Goal: Task Accomplishment & Management: Use online tool/utility

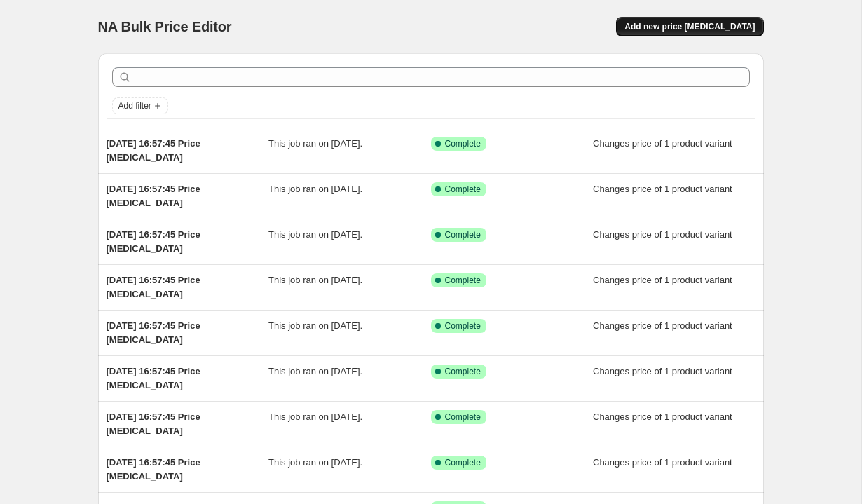
click at [670, 25] on span "Add new price [MEDICAL_DATA]" at bounding box center [689, 26] width 130 height 11
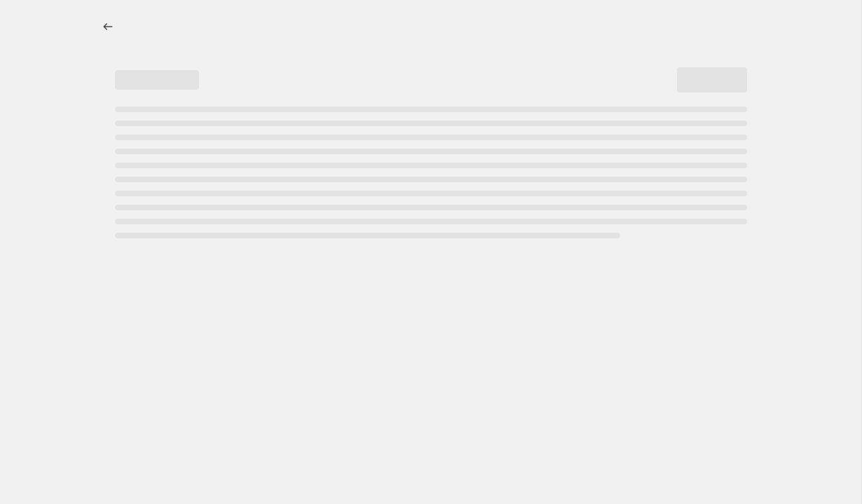
select select "percentage"
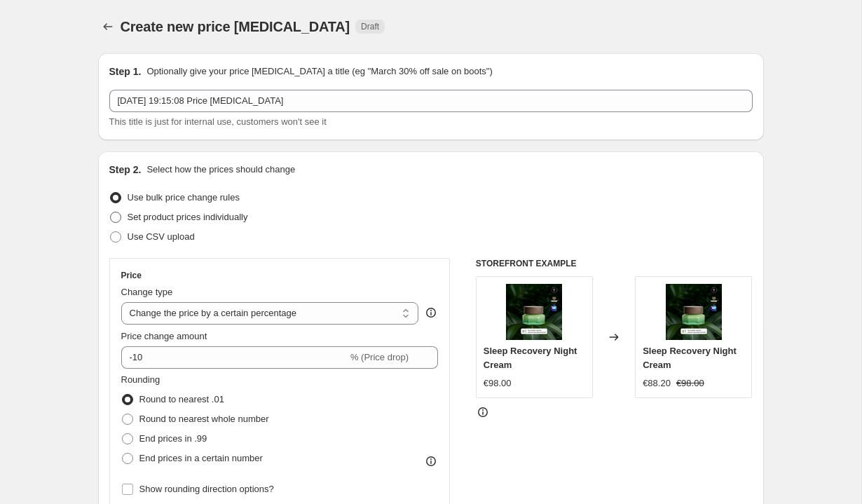
click at [224, 216] on span "Set product prices individually" at bounding box center [188, 217] width 121 height 11
click at [111, 212] on input "Set product prices individually" at bounding box center [110, 212] width 1 height 1
radio input "true"
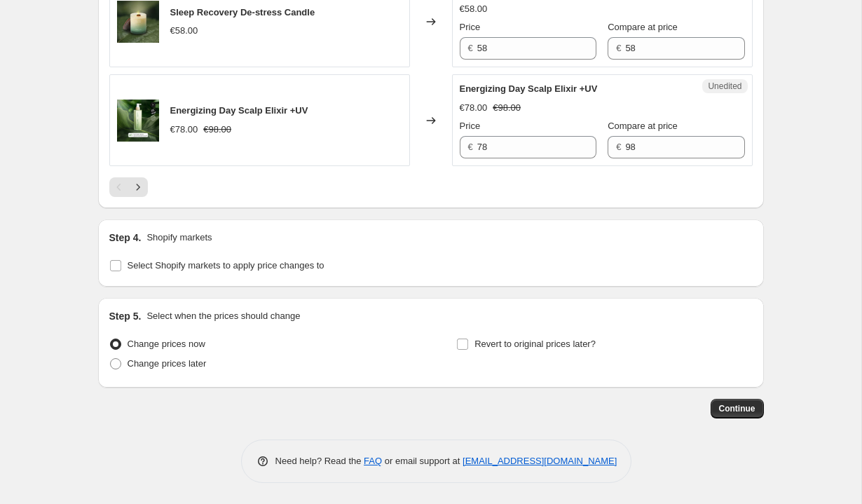
scroll to position [2327, 0]
click at [268, 263] on span "Select Shopify markets to apply price changes to" at bounding box center [226, 265] width 197 height 11
click at [121, 263] on input "Select Shopify markets to apply price changes to" at bounding box center [115, 265] width 11 height 11
checkbox input "true"
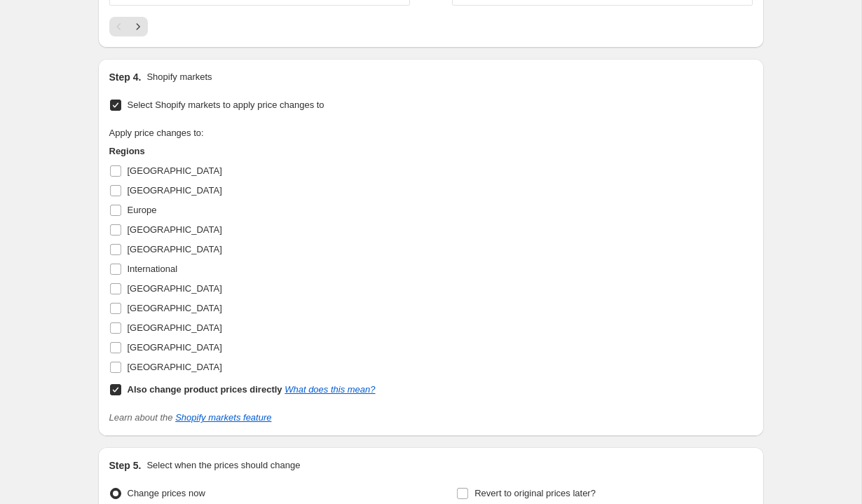
scroll to position [2453, 0]
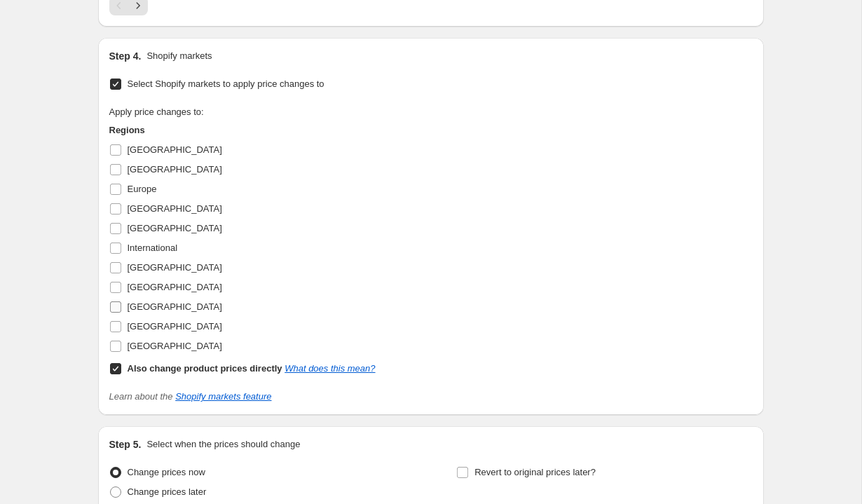
click at [160, 312] on span "[GEOGRAPHIC_DATA]" at bounding box center [175, 306] width 95 height 11
click at [121, 312] on input "[GEOGRAPHIC_DATA]" at bounding box center [115, 306] width 11 height 11
checkbox input "true"
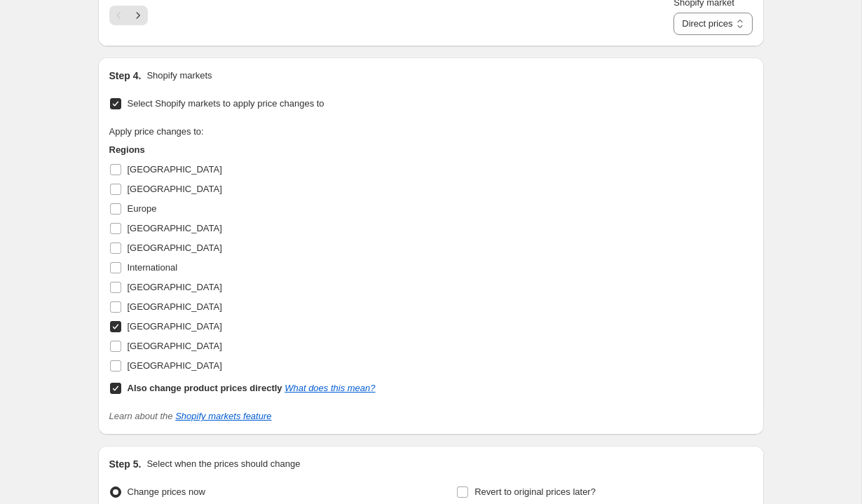
click at [186, 393] on b "Also change product prices directly" at bounding box center [205, 388] width 155 height 11
click at [121, 394] on input "Also change product prices directly What does this mean?" at bounding box center [115, 388] width 11 height 11
checkbox input "false"
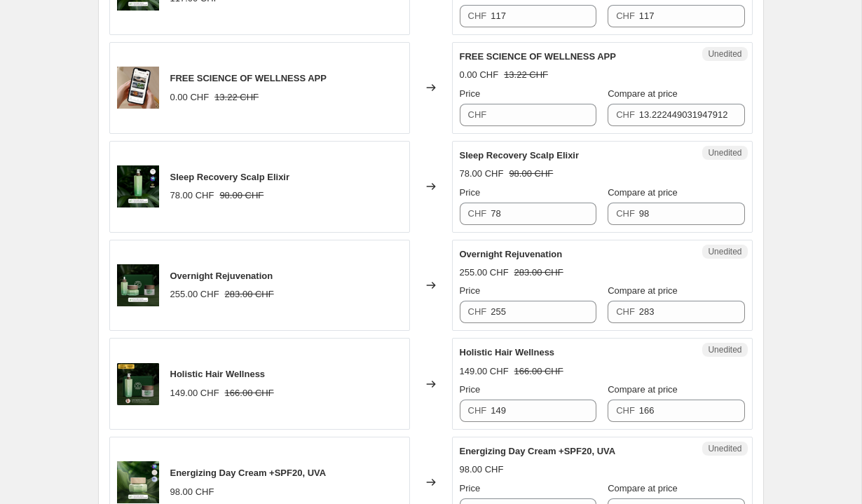
scroll to position [624, 0]
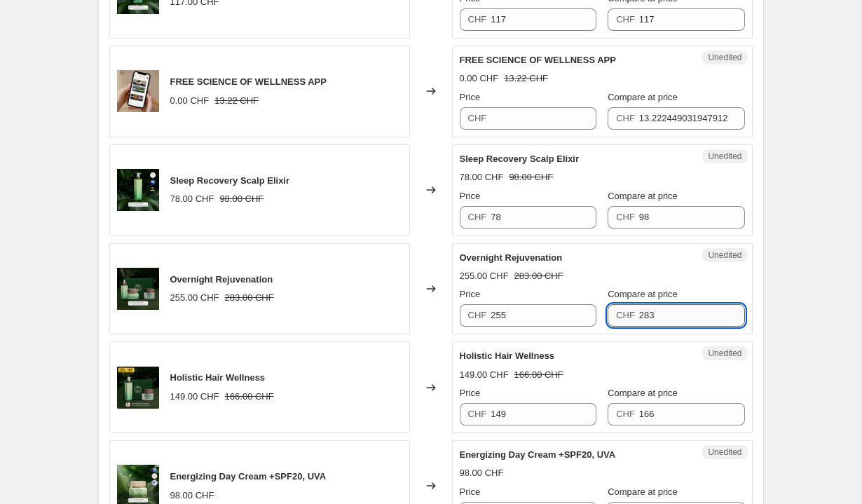
click at [669, 311] on input "283" at bounding box center [692, 315] width 106 height 22
click at [617, 266] on div "Overnight Rejuvenation 255.00 CHF 283.00 CHF Price CHF 255 Compare at price CHF…" at bounding box center [602, 289] width 285 height 76
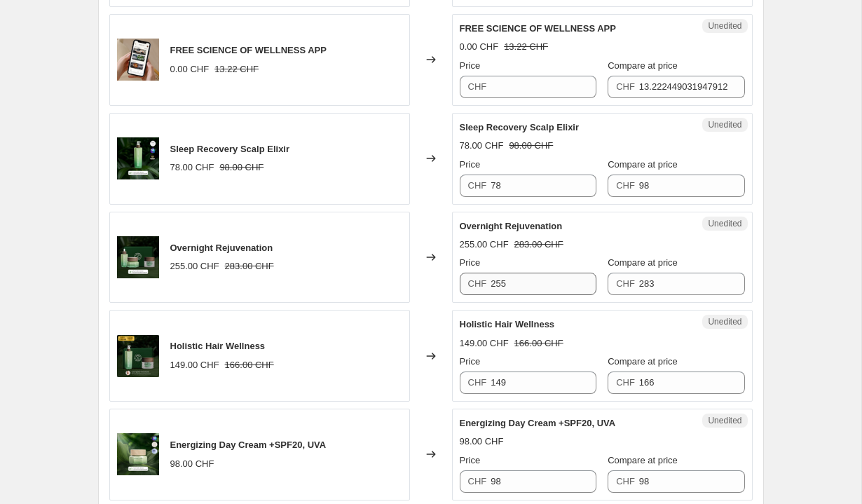
scroll to position [678, 0]
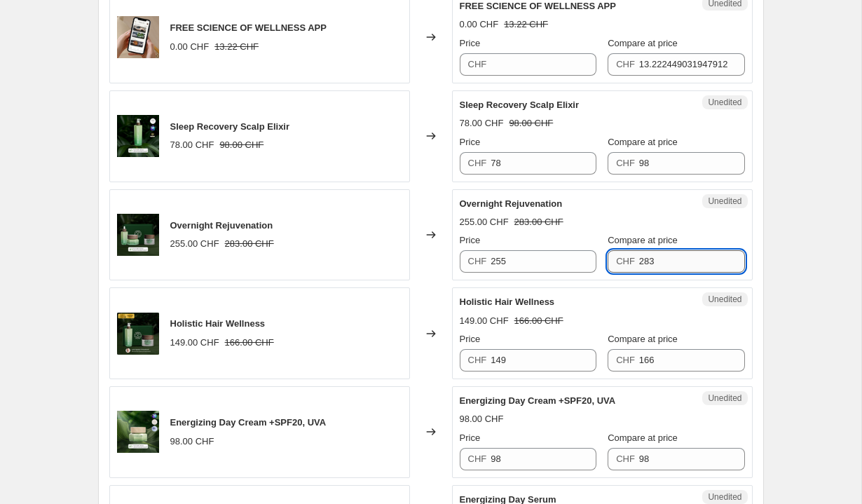
click at [694, 267] on input "283" at bounding box center [692, 261] width 106 height 22
click at [526, 262] on input "255" at bounding box center [543, 261] width 106 height 22
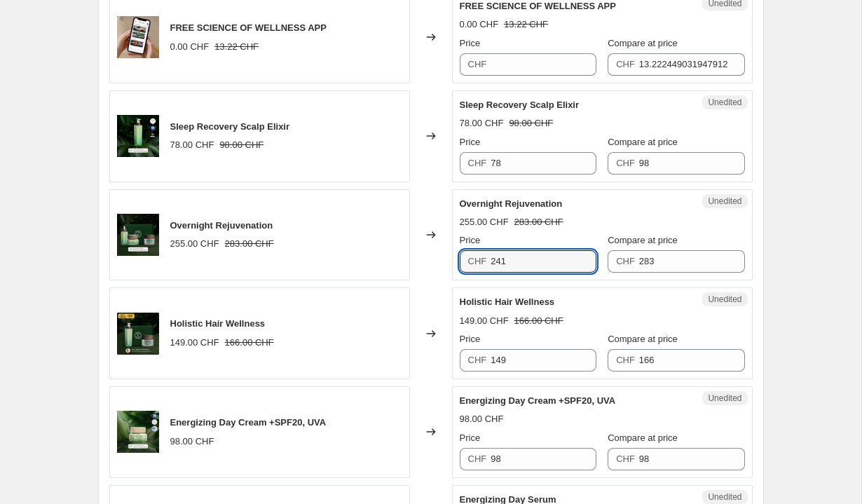
type input "241"
click at [595, 230] on div "Overnight Rejuvenation 255.00 CHF 283.00 CHF Price CHF 241 Compare at price CHF…" at bounding box center [602, 235] width 285 height 76
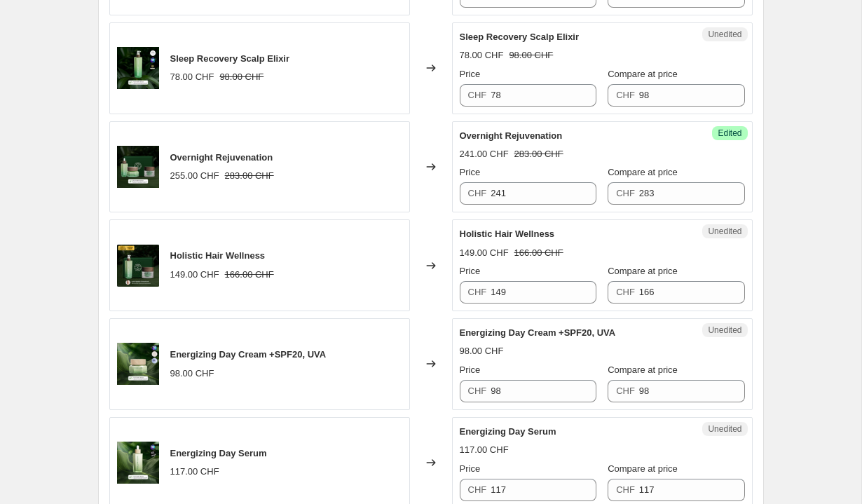
scroll to position [771, 0]
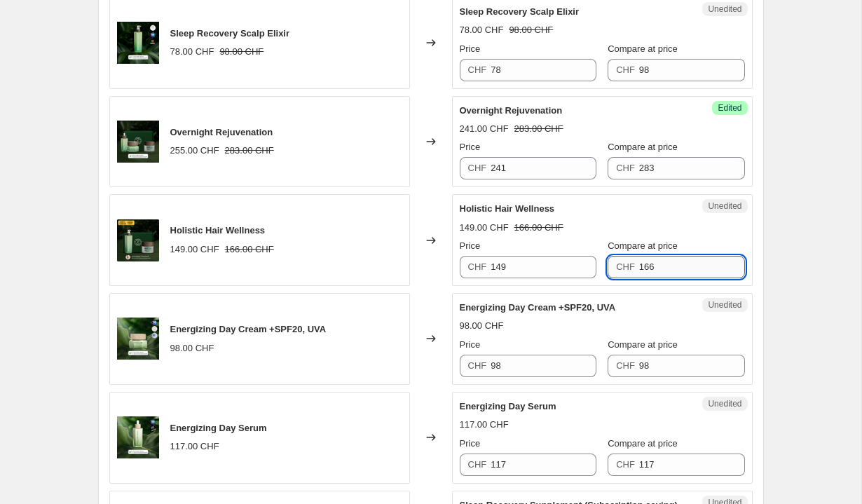
click at [654, 268] on input "166" at bounding box center [692, 267] width 106 height 22
click at [530, 270] on input "149" at bounding box center [543, 267] width 106 height 22
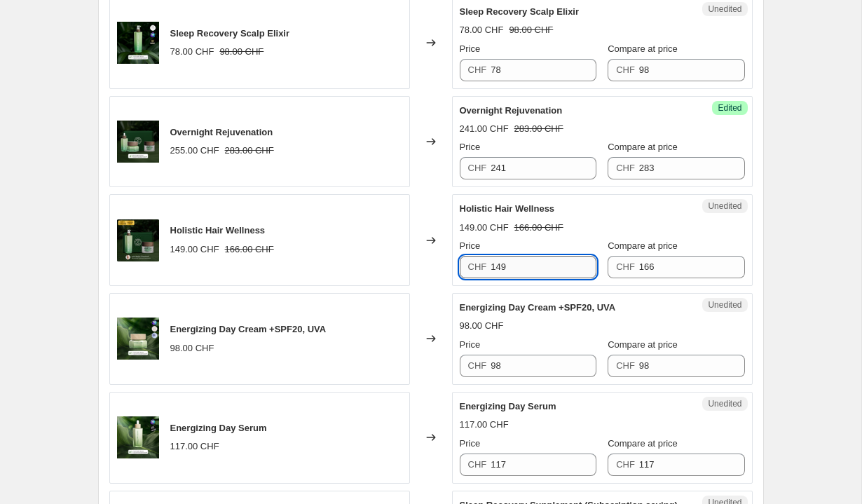
click at [530, 270] on input "149" at bounding box center [543, 267] width 106 height 22
type input "133"
click at [605, 242] on div "Price CHF 133 Compare at price CHF 166" at bounding box center [602, 258] width 285 height 39
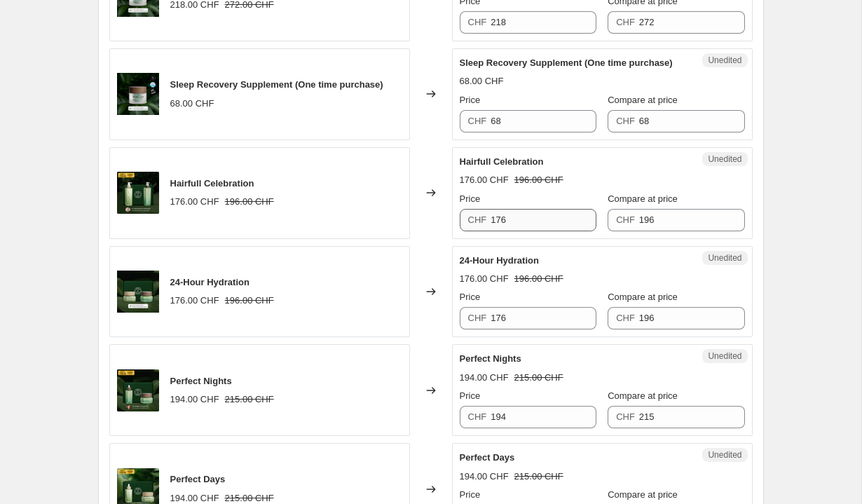
scroll to position [1515, 0]
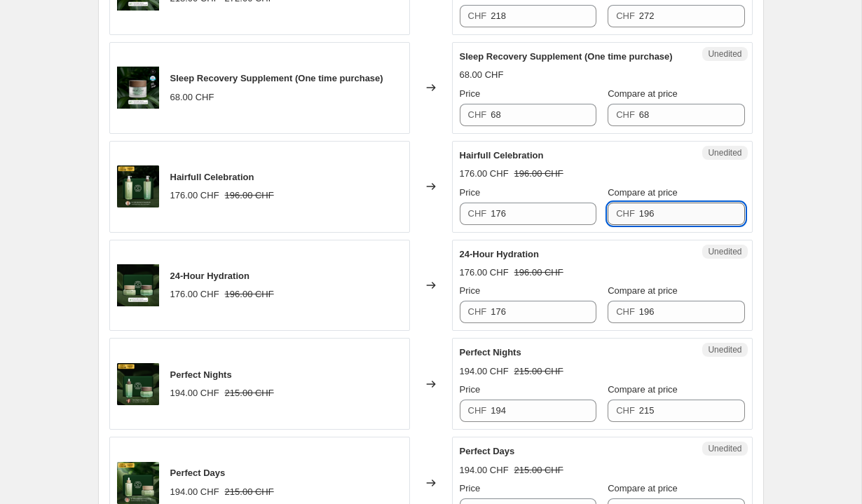
click at [675, 225] on input "196" at bounding box center [692, 213] width 106 height 22
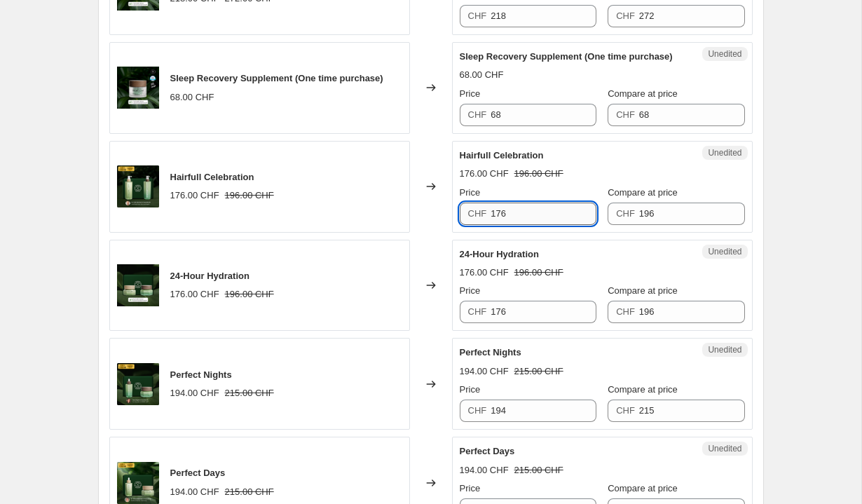
click at [518, 225] on input "176" at bounding box center [543, 213] width 106 height 22
type input "157"
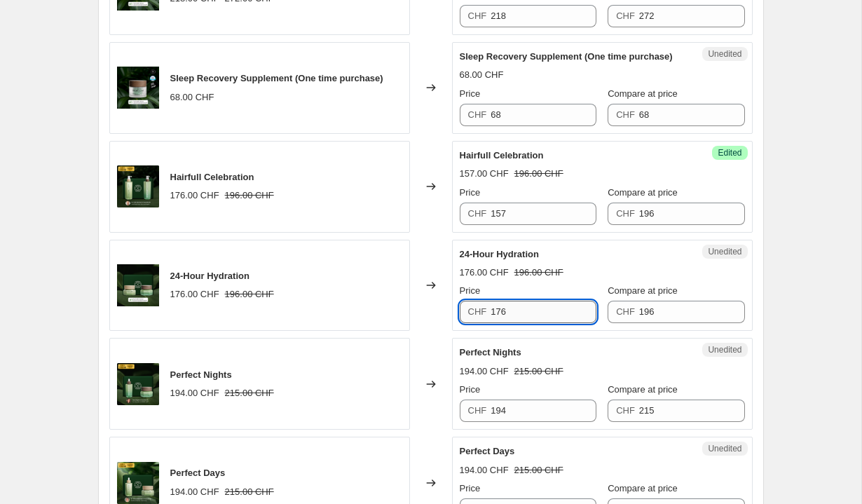
click at [570, 323] on input "176" at bounding box center [543, 312] width 106 height 22
paste input "57"
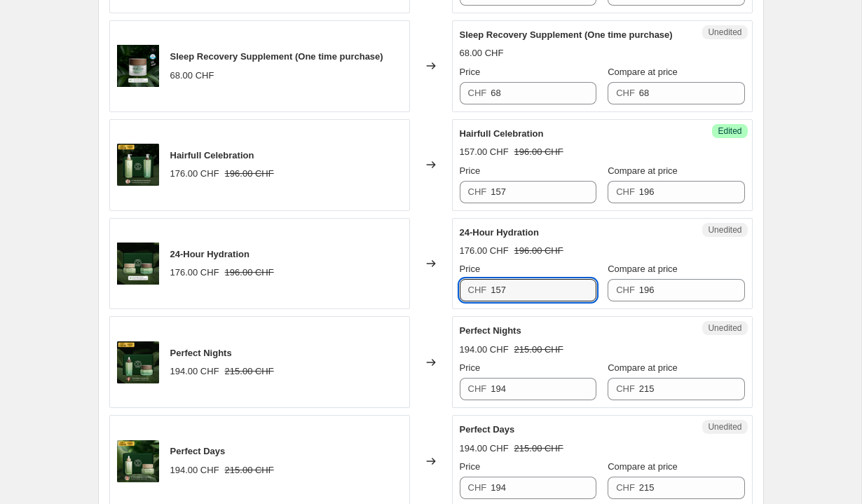
scroll to position [1537, 0]
type input "157"
click at [543, 337] on div "Perfect Nights" at bounding box center [574, 330] width 229 height 14
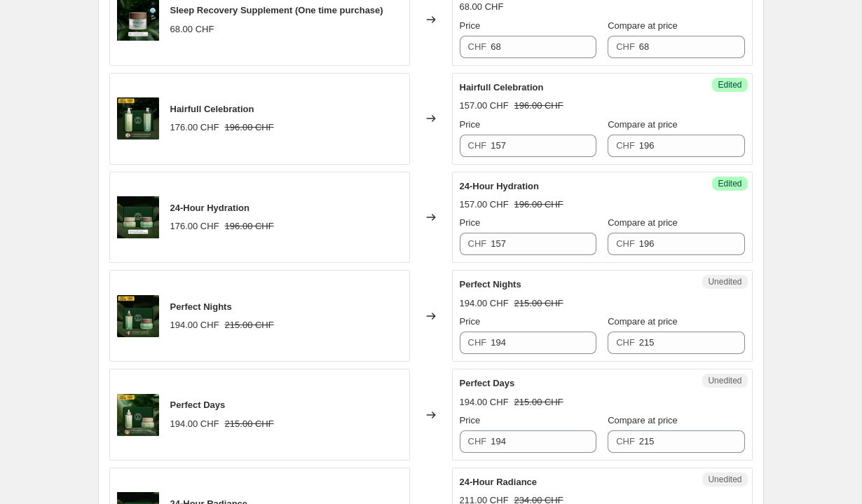
scroll to position [1587, 0]
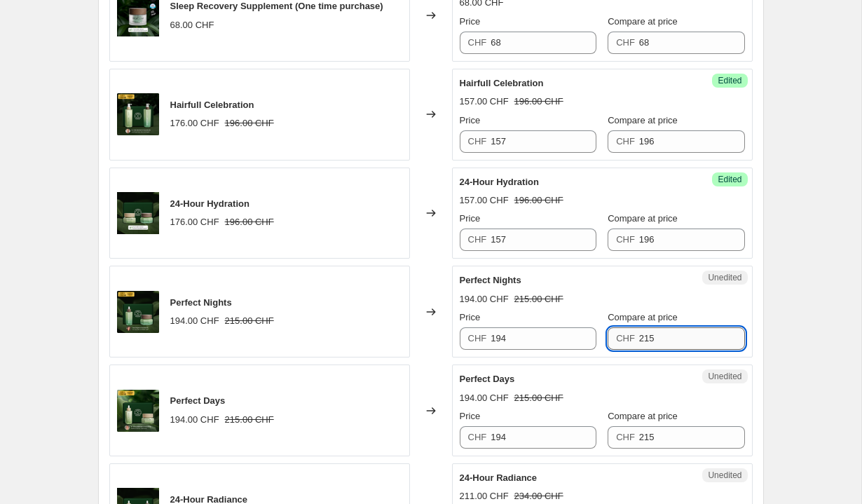
click at [654, 350] on input "215" at bounding box center [692, 338] width 106 height 22
click at [536, 350] on input "194" at bounding box center [543, 338] width 106 height 22
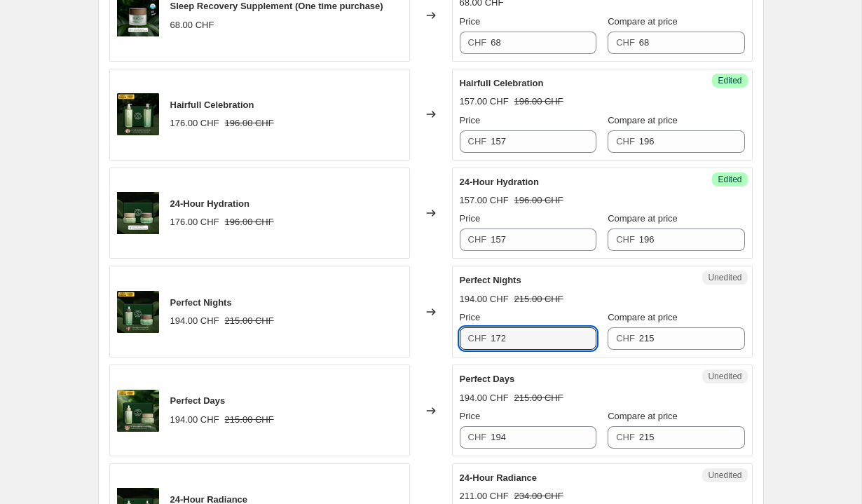
type input "172"
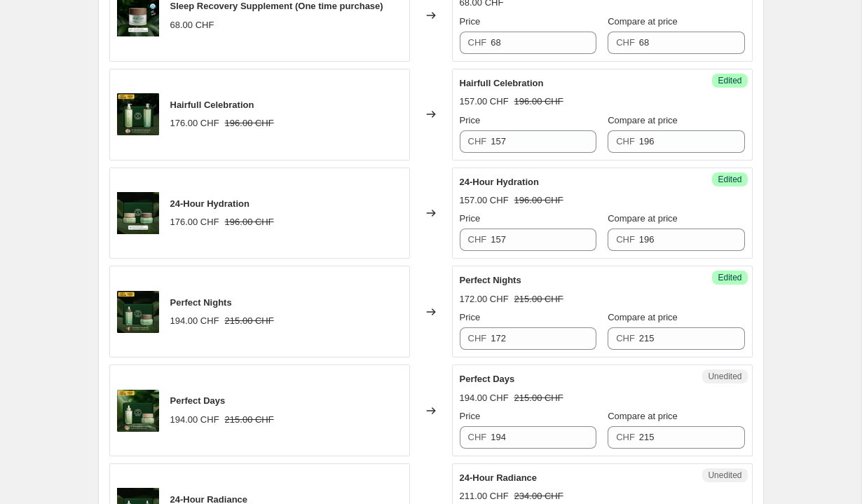
click at [570, 324] on div "Price" at bounding box center [528, 317] width 137 height 14
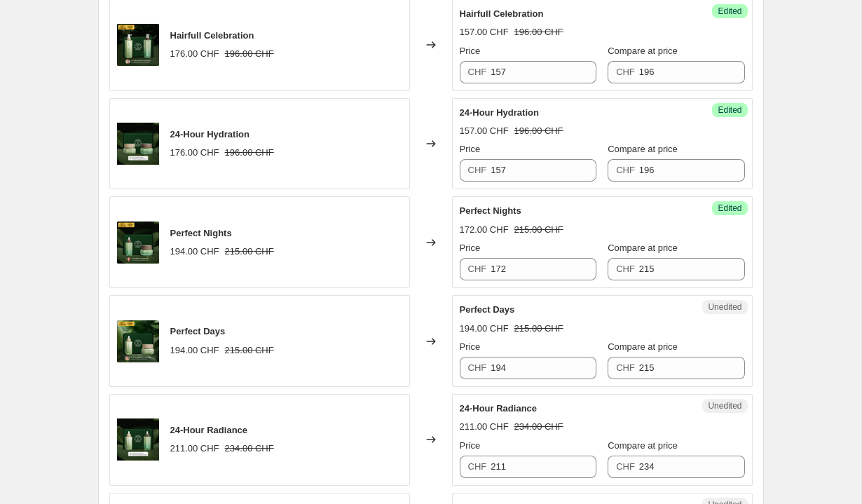
scroll to position [1659, 0]
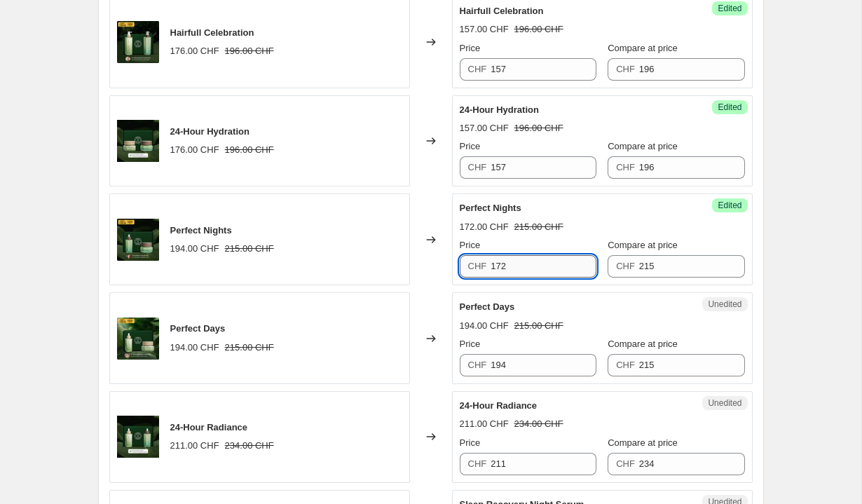
click at [551, 277] on input "172" at bounding box center [543, 266] width 106 height 22
click at [543, 376] on input "194" at bounding box center [543, 365] width 106 height 22
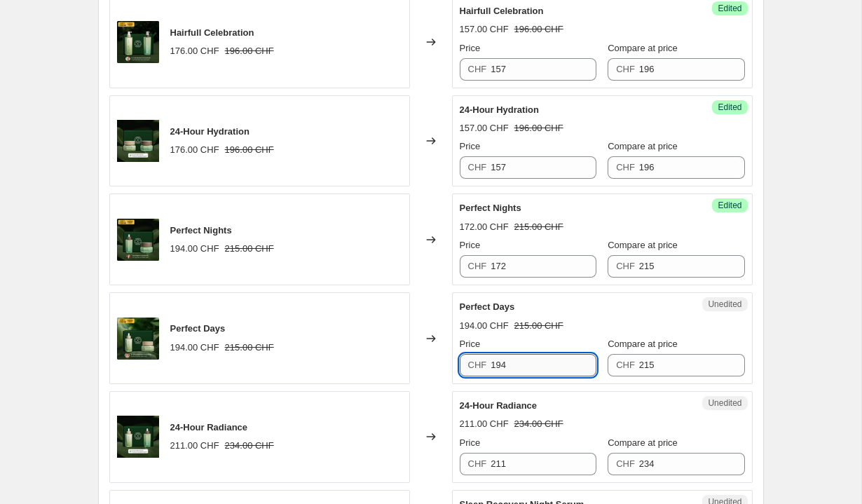
paste input "72"
type input "172"
click at [565, 333] on div "194.00 CHF 215.00 CHF" at bounding box center [602, 326] width 285 height 14
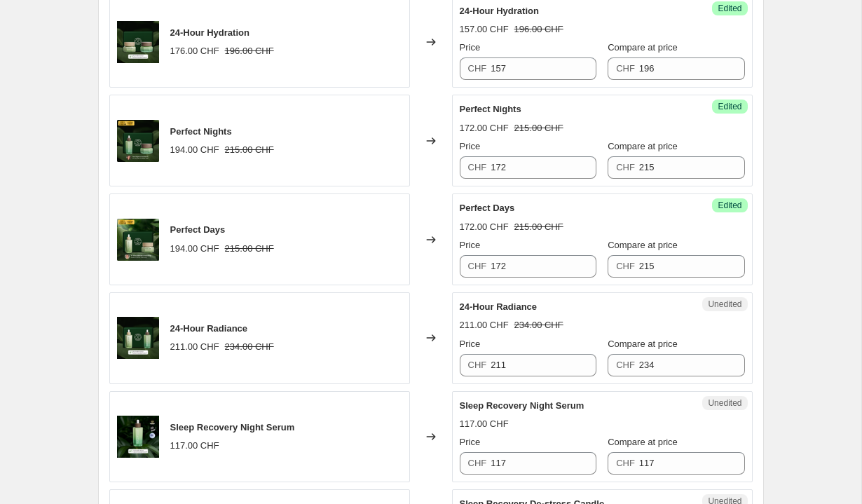
scroll to position [1822, 0]
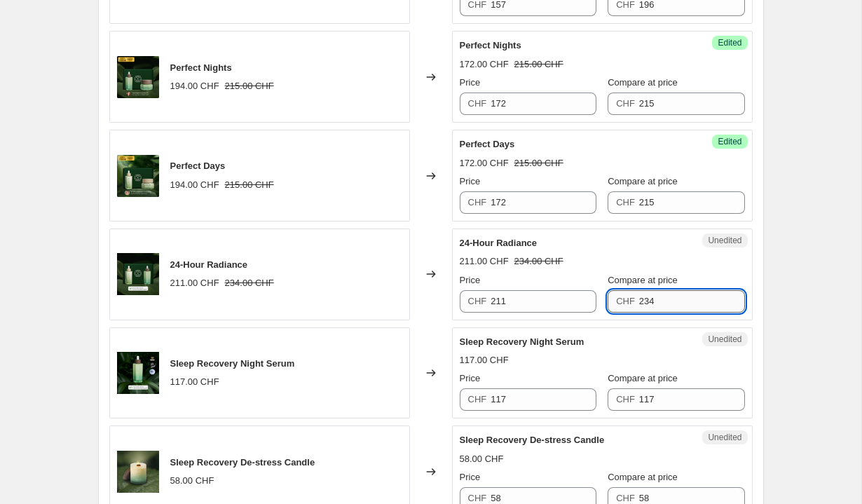
click at [665, 312] on input "234" at bounding box center [692, 301] width 106 height 22
click at [546, 312] on input "211" at bounding box center [543, 301] width 106 height 22
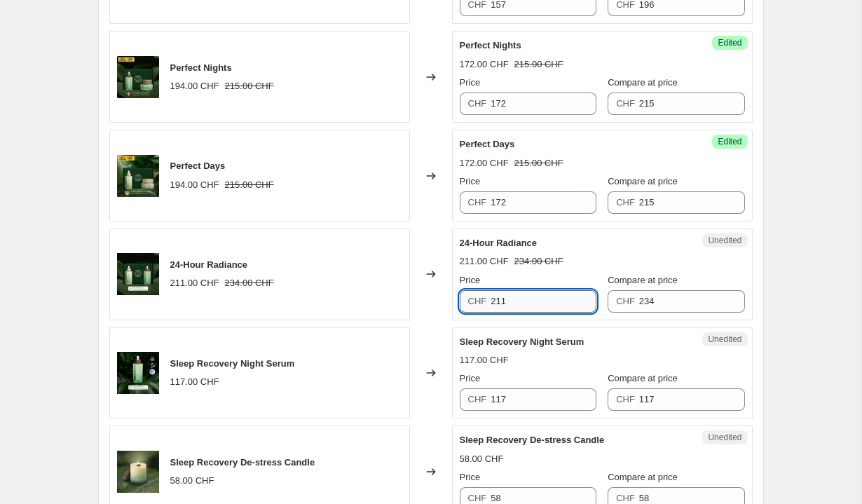
click at [546, 312] on input "211" at bounding box center [543, 301] width 106 height 22
type input "199"
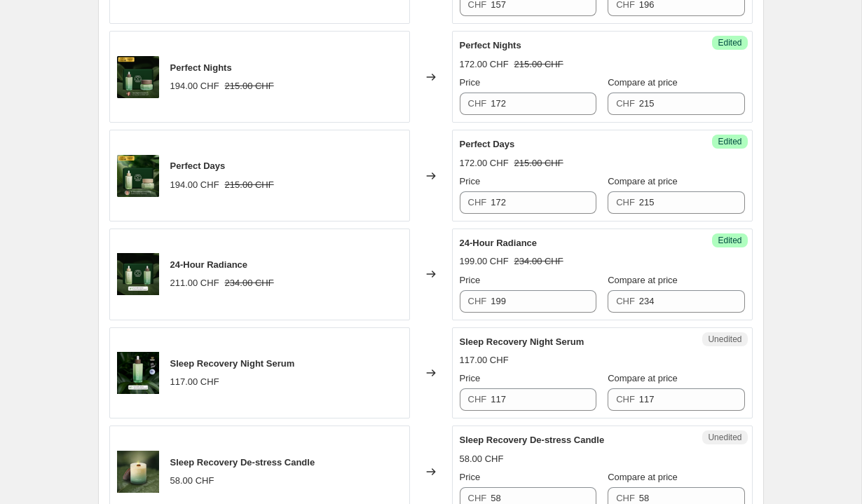
click at [589, 298] on div "24-Hour Radiance 199.00 CHF 234.00 CHF Price CHF 199 Compare at price CHF 234" at bounding box center [602, 274] width 285 height 76
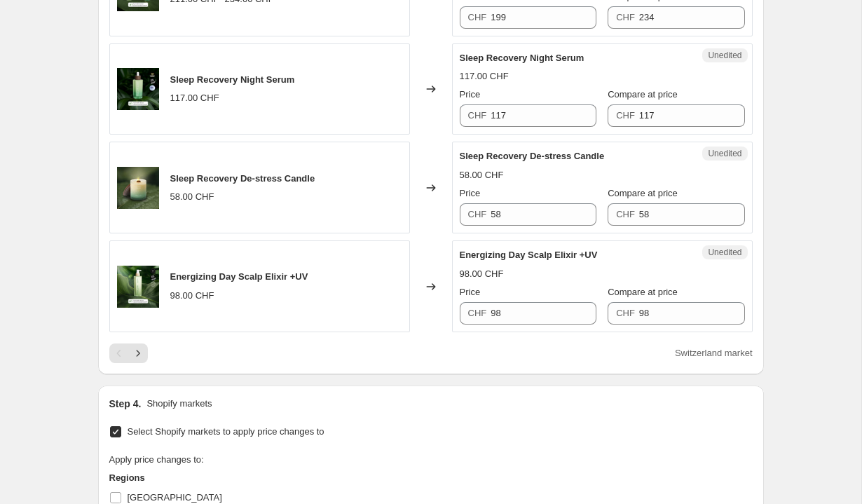
scroll to position [2609, 0]
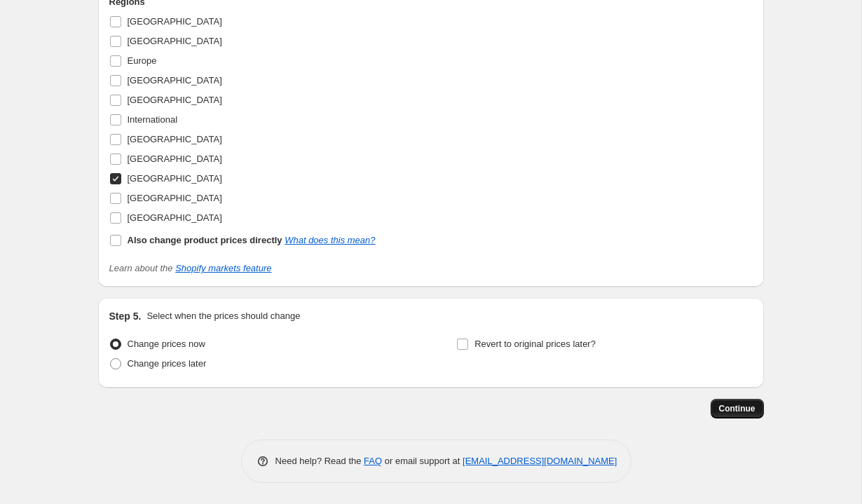
click at [716, 408] on button "Continue" at bounding box center [736, 409] width 53 height 20
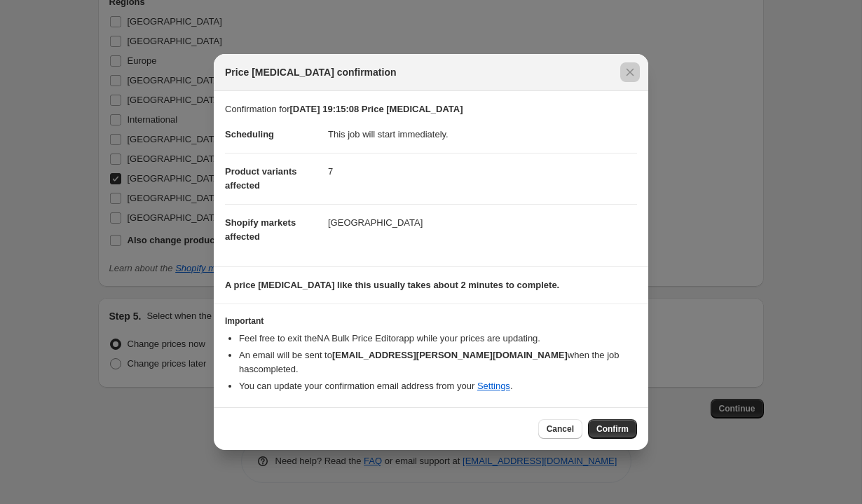
click at [826, 187] on div at bounding box center [431, 252] width 862 height 504
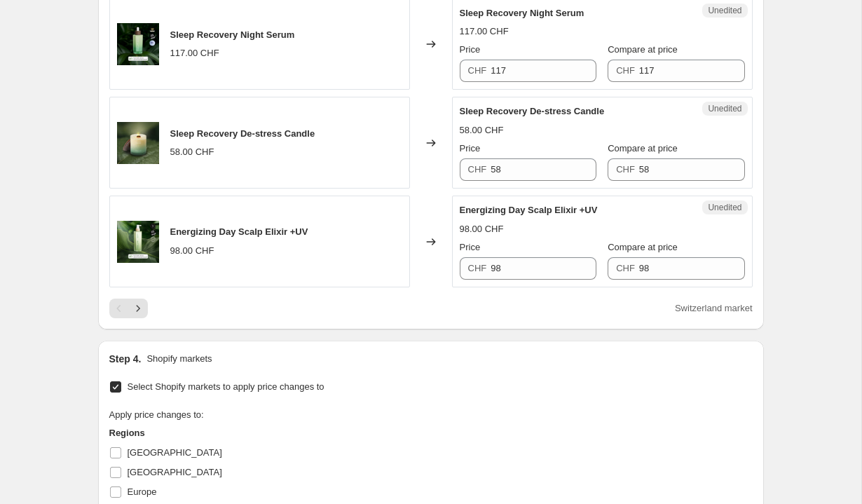
scroll to position [2145, 0]
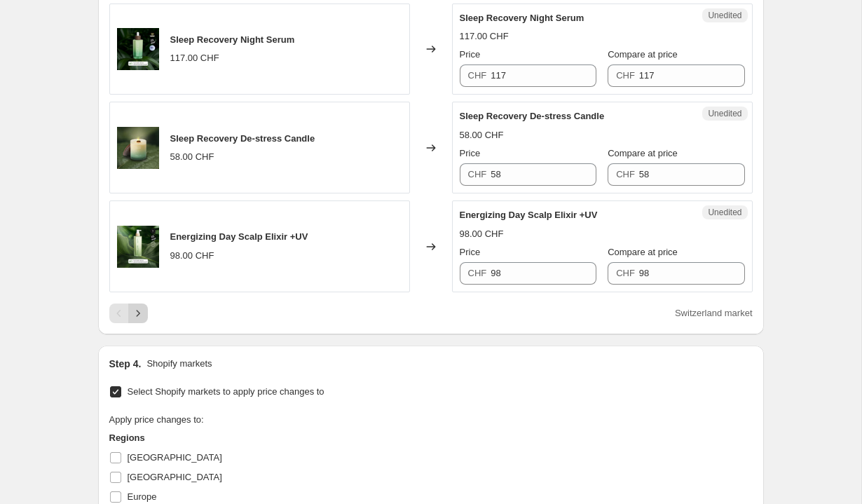
click at [142, 320] on icon "Next" at bounding box center [138, 313] width 14 height 14
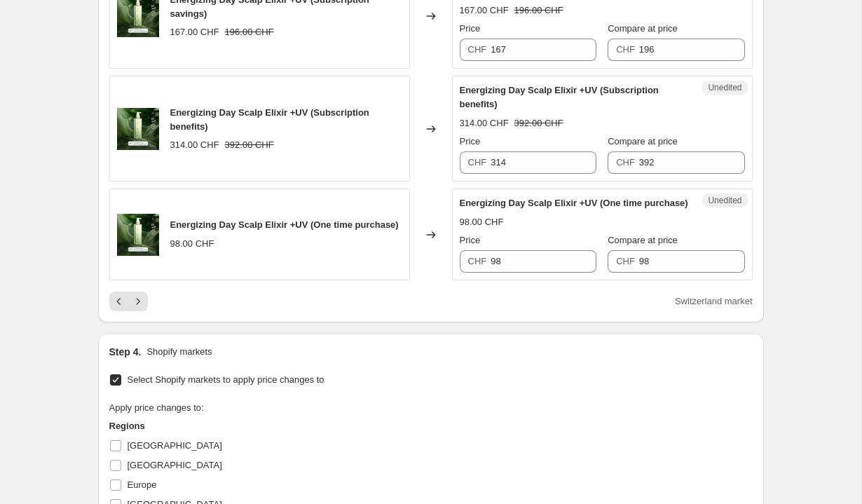
scroll to position [2264, 0]
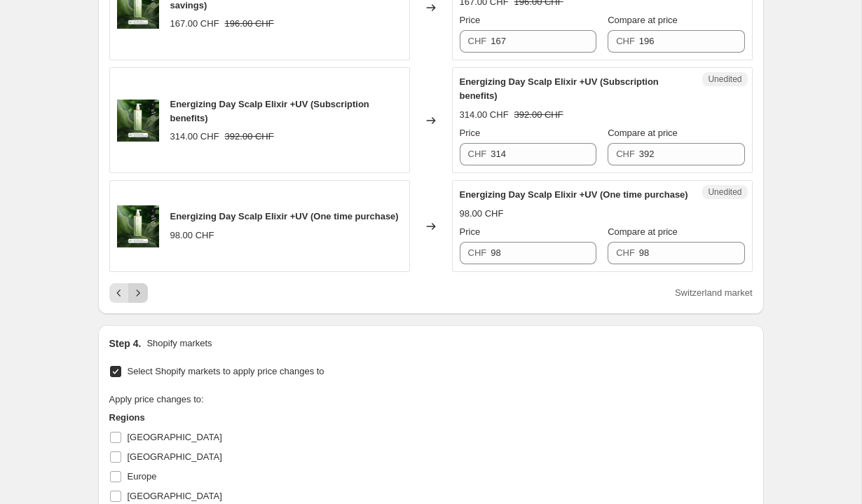
click at [140, 300] on icon "Next" at bounding box center [138, 293] width 14 height 14
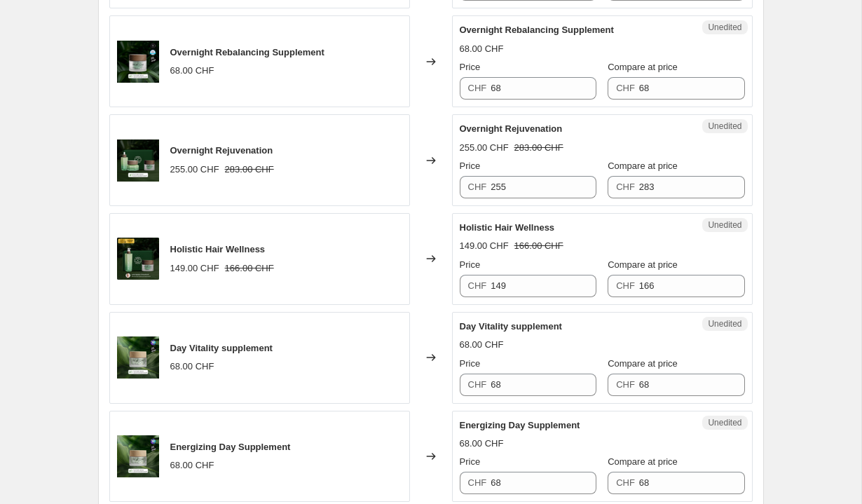
scroll to position [1347, 0]
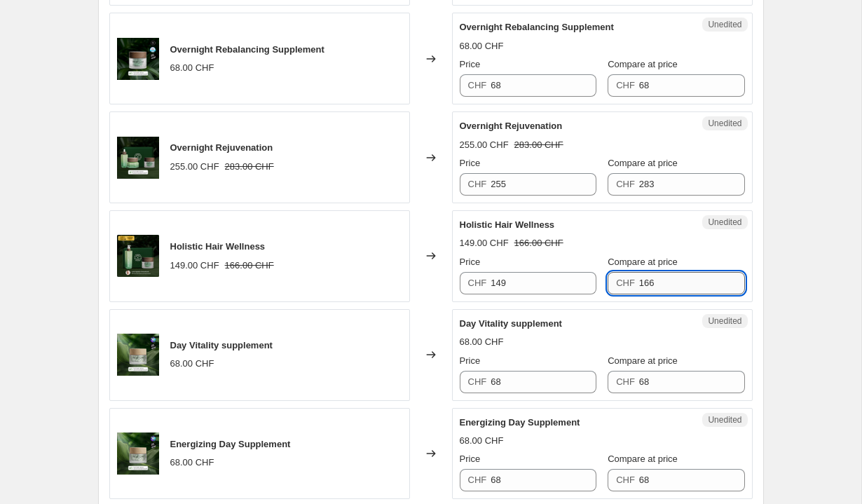
click at [655, 294] on input "166" at bounding box center [692, 283] width 106 height 22
click at [642, 266] on div "Unedited Holistic Hair Wellness 149.00 CHF 166.00 CHF Price CHF 149 Compare at …" at bounding box center [602, 256] width 301 height 92
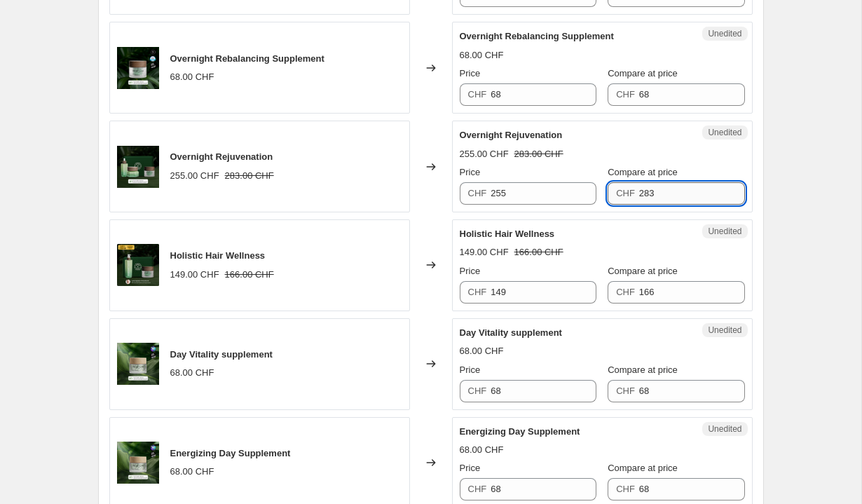
click at [687, 205] on input "283" at bounding box center [692, 193] width 106 height 22
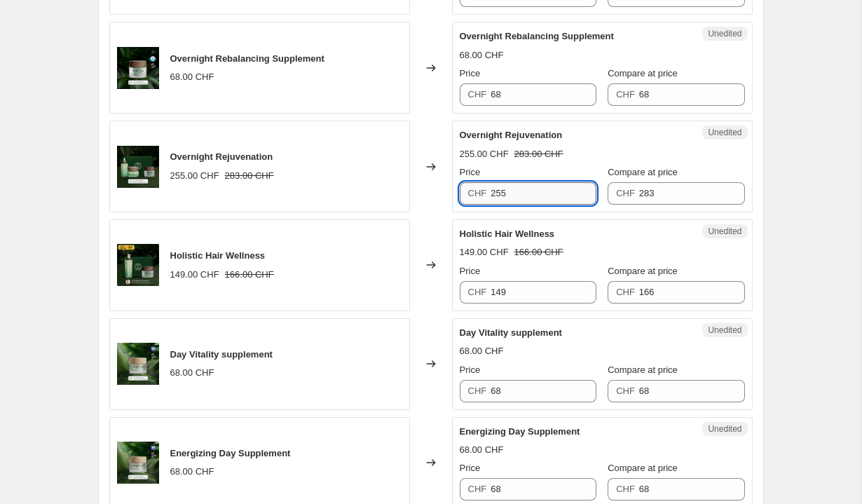
click at [535, 205] on input "255" at bounding box center [543, 193] width 106 height 22
type input "241"
click at [591, 241] on div "Holistic Hair Wellness" at bounding box center [574, 234] width 229 height 14
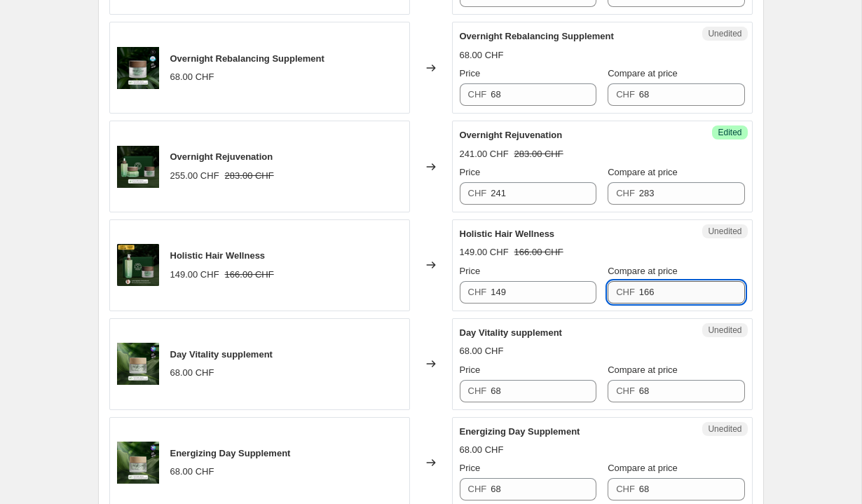
click at [660, 303] on input "166" at bounding box center [692, 292] width 106 height 22
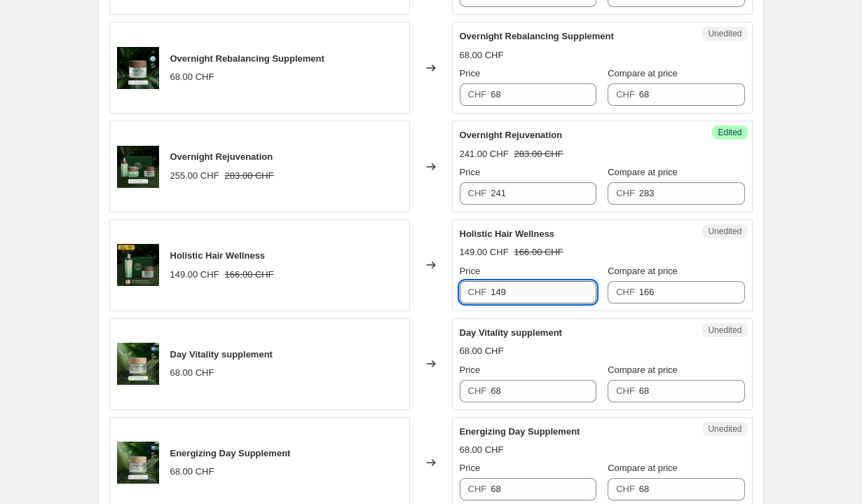
click at [555, 303] on input "149" at bounding box center [543, 292] width 106 height 22
type input "133"
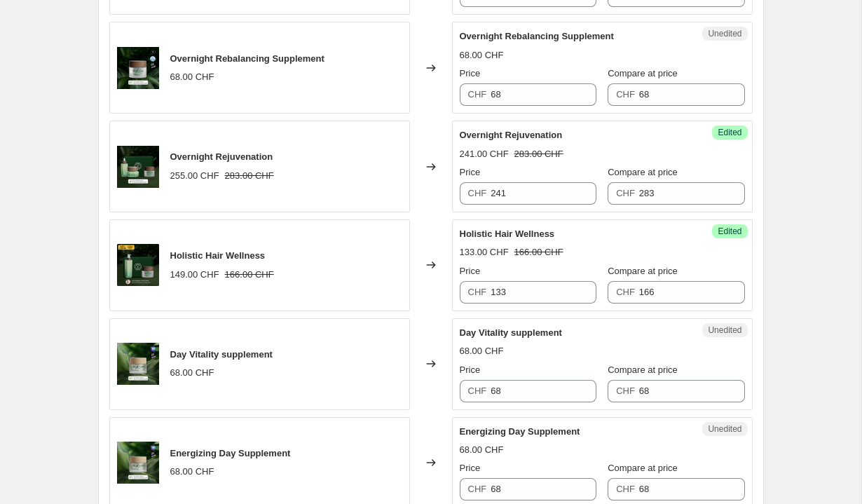
click at [692, 294] on div "Holistic Hair Wellness 133.00 CHF 166.00 CHF Price CHF 133 Compare at price CHF…" at bounding box center [602, 265] width 285 height 76
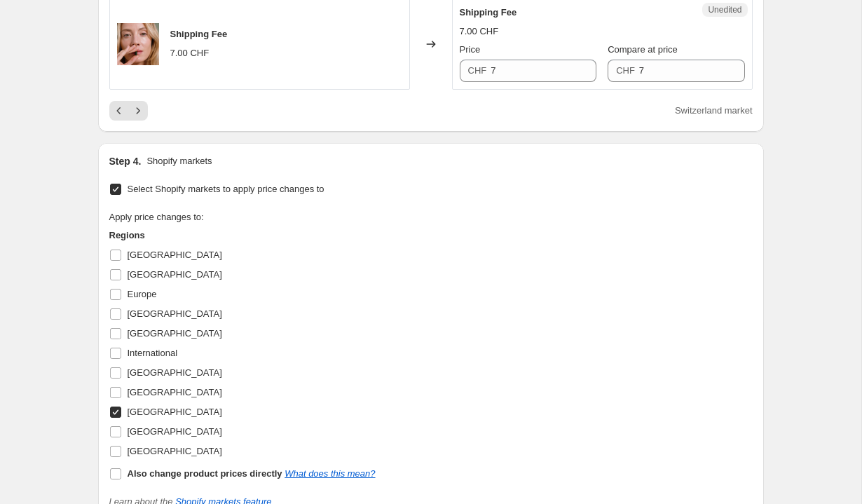
scroll to position [2501, 0]
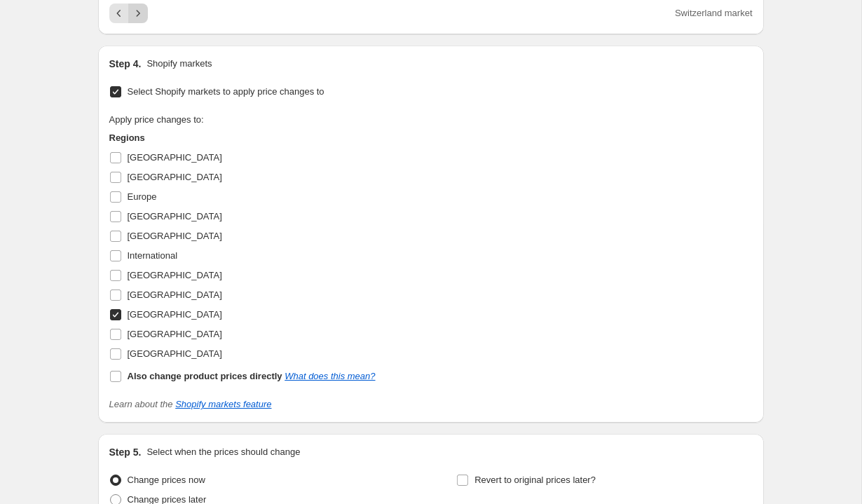
click at [142, 20] on icon "Next" at bounding box center [138, 13] width 14 height 14
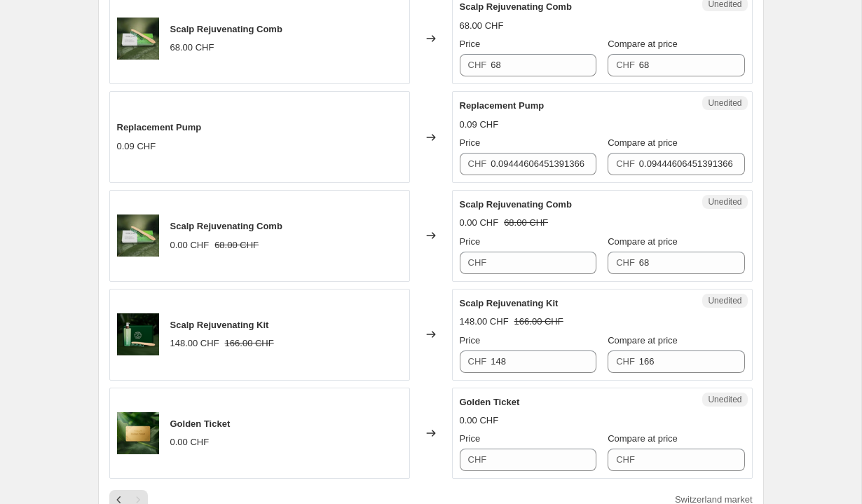
scroll to position [1404, 0]
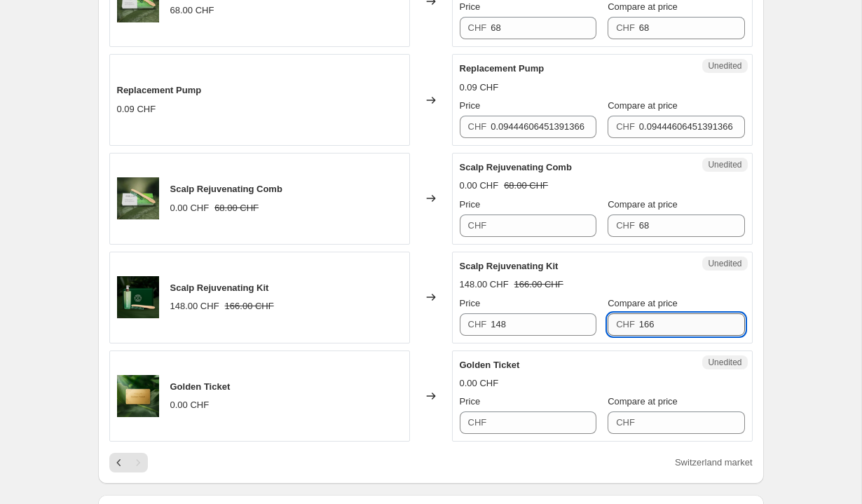
click at [663, 328] on input "166" at bounding box center [692, 324] width 106 height 22
click at [541, 326] on input "148" at bounding box center [543, 324] width 106 height 22
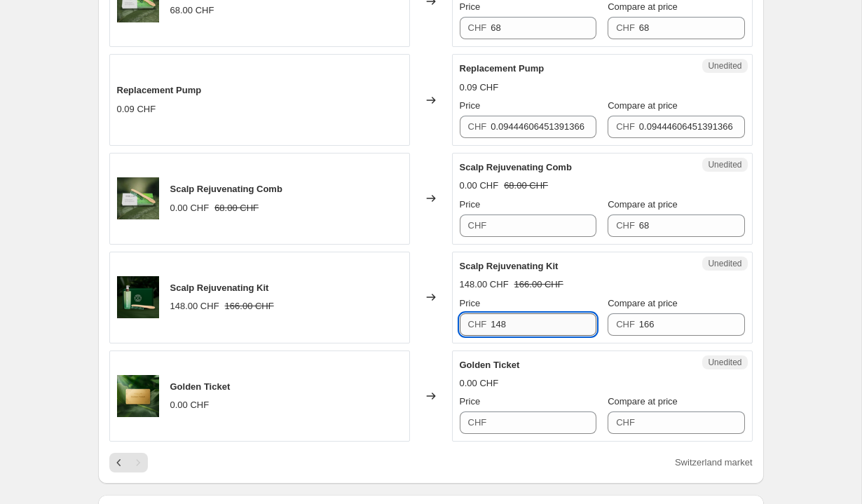
click at [541, 326] on input "148" at bounding box center [543, 324] width 106 height 22
type input "133"
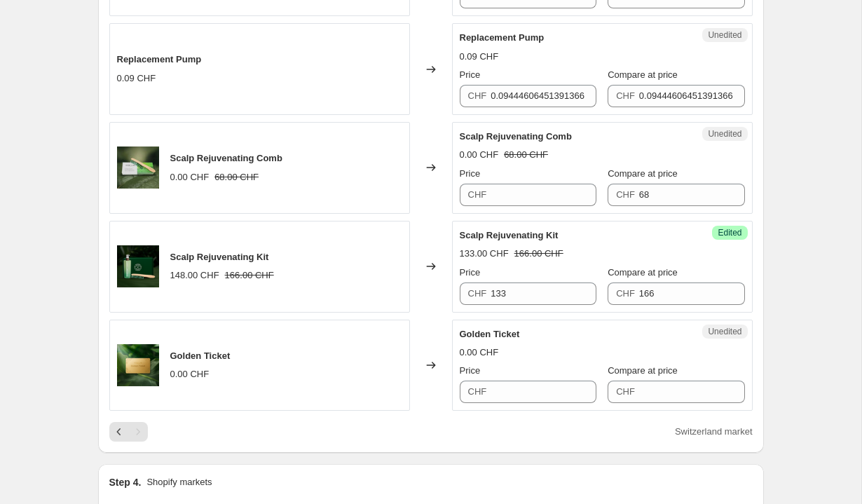
scroll to position [1439, 0]
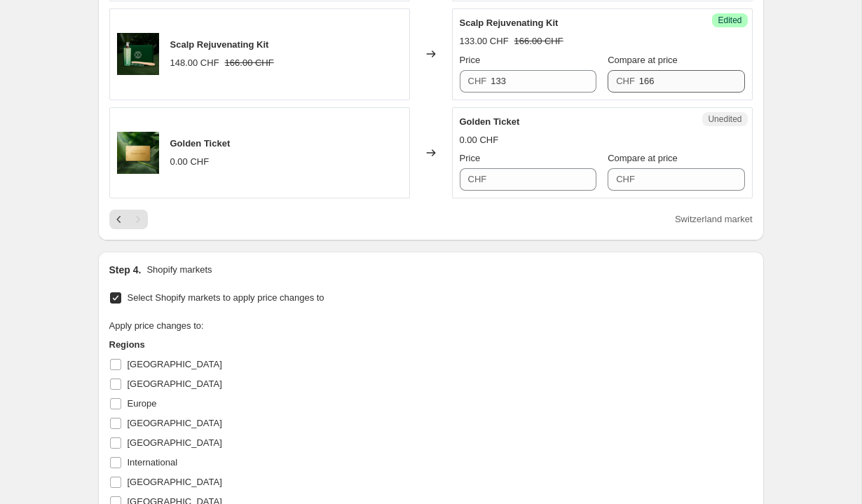
scroll to position [1990, 0]
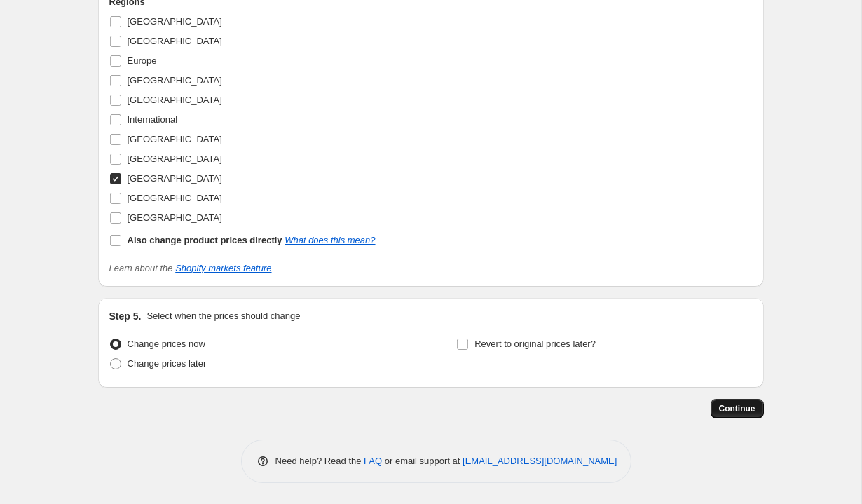
click at [729, 407] on span "Continue" at bounding box center [737, 408] width 36 height 11
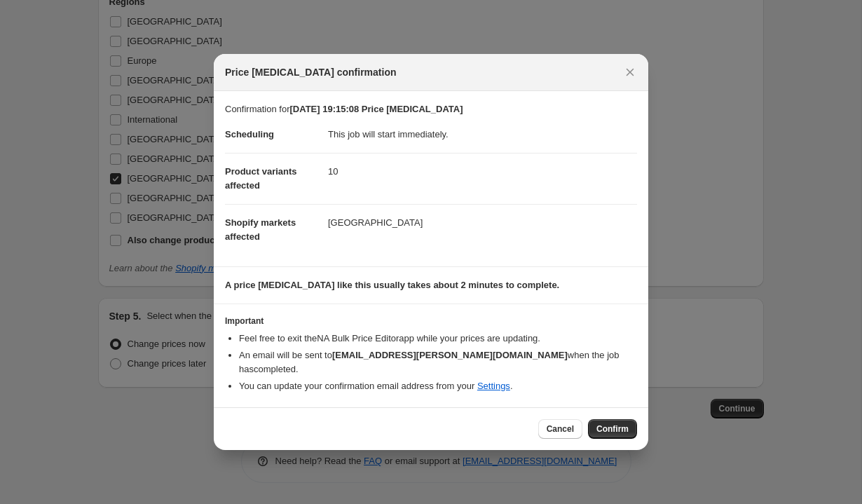
click at [332, 174] on dd "10" at bounding box center [482, 171] width 309 height 37
click at [340, 174] on dd "10" at bounding box center [482, 171] width 309 height 37
click at [398, 171] on dd "10" at bounding box center [482, 171] width 309 height 37
click at [610, 431] on span "Confirm" at bounding box center [612, 428] width 32 height 11
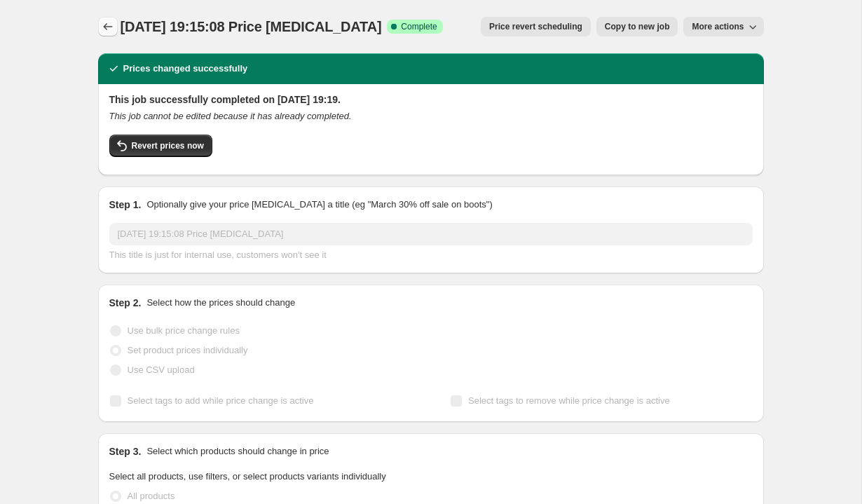
click at [108, 29] on icon "Price change jobs" at bounding box center [108, 27] width 14 height 14
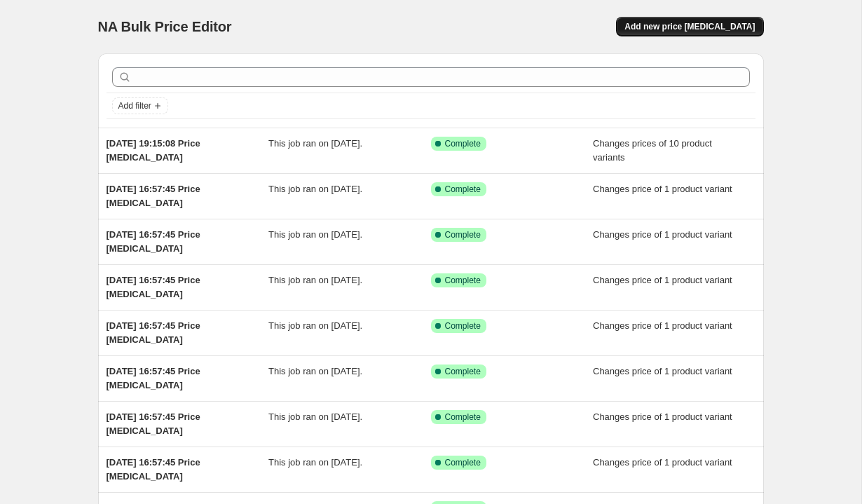
click at [654, 25] on span "Add new price [MEDICAL_DATA]" at bounding box center [689, 26] width 130 height 11
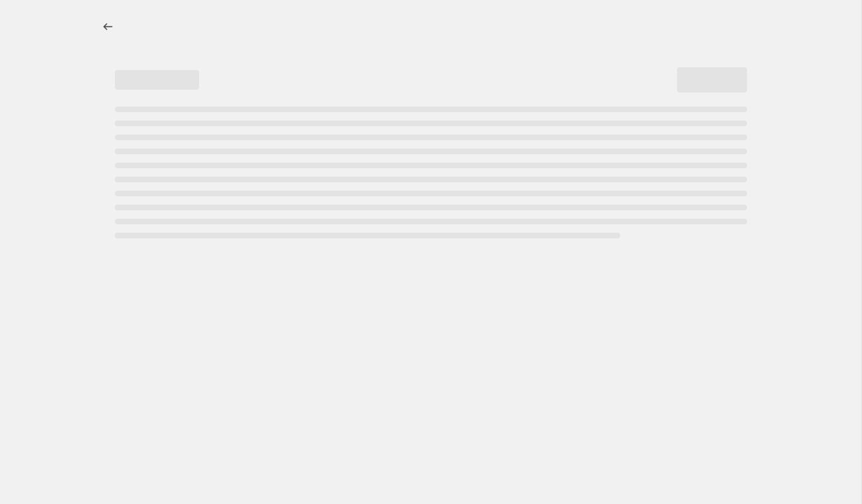
select select "percentage"
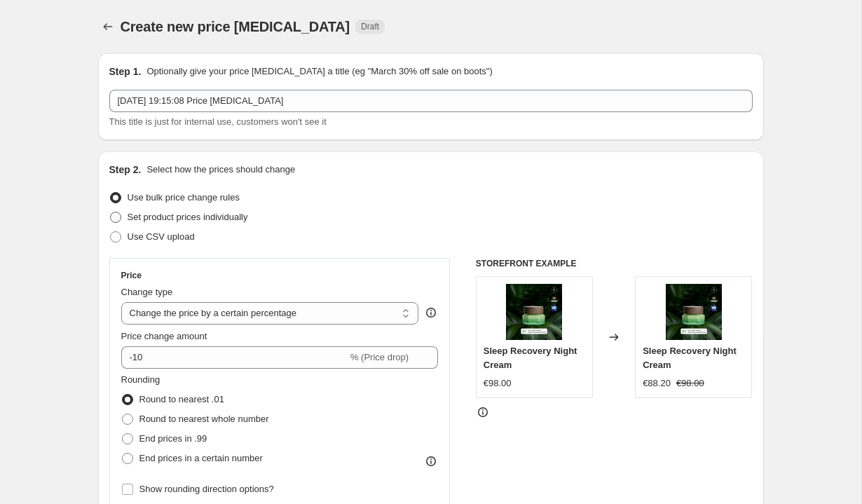
click at [193, 215] on span "Set product prices individually" at bounding box center [188, 217] width 121 height 11
click at [111, 212] on input "Set product prices individually" at bounding box center [110, 212] width 1 height 1
radio input "true"
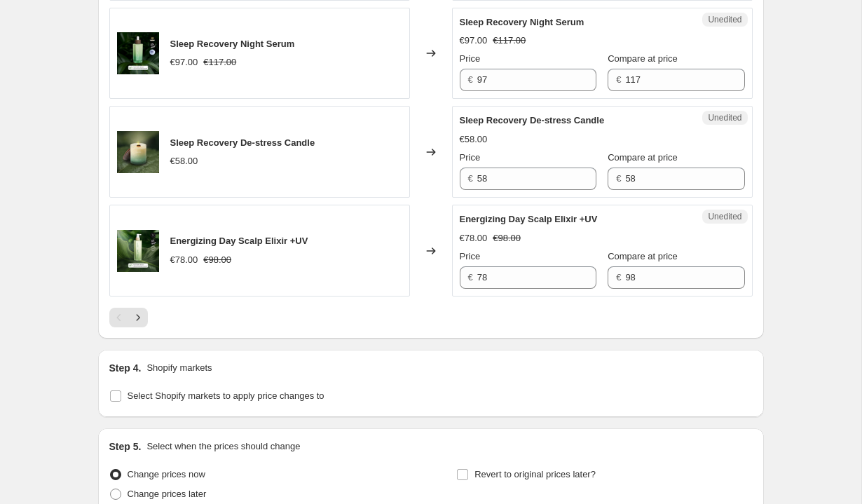
scroll to position [2327, 0]
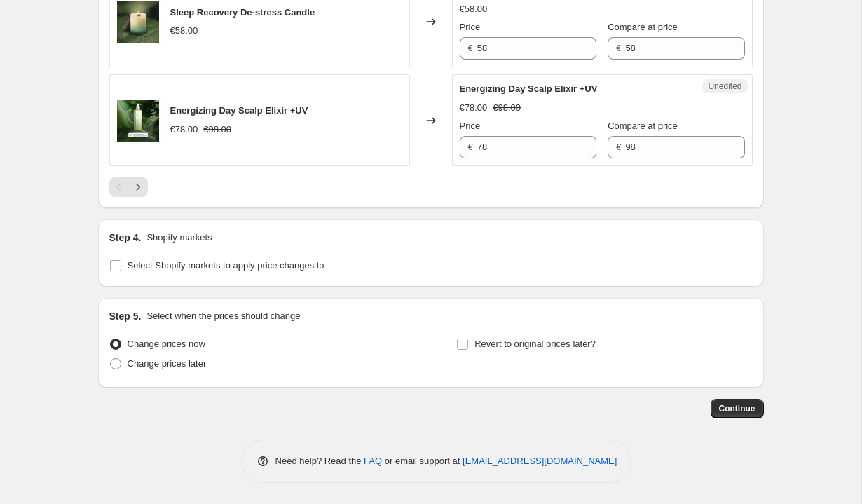
click at [202, 275] on div "Step 4. Shopify markets Select Shopify markets to apply price changes to" at bounding box center [431, 252] width 666 height 67
click at [202, 260] on span "Select Shopify markets to apply price changes to" at bounding box center [226, 265] width 197 height 11
click at [121, 260] on input "Select Shopify markets to apply price changes to" at bounding box center [115, 265] width 11 height 11
checkbox input "true"
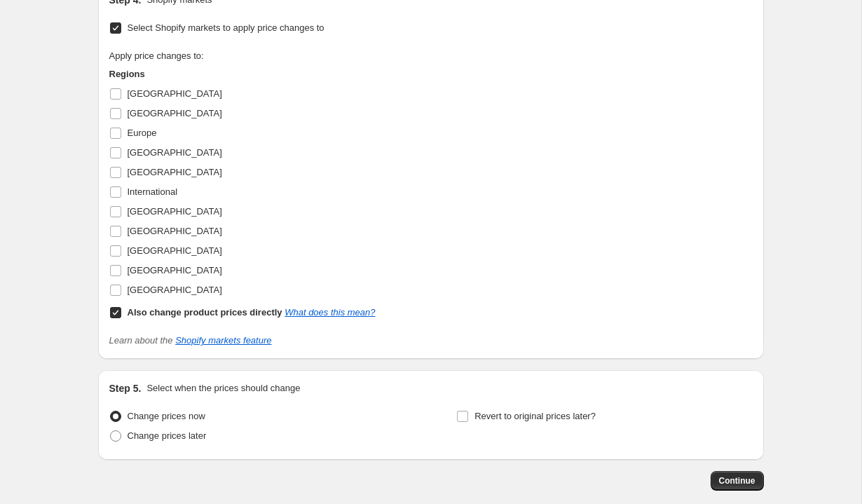
scroll to position [2527, 0]
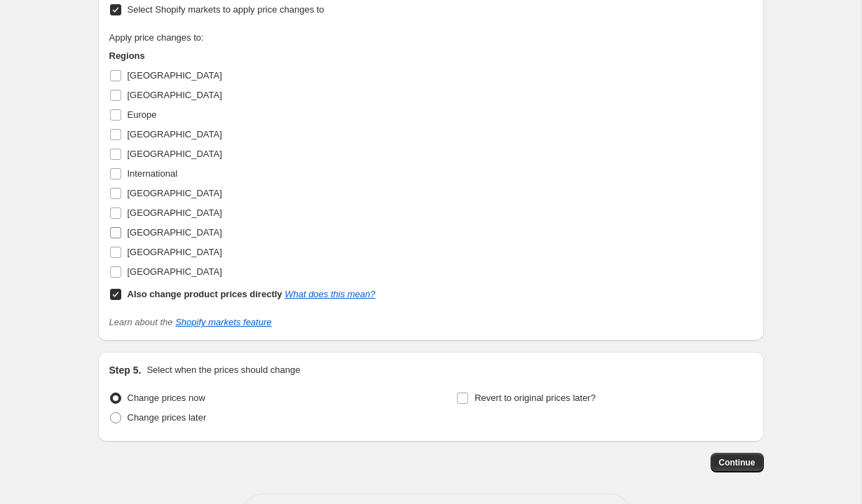
click at [151, 238] on span "[GEOGRAPHIC_DATA]" at bounding box center [175, 232] width 95 height 11
click at [121, 238] on input "[GEOGRAPHIC_DATA]" at bounding box center [115, 232] width 11 height 11
checkbox input "true"
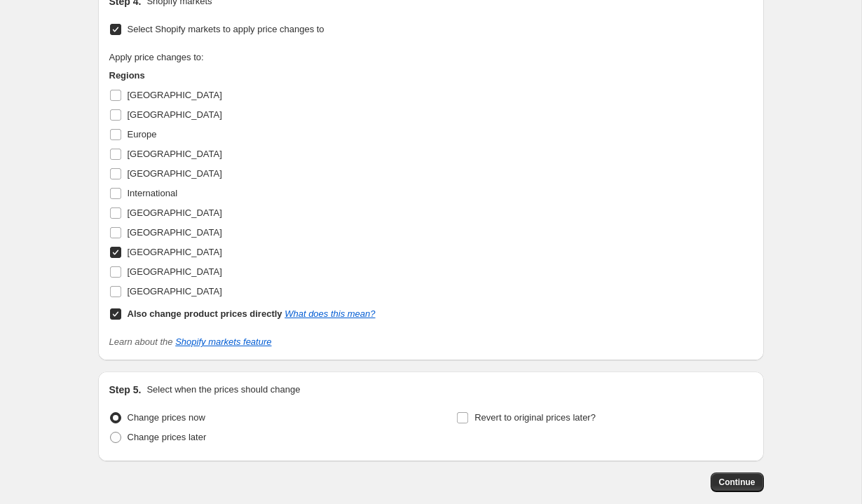
click at [172, 319] on b "Also change product prices directly" at bounding box center [205, 313] width 155 height 11
click at [121, 319] on input "Also change product prices directly What does this mean?" at bounding box center [115, 313] width 11 height 11
checkbox input "false"
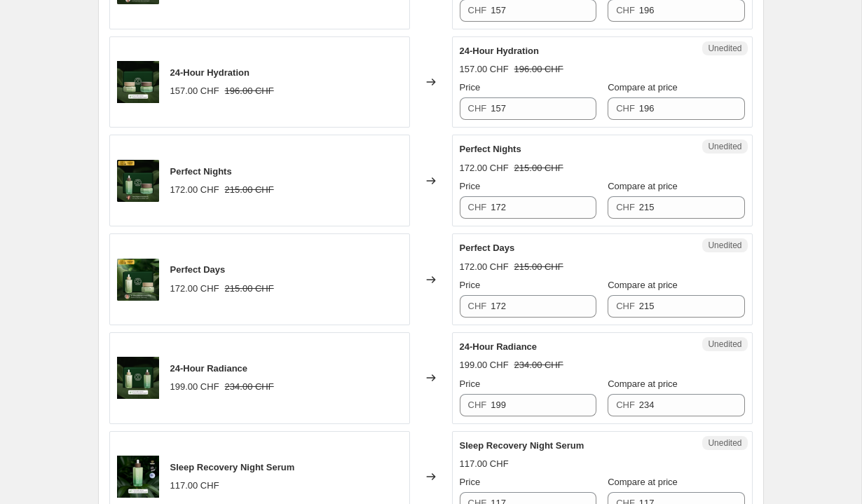
scroll to position [1704, 0]
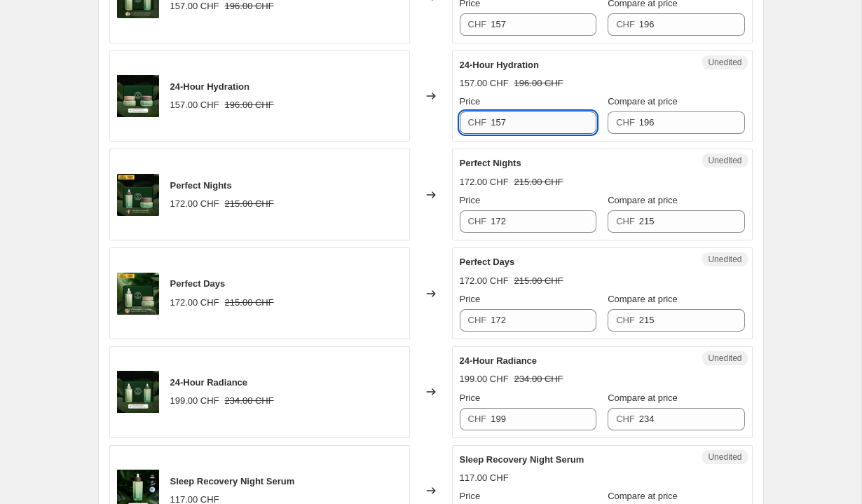
click at [532, 134] on input "157" at bounding box center [543, 122] width 106 height 22
type input "167"
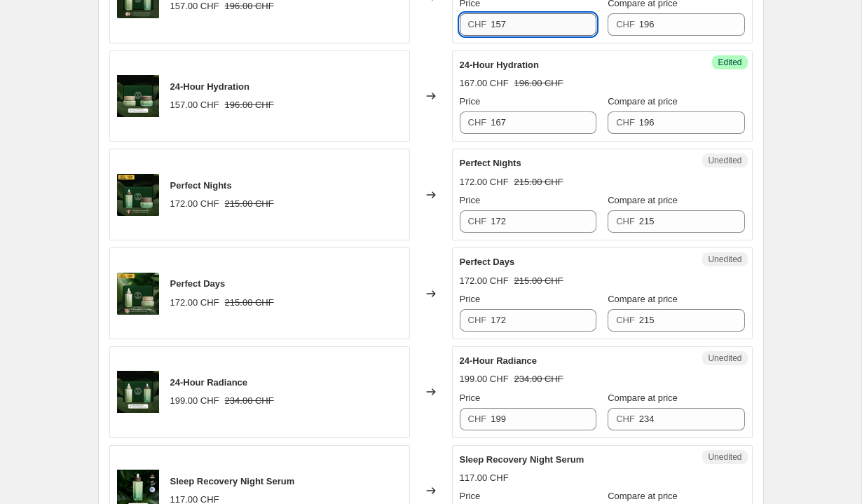
click at [523, 36] on input "157" at bounding box center [543, 24] width 106 height 22
paste input "6"
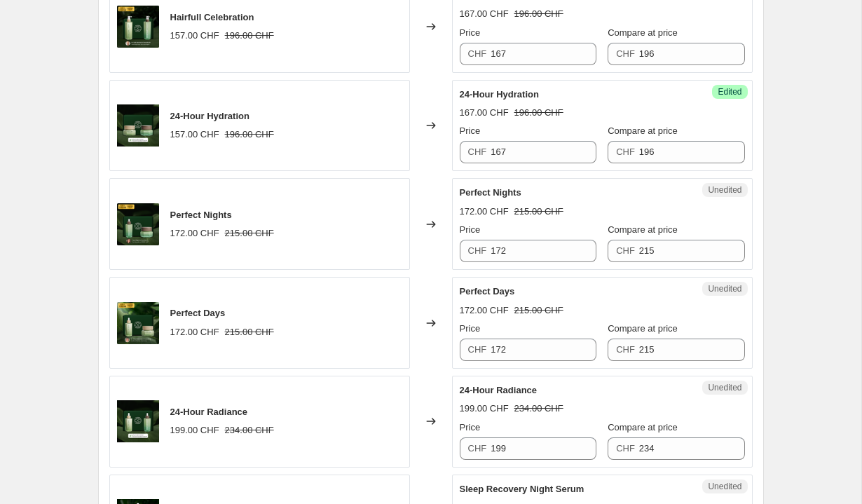
scroll to position [1663, 0]
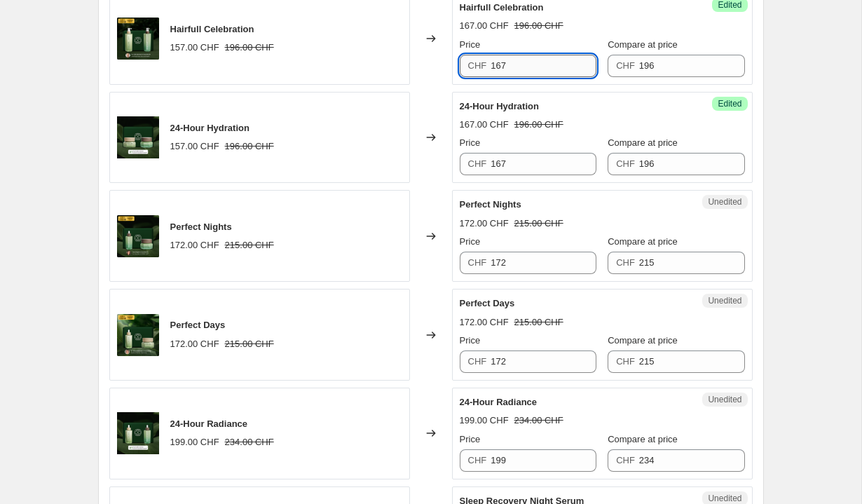
click at [521, 77] on input "167" at bounding box center [543, 66] width 106 height 22
type input "157"
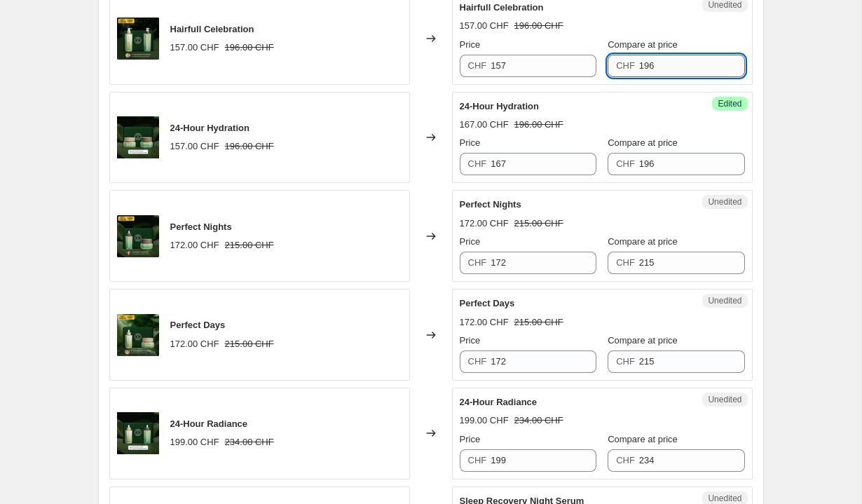
click at [659, 77] on input "196" at bounding box center [692, 66] width 106 height 22
click at [560, 114] on div "24-Hour Hydration" at bounding box center [574, 106] width 229 height 14
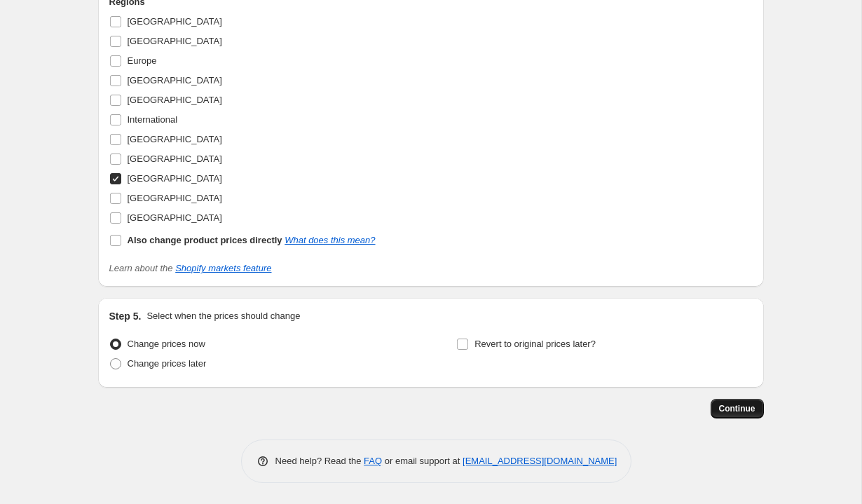
click at [737, 407] on span "Continue" at bounding box center [737, 408] width 36 height 11
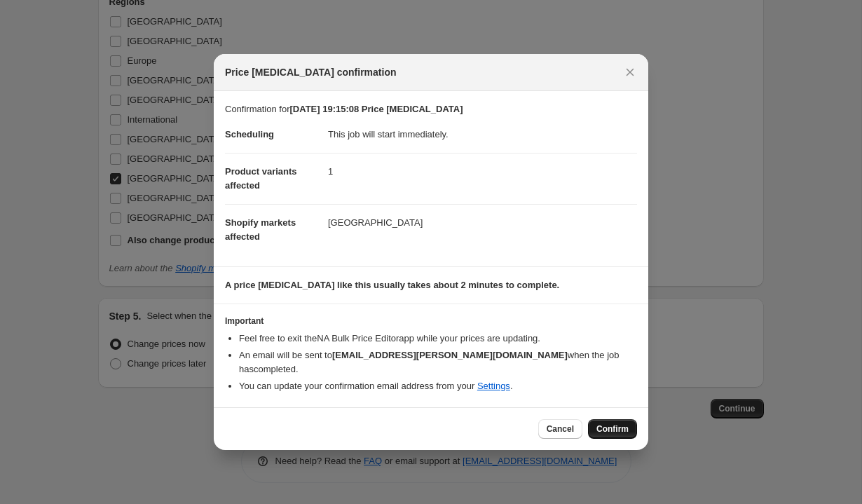
click at [610, 430] on span "Confirm" at bounding box center [612, 428] width 32 height 11
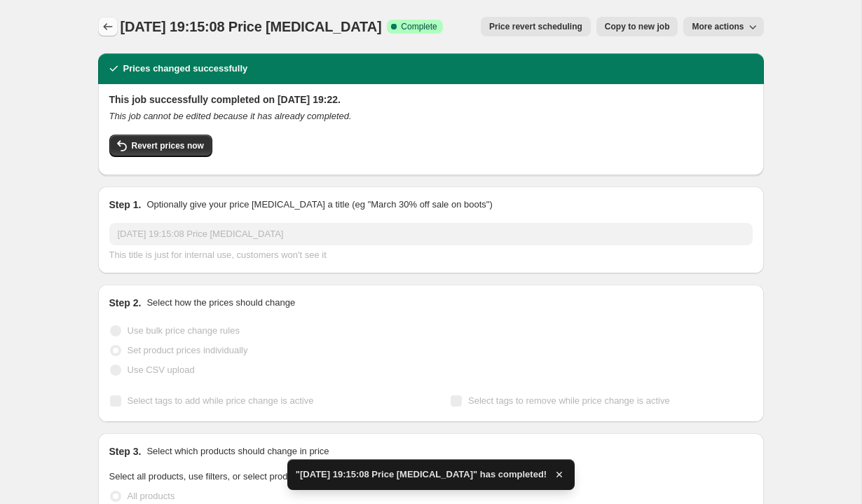
click at [108, 31] on icon "Price change jobs" at bounding box center [108, 27] width 14 height 14
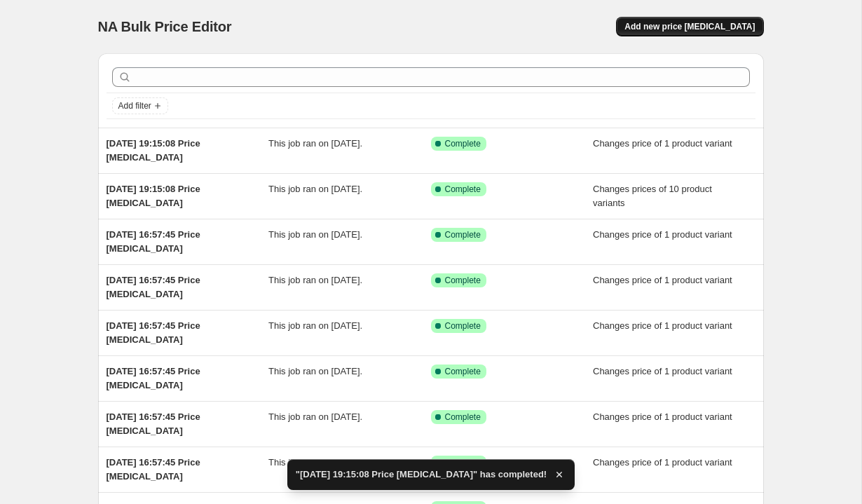
click at [691, 31] on span "Add new price [MEDICAL_DATA]" at bounding box center [689, 26] width 130 height 11
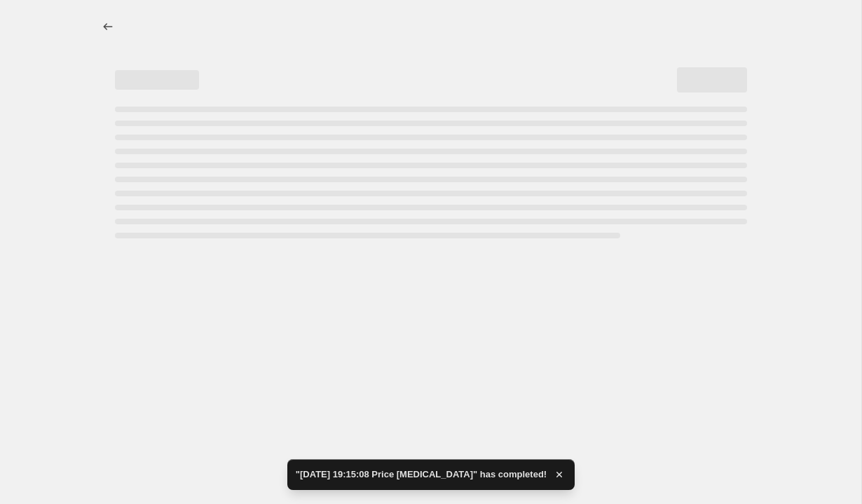
select select "percentage"
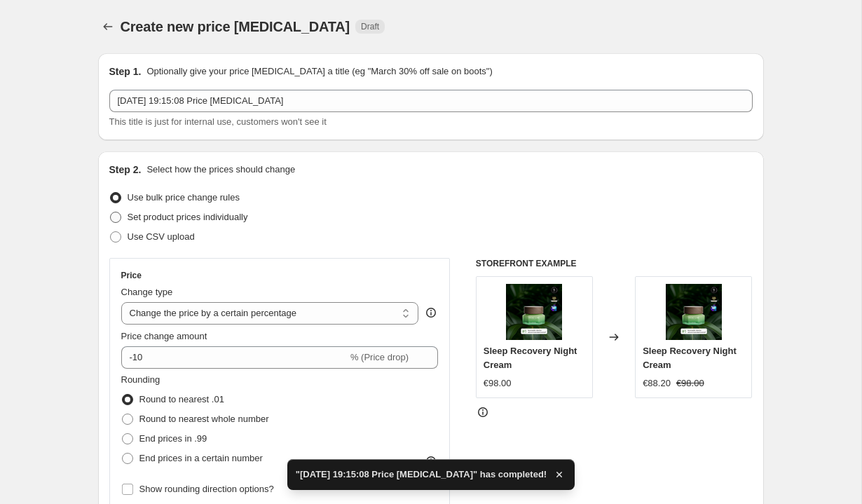
click at [158, 216] on span "Set product prices individually" at bounding box center [188, 217] width 121 height 11
click at [111, 212] on input "Set product prices individually" at bounding box center [110, 212] width 1 height 1
radio input "true"
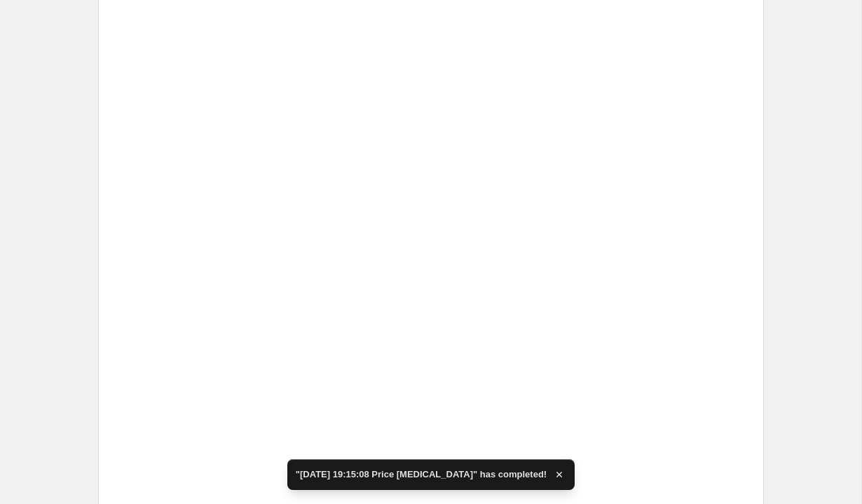
scroll to position [2327, 0]
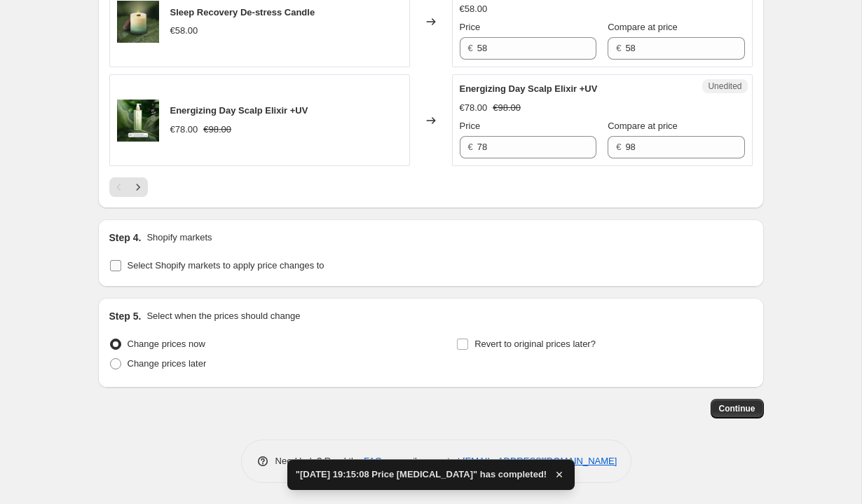
click at [232, 275] on label "Select Shopify markets to apply price changes to" at bounding box center [216, 266] width 215 height 20
click at [121, 271] on input "Select Shopify markets to apply price changes to" at bounding box center [115, 265] width 11 height 11
checkbox input "true"
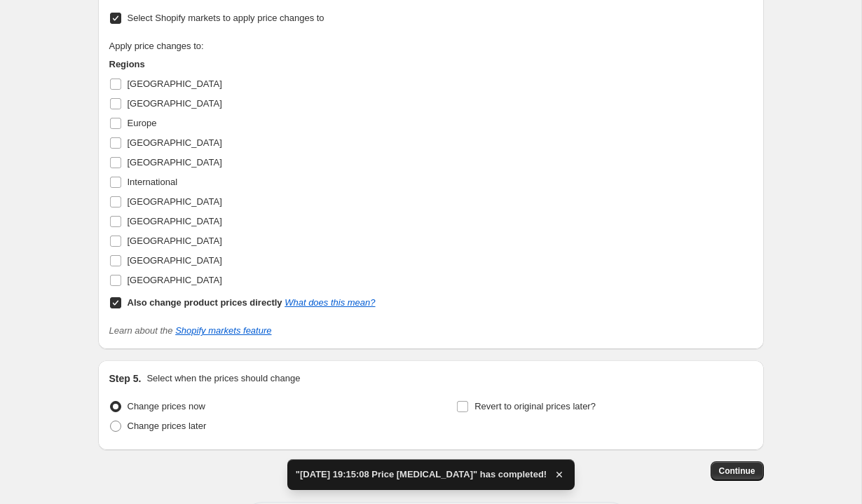
scroll to position [2618, 0]
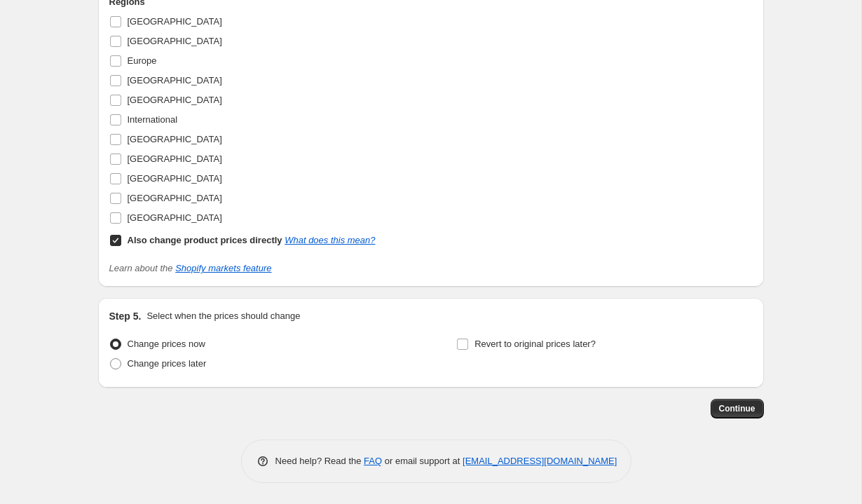
click at [173, 245] on b "Also change product prices directly" at bounding box center [205, 240] width 155 height 11
click at [121, 246] on input "Also change product prices directly What does this mean?" at bounding box center [115, 240] width 11 height 11
checkbox input "false"
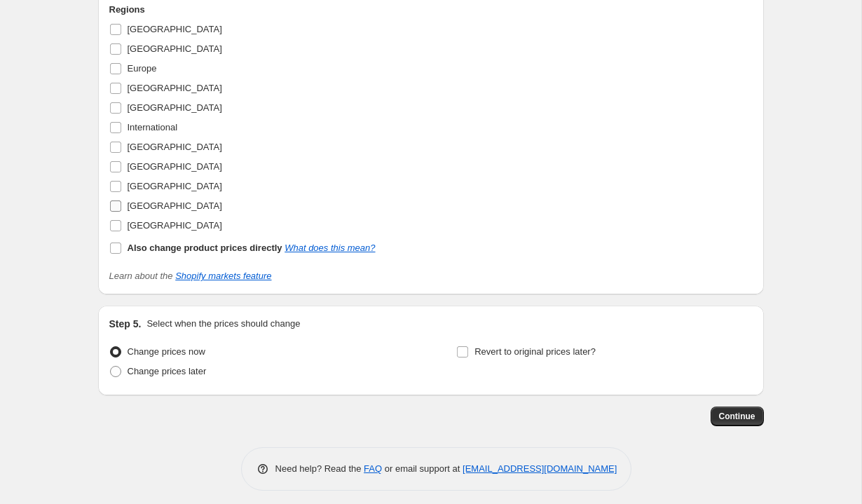
scroll to position [2569, 0]
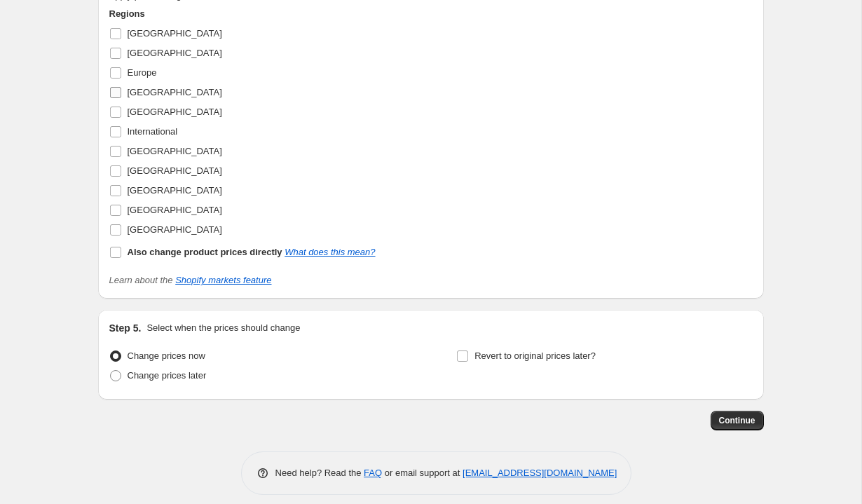
click at [145, 97] on span "[GEOGRAPHIC_DATA]" at bounding box center [175, 92] width 95 height 11
click at [121, 98] on input "[GEOGRAPHIC_DATA]" at bounding box center [115, 92] width 11 height 11
checkbox input "true"
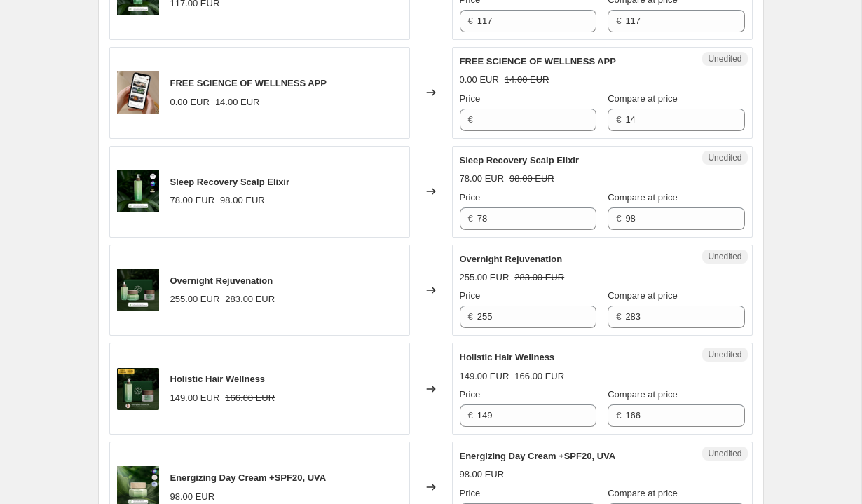
scroll to position [620, 0]
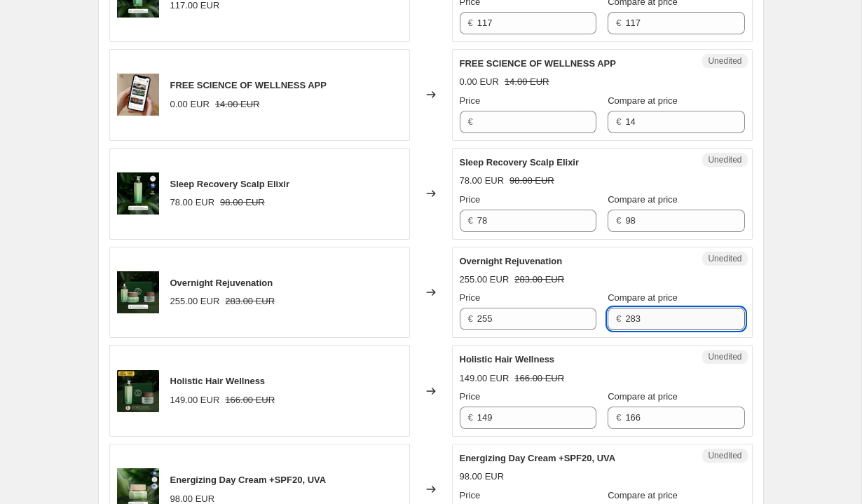
click at [644, 322] on input "283" at bounding box center [684, 319] width 119 height 22
click at [529, 324] on input "255" at bounding box center [536, 319] width 119 height 22
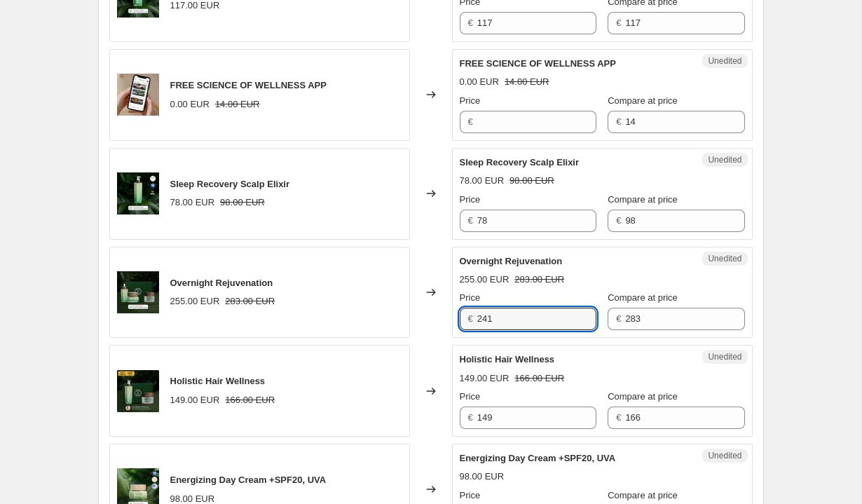
type input "241"
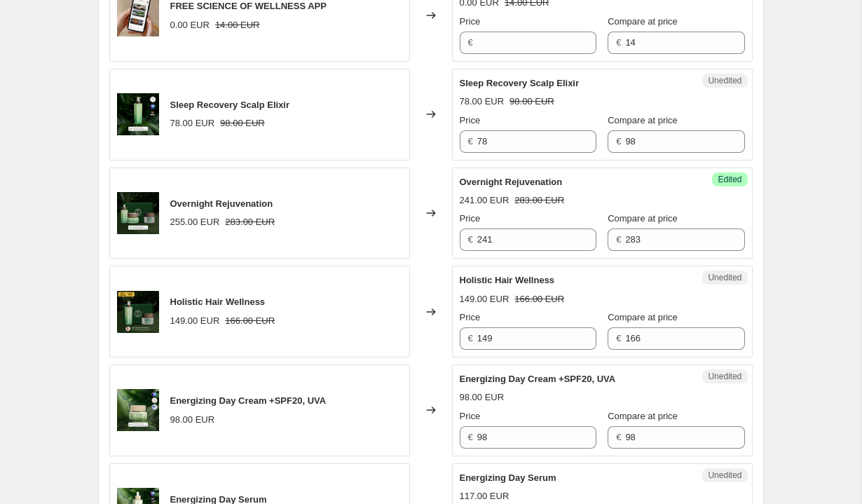
scroll to position [708, 0]
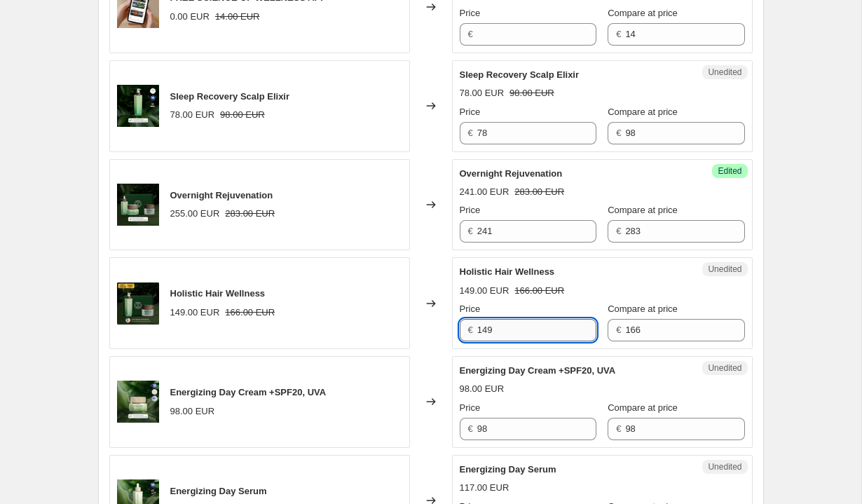
click at [557, 329] on input "149" at bounding box center [536, 330] width 119 height 22
type input "141"
click at [673, 291] on div "149.00 EUR 166.00 EUR" at bounding box center [602, 291] width 285 height 14
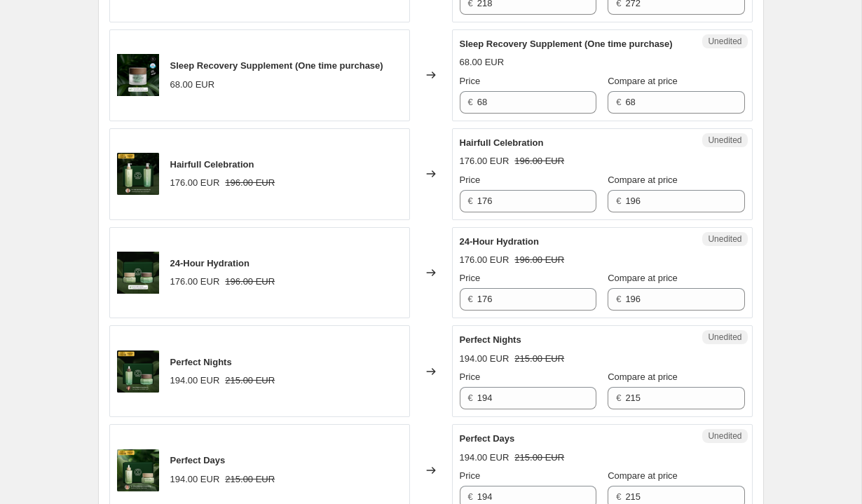
scroll to position [1528, 0]
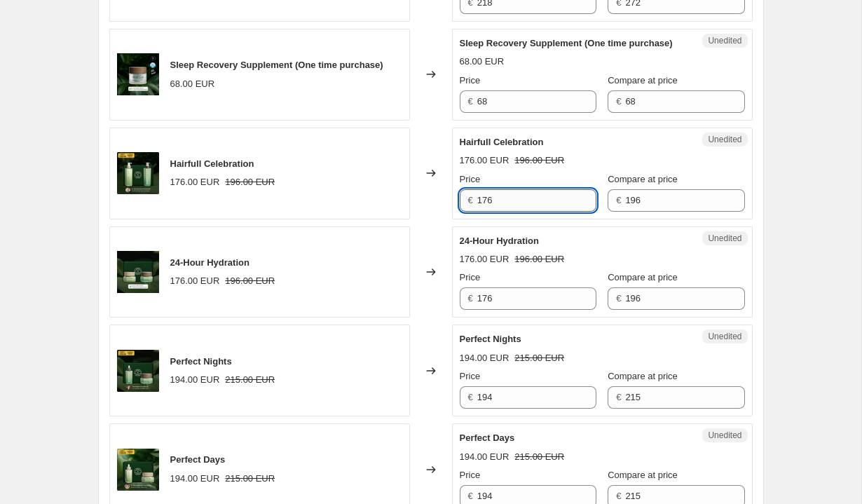
click at [540, 212] on input "176" at bounding box center [536, 200] width 119 height 22
type input "157"
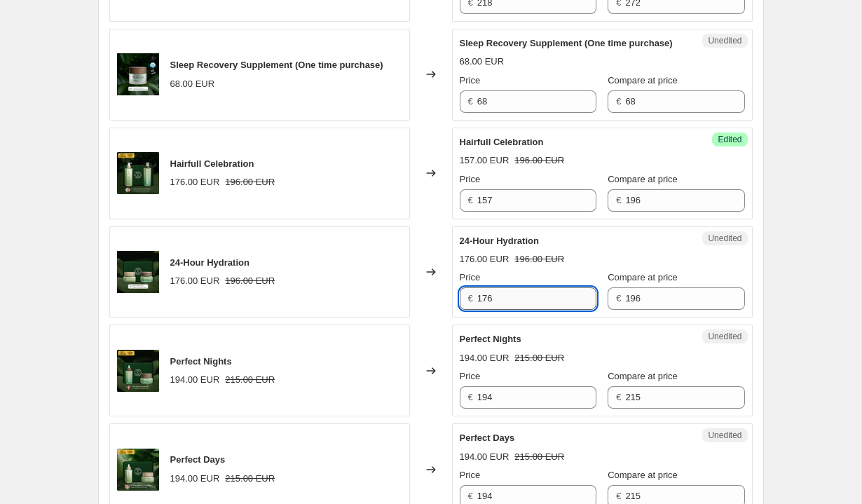
click at [531, 310] on input "176" at bounding box center [536, 298] width 119 height 22
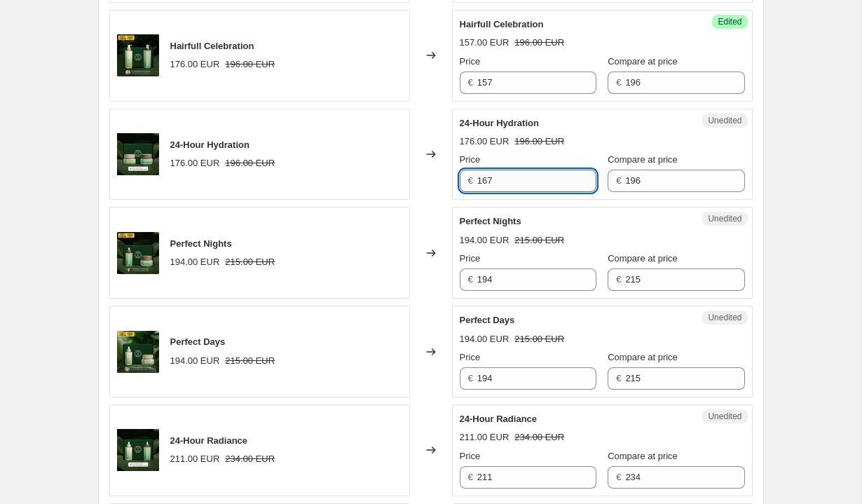
scroll to position [1667, 0]
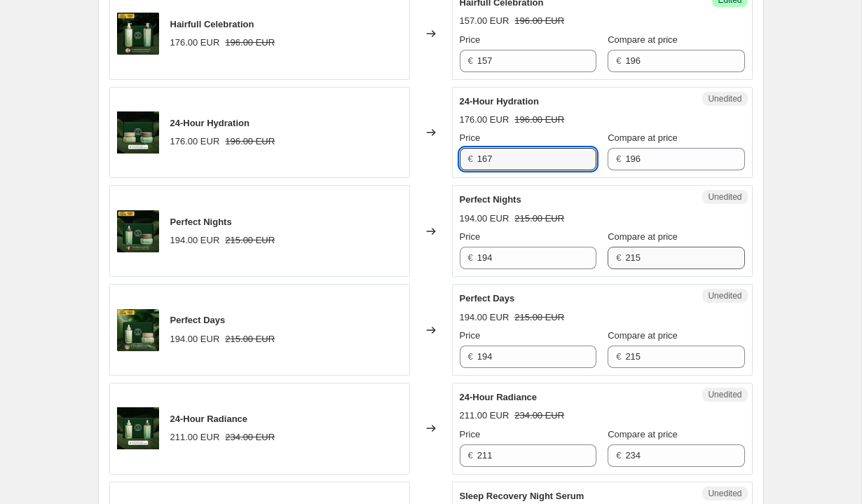
type input "167"
click at [651, 269] on input "215" at bounding box center [684, 258] width 119 height 22
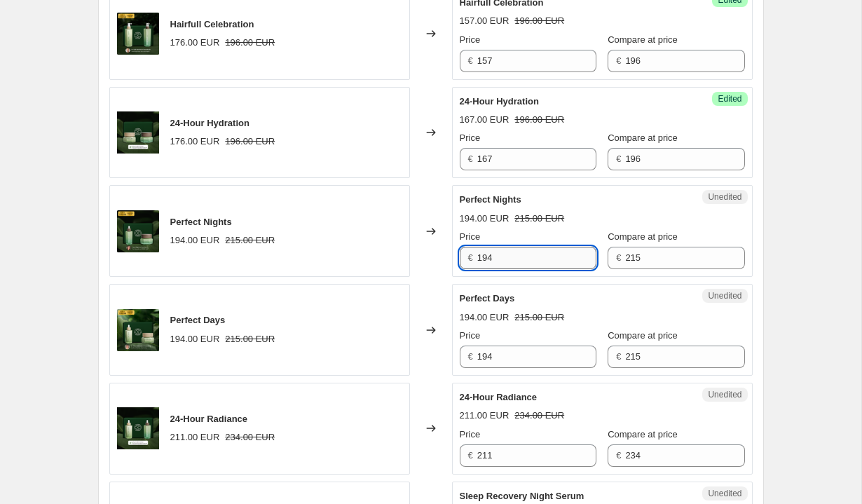
click at [521, 269] on input "194" at bounding box center [536, 258] width 119 height 22
type input "172"
click at [547, 368] on input "194" at bounding box center [536, 356] width 119 height 22
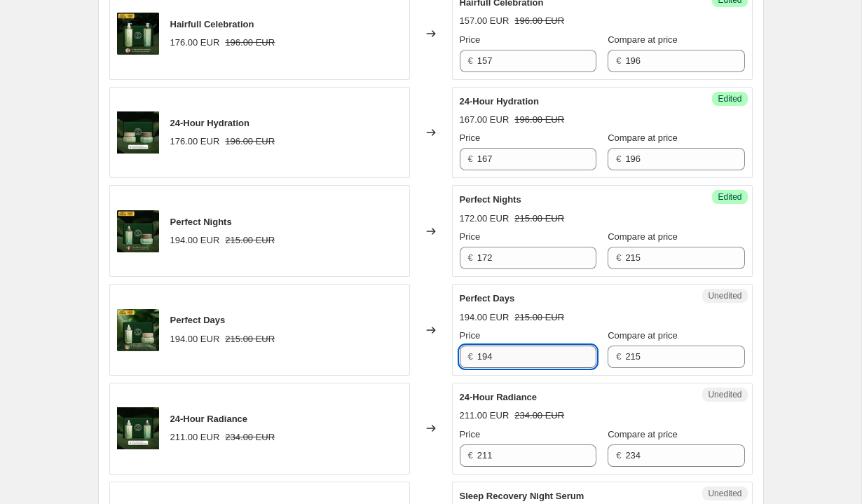
paste input "72"
type input "172"
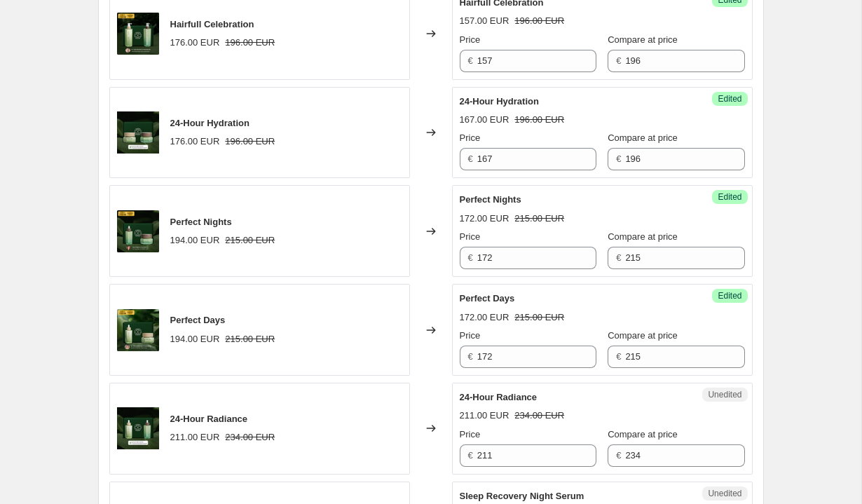
click at [581, 362] on div "Perfect Days 172.00 EUR 215.00 EUR Price € 172 Compare at price € 215" at bounding box center [602, 329] width 285 height 76
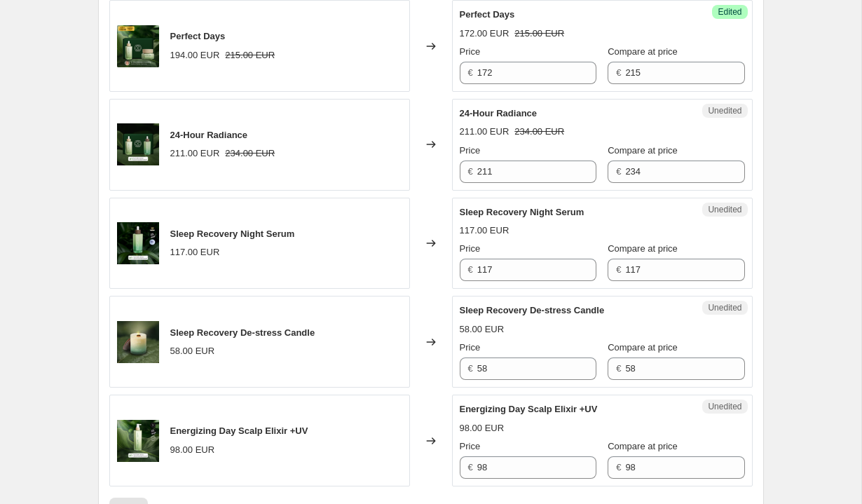
scroll to position [1974, 0]
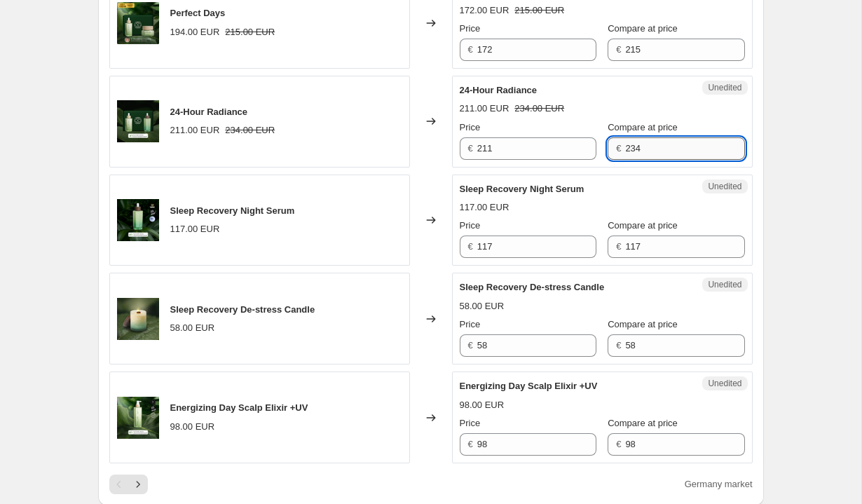
click at [642, 160] on input "234" at bounding box center [684, 148] width 119 height 22
click at [519, 160] on input "211" at bounding box center [536, 148] width 119 height 22
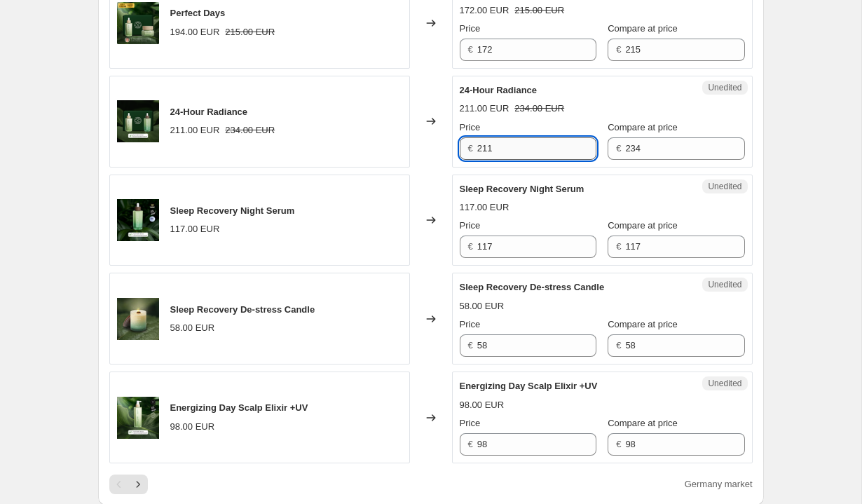
click at [519, 160] on input "211" at bounding box center [536, 148] width 119 height 22
type input "199"
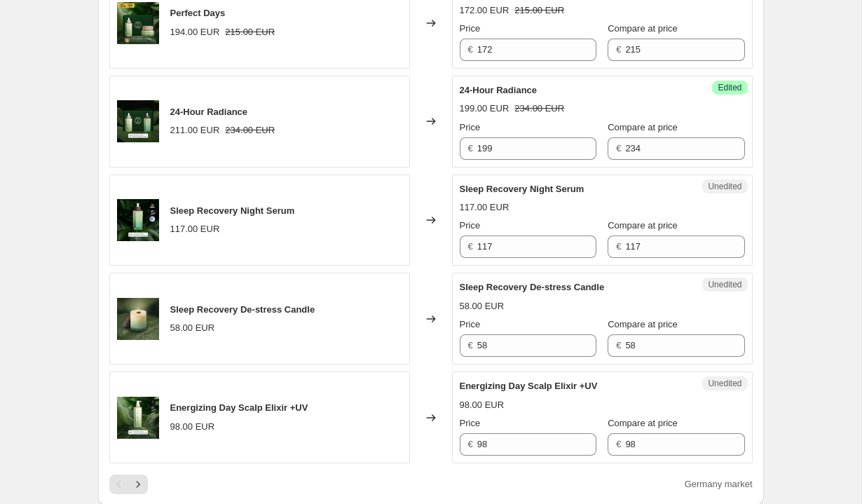
click at [711, 116] on div "199.00 EUR 234.00 EUR" at bounding box center [602, 109] width 285 height 14
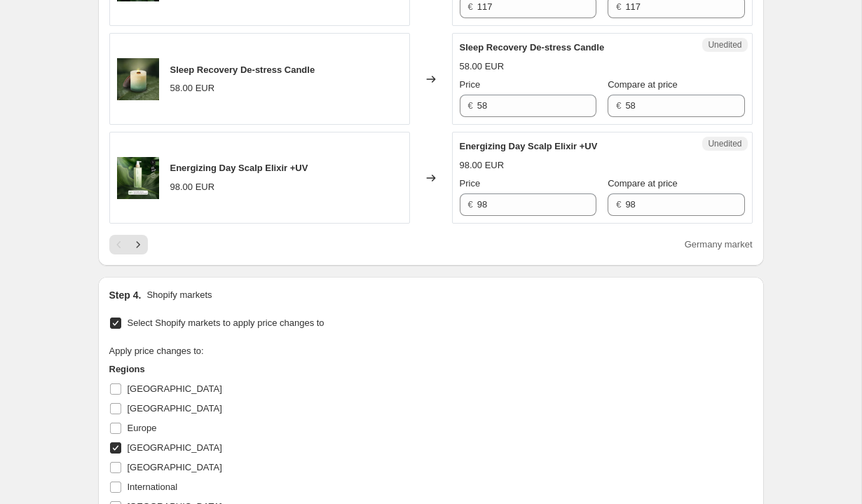
scroll to position [2253, 0]
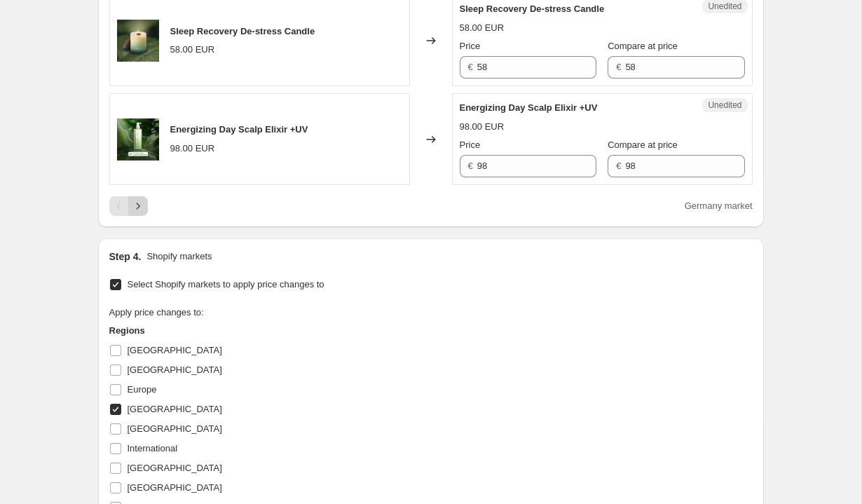
click at [135, 213] on icon "Next" at bounding box center [138, 206] width 14 height 14
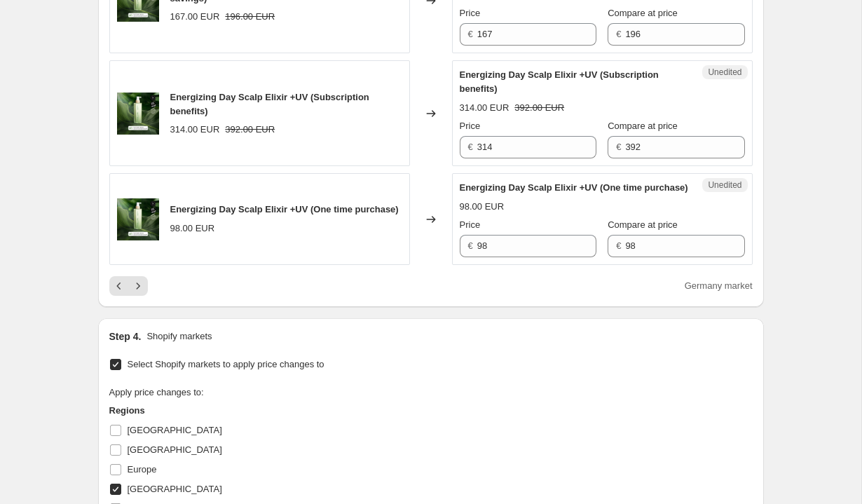
scroll to position [2425, 0]
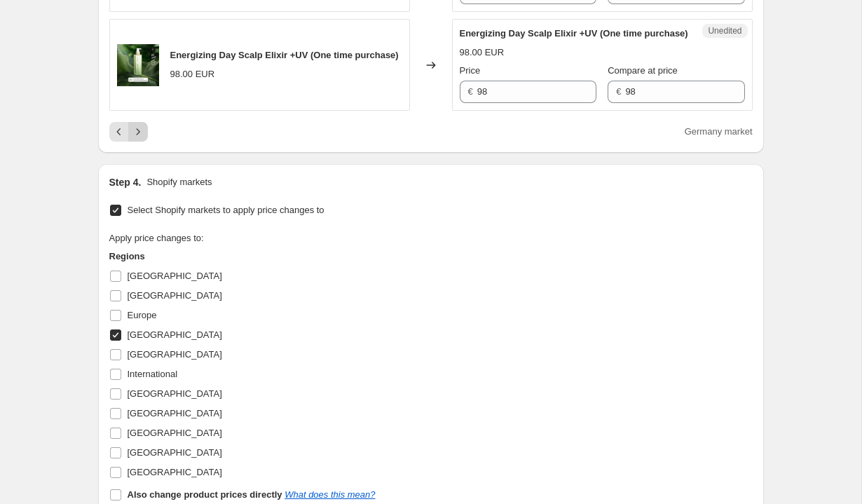
click at [139, 139] on icon "Next" at bounding box center [138, 132] width 14 height 14
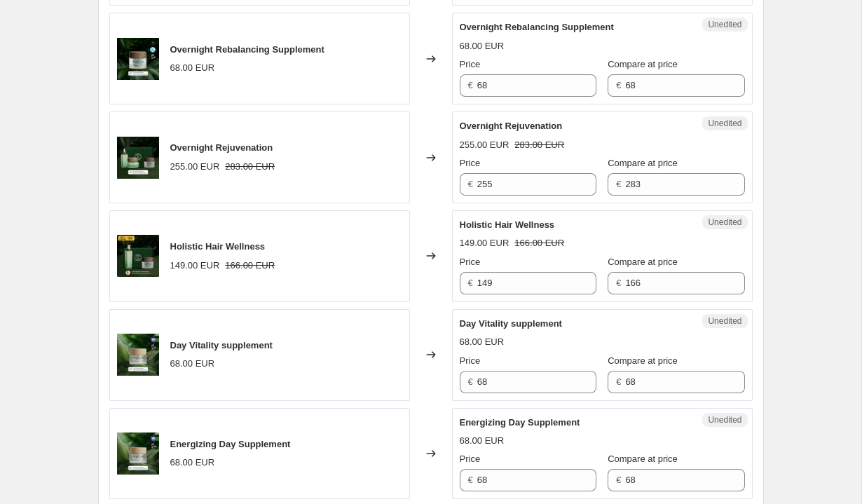
scroll to position [1346, 0]
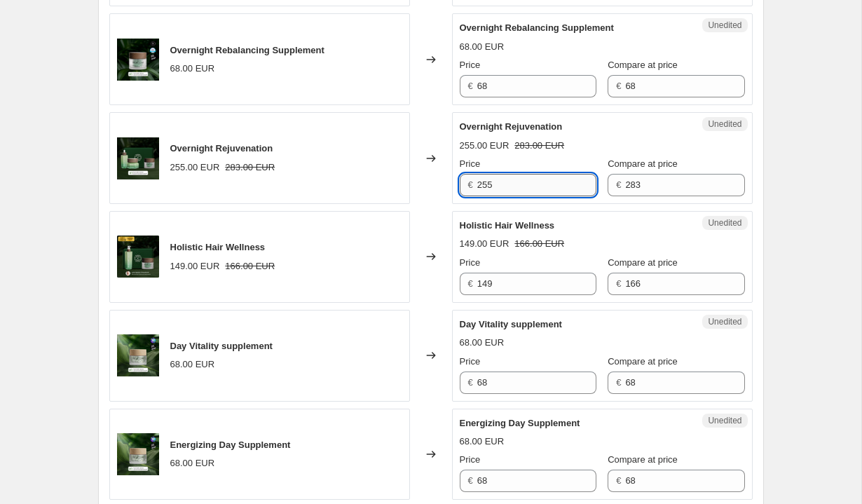
click at [539, 196] on input "255" at bounding box center [536, 185] width 119 height 22
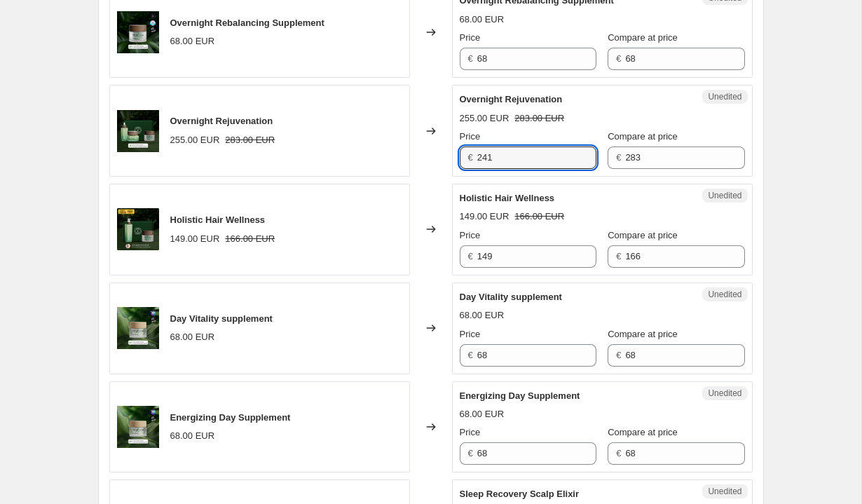
scroll to position [1394, 0]
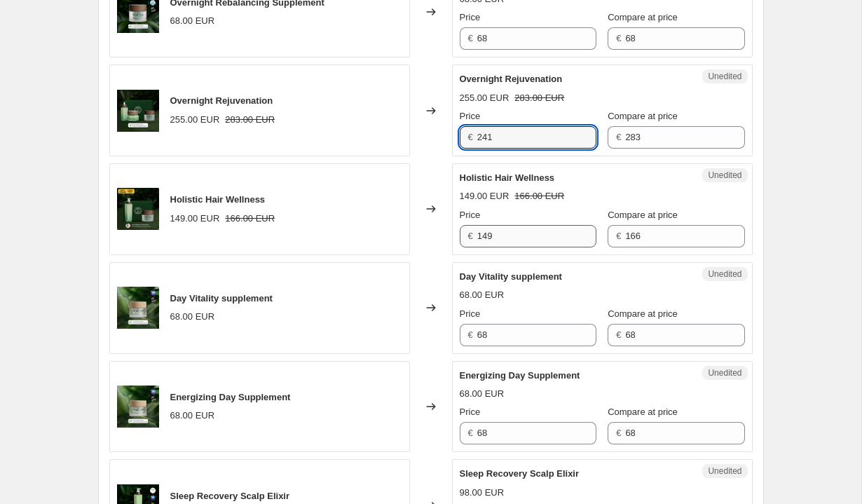
type input "241"
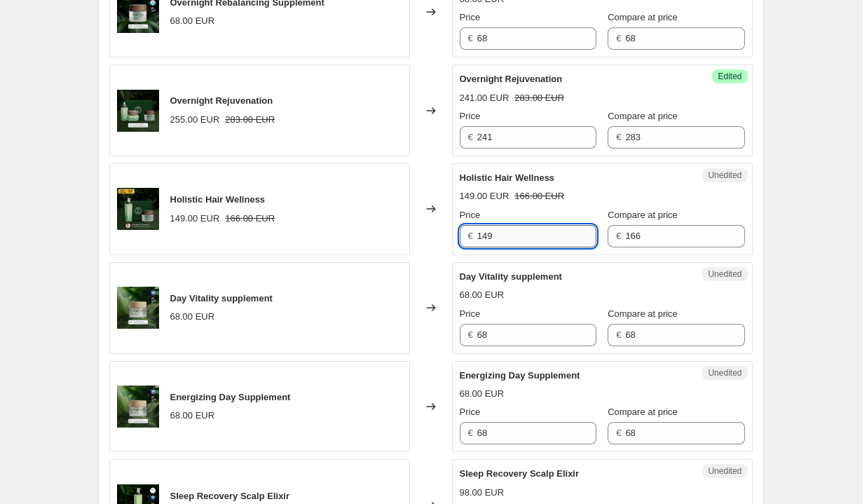
click at [552, 247] on input "149" at bounding box center [536, 236] width 119 height 22
type input "141"
click at [619, 203] on div "141.00 EUR 166.00 EUR" at bounding box center [602, 196] width 285 height 14
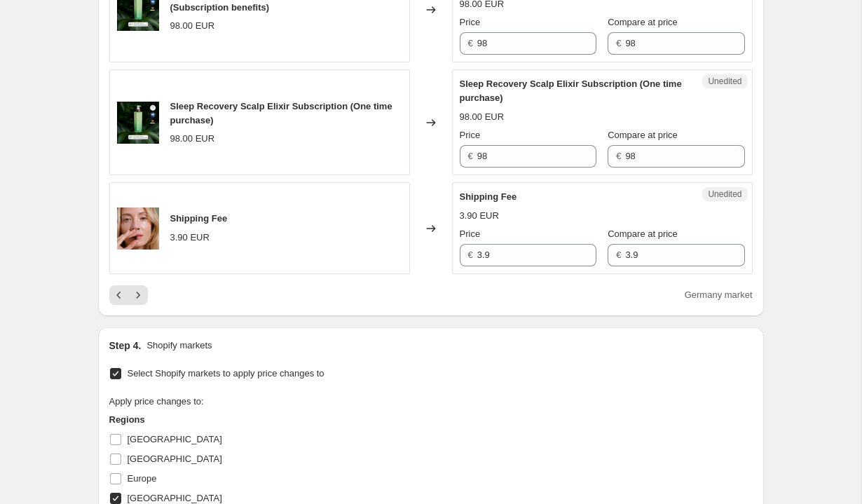
scroll to position [2291, 0]
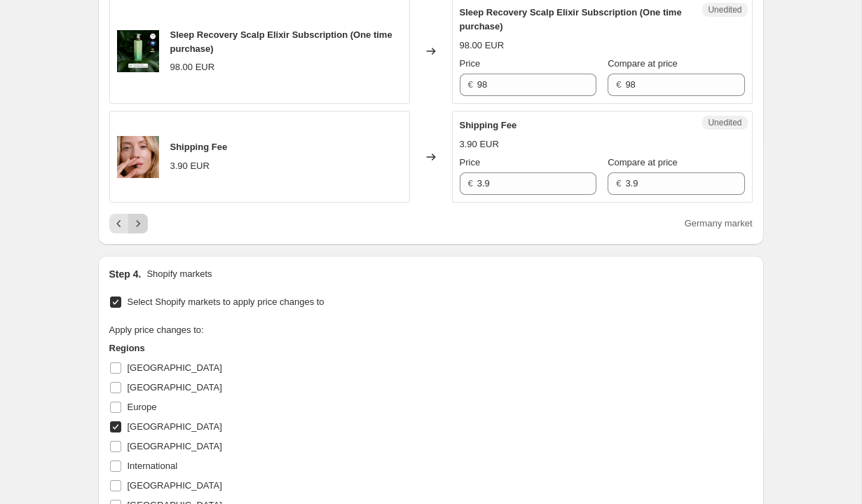
click at [142, 231] on icon "Next" at bounding box center [138, 223] width 14 height 14
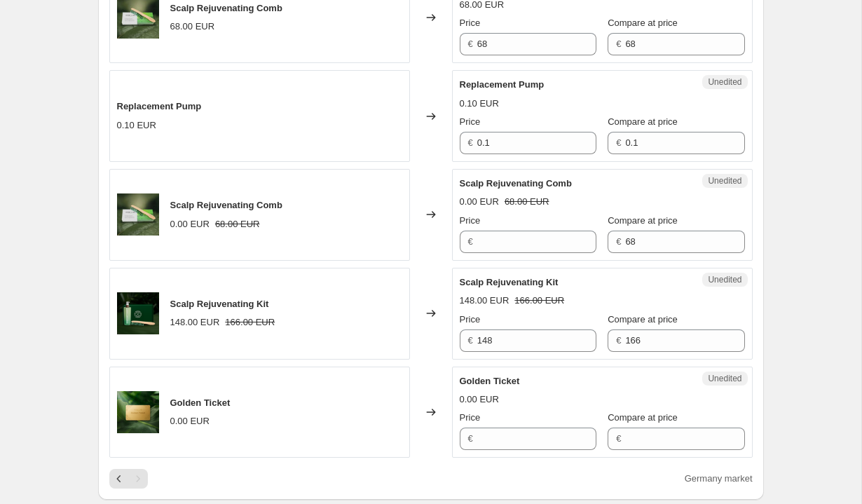
scroll to position [1390, 0]
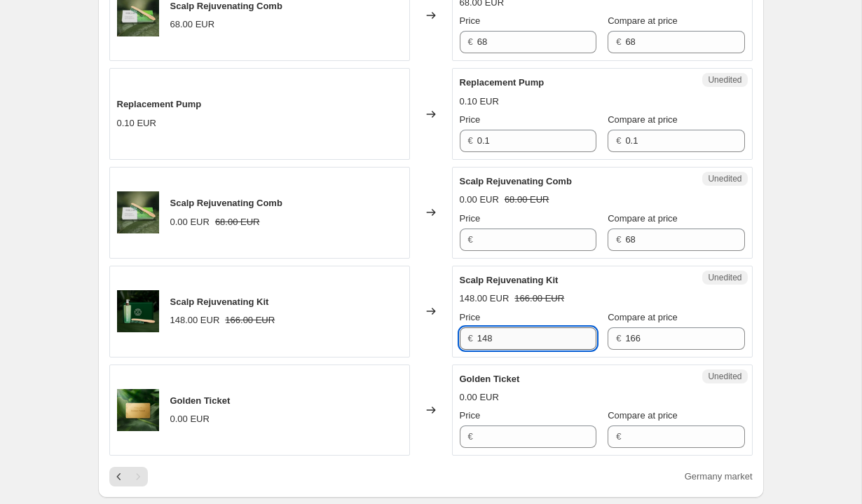
click at [543, 329] on input "148" at bounding box center [536, 338] width 119 height 22
type input "141"
click at [696, 338] on input "166" at bounding box center [684, 338] width 119 height 22
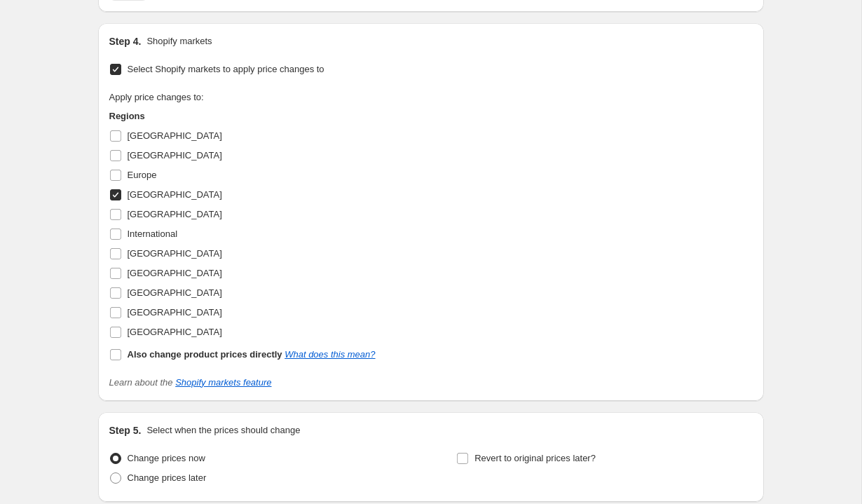
scroll to position [1990, 0]
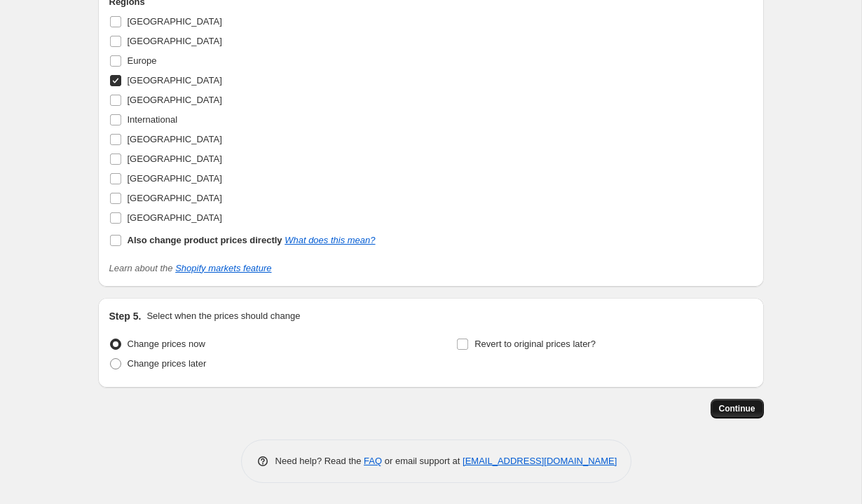
click at [741, 406] on span "Continue" at bounding box center [737, 408] width 36 height 11
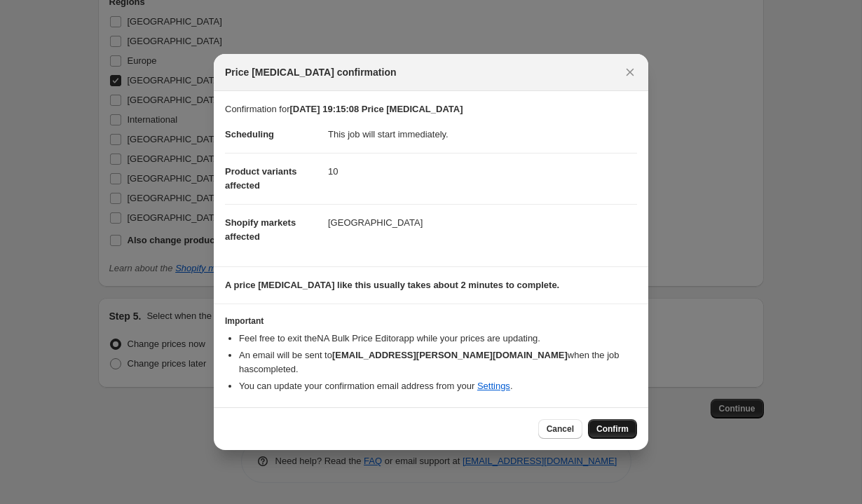
click at [605, 425] on span "Confirm" at bounding box center [612, 428] width 32 height 11
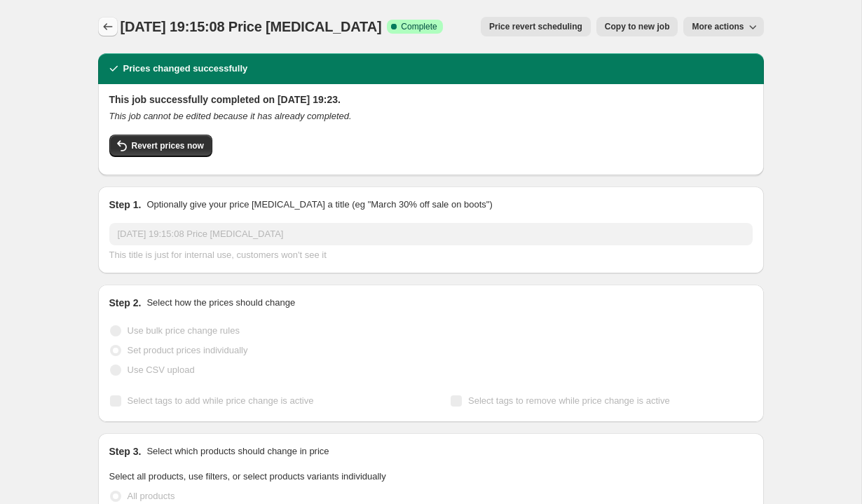
click at [112, 27] on icon "Price change jobs" at bounding box center [108, 27] width 14 height 14
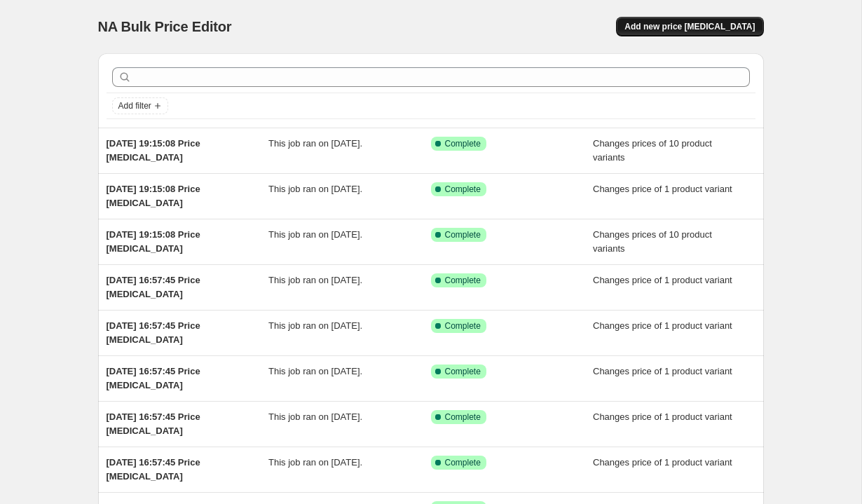
click at [671, 28] on span "Add new price [MEDICAL_DATA]" at bounding box center [689, 26] width 130 height 11
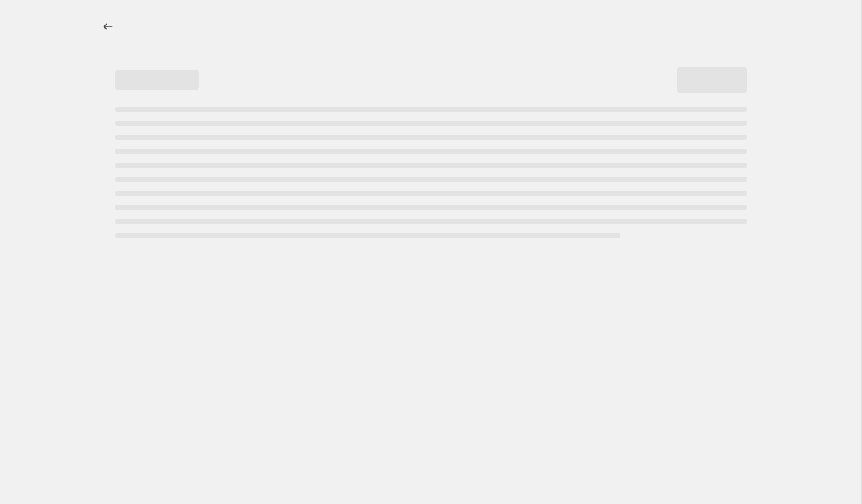
select select "percentage"
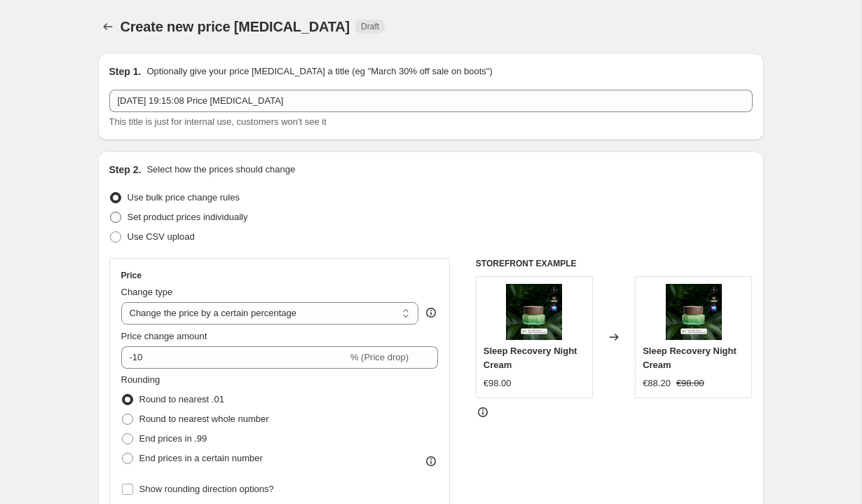
click at [239, 213] on span "Set product prices individually" at bounding box center [188, 217] width 121 height 11
click at [111, 212] on input "Set product prices individually" at bounding box center [110, 212] width 1 height 1
radio input "true"
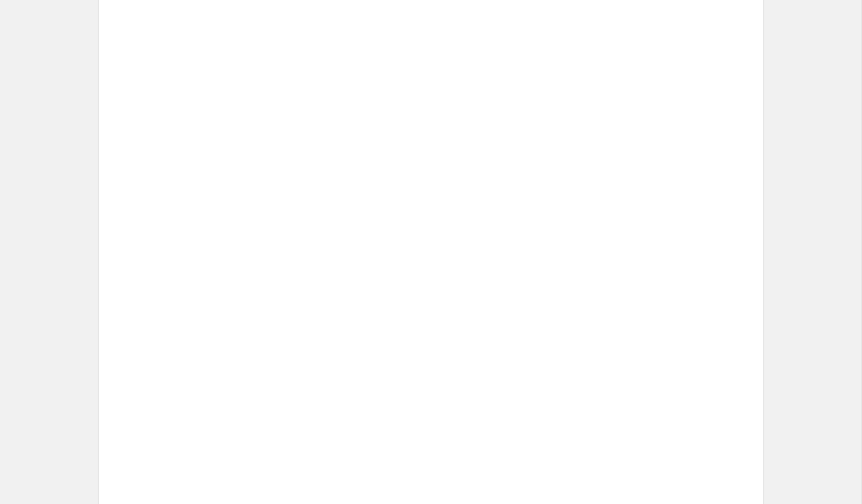
scroll to position [2271, 0]
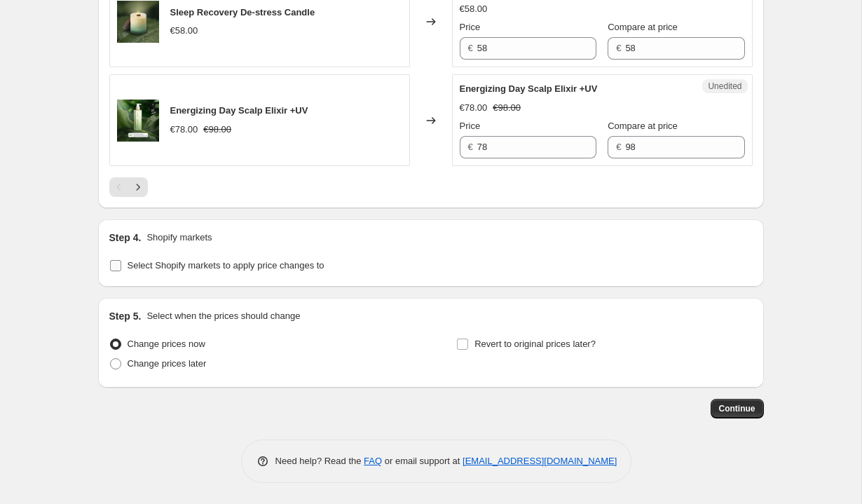
click at [203, 270] on span "Select Shopify markets to apply price changes to" at bounding box center [226, 265] width 197 height 11
click at [121, 271] on input "Select Shopify markets to apply price changes to" at bounding box center [115, 265] width 11 height 11
checkbox input "true"
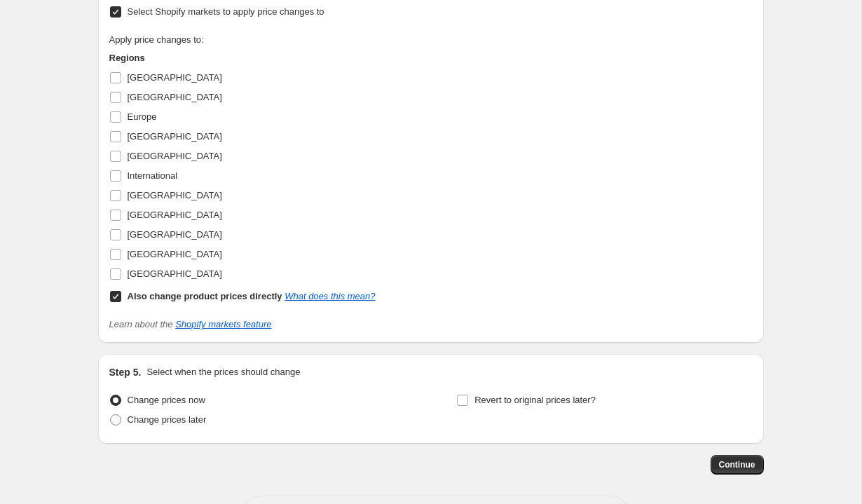
scroll to position [2609, 0]
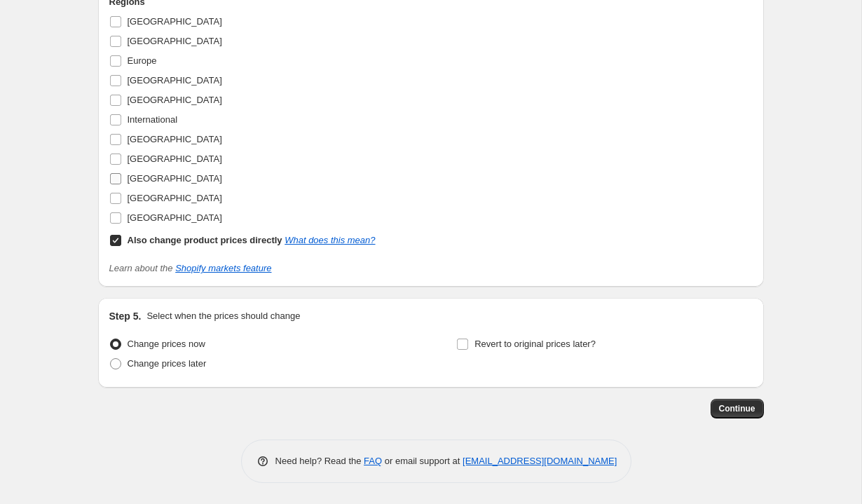
click at [152, 184] on span "[GEOGRAPHIC_DATA]" at bounding box center [175, 178] width 95 height 11
click at [121, 184] on input "[GEOGRAPHIC_DATA]" at bounding box center [115, 178] width 11 height 11
checkbox input "true"
click at [178, 245] on b "Also change product prices directly" at bounding box center [205, 240] width 155 height 11
click at [121, 246] on input "Also change product prices directly What does this mean?" at bounding box center [115, 240] width 11 height 11
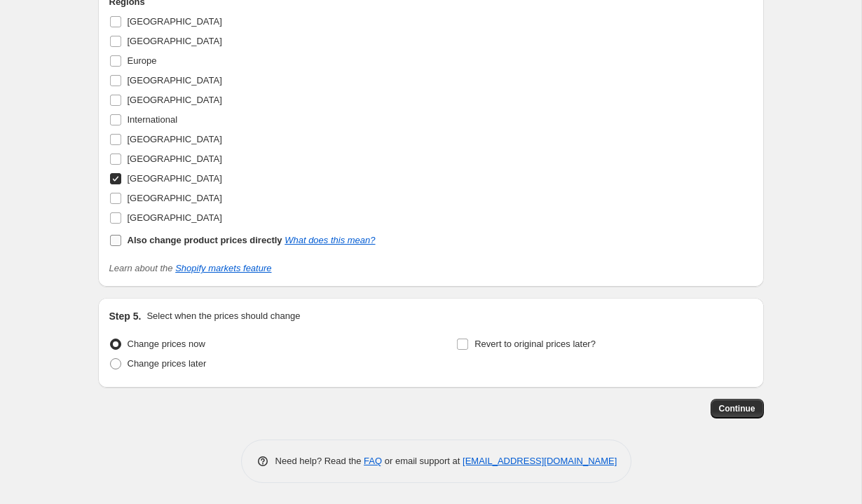
checkbox input "false"
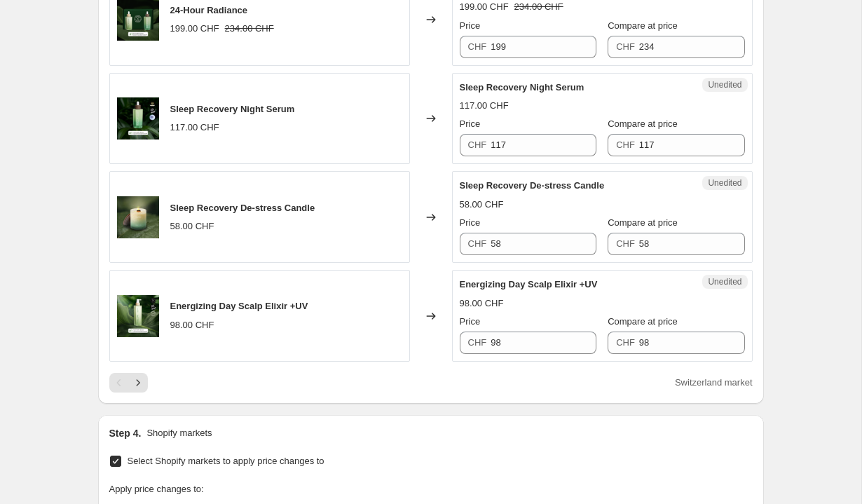
scroll to position [2257, 0]
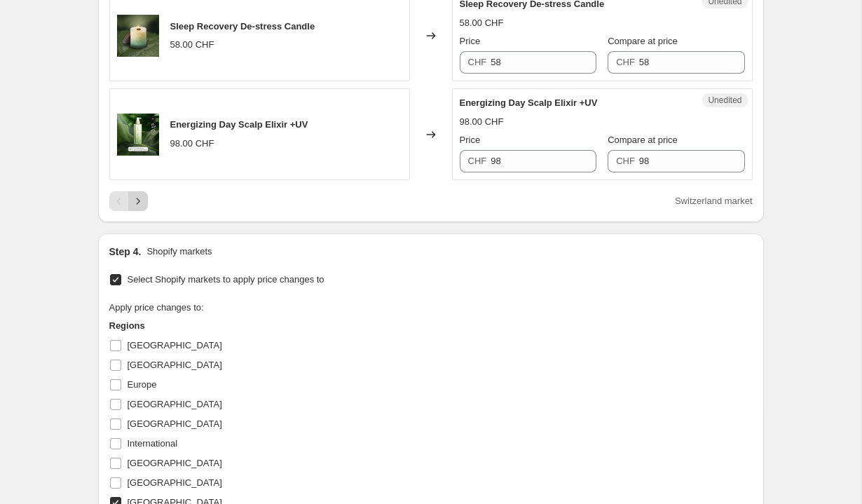
click at [137, 208] on icon "Next" at bounding box center [138, 201] width 14 height 14
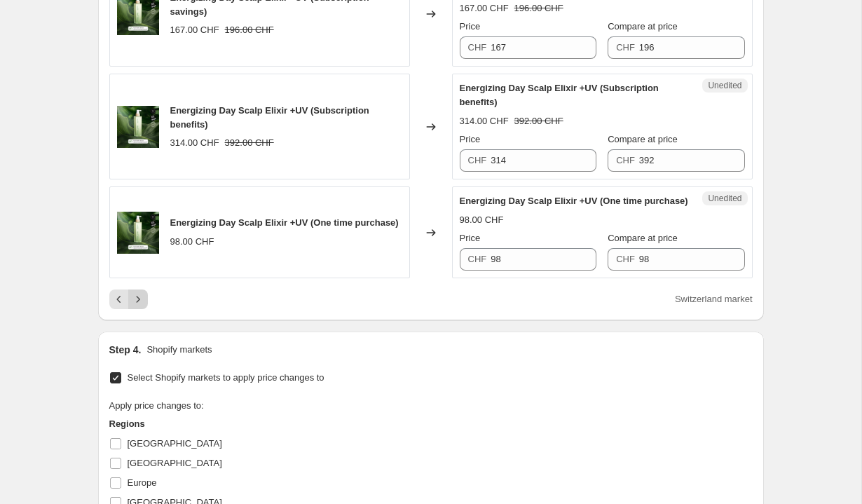
click at [140, 309] on button "Next" at bounding box center [138, 299] width 20 height 20
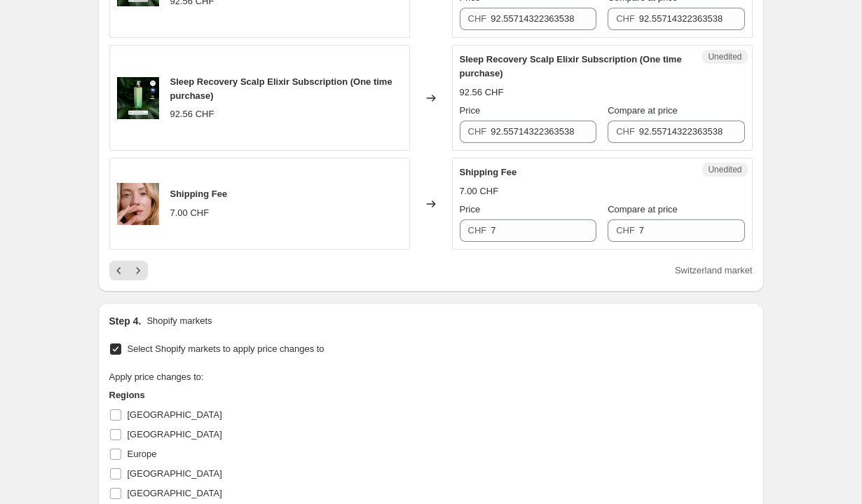
scroll to position [2352, 0]
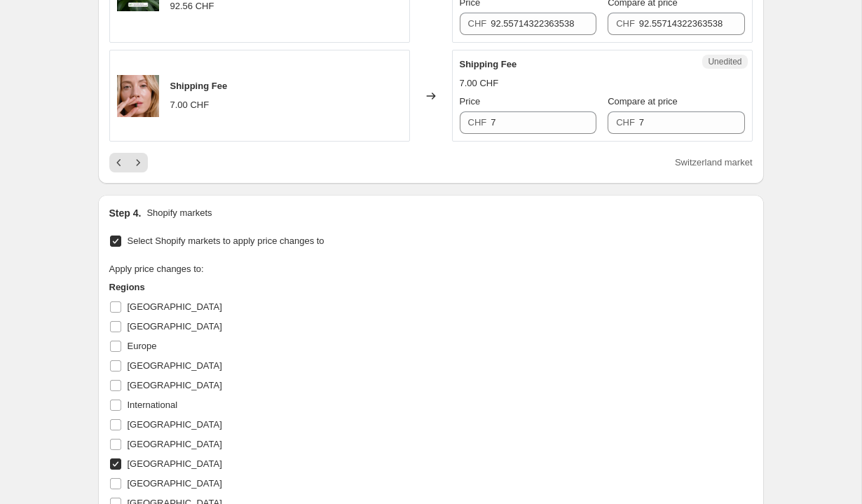
click at [139, 170] on icon "Next" at bounding box center [138, 163] width 14 height 14
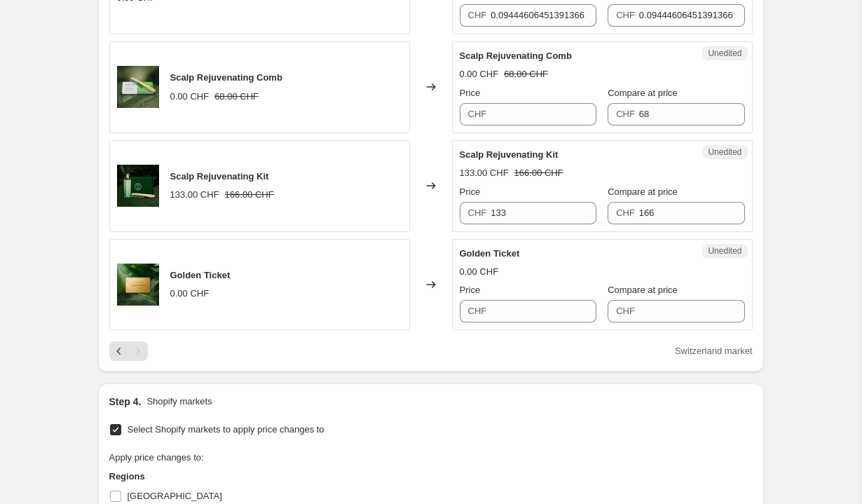
scroll to position [1486, 0]
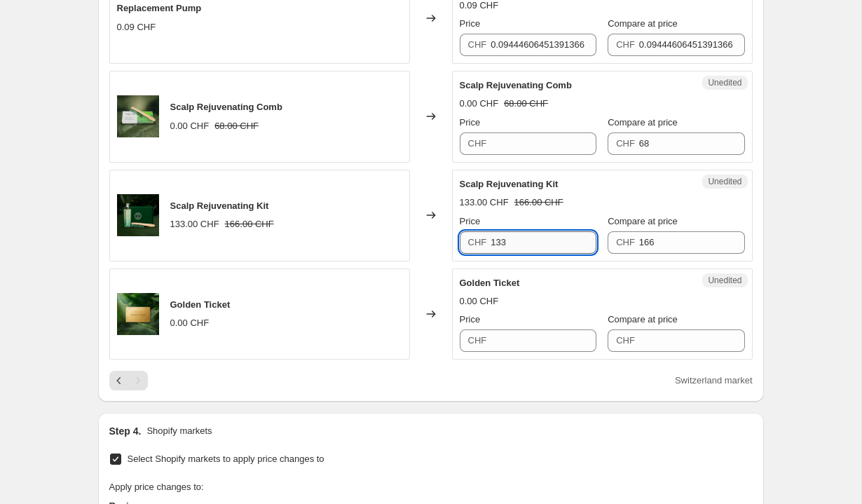
click at [552, 234] on input "133" at bounding box center [543, 242] width 106 height 22
type input "141"
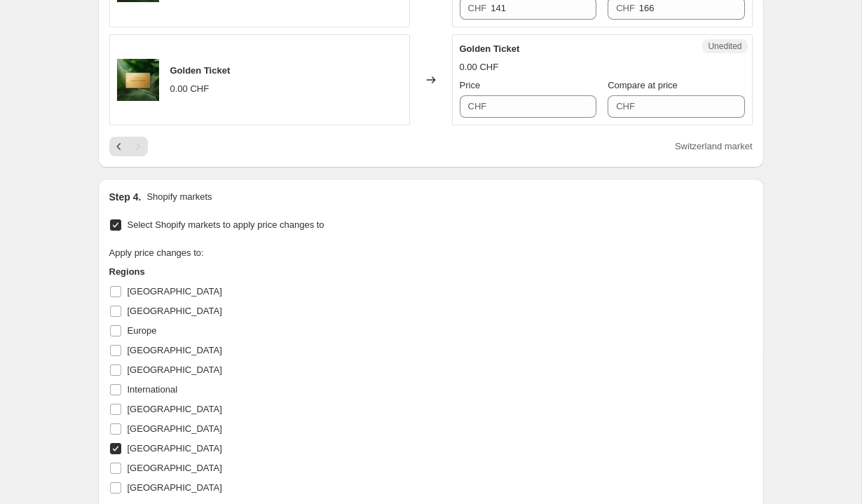
scroll to position [1990, 0]
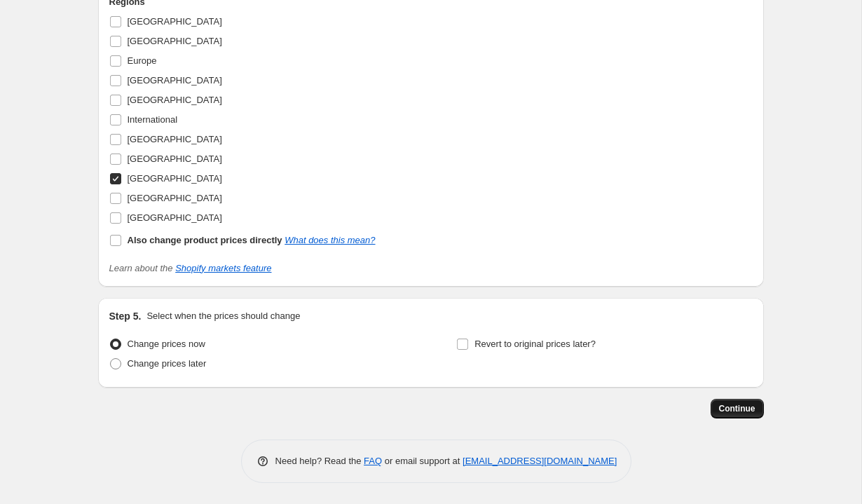
click at [745, 404] on span "Continue" at bounding box center [737, 408] width 36 height 11
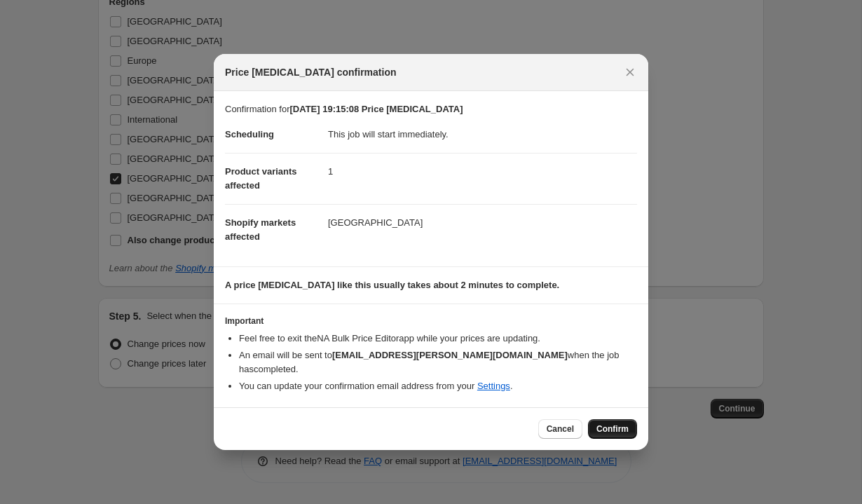
click at [598, 425] on span "Confirm" at bounding box center [612, 428] width 32 height 11
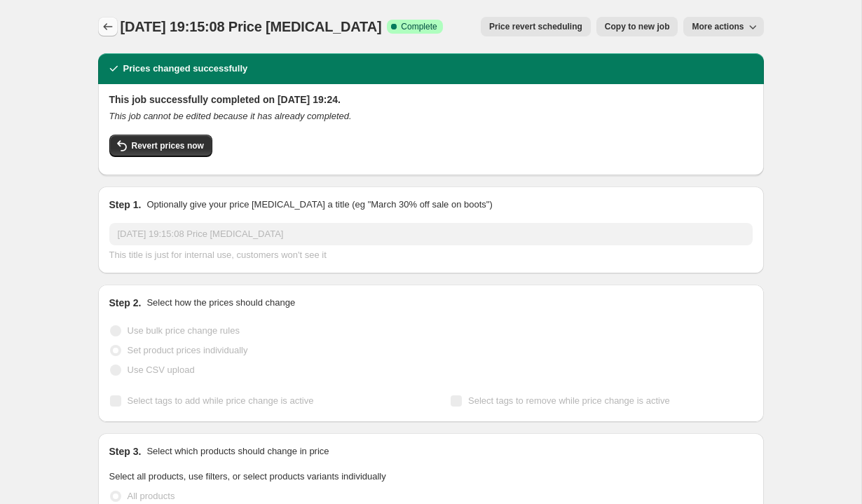
click at [108, 27] on icon "Price change jobs" at bounding box center [108, 27] width 14 height 14
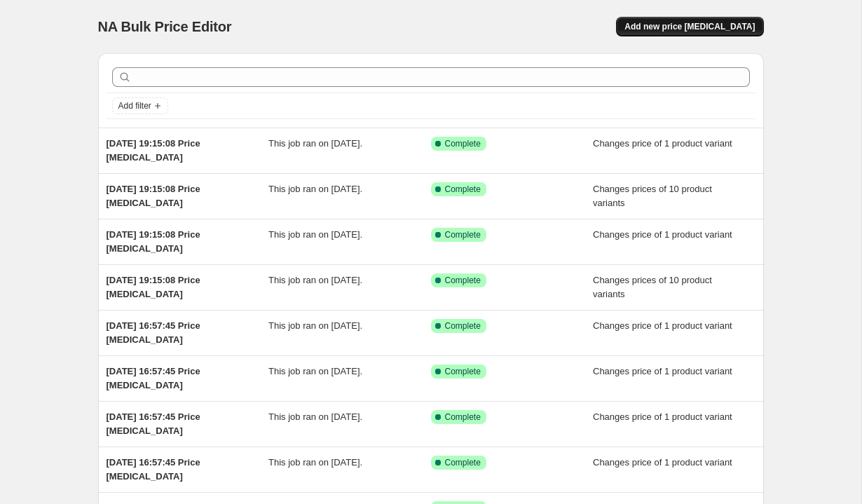
click at [712, 28] on span "Add new price [MEDICAL_DATA]" at bounding box center [689, 26] width 130 height 11
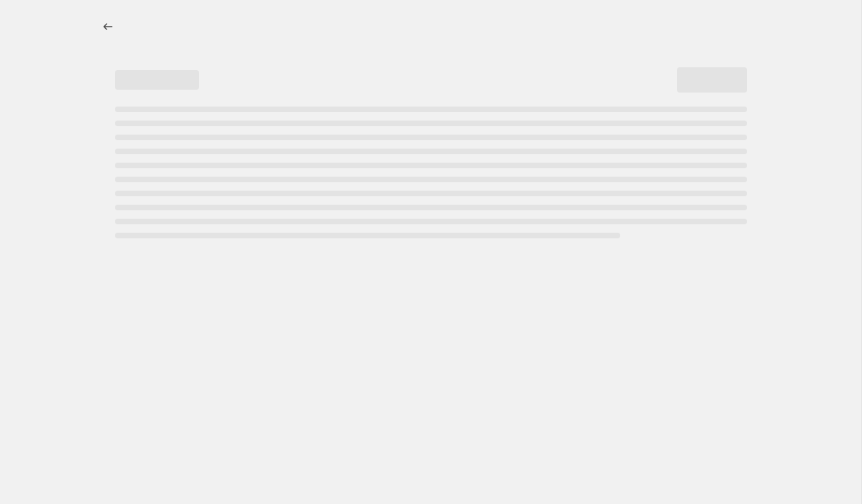
select select "percentage"
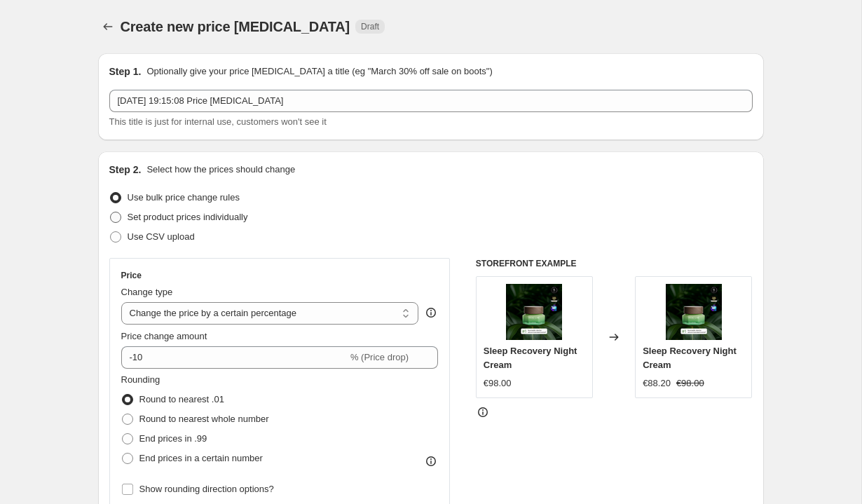
click at [248, 214] on span "Set product prices individually" at bounding box center [188, 217] width 121 height 11
click at [111, 212] on input "Set product prices individually" at bounding box center [110, 212] width 1 height 1
radio input "true"
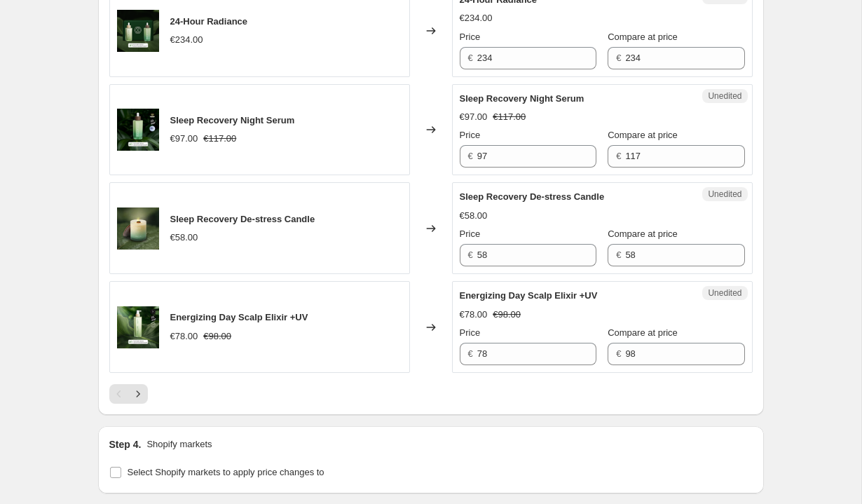
scroll to position [2327, 0]
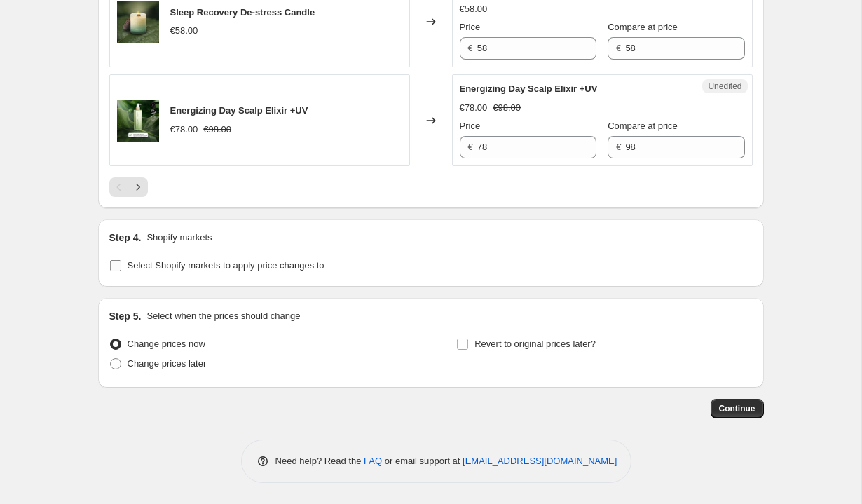
click at [223, 263] on span "Select Shopify markets to apply price changes to" at bounding box center [226, 265] width 197 height 11
click at [121, 263] on input "Select Shopify markets to apply price changes to" at bounding box center [115, 265] width 11 height 11
checkbox input "true"
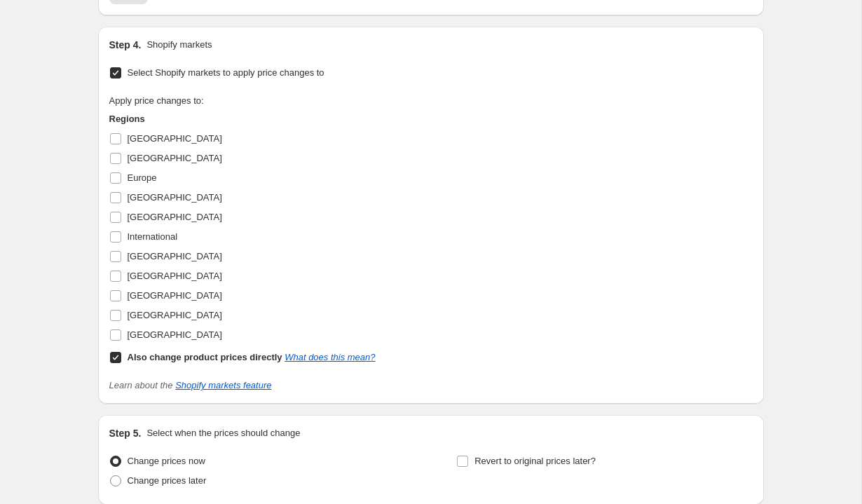
scroll to position [2503, 0]
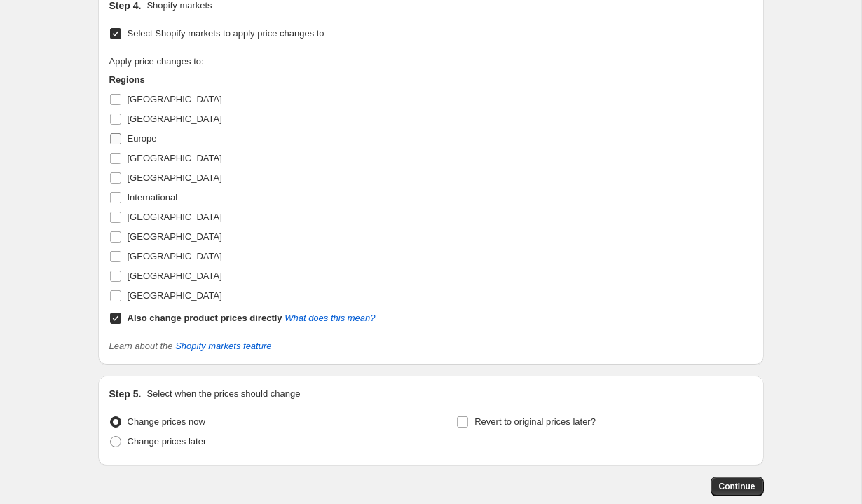
click at [146, 144] on span "Europe" at bounding box center [142, 138] width 29 height 11
click at [121, 144] on input "Europe" at bounding box center [115, 138] width 11 height 11
checkbox input "true"
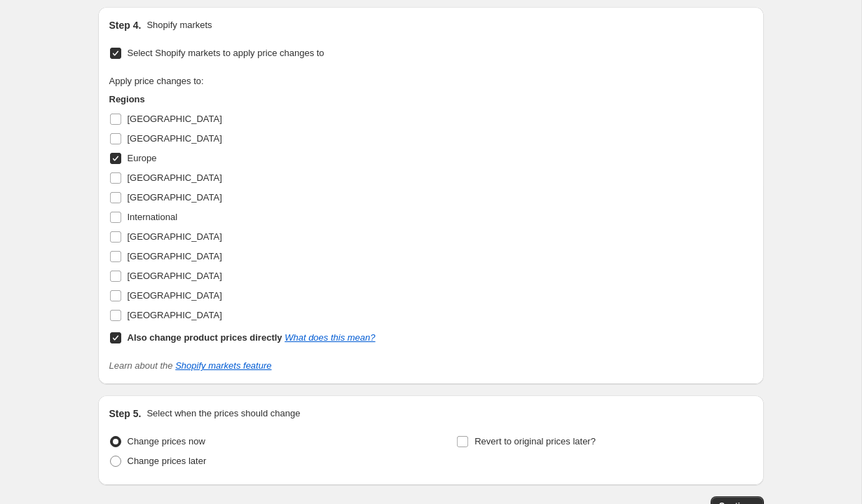
click at [198, 343] on b "Also change product prices directly" at bounding box center [205, 337] width 155 height 11
click at [121, 343] on input "Also change product prices directly What does this mean?" at bounding box center [115, 337] width 11 height 11
checkbox input "false"
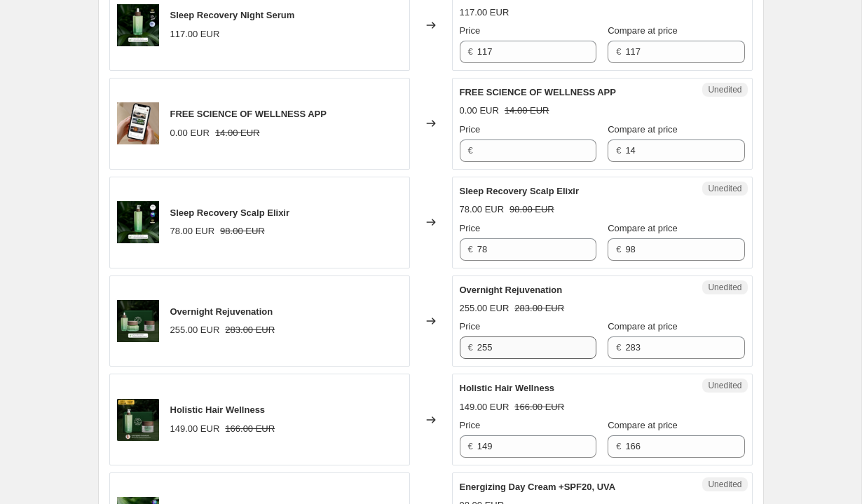
scroll to position [582, 0]
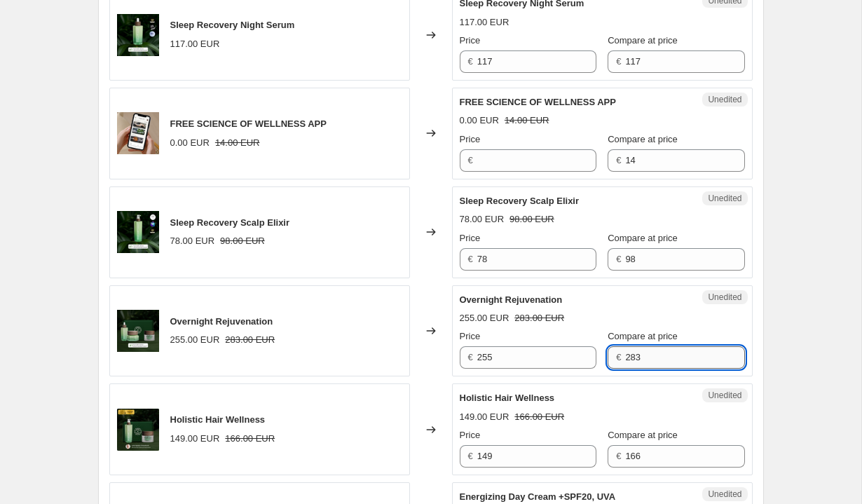
click at [661, 355] on input "283" at bounding box center [684, 357] width 119 height 22
click at [514, 357] on input "255" at bounding box center [536, 357] width 119 height 22
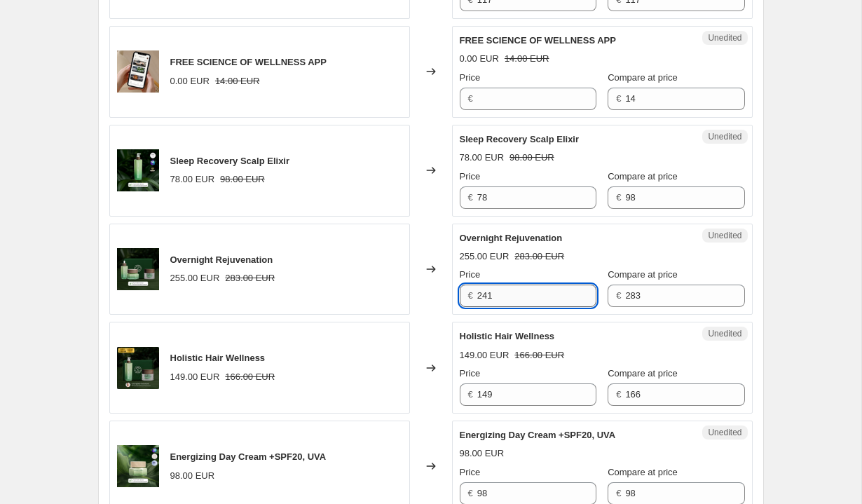
scroll to position [673, 0]
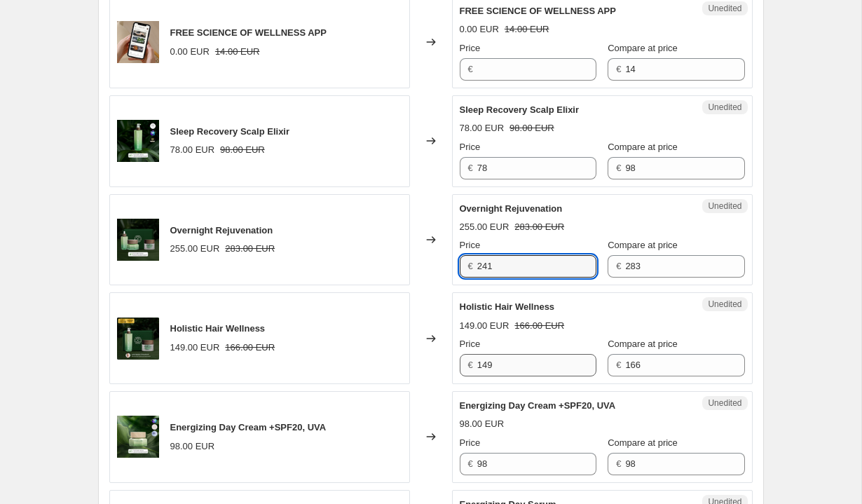
type input "241"
click at [525, 371] on input "149" at bounding box center [536, 365] width 119 height 22
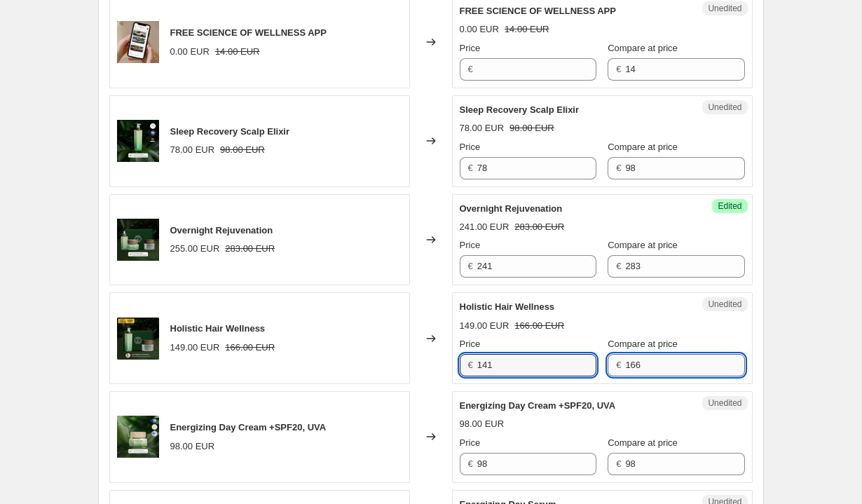
click at [644, 361] on input "166" at bounding box center [684, 365] width 119 height 22
click at [569, 368] on input "141" at bounding box center [536, 365] width 119 height 22
type input "133"
click at [600, 323] on div "141.00 EUR 166.00 EUR" at bounding box center [602, 326] width 285 height 14
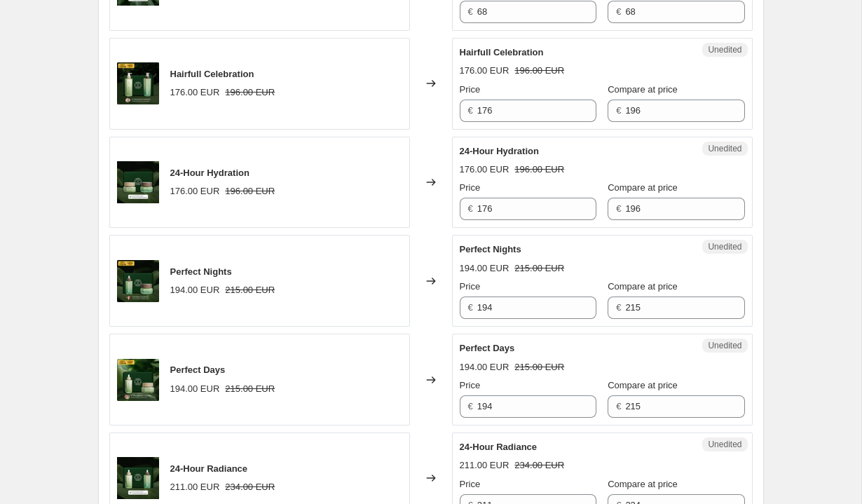
scroll to position [1618, 0]
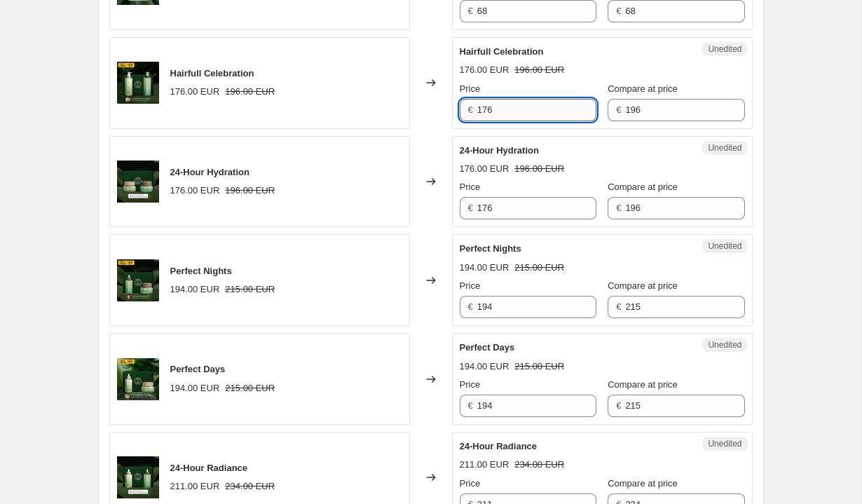
click at [514, 121] on input "176" at bounding box center [536, 110] width 119 height 22
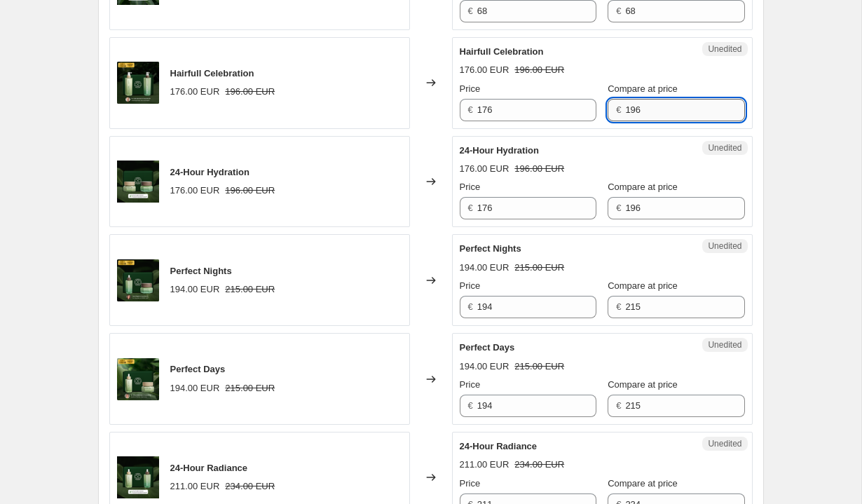
click at [644, 121] on input "196" at bounding box center [684, 110] width 119 height 22
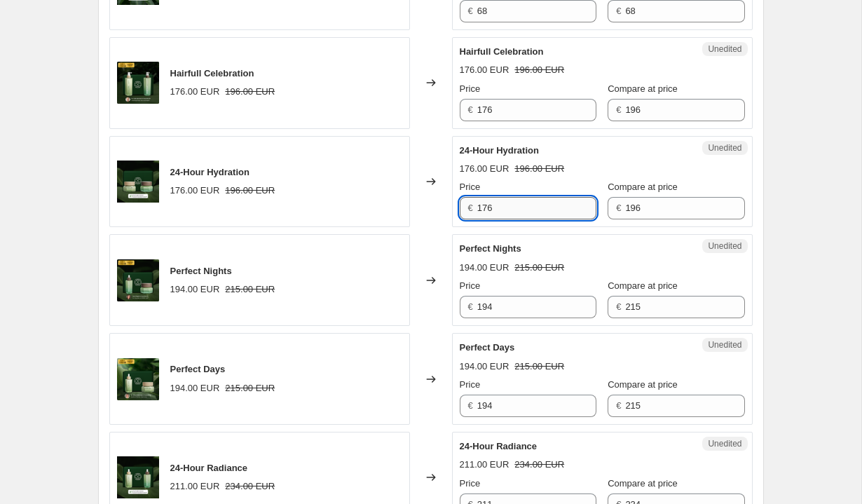
click at [531, 219] on input "176" at bounding box center [536, 208] width 119 height 22
click at [539, 121] on input "176" at bounding box center [536, 110] width 119 height 22
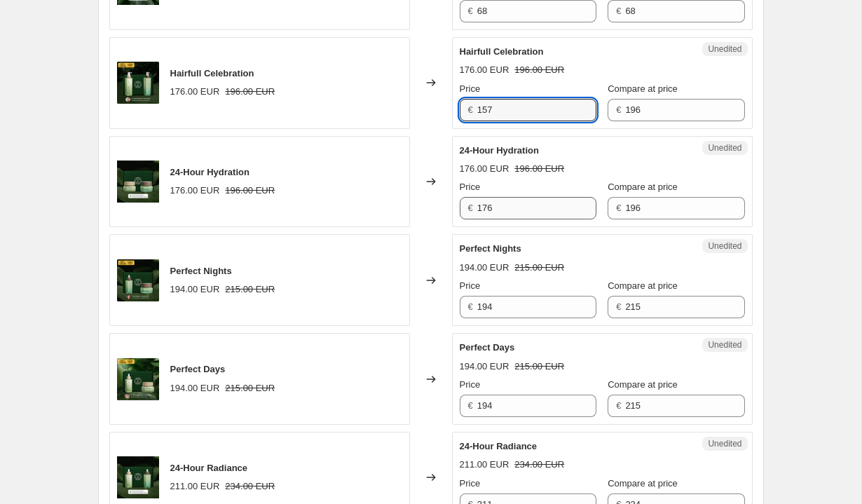
type input "157"
click at [539, 219] on input "176" at bounding box center [536, 208] width 119 height 22
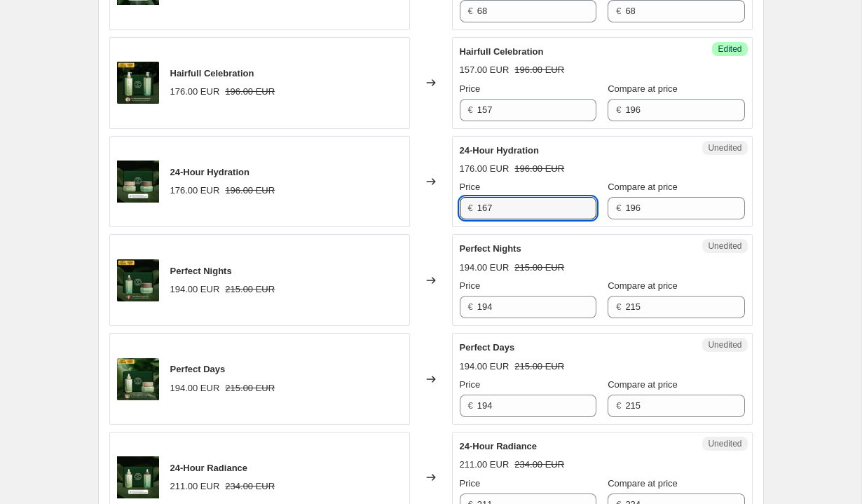
type input "167"
click at [558, 194] on div "Price" at bounding box center [528, 187] width 137 height 14
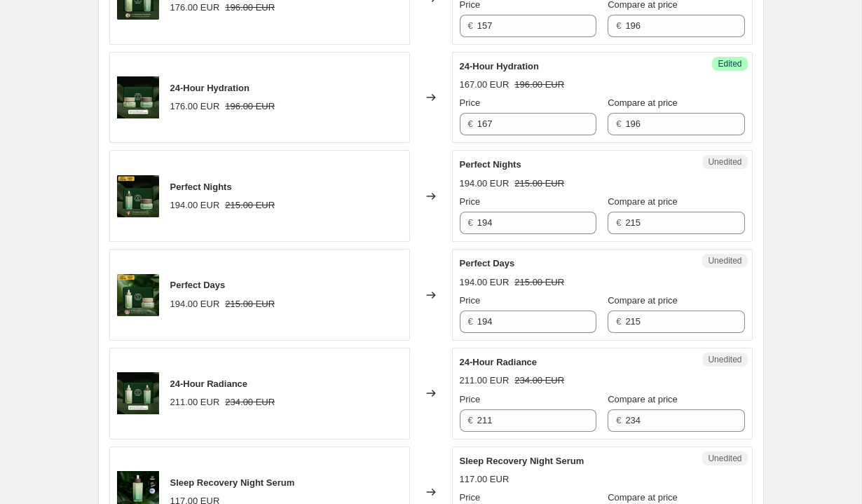
scroll to position [1730, 0]
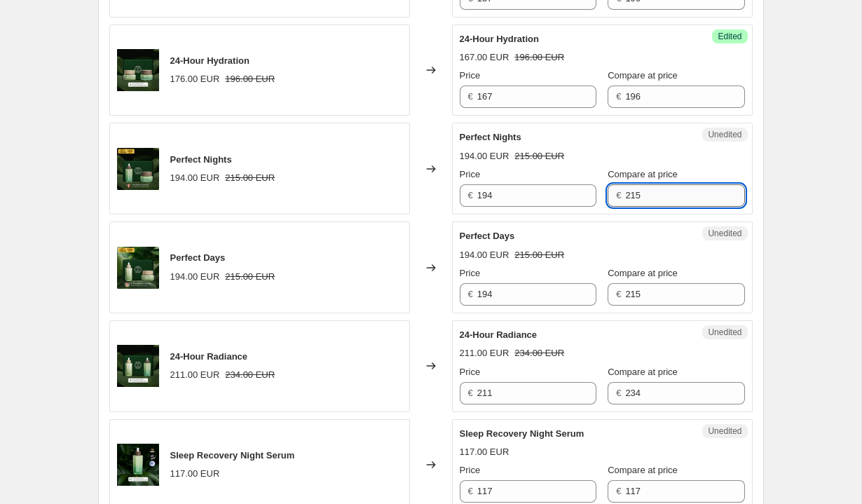
click at [649, 207] on input "215" at bounding box center [684, 195] width 119 height 22
click at [515, 207] on input "194" at bounding box center [536, 195] width 119 height 22
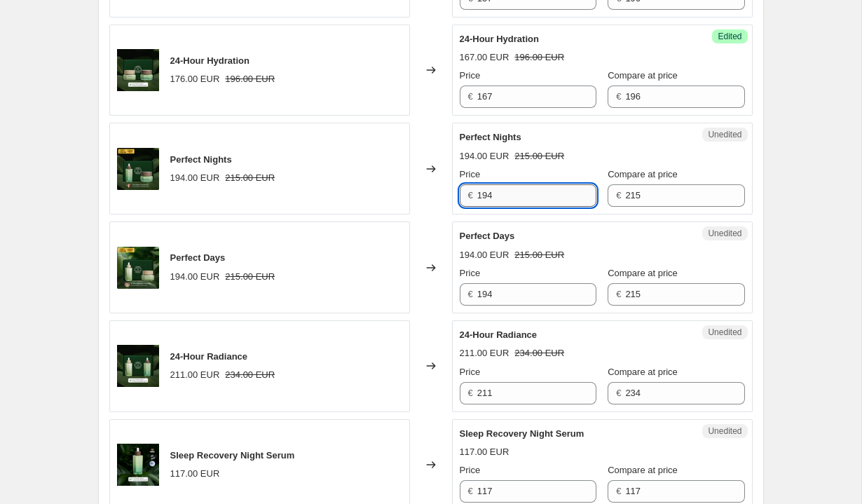
click at [515, 207] on input "194" at bounding box center [536, 195] width 119 height 22
type input "172"
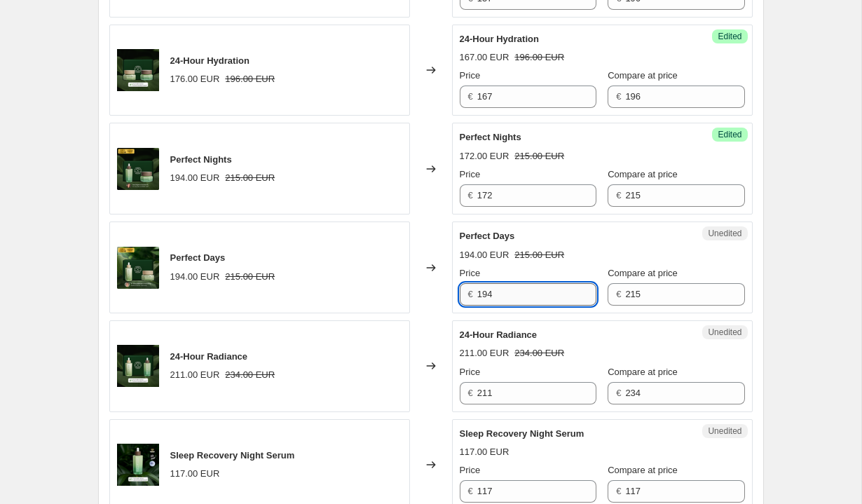
click at [522, 305] on input "194" at bounding box center [536, 294] width 119 height 22
paste input "72"
type input "172"
click at [565, 301] on div "Perfect Days 194.00 EUR 215.00 EUR Price € 172 Compare at price € 215" at bounding box center [602, 267] width 285 height 76
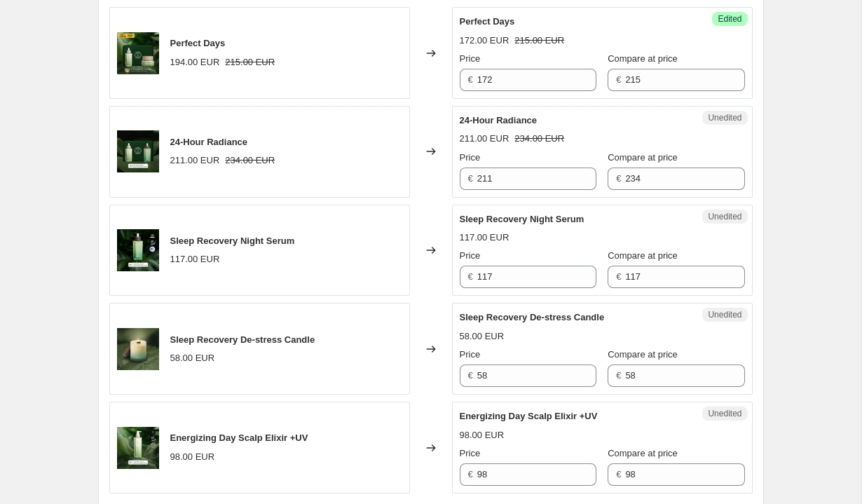
scroll to position [1945, 0]
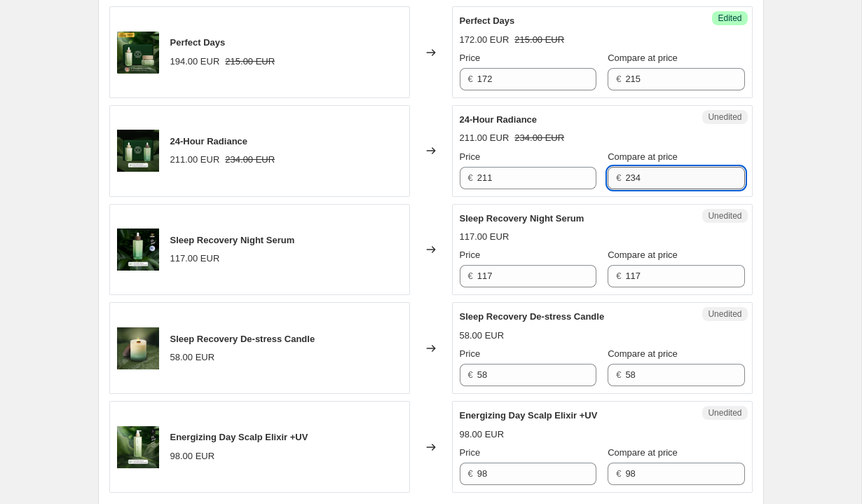
click at [637, 189] on input "234" at bounding box center [684, 178] width 119 height 22
click at [528, 189] on input "211" at bounding box center [536, 178] width 119 height 22
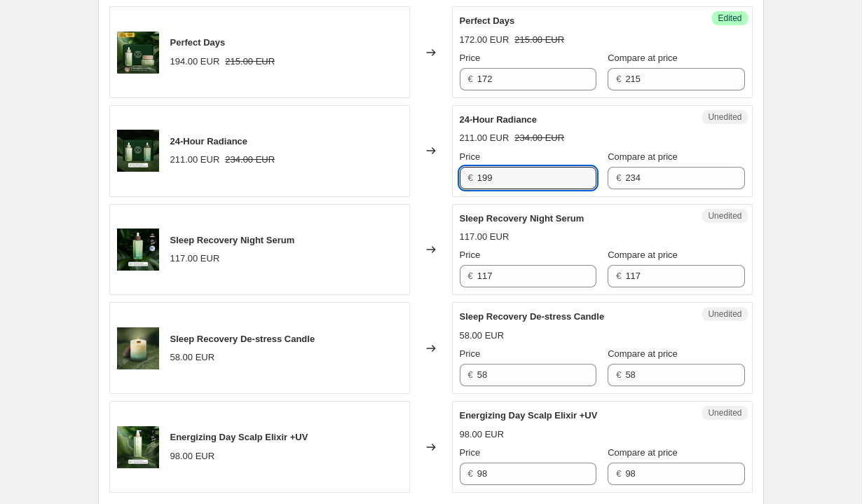
type input "199"
click at [573, 145] on div "211.00 EUR 234.00 EUR" at bounding box center [602, 138] width 285 height 14
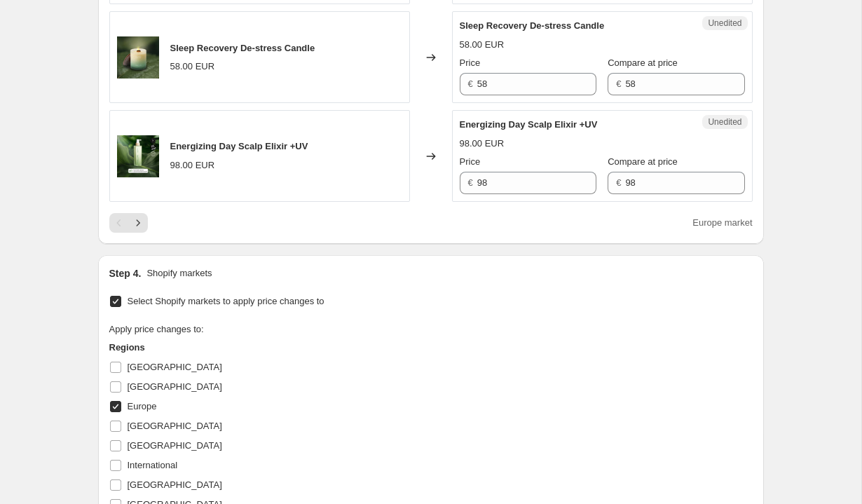
scroll to position [2237, 0]
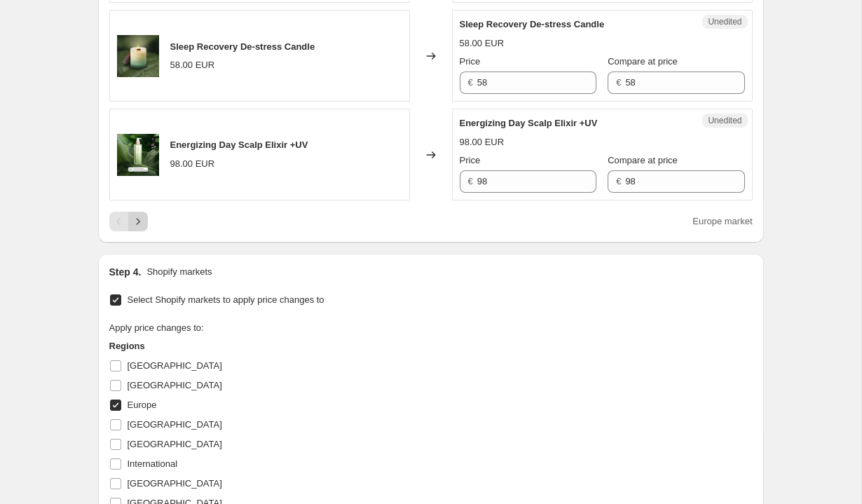
click at [142, 228] on icon "Next" at bounding box center [138, 221] width 14 height 14
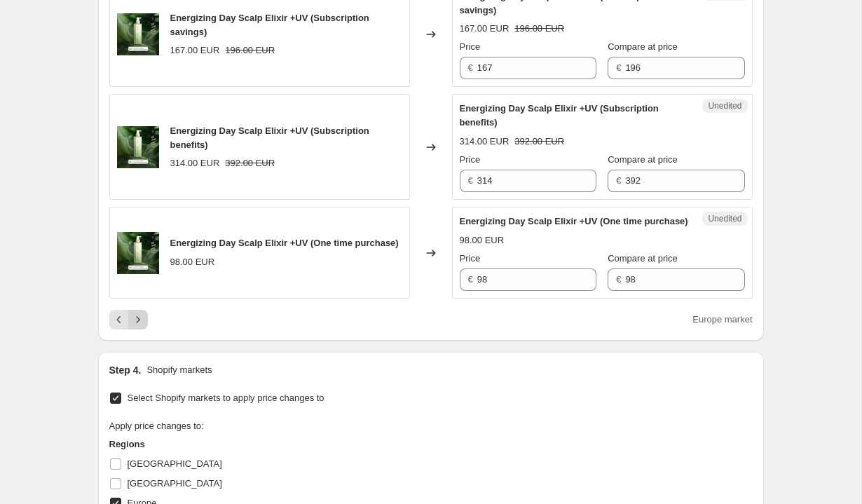
click at [137, 326] on icon "Next" at bounding box center [138, 319] width 14 height 14
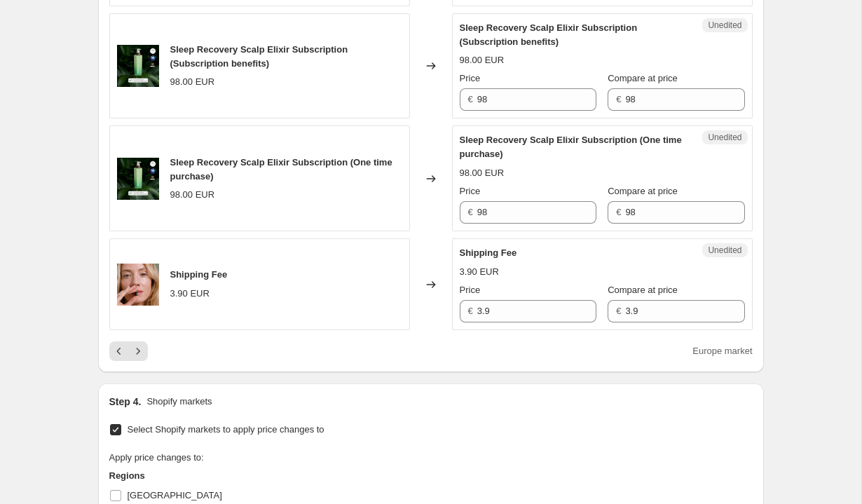
scroll to position [2316, 0]
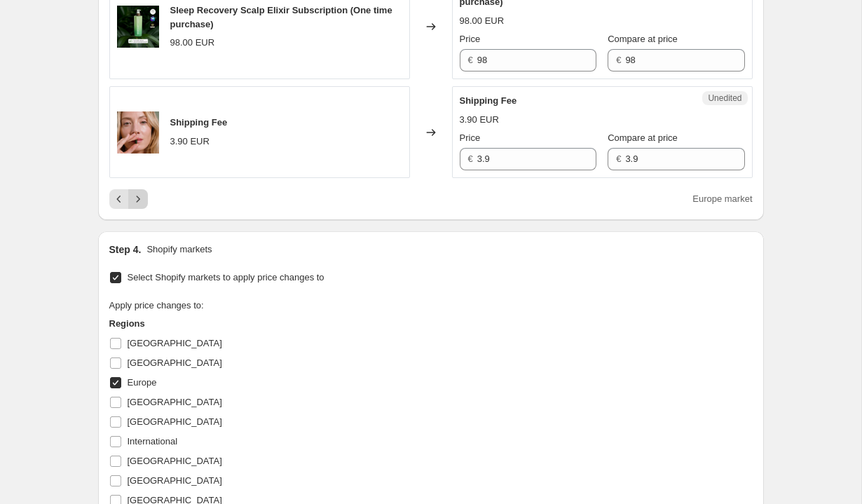
click at [144, 209] on button "Next" at bounding box center [138, 199] width 20 height 20
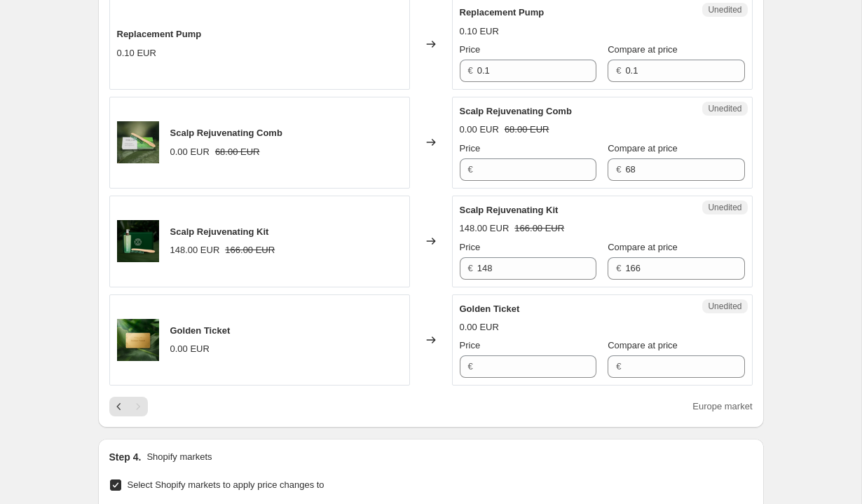
scroll to position [1437, 0]
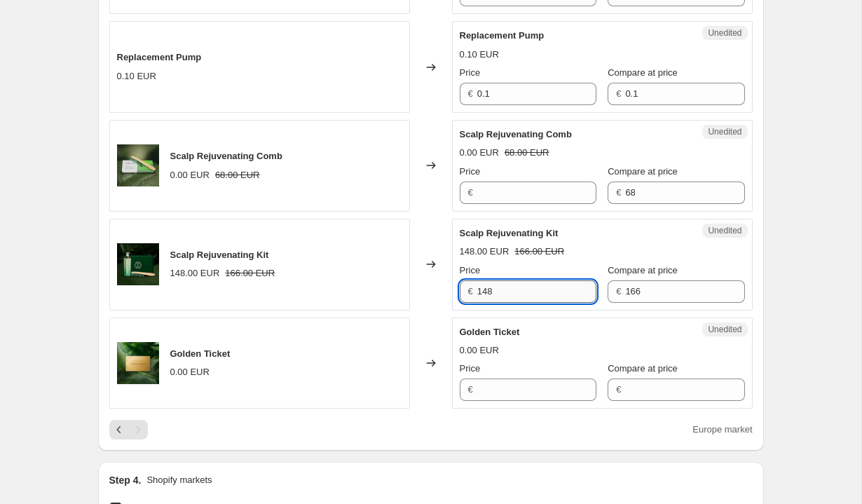
click at [539, 294] on input "148" at bounding box center [536, 291] width 119 height 22
type input "141"
click at [493, 303] on div "Unedited Scalp Rejuvenating Kit 148.00 EUR 166.00 EUR Price € 141 Compare at pr…" at bounding box center [602, 265] width 301 height 92
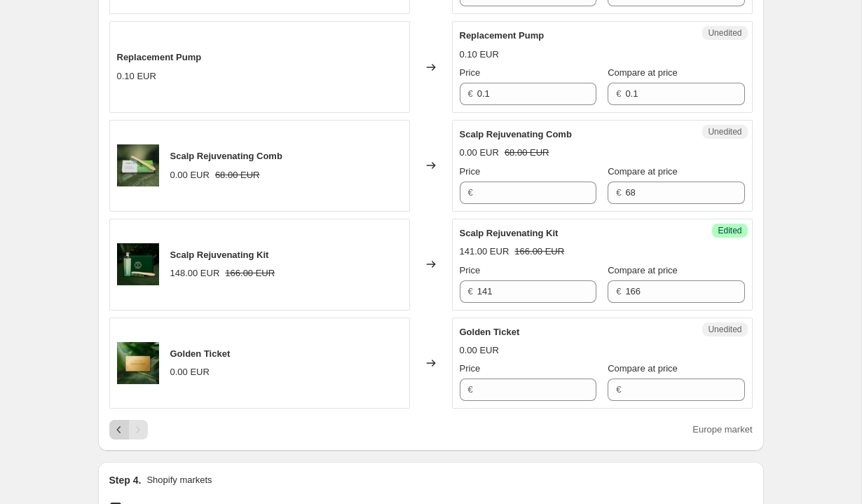
click at [116, 427] on icon "Previous" at bounding box center [119, 429] width 14 height 14
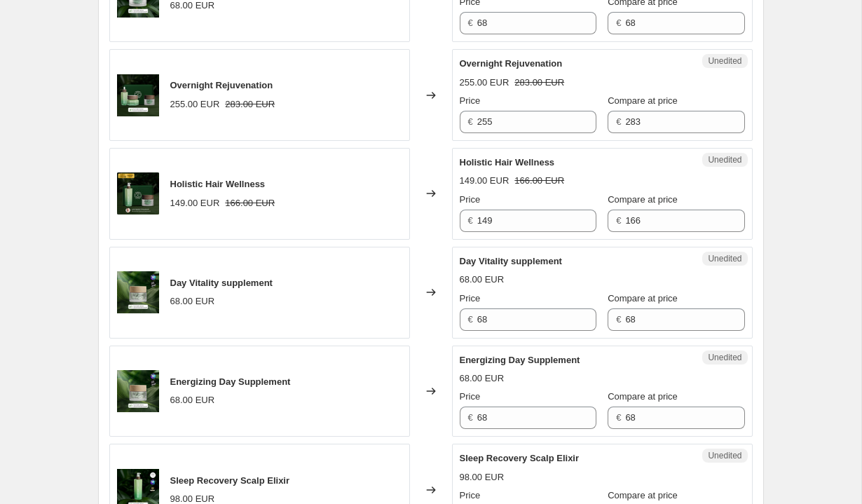
scroll to position [1403, 0]
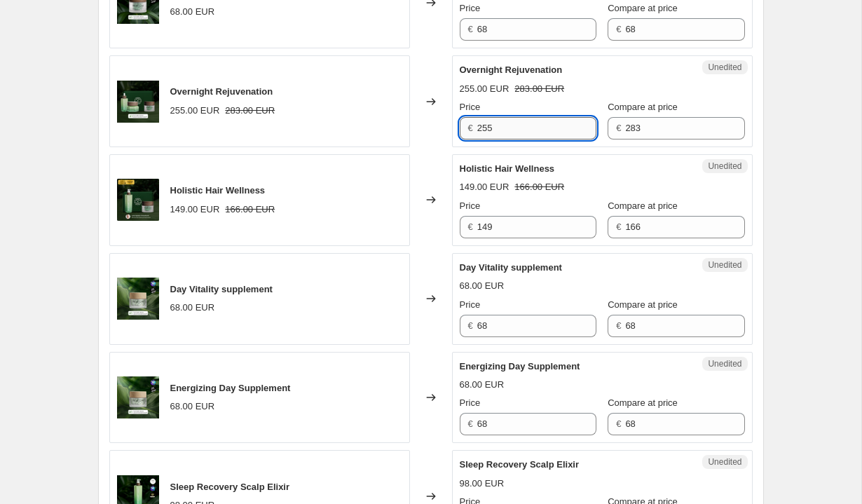
click at [523, 139] on input "255" at bounding box center [536, 128] width 119 height 22
type input "241"
click at [520, 238] on input "149" at bounding box center [536, 227] width 119 height 22
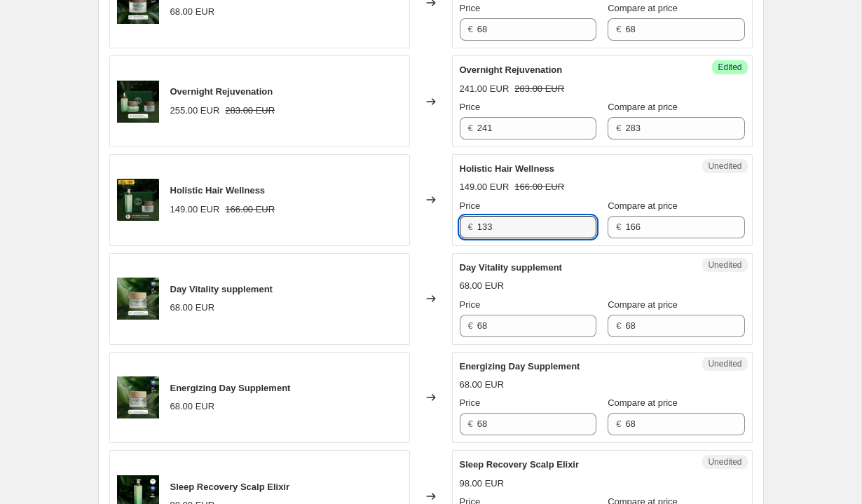
type input "133"
click at [560, 194] on strike "166.00 EUR" at bounding box center [539, 187] width 50 height 14
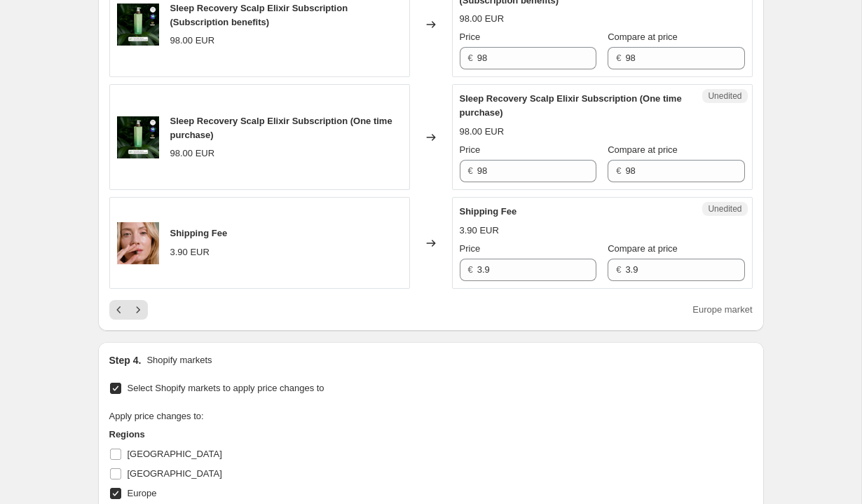
scroll to position [2763, 0]
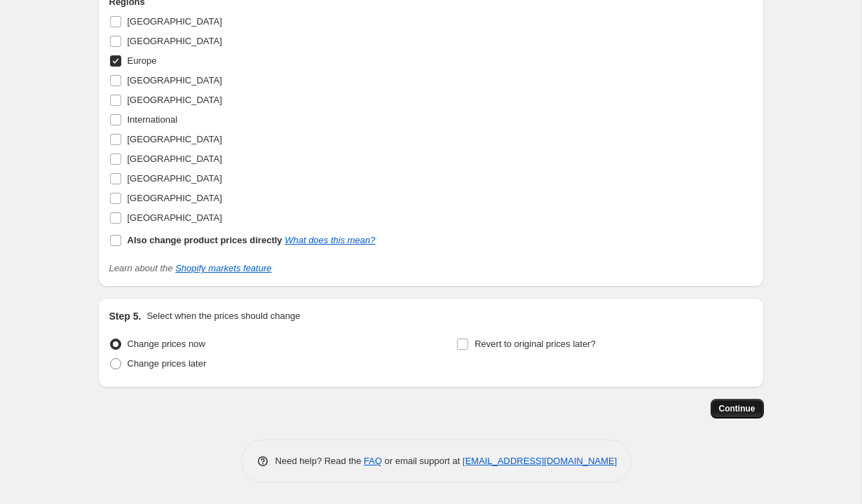
click at [743, 404] on span "Continue" at bounding box center [737, 408] width 36 height 11
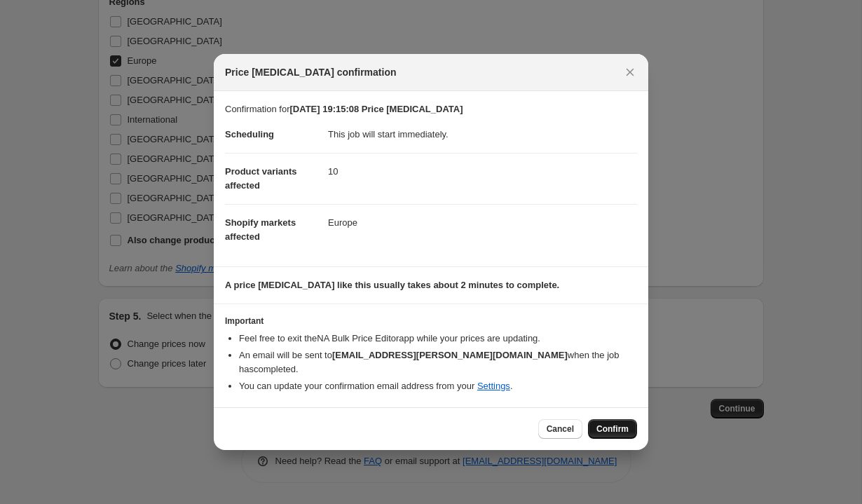
click at [605, 428] on span "Confirm" at bounding box center [612, 428] width 32 height 11
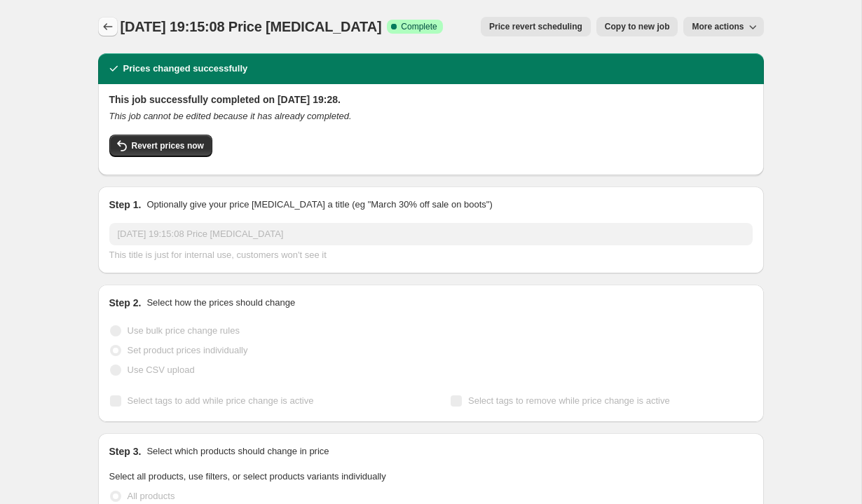
click at [108, 27] on icon "Price change jobs" at bounding box center [108, 27] width 14 height 14
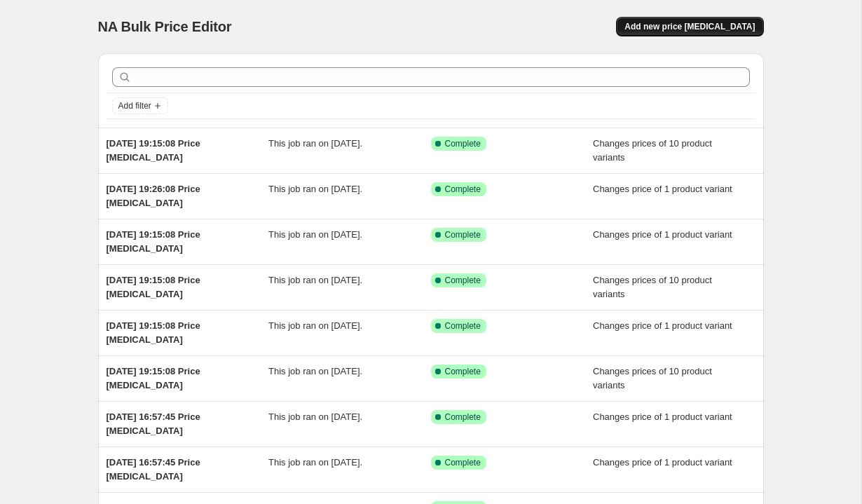
click at [664, 25] on span "Add new price [MEDICAL_DATA]" at bounding box center [689, 26] width 130 height 11
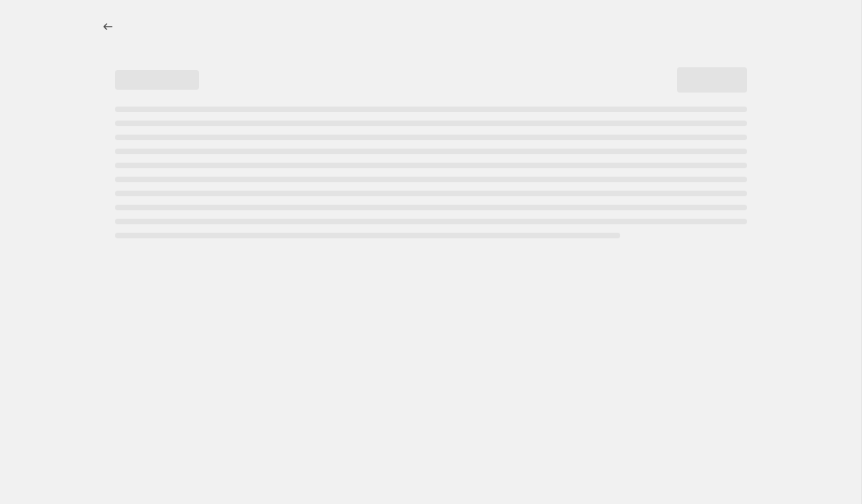
select select "percentage"
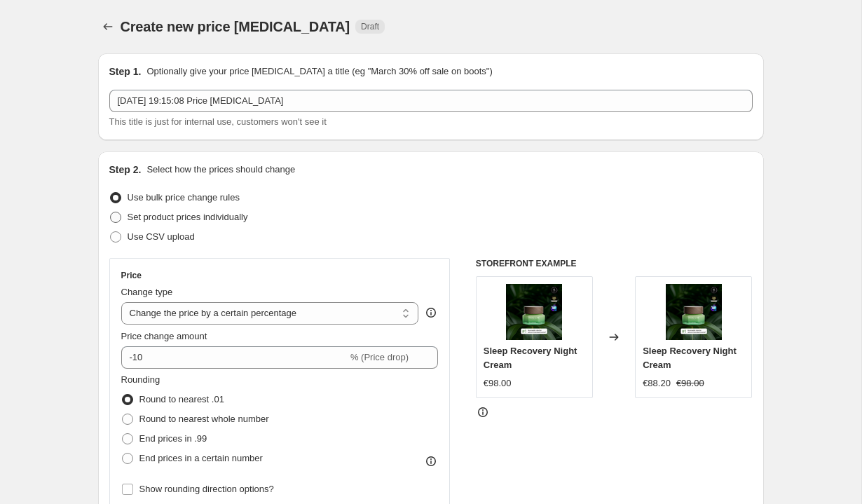
click at [144, 219] on span "Set product prices individually" at bounding box center [188, 217] width 121 height 11
click at [111, 212] on input "Set product prices individually" at bounding box center [110, 212] width 1 height 1
radio input "true"
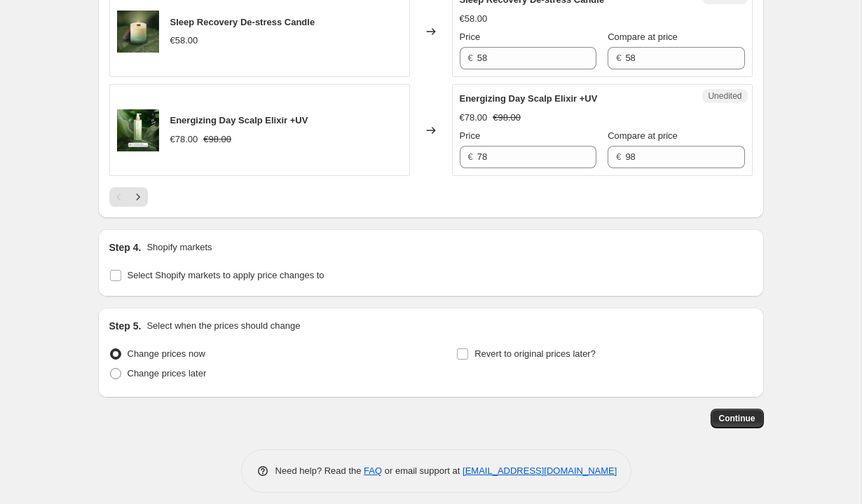
scroll to position [2327, 0]
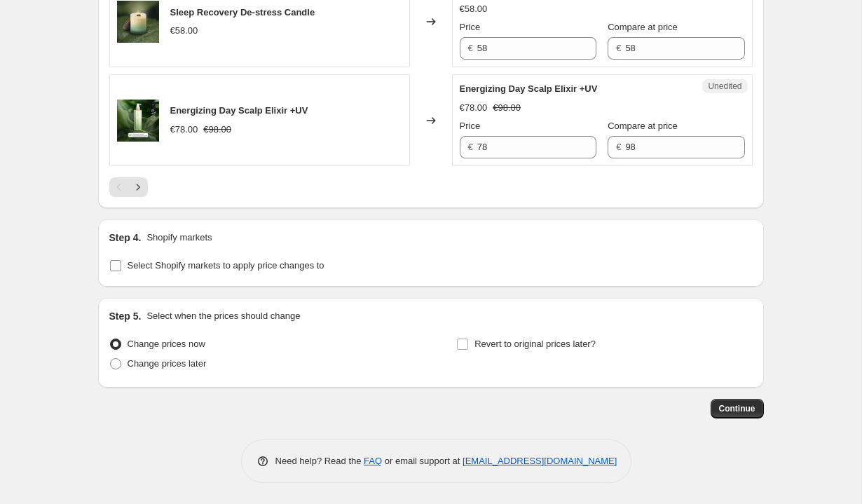
click at [143, 264] on span "Select Shopify markets to apply price changes to" at bounding box center [226, 265] width 197 height 11
click at [121, 264] on input "Select Shopify markets to apply price changes to" at bounding box center [115, 265] width 11 height 11
checkbox input "true"
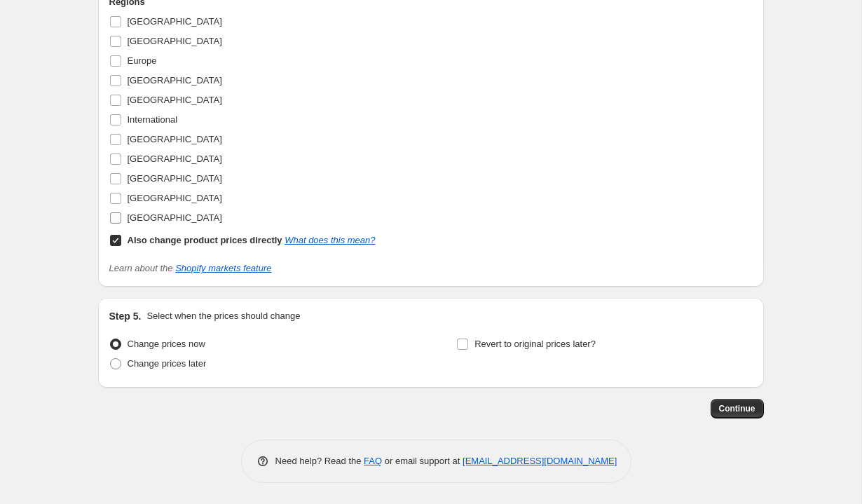
scroll to position [2583, 0]
click at [116, 246] on input "Also change product prices directly What does this mean?" at bounding box center [115, 240] width 11 height 11
checkbox input "false"
click at [116, 204] on input "[GEOGRAPHIC_DATA]" at bounding box center [115, 198] width 11 height 11
checkbox input "true"
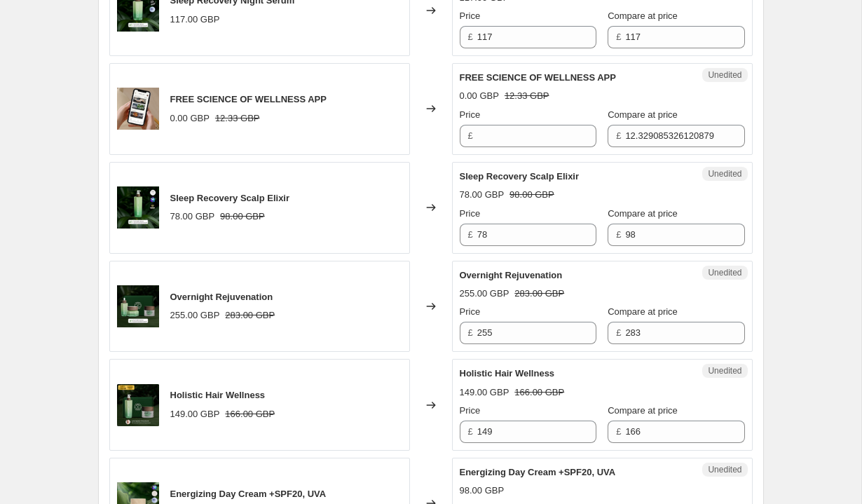
scroll to position [665, 0]
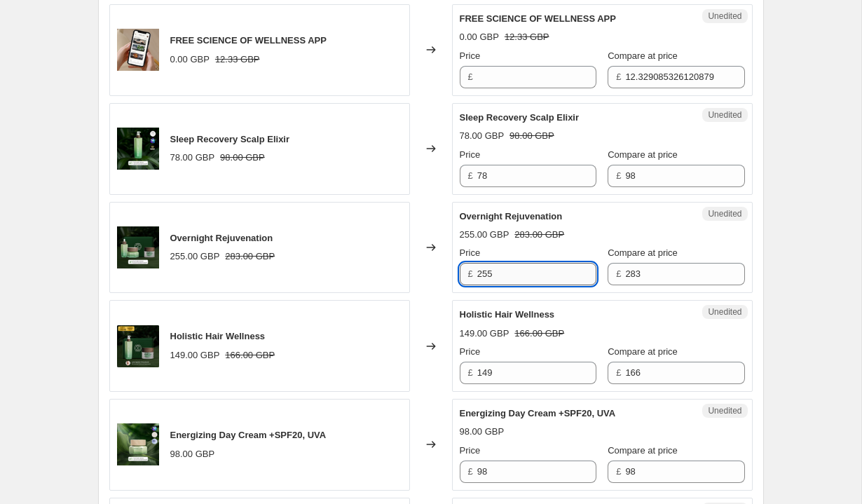
click at [516, 278] on input "255" at bounding box center [536, 274] width 119 height 22
type input "241"
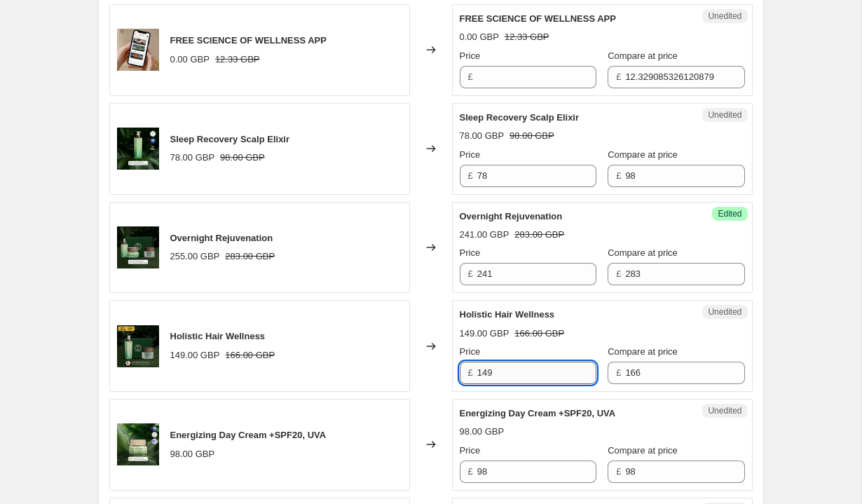
click at [503, 366] on input "149" at bounding box center [536, 373] width 119 height 22
click at [505, 366] on input "149" at bounding box center [536, 373] width 119 height 22
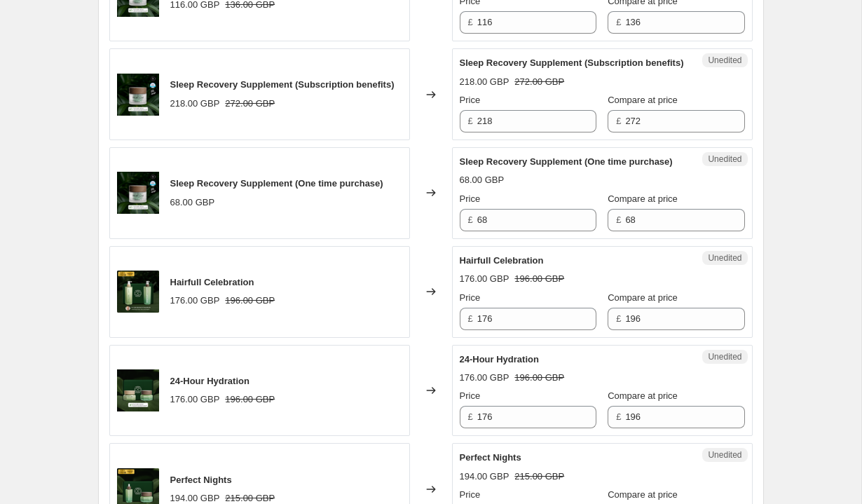
scroll to position [1412, 0]
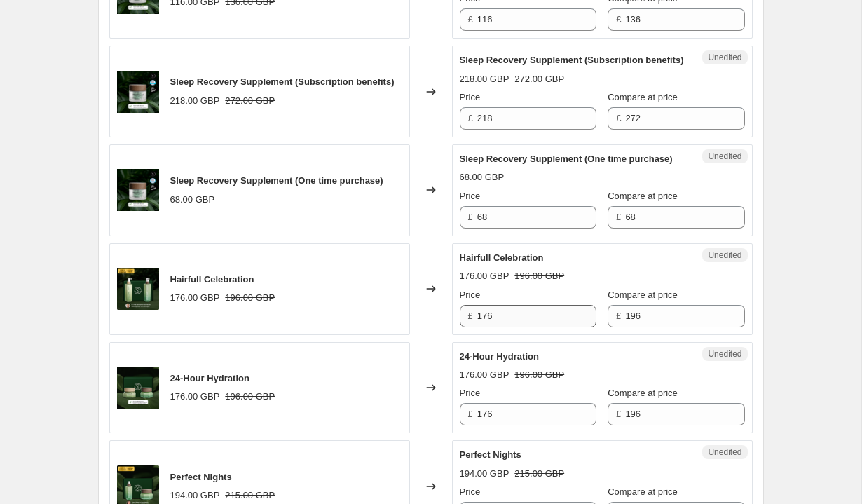
type input "133"
click at [517, 327] on input "176" at bounding box center [536, 316] width 119 height 22
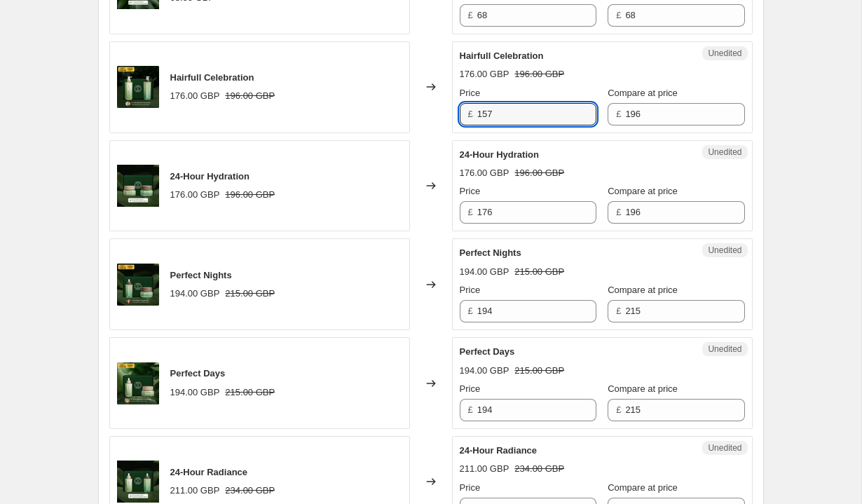
scroll to position [1632, 0]
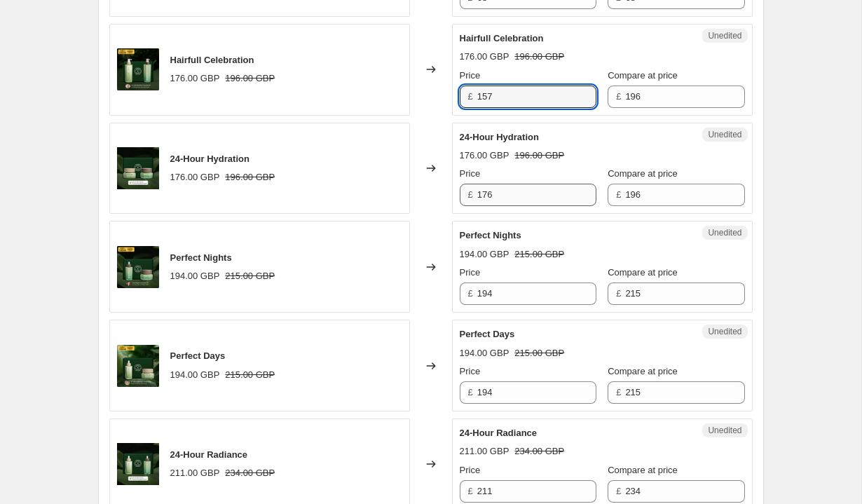
type input "157"
click at [513, 206] on input "176" at bounding box center [536, 195] width 119 height 22
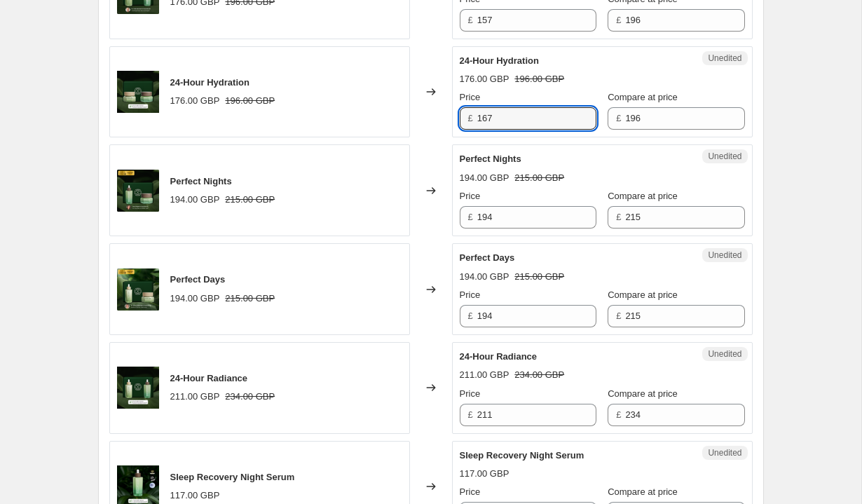
scroll to position [1731, 0]
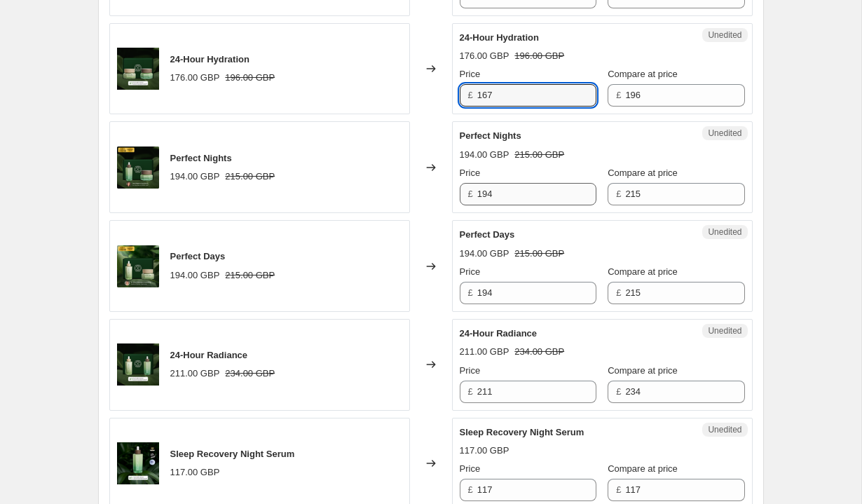
type input "167"
click at [500, 205] on input "194" at bounding box center [536, 194] width 119 height 22
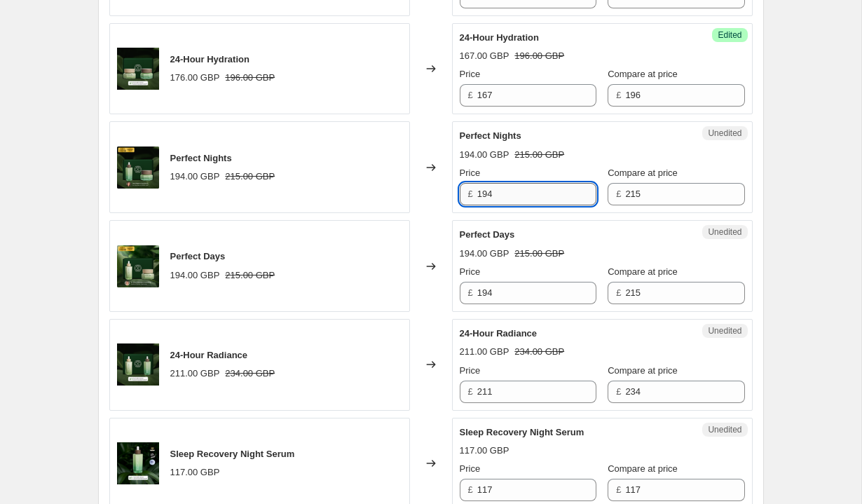
click at [500, 205] on input "194" at bounding box center [536, 194] width 119 height 22
type input "172"
click at [506, 304] on input "194" at bounding box center [536, 293] width 119 height 22
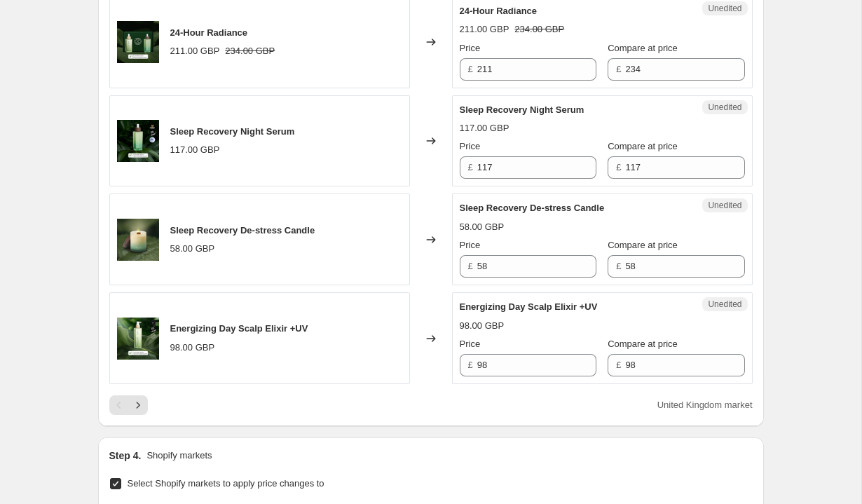
scroll to position [2049, 0]
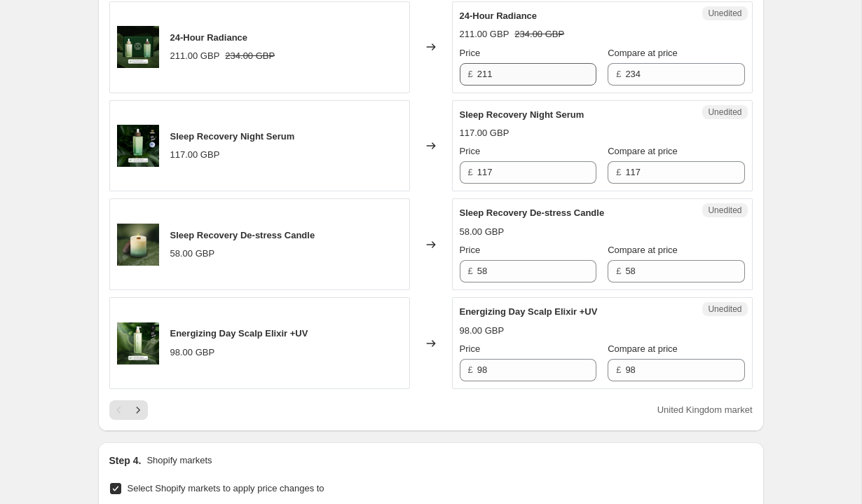
type input "172"
click at [502, 85] on input "211" at bounding box center [536, 74] width 119 height 22
type input "199"
click at [139, 417] on icon "Next" at bounding box center [138, 410] width 14 height 14
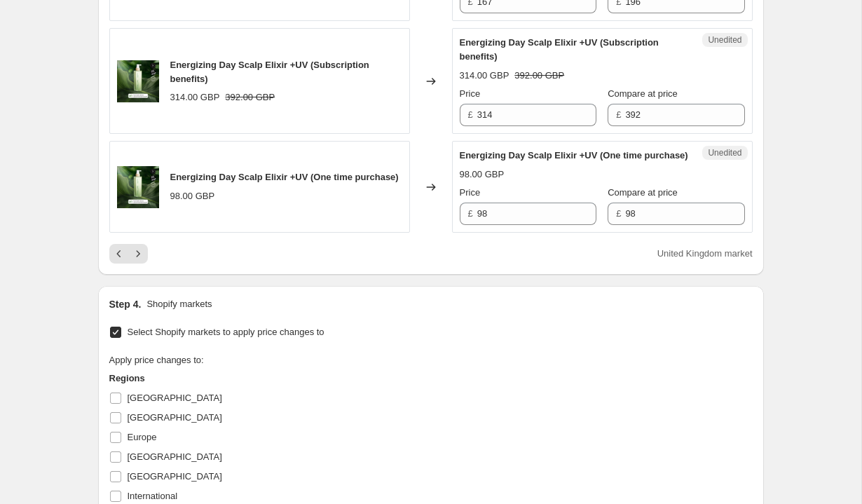
scroll to position [2372, 0]
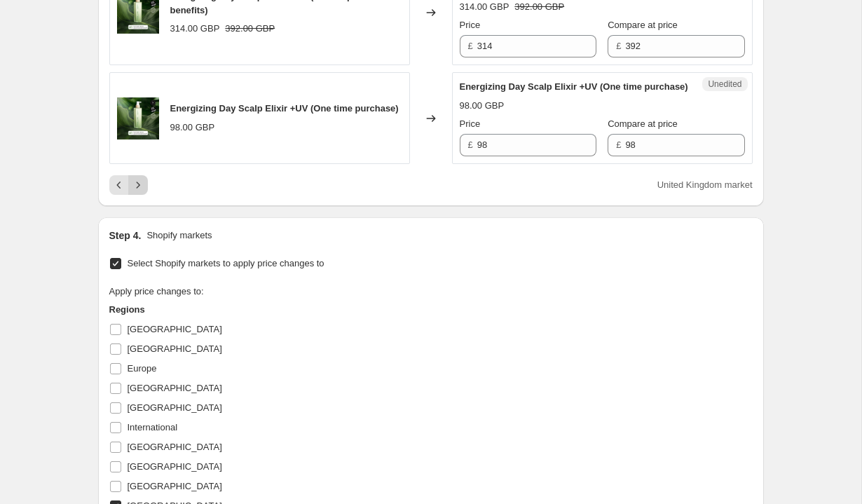
click at [138, 192] on icon "Next" at bounding box center [138, 185] width 14 height 14
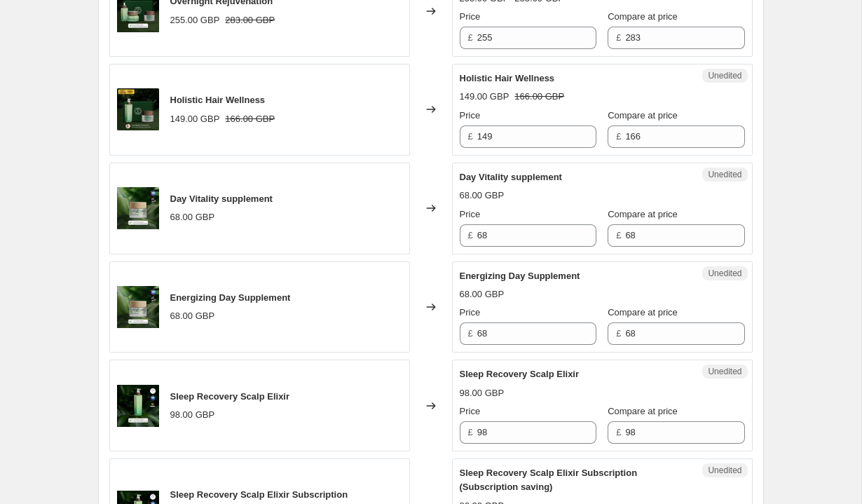
scroll to position [1492, 0]
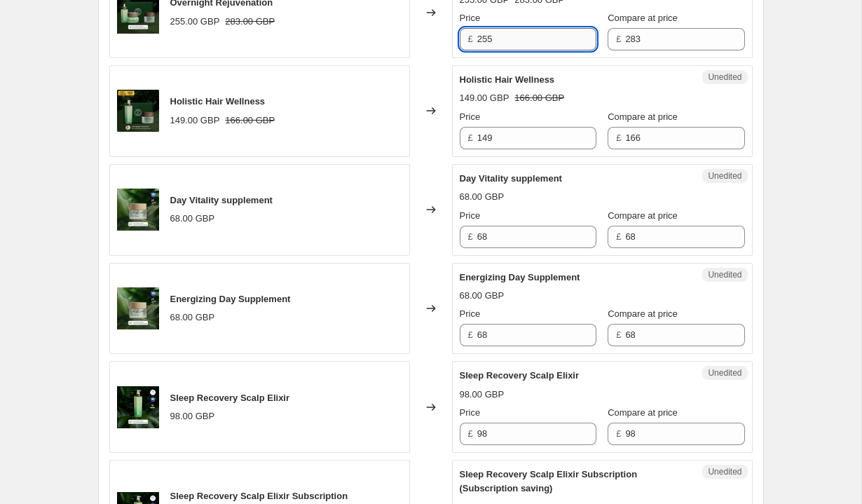
click at [507, 50] on input "255" at bounding box center [536, 39] width 119 height 22
type input "241"
click at [525, 149] on input "149" at bounding box center [536, 138] width 119 height 22
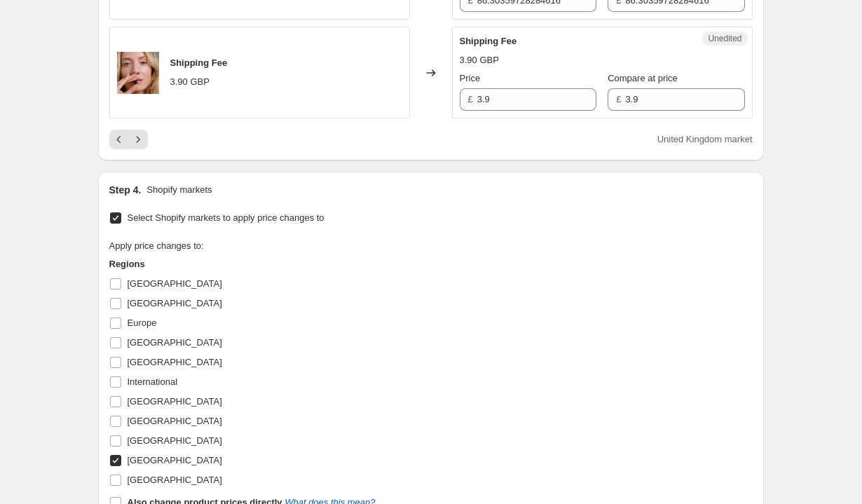
scroll to position [2384, 0]
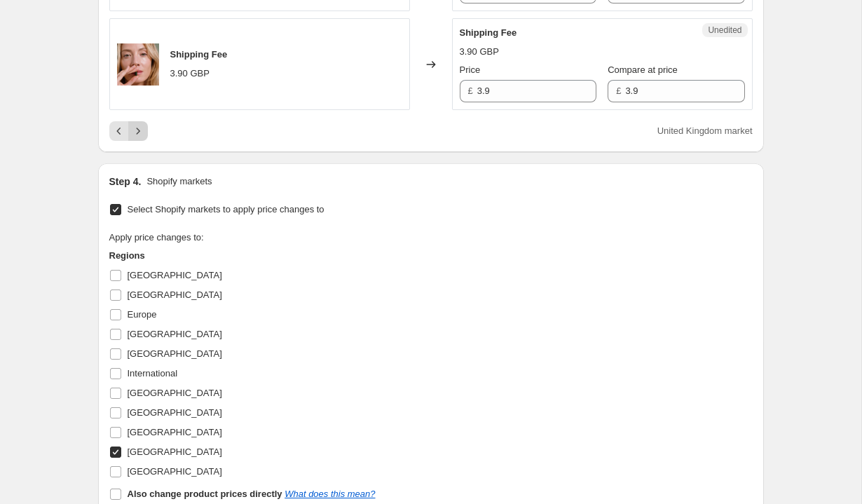
type input "133"
click at [144, 138] on icon "Next" at bounding box center [138, 131] width 14 height 14
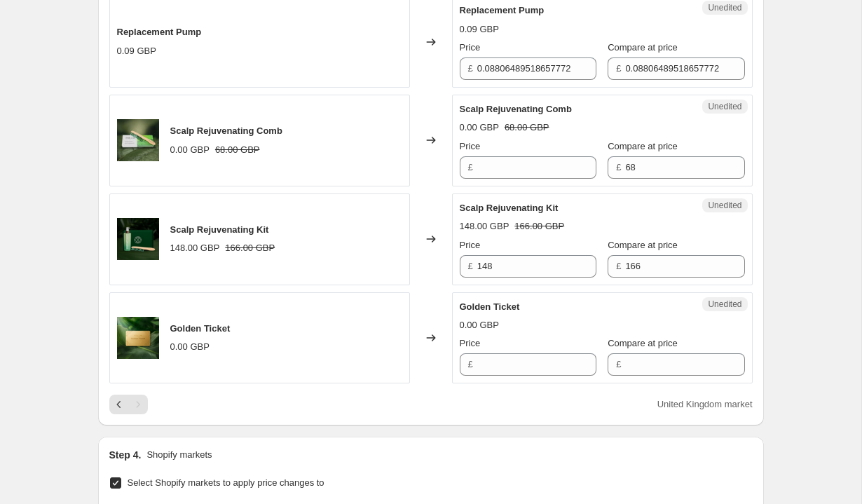
scroll to position [1476, 0]
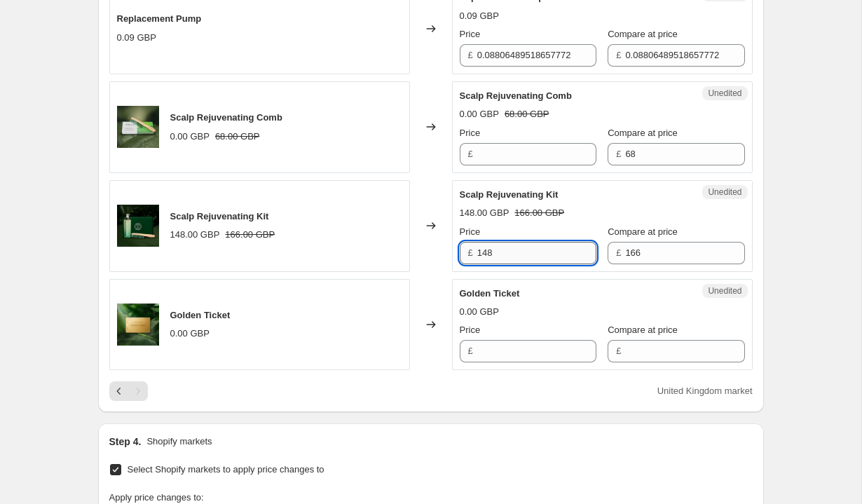
click at [511, 256] on input "148" at bounding box center [536, 253] width 119 height 22
type input "141"
click at [428, 286] on div "Changed to" at bounding box center [431, 325] width 42 height 92
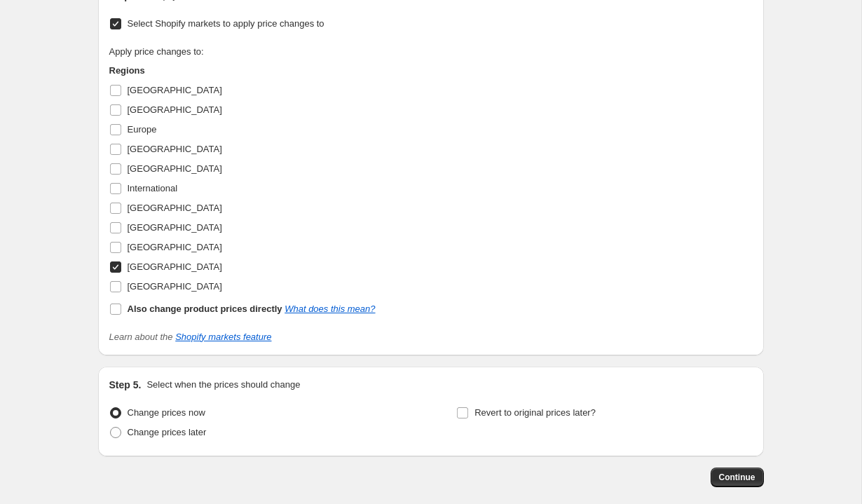
scroll to position [1990, 0]
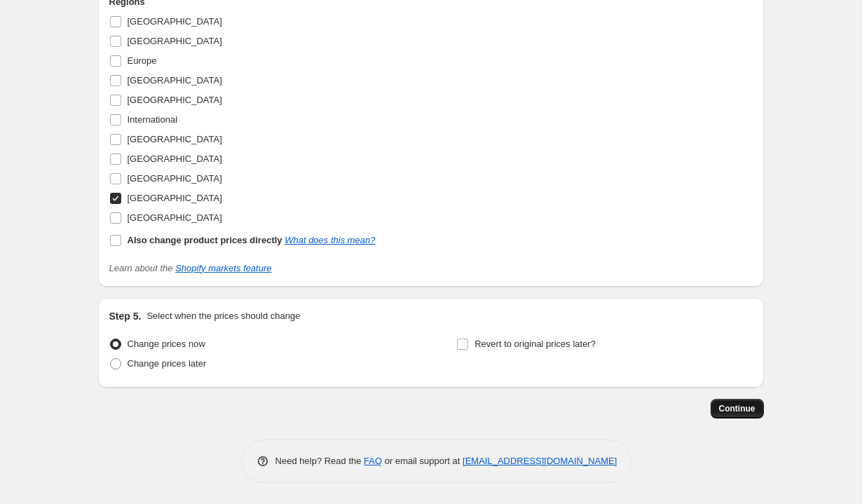
click at [746, 406] on span "Continue" at bounding box center [737, 408] width 36 height 11
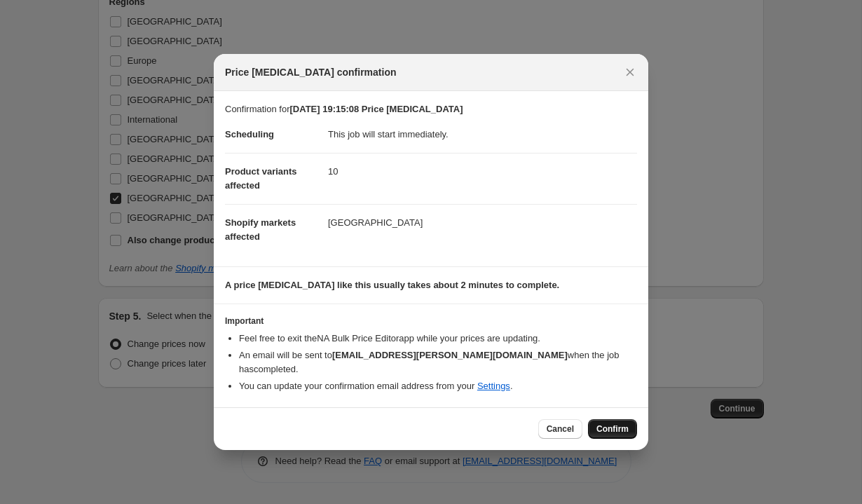
click at [622, 432] on span "Confirm" at bounding box center [612, 428] width 32 height 11
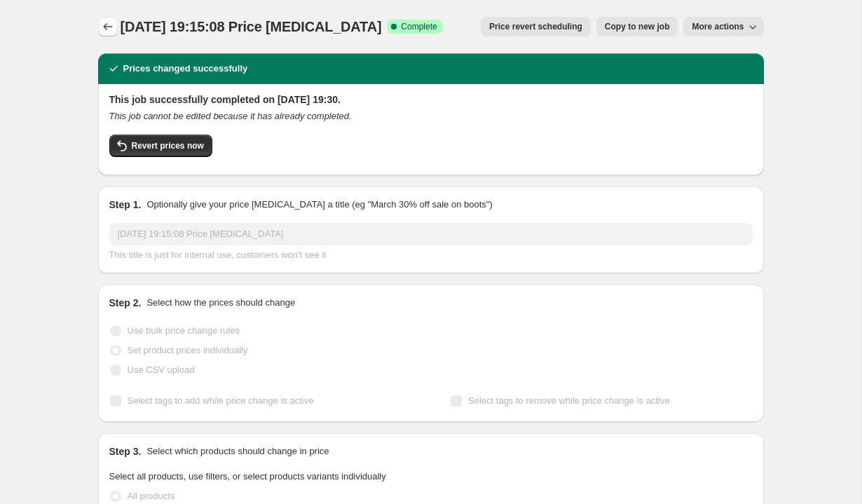
click at [109, 29] on icon "Price change jobs" at bounding box center [108, 27] width 14 height 14
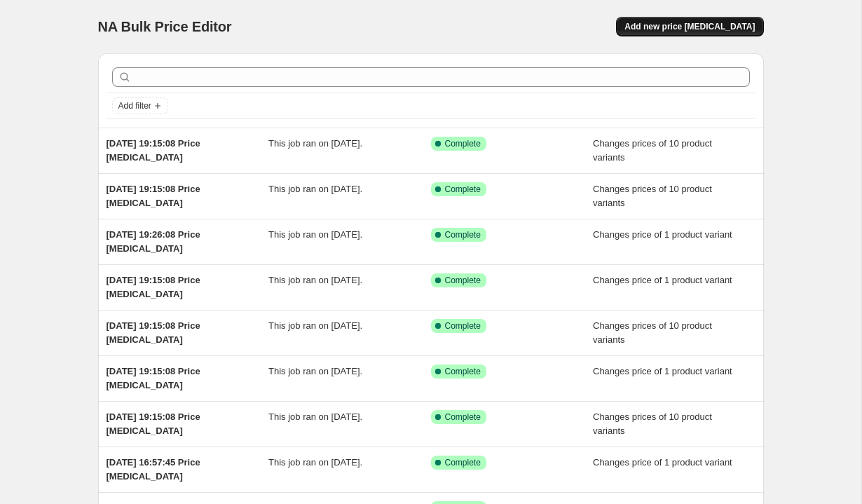
click at [673, 21] on span "Add new price [MEDICAL_DATA]" at bounding box center [689, 26] width 130 height 11
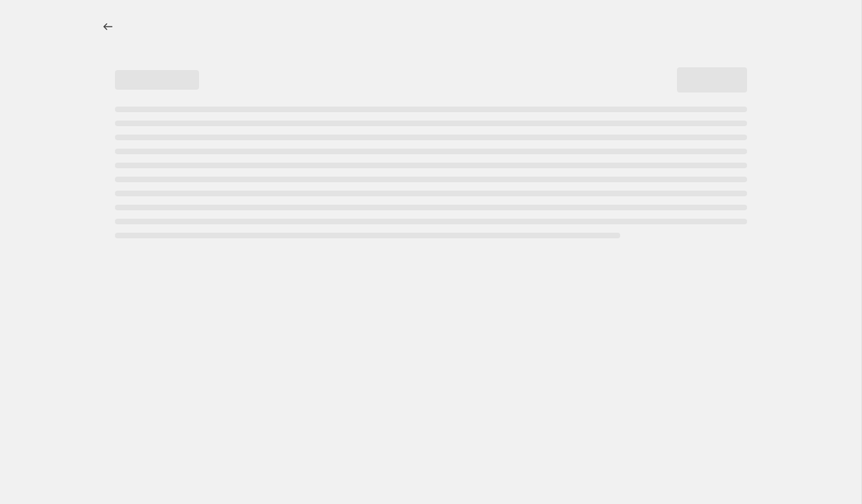
select select "percentage"
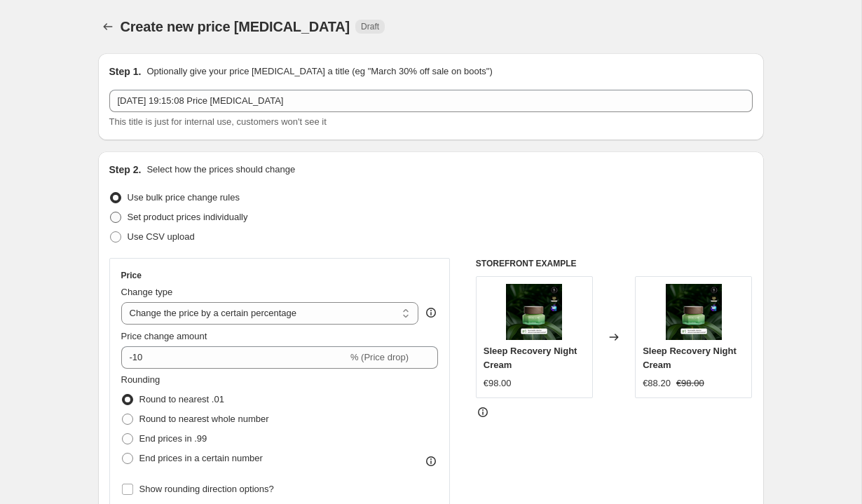
click at [224, 219] on span "Set product prices individually" at bounding box center [188, 217] width 121 height 11
click at [111, 212] on input "Set product prices individually" at bounding box center [110, 212] width 1 height 1
radio input "true"
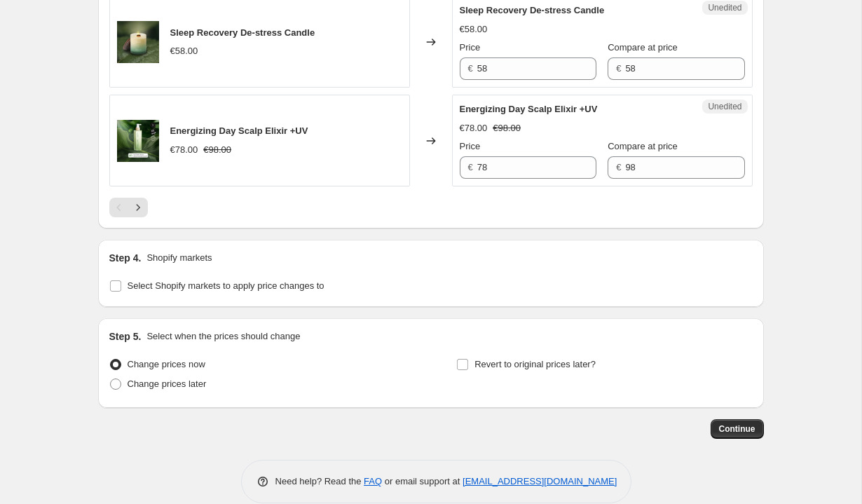
scroll to position [2327, 0]
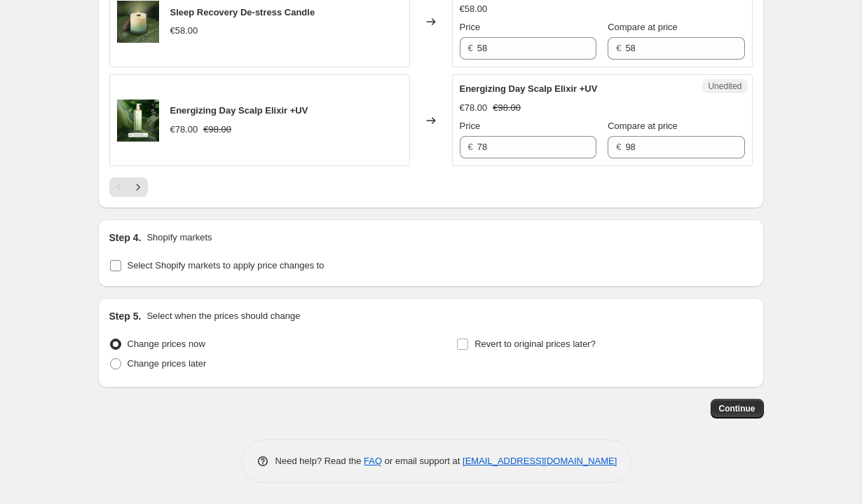
click at [202, 269] on span "Select Shopify markets to apply price changes to" at bounding box center [226, 265] width 197 height 11
click at [121, 269] on input "Select Shopify markets to apply price changes to" at bounding box center [115, 265] width 11 height 11
checkbox input "true"
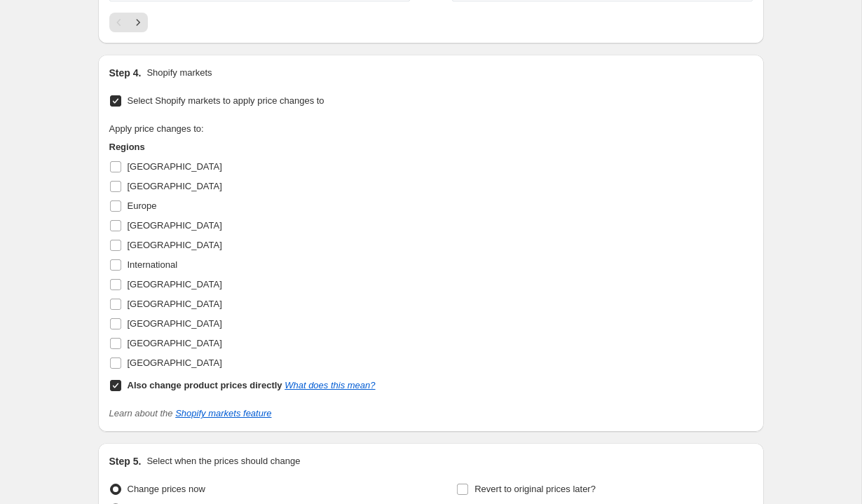
scroll to position [2453, 0]
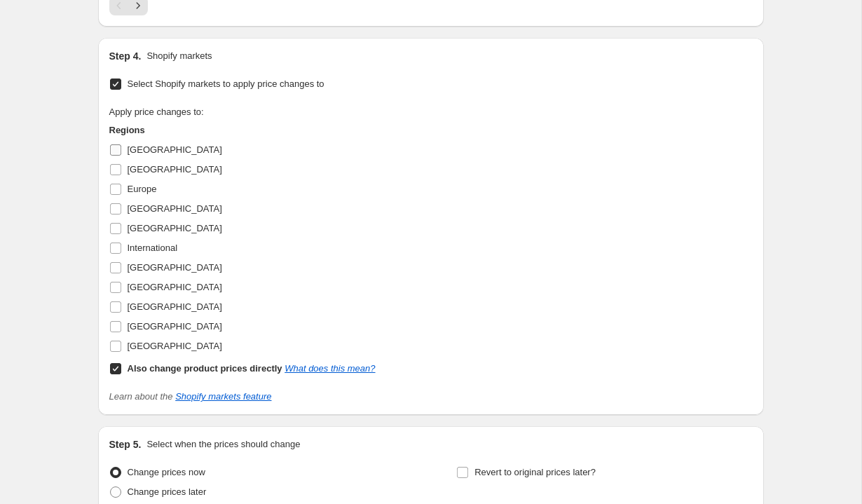
click at [148, 155] on span "[GEOGRAPHIC_DATA]" at bounding box center [175, 149] width 95 height 11
click at [121, 156] on input "[GEOGRAPHIC_DATA]" at bounding box center [115, 149] width 11 height 11
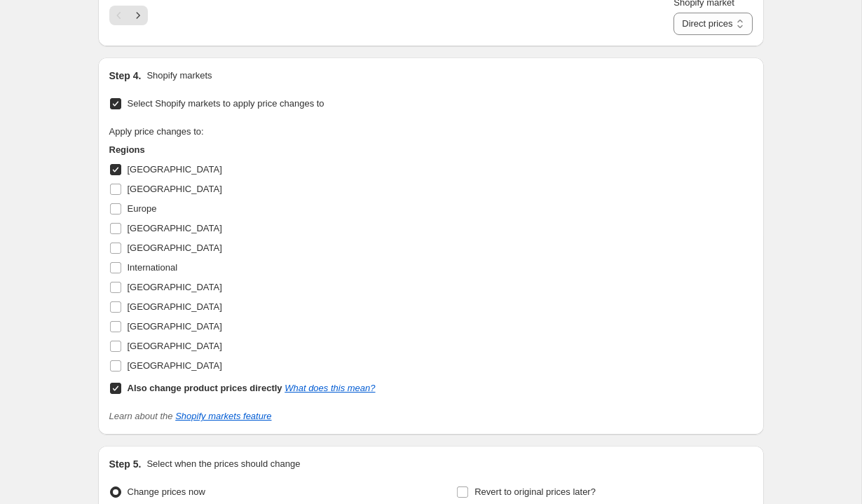
click at [151, 174] on span "[GEOGRAPHIC_DATA]" at bounding box center [175, 169] width 95 height 11
click at [121, 175] on input "[GEOGRAPHIC_DATA]" at bounding box center [115, 169] width 11 height 11
checkbox input "false"
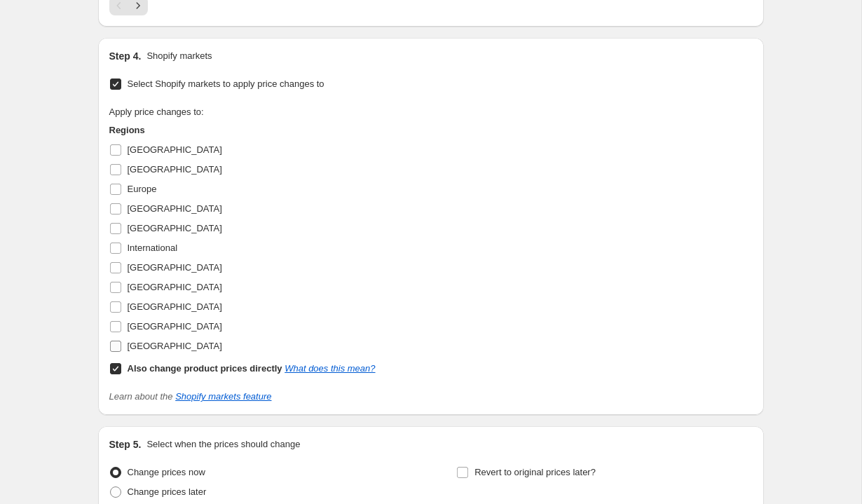
click at [147, 351] on span "[GEOGRAPHIC_DATA]" at bounding box center [175, 346] width 95 height 11
click at [121, 352] on input "[GEOGRAPHIC_DATA]" at bounding box center [115, 346] width 11 height 11
checkbox input "true"
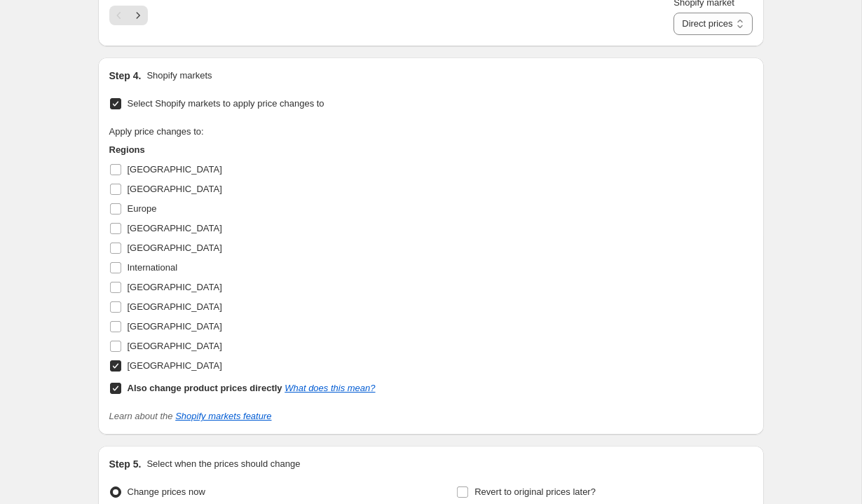
click at [155, 393] on b "Also change product prices directly" at bounding box center [205, 388] width 155 height 11
click at [121, 394] on input "Also change product prices directly What does this mean?" at bounding box center [115, 388] width 11 height 11
checkbox input "false"
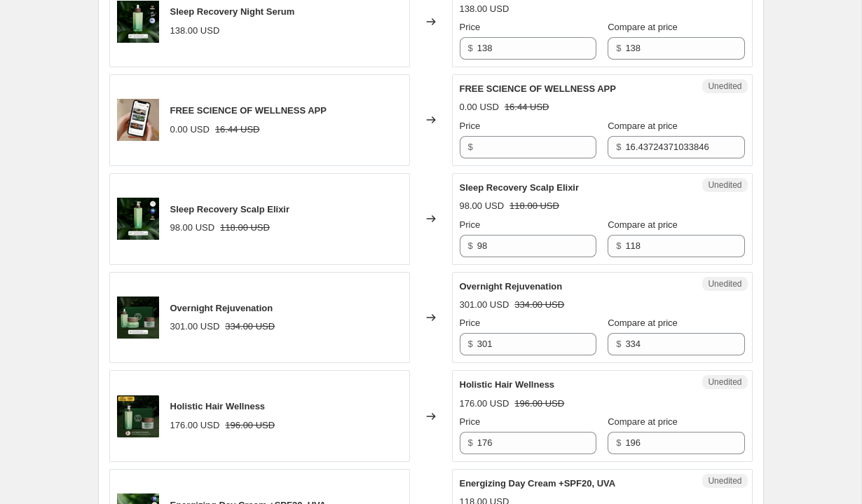
scroll to position [568, 0]
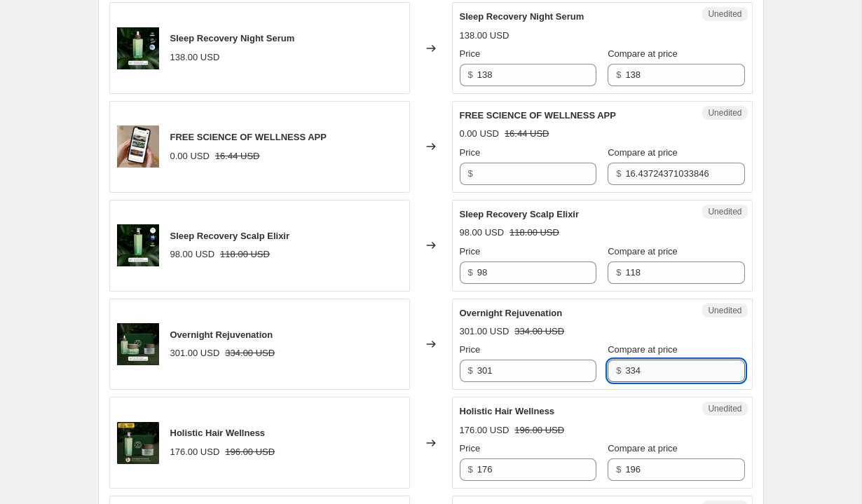
click at [661, 375] on input "334" at bounding box center [684, 370] width 119 height 22
click at [607, 257] on label "Compare at price" at bounding box center [642, 252] width 70 height 14
click at [625, 261] on input "118" at bounding box center [684, 272] width 119 height 22
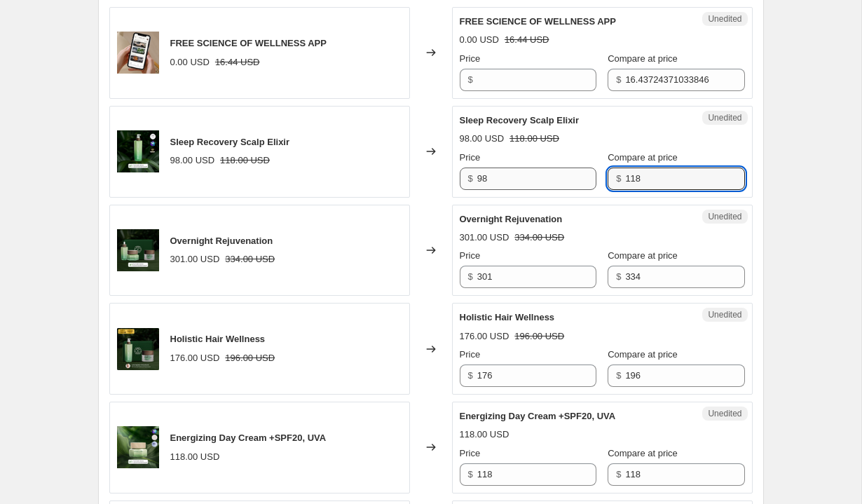
scroll to position [674, 0]
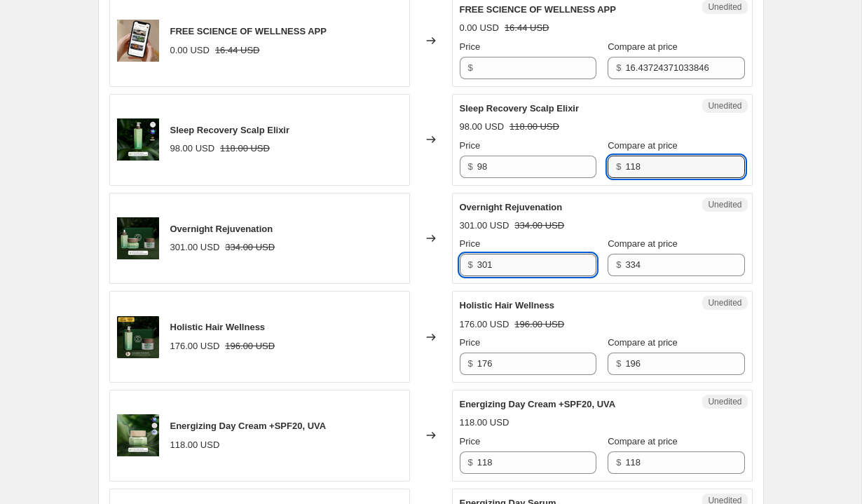
click at [517, 262] on input "301" at bounding box center [536, 265] width 119 height 22
type input "284"
click at [534, 302] on span "Holistic Hair Wellness" at bounding box center [507, 305] width 95 height 11
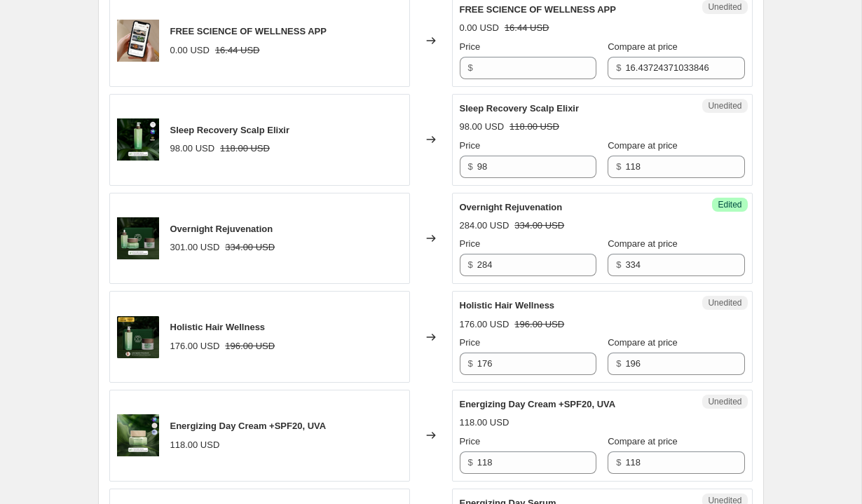
scroll to position [743, 0]
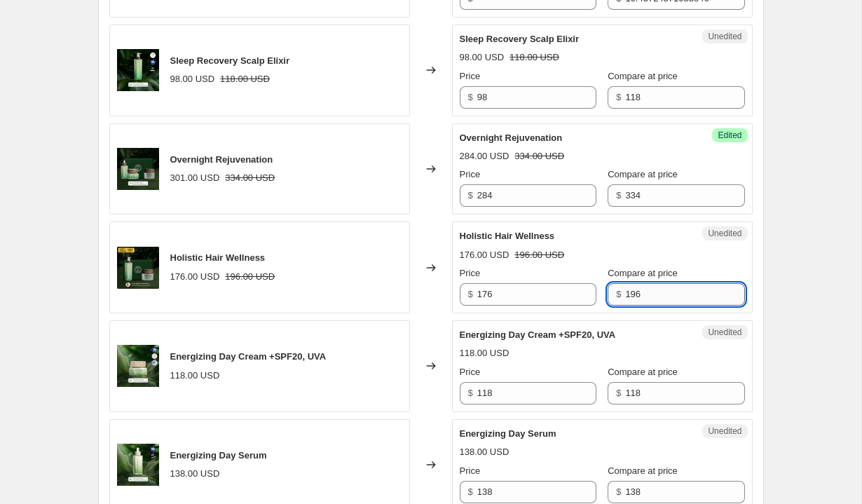
click at [653, 286] on input "196" at bounding box center [684, 294] width 119 height 22
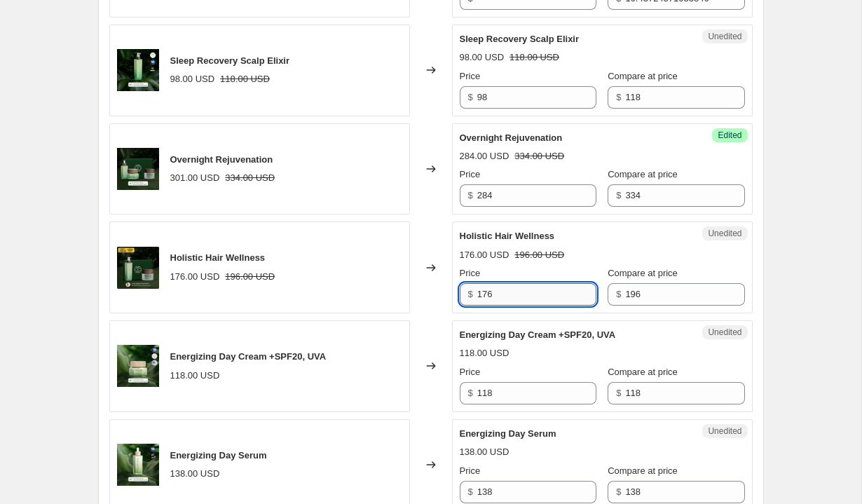
click at [553, 296] on input "176" at bounding box center [536, 294] width 119 height 22
click at [649, 295] on input "196" at bounding box center [684, 294] width 119 height 22
click at [498, 287] on input "176" at bounding box center [536, 294] width 119 height 22
type input "157"
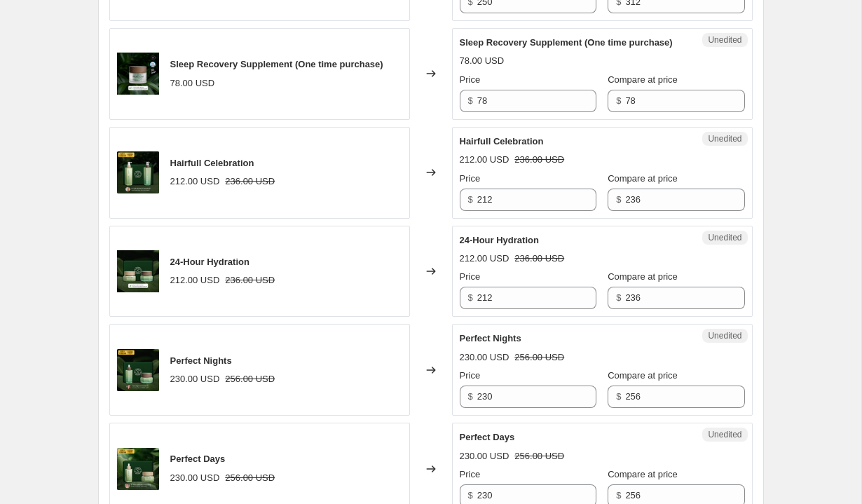
scroll to position [1570, 0]
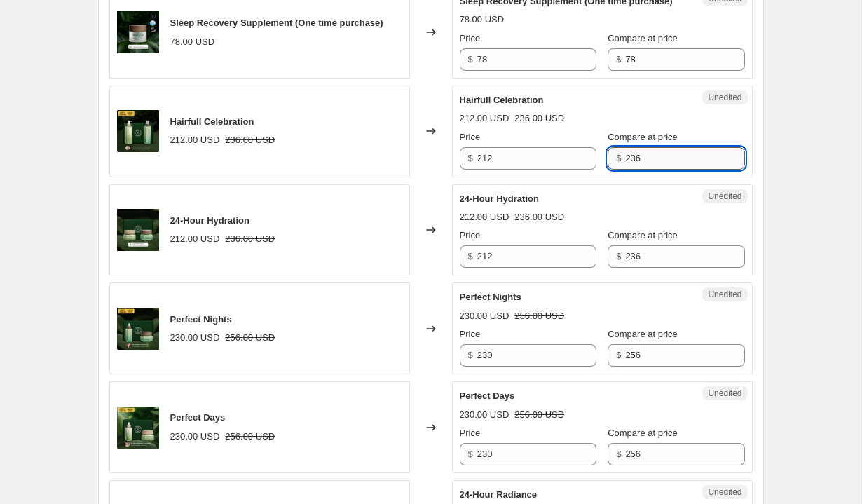
click at [650, 170] on input "236" at bounding box center [684, 158] width 119 height 22
click at [511, 170] on input "212" at bounding box center [536, 158] width 119 height 22
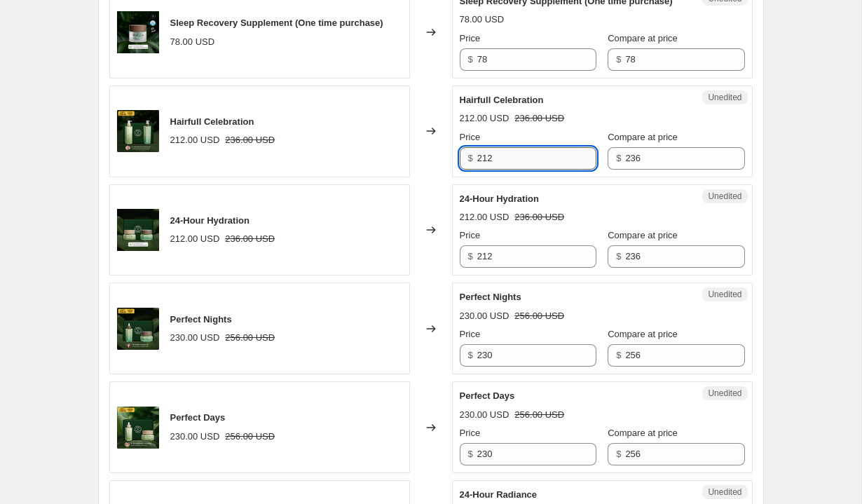
click at [511, 170] on input "212" at bounding box center [536, 158] width 119 height 22
type input "189"
click at [668, 268] on input "236" at bounding box center [684, 256] width 119 height 22
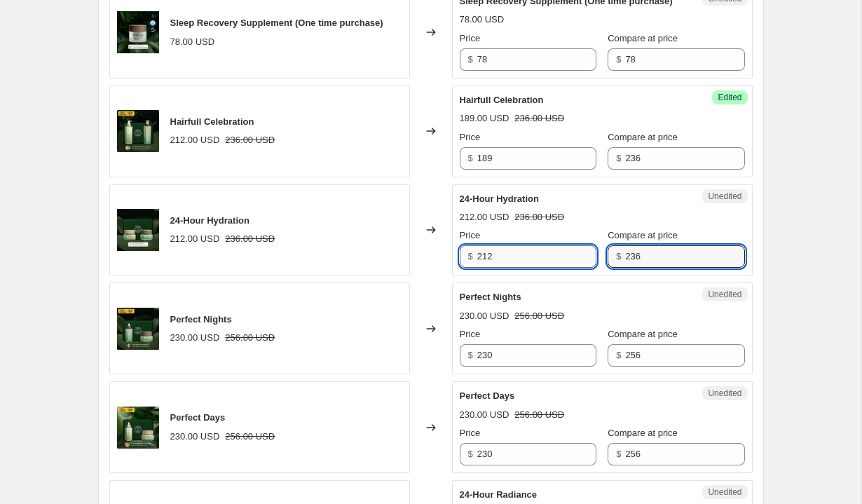
click at [508, 268] on input "212" at bounding box center [536, 256] width 119 height 22
type input "201"
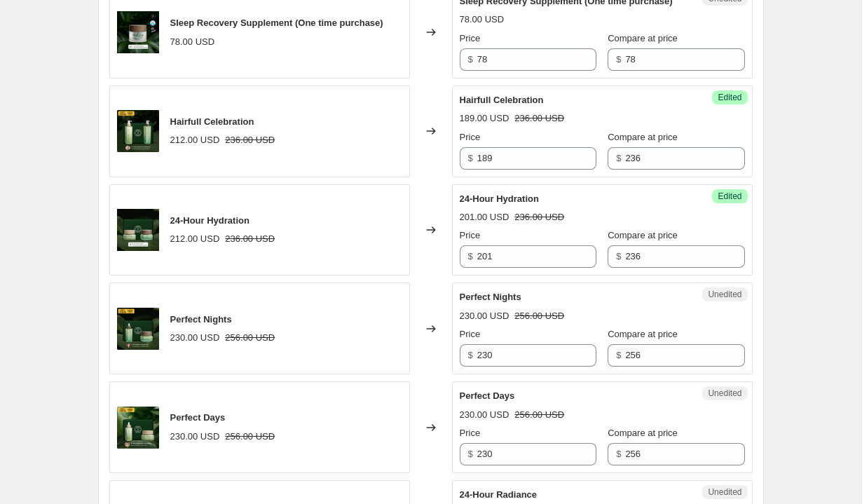
click at [542, 240] on div "Success Edited 24-Hour Hydration 201.00 USD 236.00 USD Price $ 201 Compare at p…" at bounding box center [602, 230] width 301 height 92
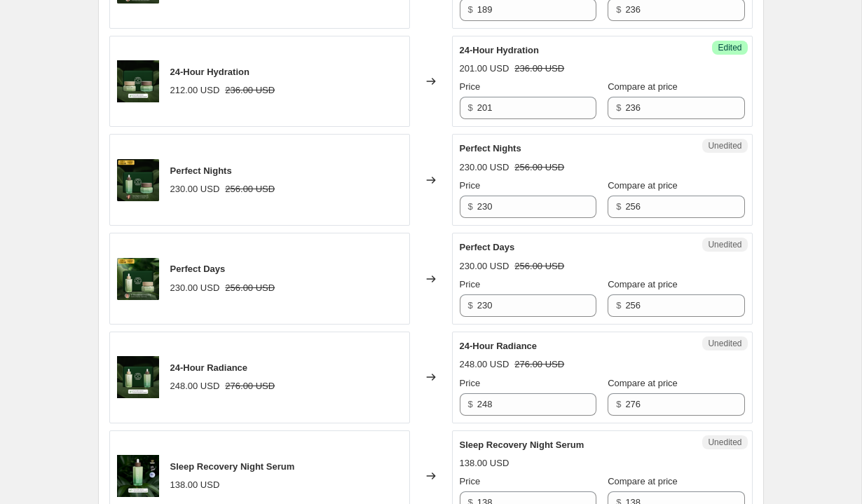
scroll to position [1755, 0]
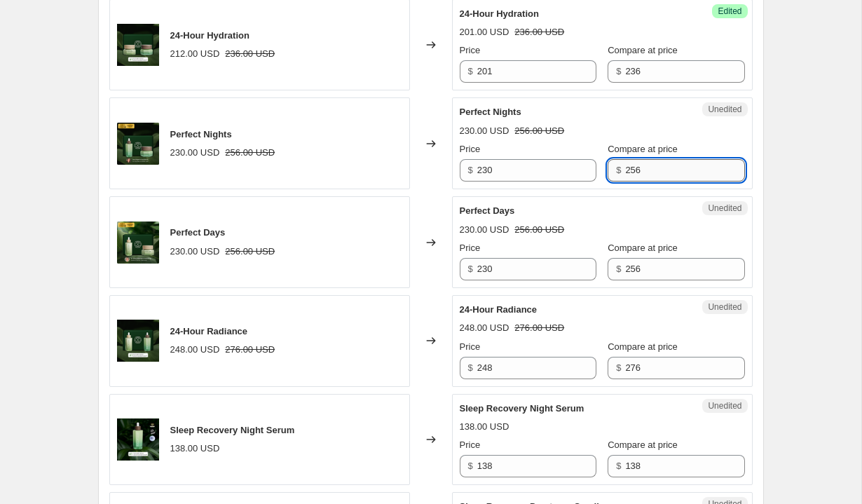
click at [638, 181] on input "256" at bounding box center [684, 170] width 119 height 22
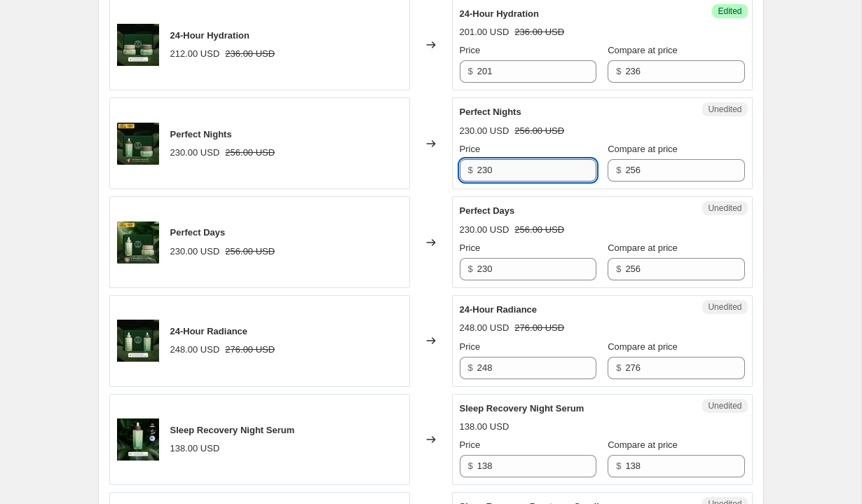
click at [519, 181] on input "230" at bounding box center [536, 170] width 119 height 22
type input "205"
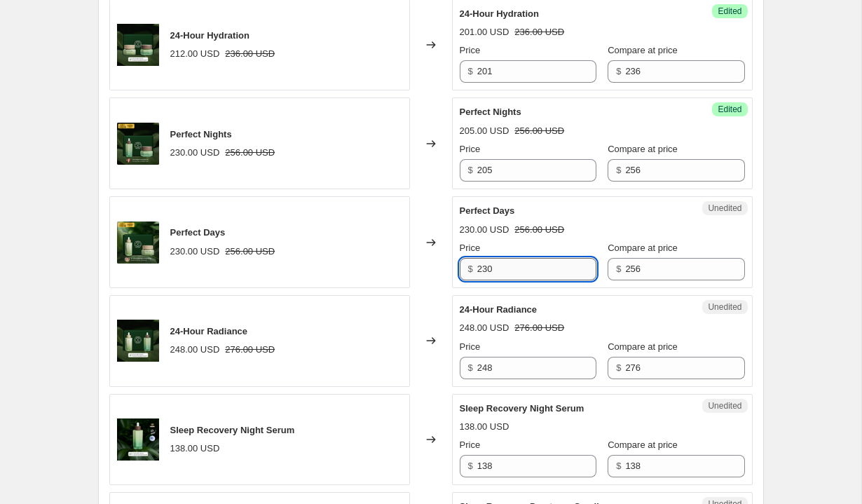
click at [535, 280] on input "230" at bounding box center [536, 269] width 119 height 22
paste input "05"
type input "205"
click at [600, 280] on div "Perfect Days 205.00 USD 256.00 USD Price $ 205 Compare at price $ 256" at bounding box center [602, 242] width 285 height 76
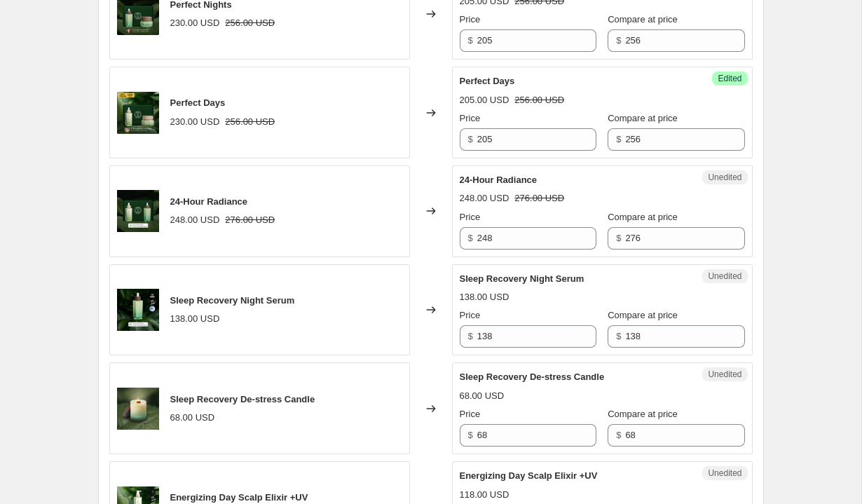
scroll to position [1894, 0]
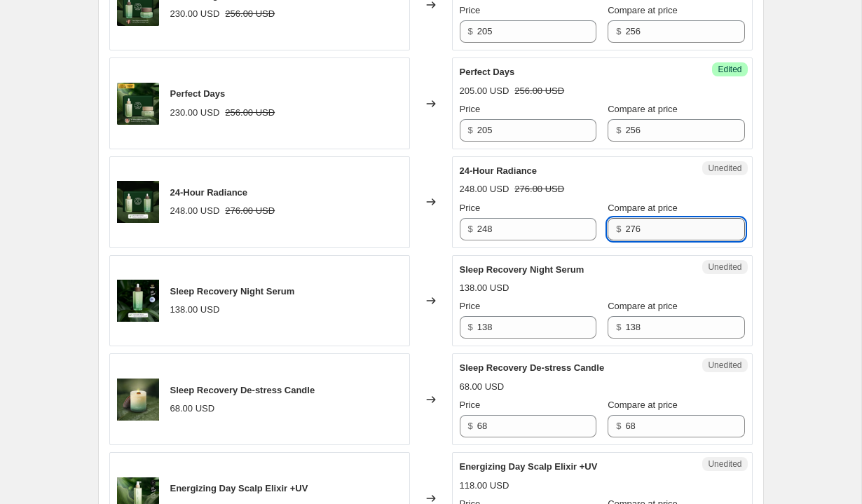
click at [640, 240] on input "276" at bounding box center [684, 229] width 119 height 22
click at [539, 240] on input "248" at bounding box center [536, 229] width 119 height 22
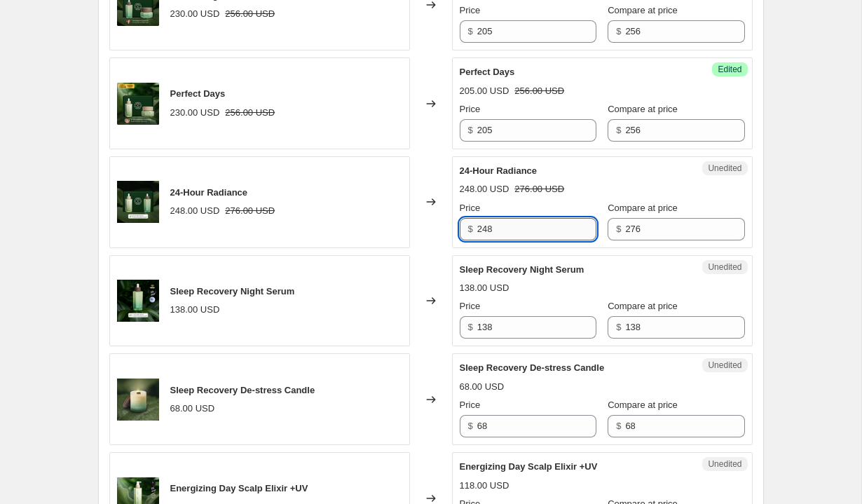
click at [539, 240] on input "248" at bounding box center [536, 229] width 119 height 22
type input "235"
click at [603, 240] on div "24-Hour Radiance 248.00 USD 276.00 USD Price $ 235 Compare at price $ 276" at bounding box center [602, 202] width 285 height 76
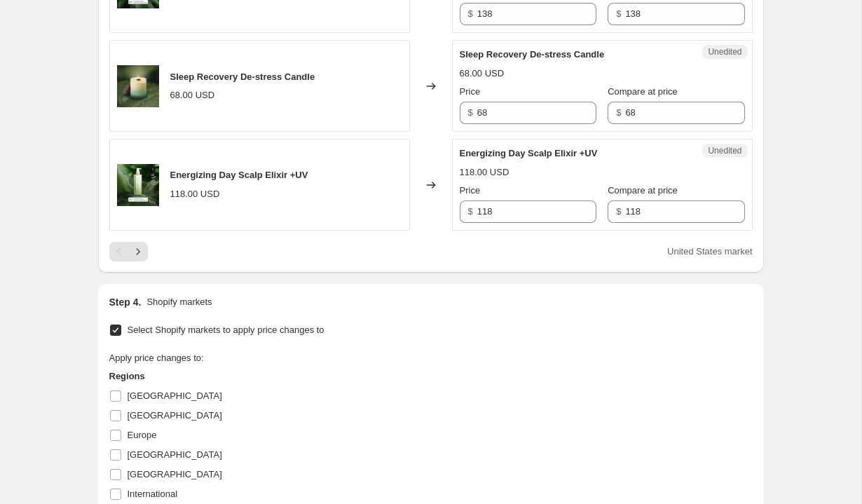
scroll to position [2290, 0]
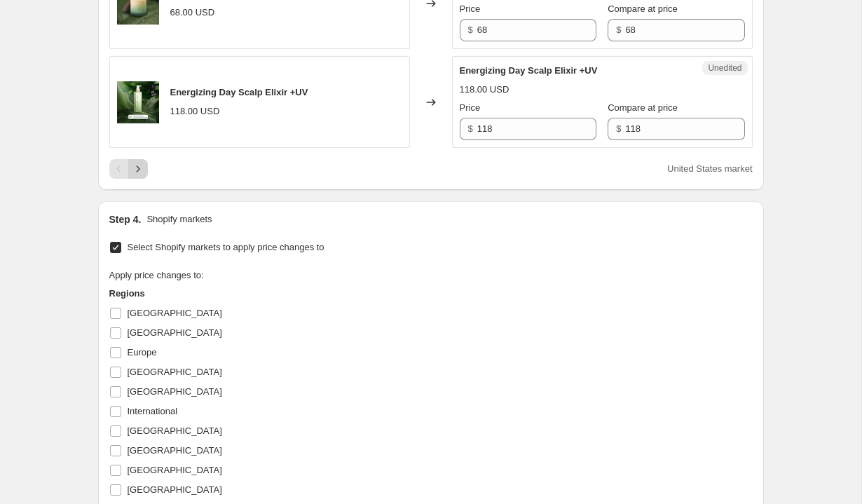
click at [139, 176] on icon "Next" at bounding box center [138, 169] width 14 height 14
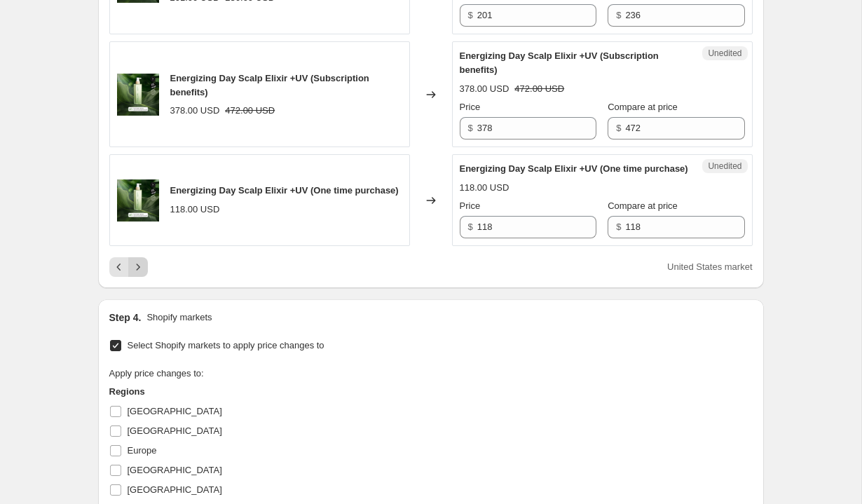
click at [142, 274] on icon "Next" at bounding box center [138, 267] width 14 height 14
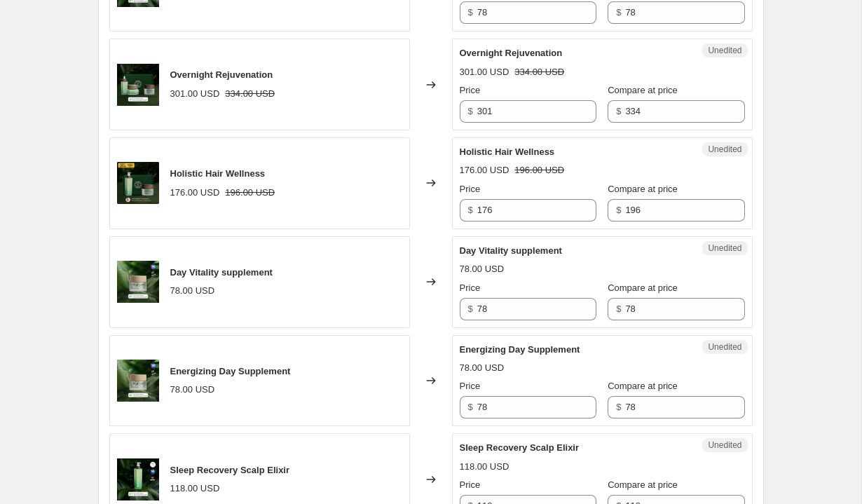
scroll to position [1419, 0]
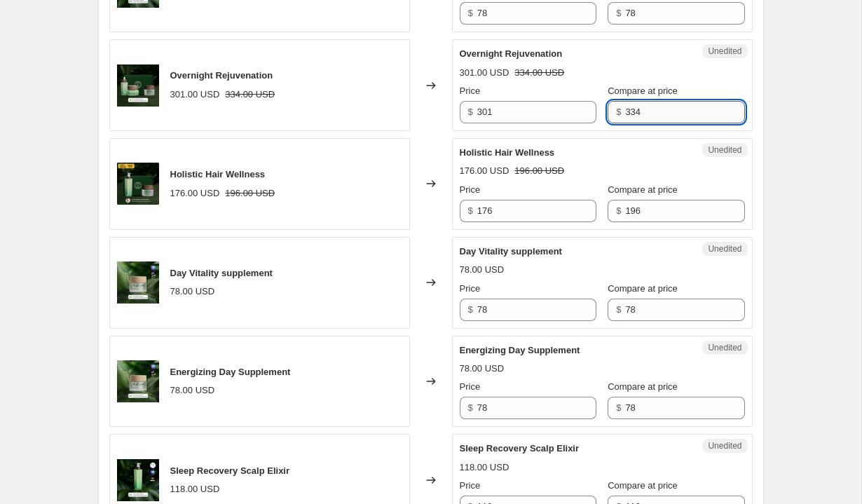
click at [664, 123] on input "334" at bounding box center [684, 112] width 119 height 22
click at [524, 123] on input "301" at bounding box center [536, 112] width 119 height 22
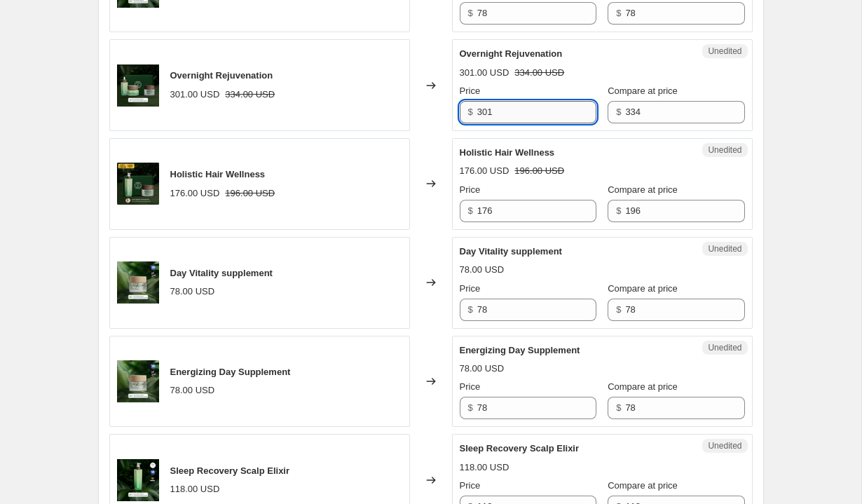
click at [524, 123] on input "301" at bounding box center [536, 112] width 119 height 22
type input "284"
click at [544, 222] on input "176" at bounding box center [536, 211] width 119 height 22
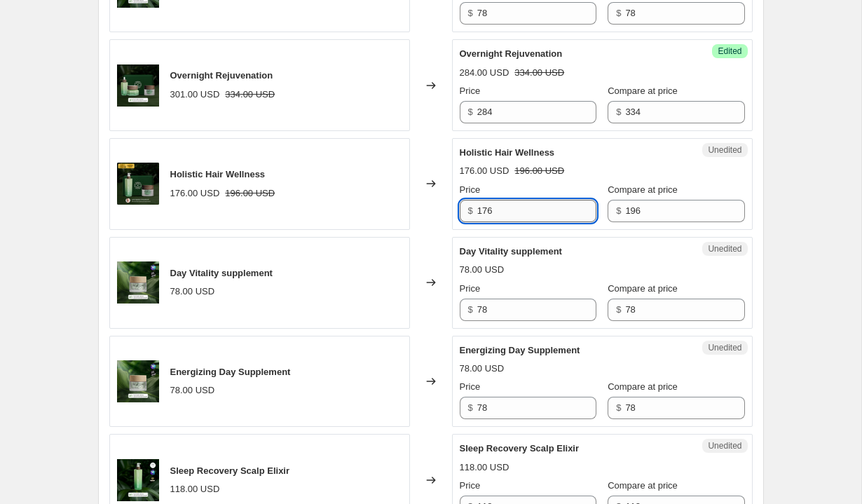
click at [544, 222] on input "176" at bounding box center [536, 211] width 119 height 22
type input "157"
click at [663, 222] on input "196" at bounding box center [684, 211] width 119 height 22
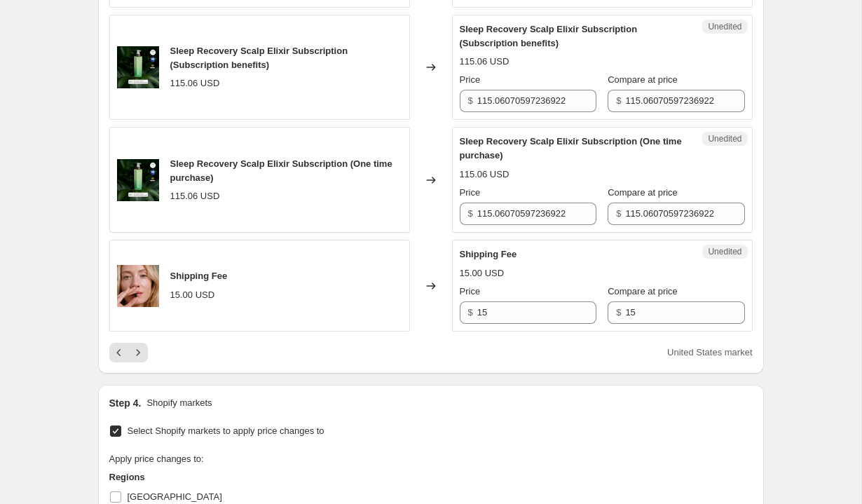
scroll to position [2334, 0]
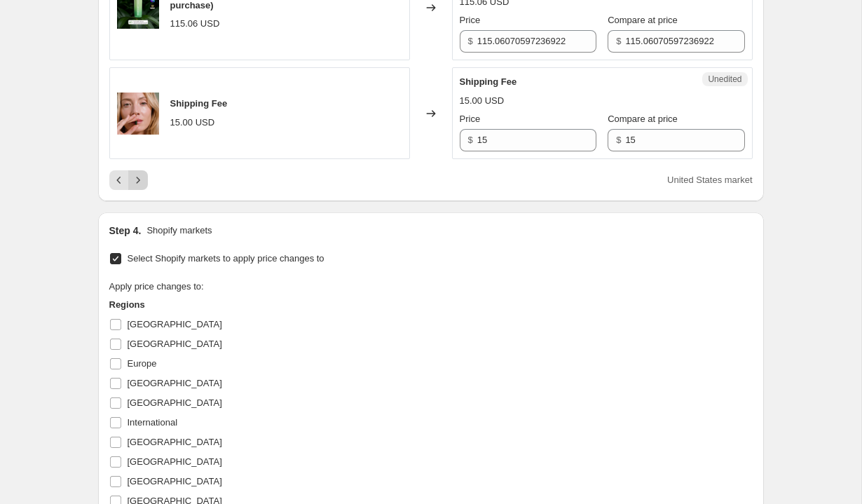
click at [144, 187] on icon "Next" at bounding box center [138, 180] width 14 height 14
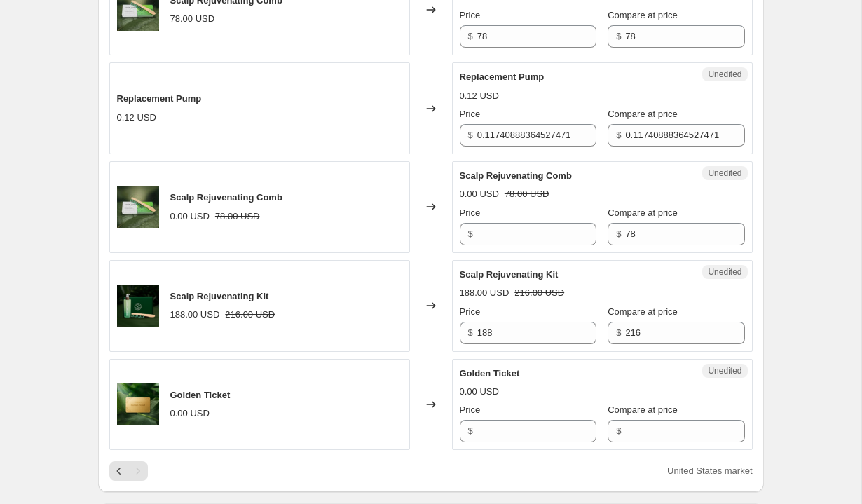
scroll to position [1396, 0]
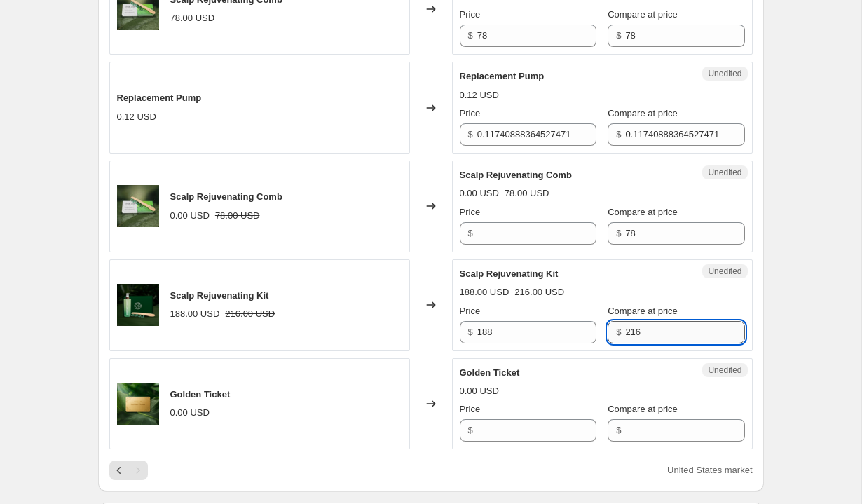
click at [668, 338] on input "216" at bounding box center [684, 332] width 119 height 22
click at [521, 339] on input "188" at bounding box center [536, 332] width 119 height 22
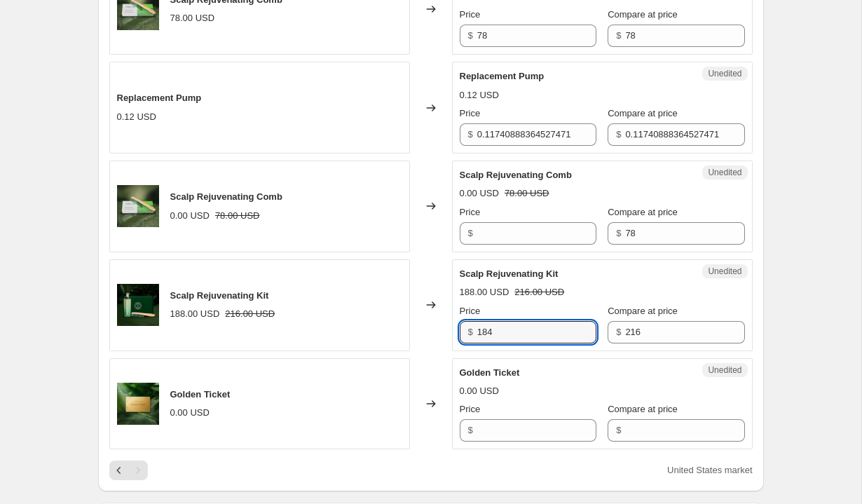
type input "184"
click at [706, 296] on div "184.00 USD 216.00 USD" at bounding box center [602, 292] width 285 height 14
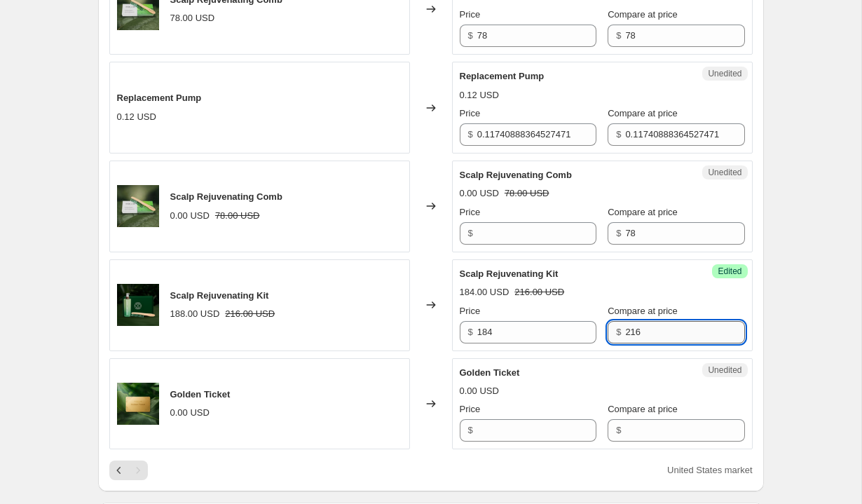
click at [659, 329] on input "216" at bounding box center [684, 332] width 119 height 22
click at [524, 277] on span "Scalp Rejuvenating Kit" at bounding box center [509, 273] width 99 height 11
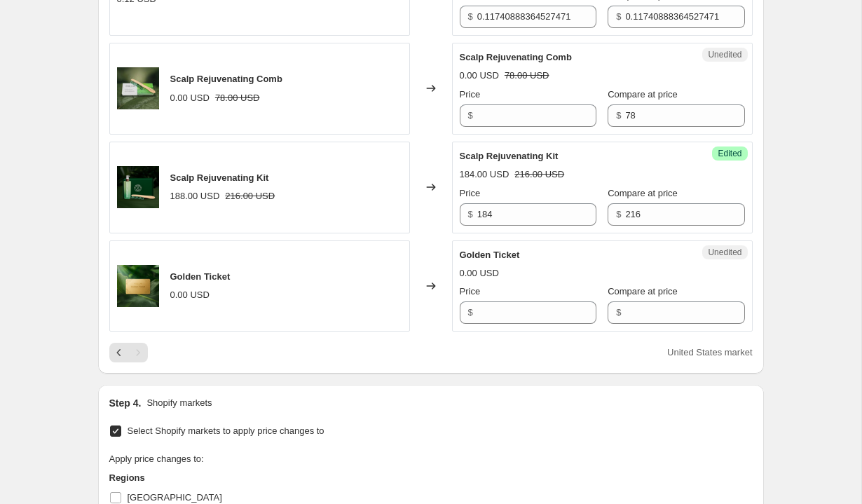
scroll to position [1503, 0]
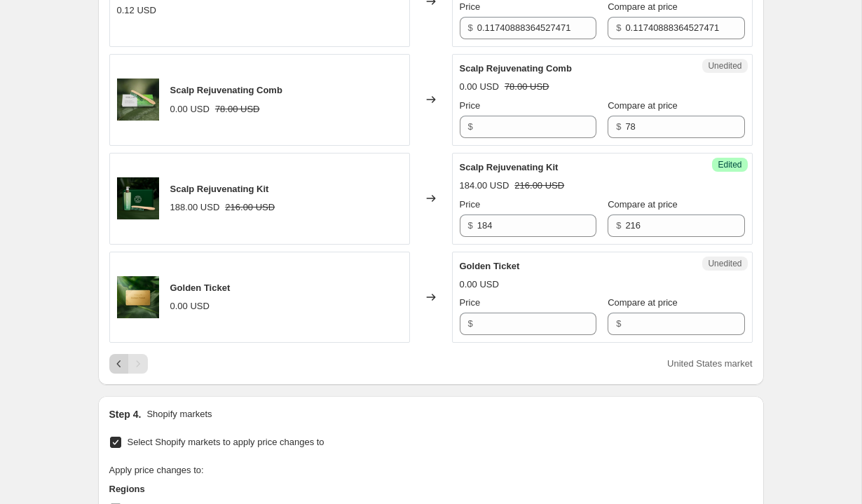
click at [112, 359] on icon "Previous" at bounding box center [119, 364] width 14 height 14
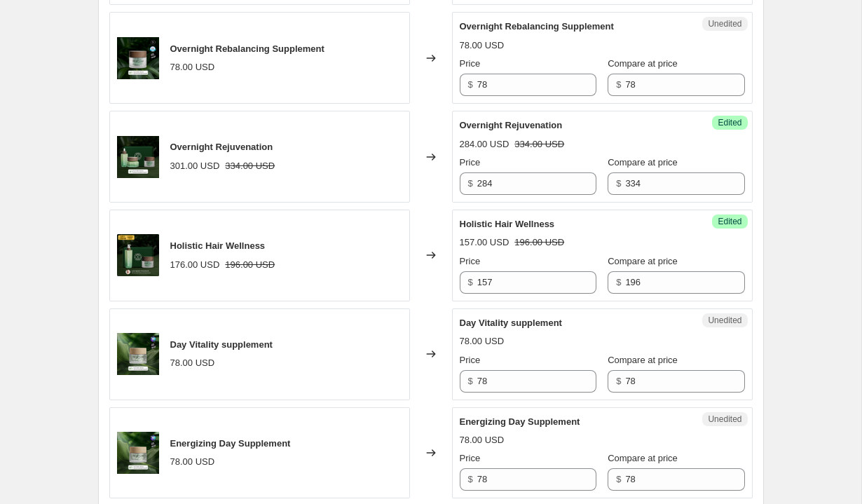
scroll to position [1346, 0]
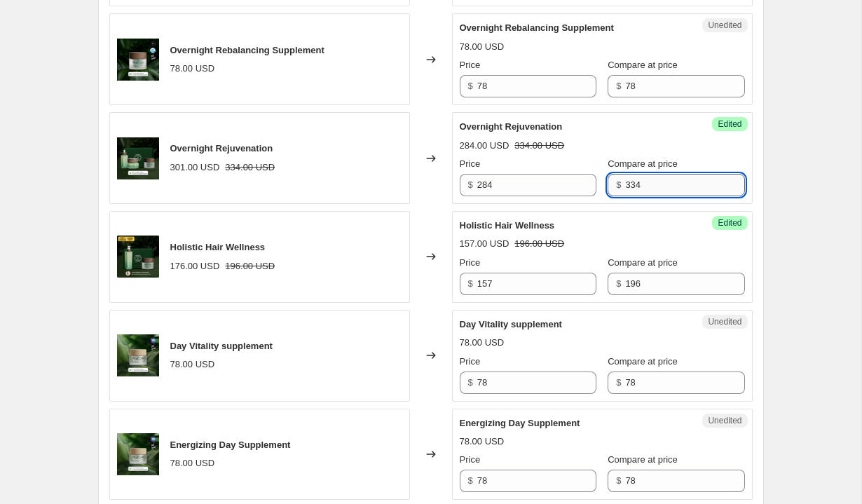
click at [641, 196] on input "334" at bounding box center [684, 185] width 119 height 22
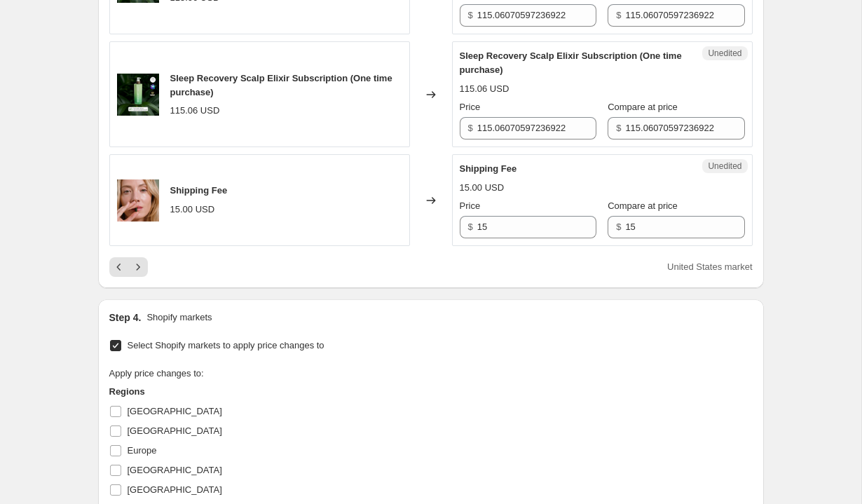
scroll to position [2319, 0]
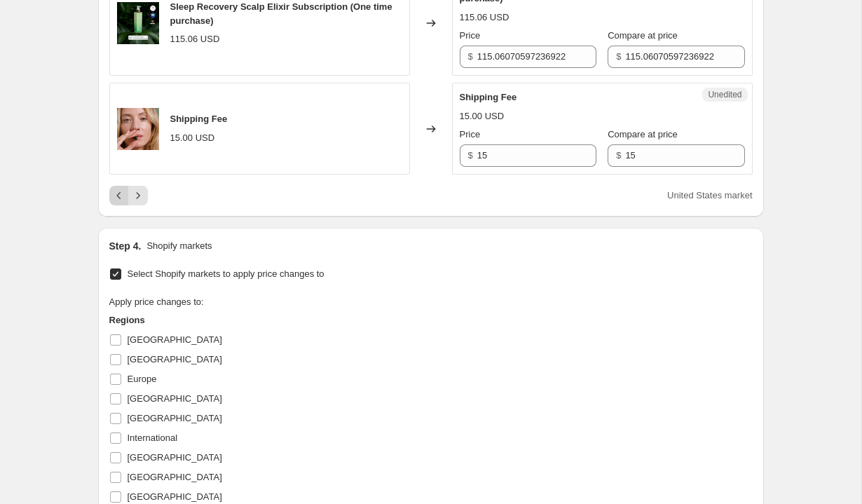
click at [119, 202] on icon "Previous" at bounding box center [119, 195] width 14 height 14
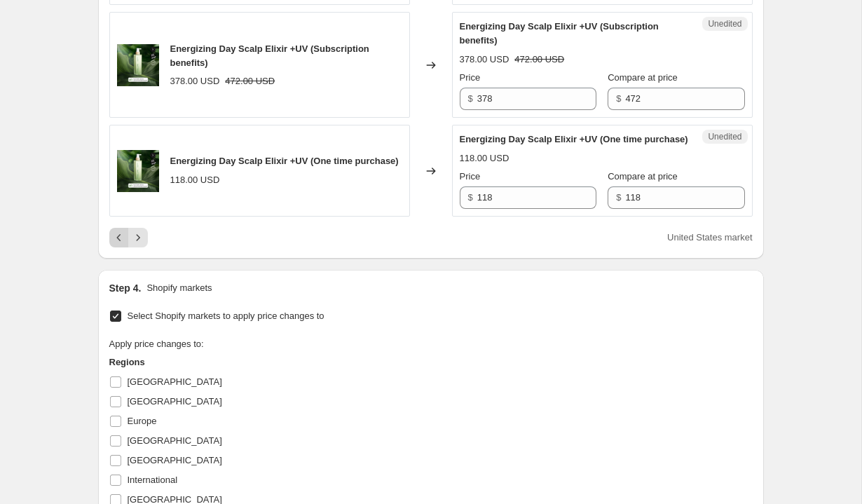
click at [117, 245] on icon "Previous" at bounding box center [119, 238] width 14 height 14
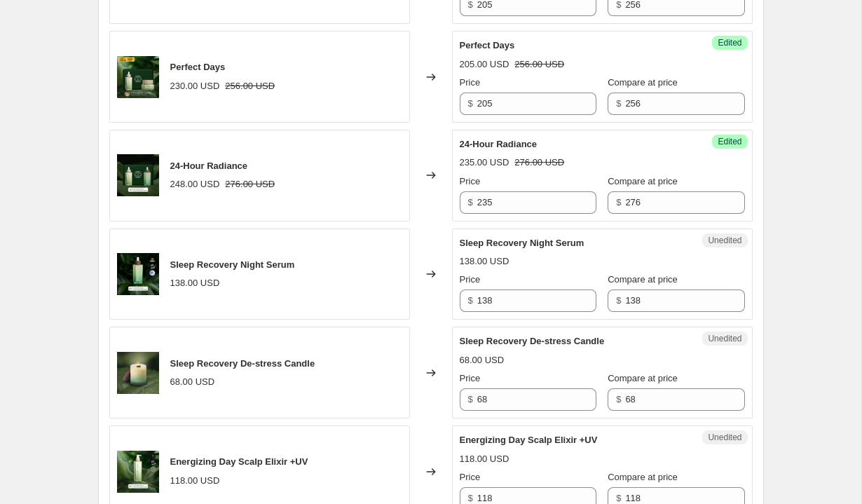
scroll to position [1913, 0]
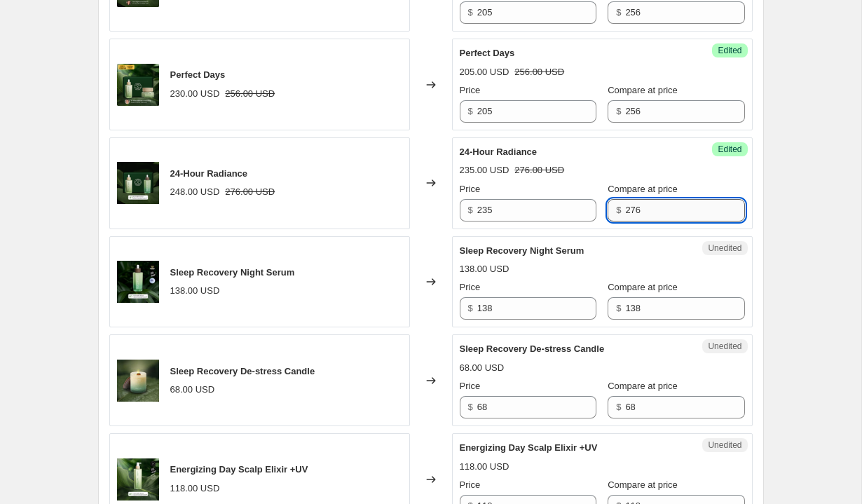
click at [642, 221] on input "276" at bounding box center [684, 210] width 119 height 22
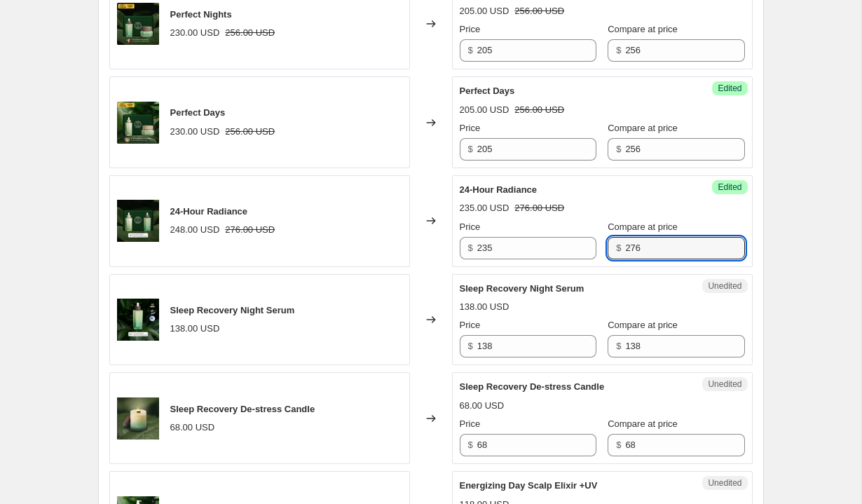
scroll to position [1834, 0]
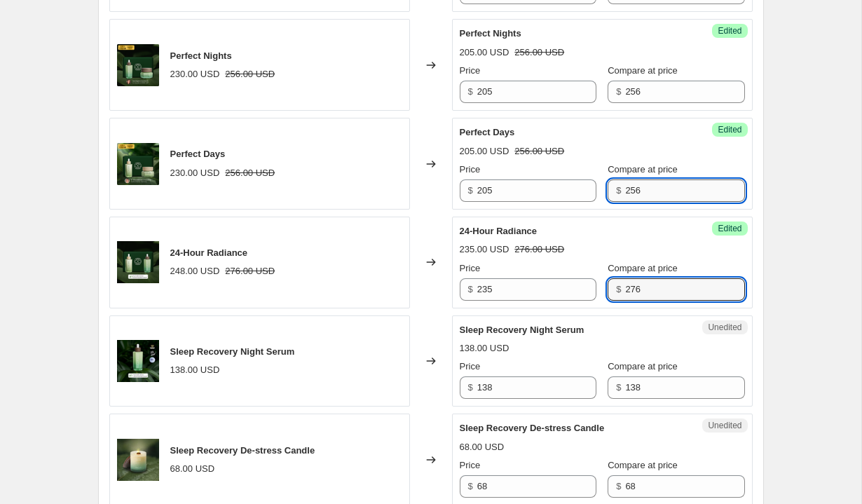
click at [654, 202] on input "256" at bounding box center [684, 190] width 119 height 22
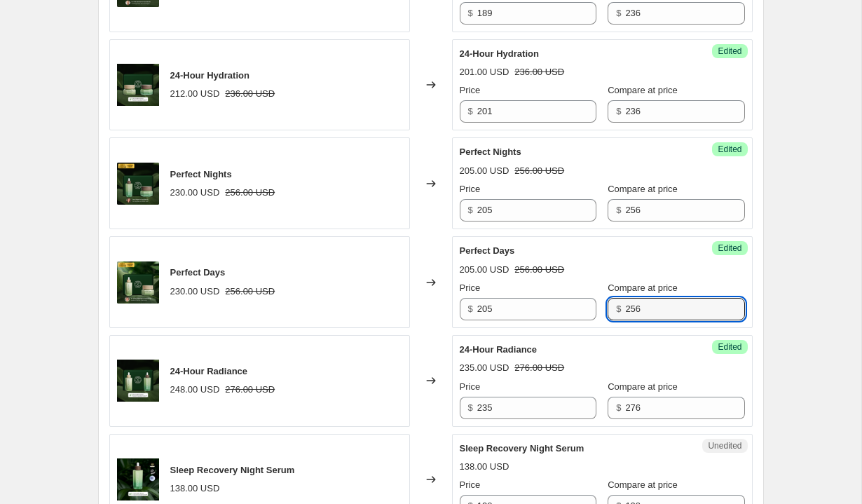
scroll to position [1698, 0]
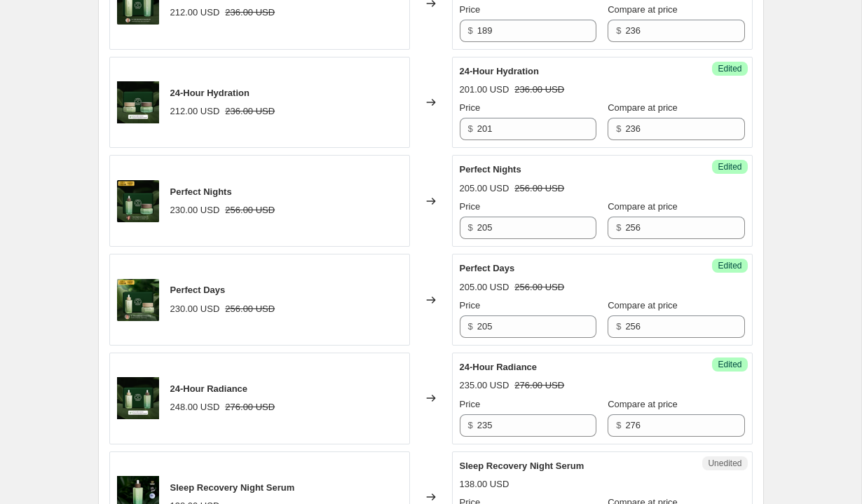
click at [649, 113] on span "Compare at price" at bounding box center [642, 107] width 70 height 11
click at [649, 140] on input "236" at bounding box center [684, 129] width 119 height 22
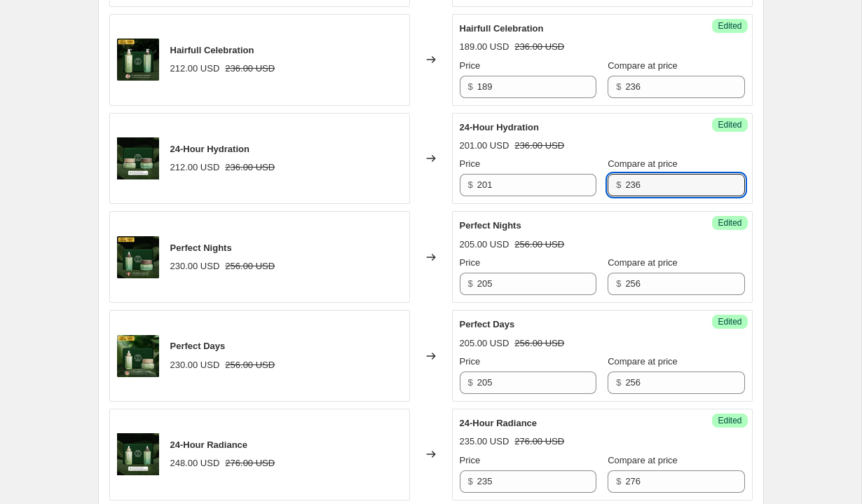
scroll to position [1594, 0]
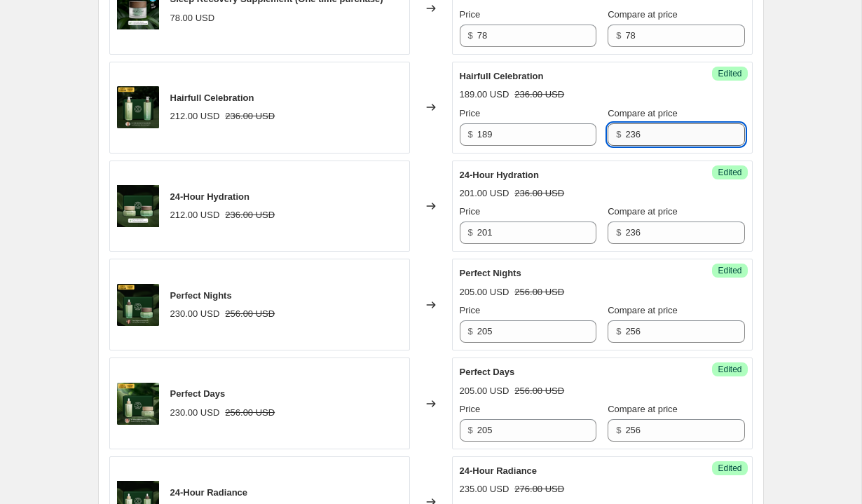
click at [650, 146] on input "236" at bounding box center [684, 134] width 119 height 22
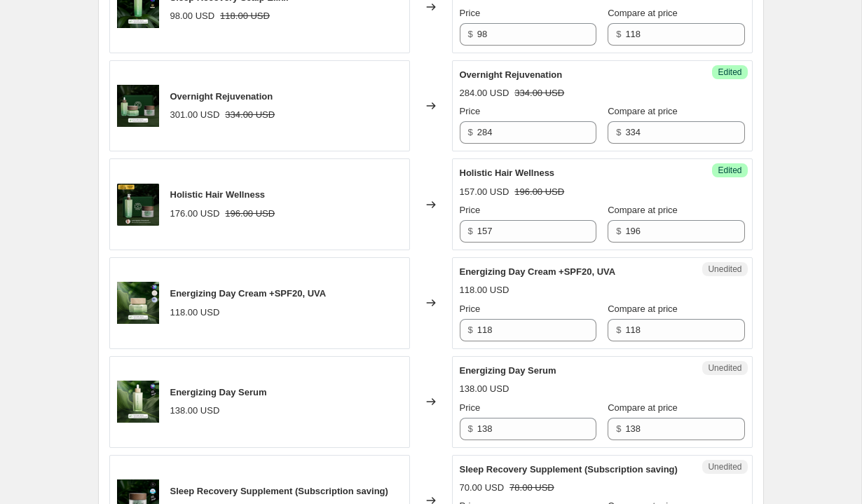
scroll to position [802, 0]
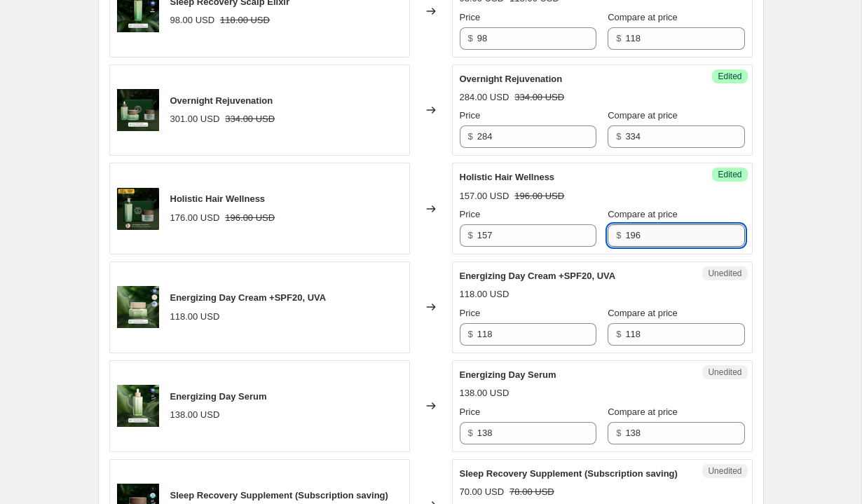
click at [642, 236] on input "196" at bounding box center [684, 235] width 119 height 22
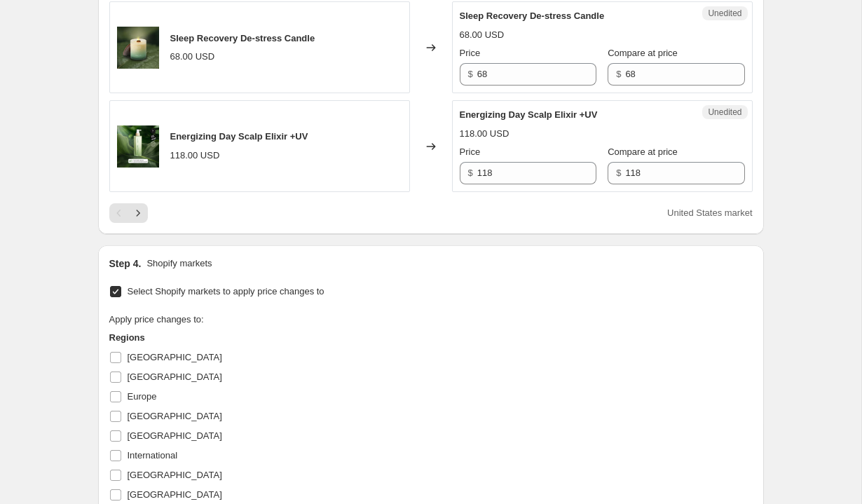
scroll to position [2637, 0]
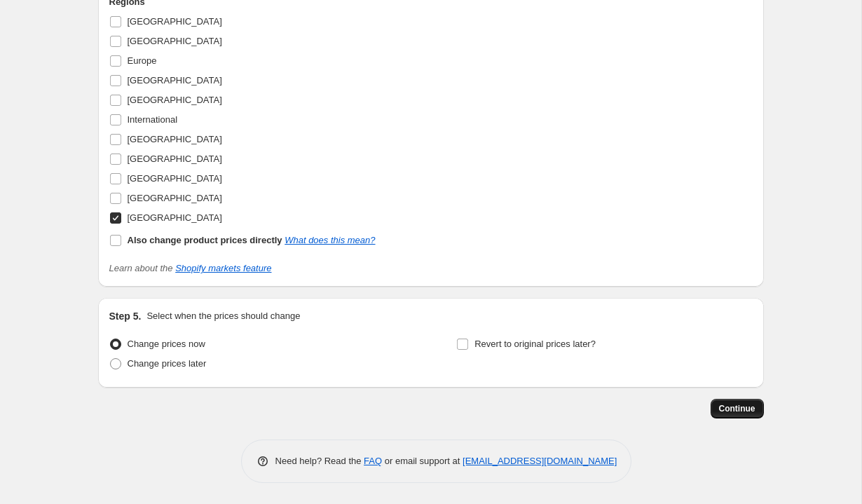
click at [742, 416] on button "Continue" at bounding box center [736, 409] width 53 height 20
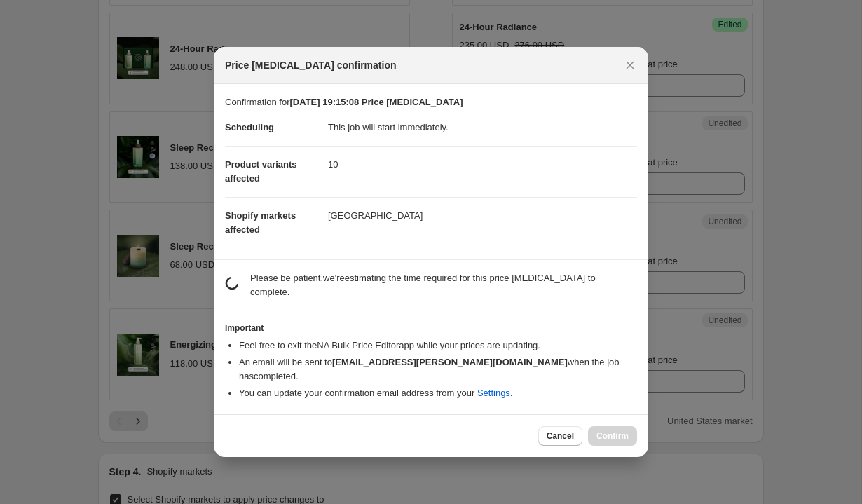
scroll to position [0, 0]
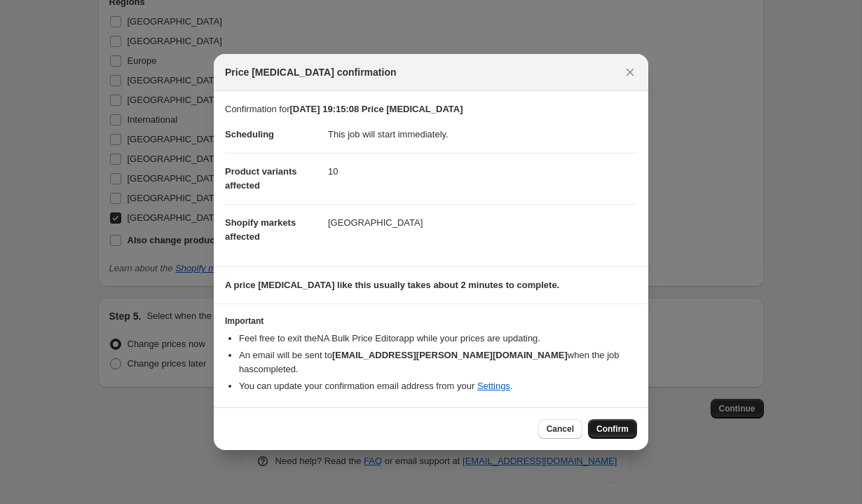
click at [613, 420] on button "Confirm" at bounding box center [612, 429] width 49 height 20
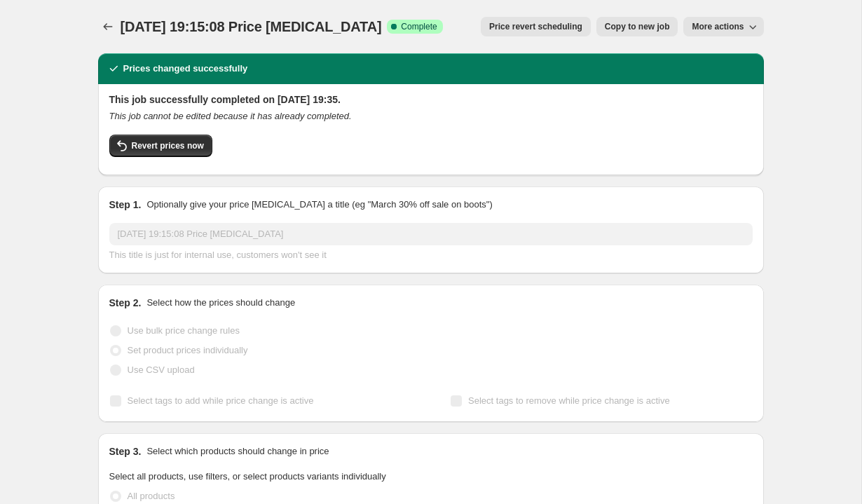
click at [109, 29] on icon "Price change jobs" at bounding box center [108, 27] width 14 height 14
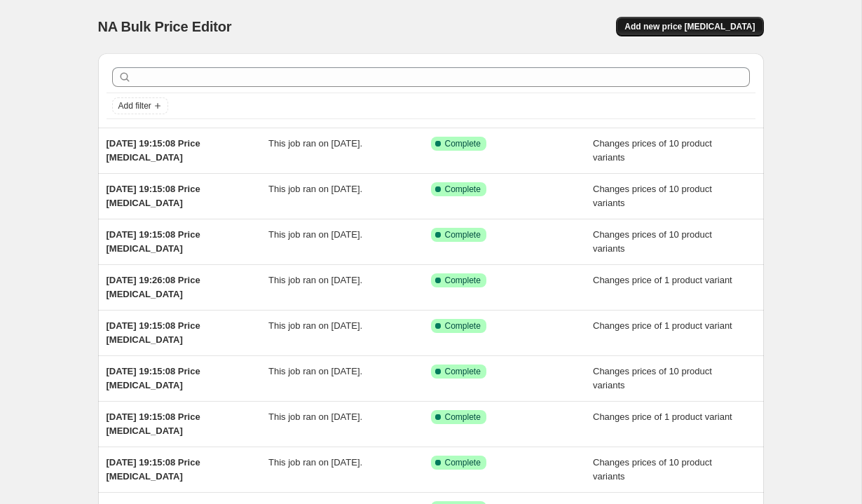
click at [702, 23] on span "Add new price [MEDICAL_DATA]" at bounding box center [689, 26] width 130 height 11
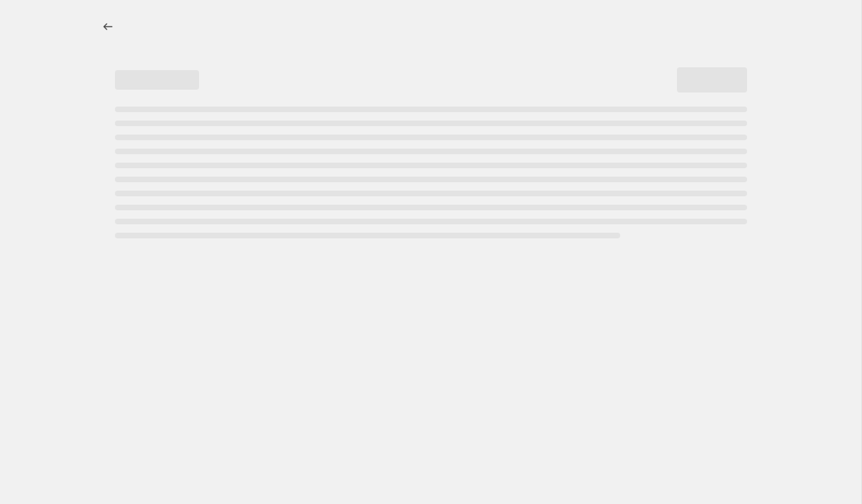
select select "percentage"
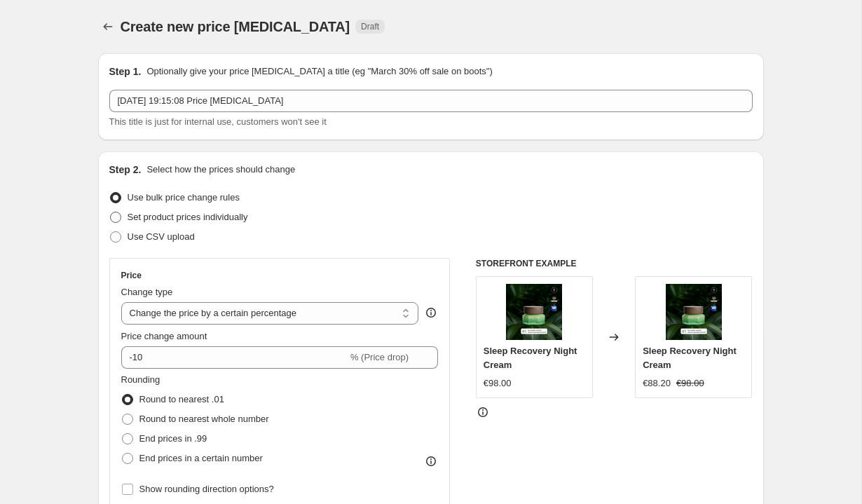
click at [247, 218] on span "Set product prices individually" at bounding box center [188, 217] width 121 height 11
click at [111, 212] on input "Set product prices individually" at bounding box center [110, 212] width 1 height 1
radio input "true"
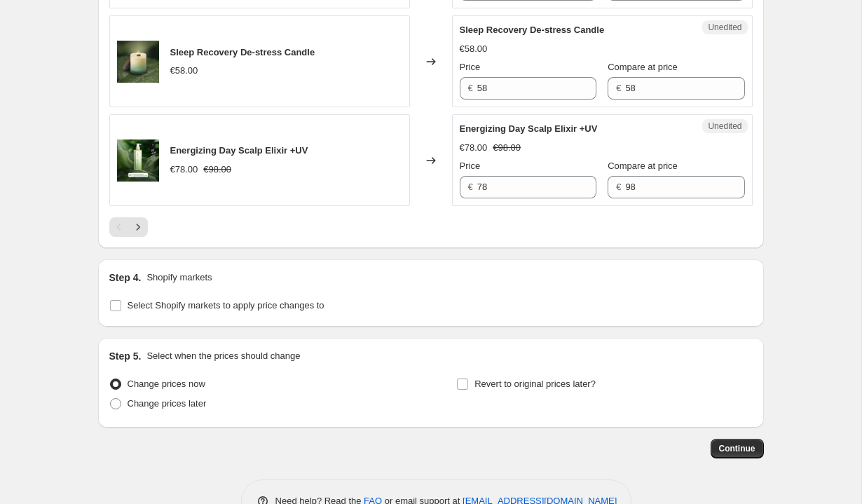
scroll to position [2327, 0]
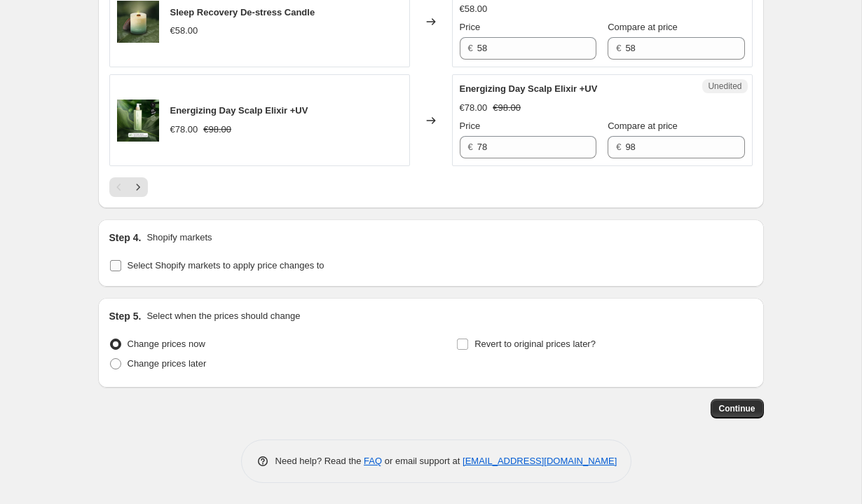
click at [259, 261] on span "Select Shopify markets to apply price changes to" at bounding box center [226, 265] width 197 height 11
click at [121, 261] on input "Select Shopify markets to apply price changes to" at bounding box center [115, 265] width 11 height 11
checkbox input "true"
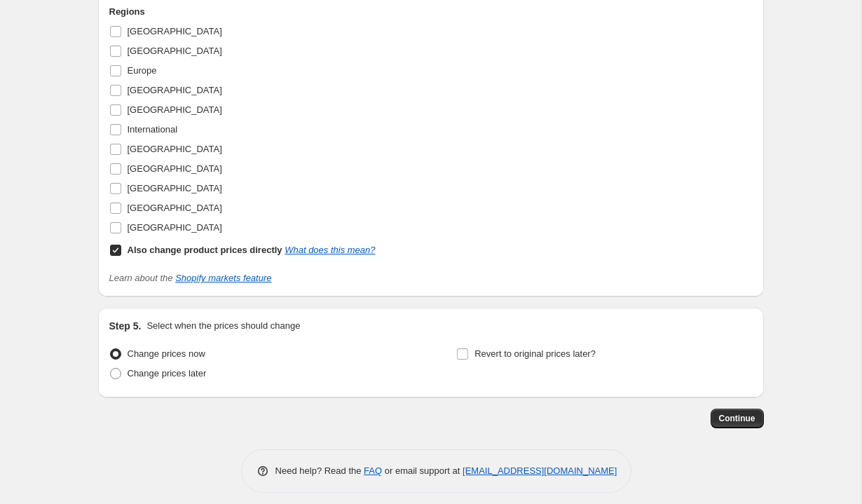
scroll to position [2637, 0]
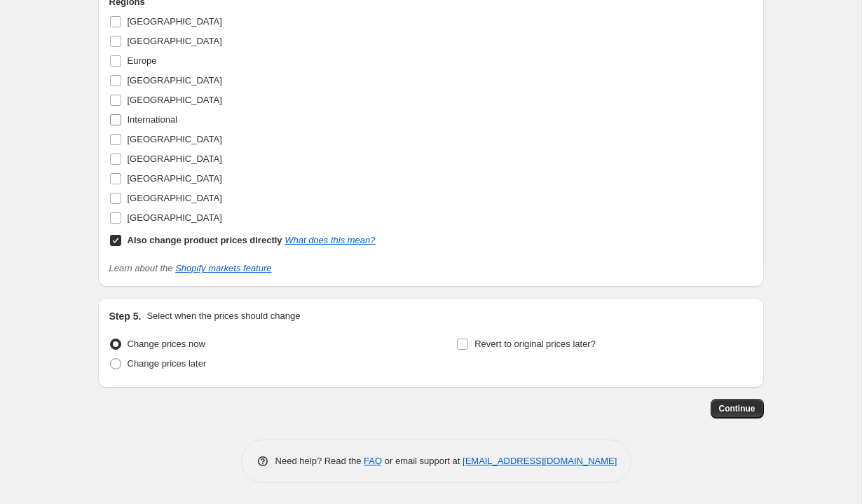
click at [142, 122] on span "International" at bounding box center [153, 119] width 50 height 11
click at [121, 122] on input "International" at bounding box center [115, 119] width 11 height 11
checkbox input "true"
click at [153, 238] on b "Also change product prices directly" at bounding box center [205, 240] width 155 height 11
click at [121, 238] on input "Also change product prices directly What does this mean?" at bounding box center [115, 240] width 11 height 11
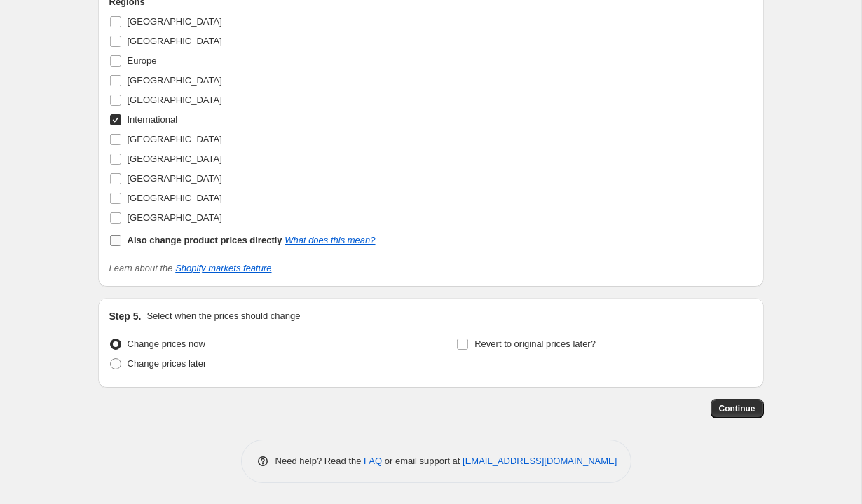
checkbox input "false"
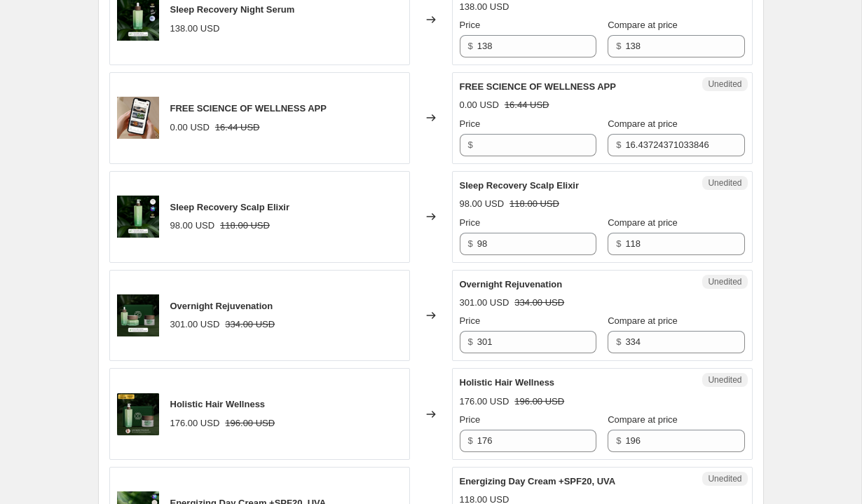
scroll to position [598, 0]
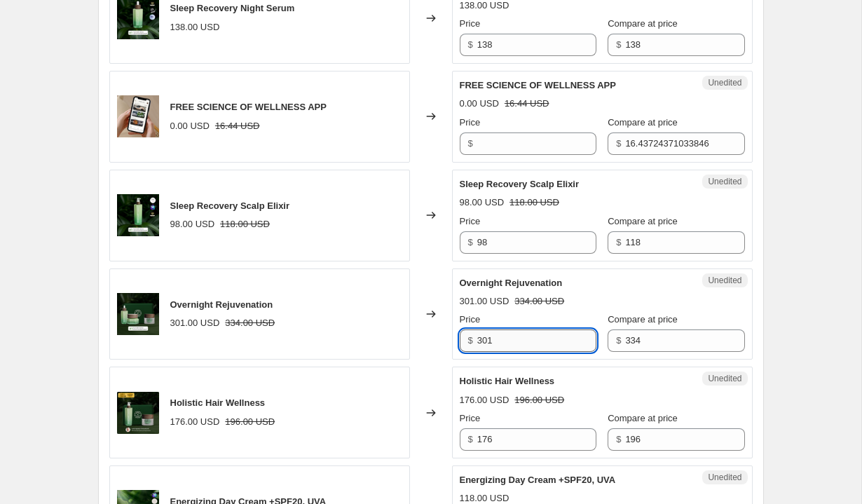
click at [497, 341] on input "301" at bounding box center [536, 340] width 119 height 22
type input "284"
click at [435, 376] on div "Changed to" at bounding box center [431, 412] width 42 height 92
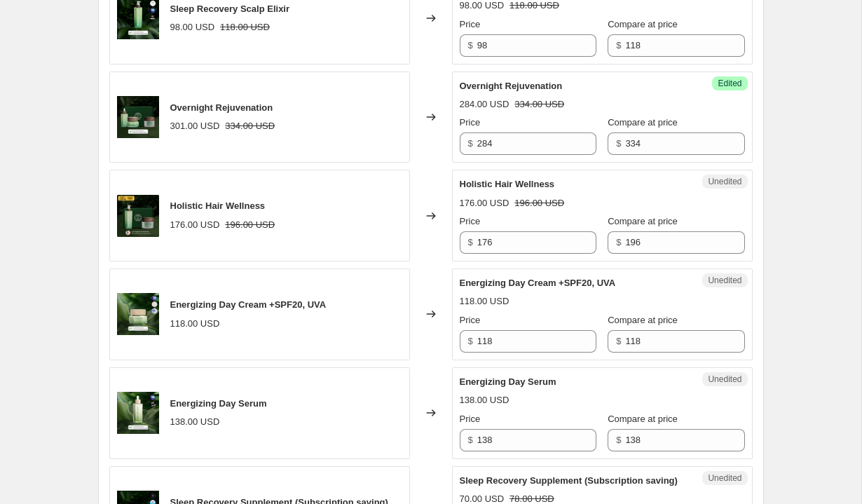
scroll to position [797, 0]
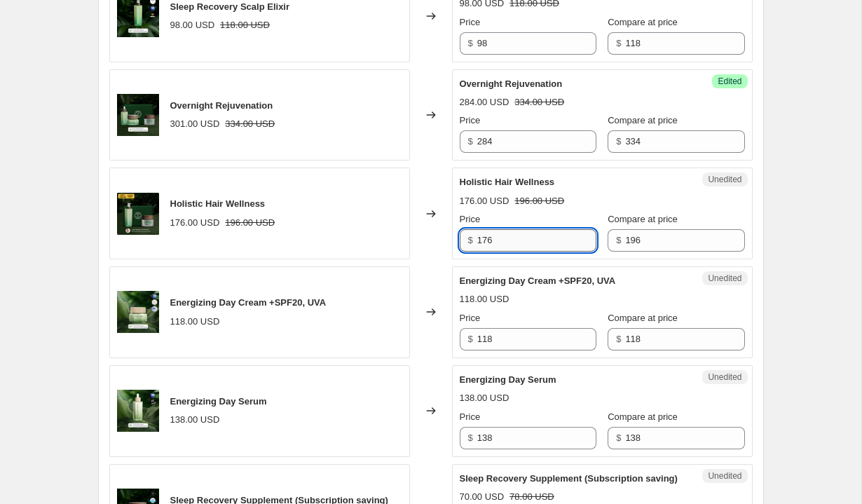
click at [501, 236] on input "176" at bounding box center [536, 240] width 119 height 22
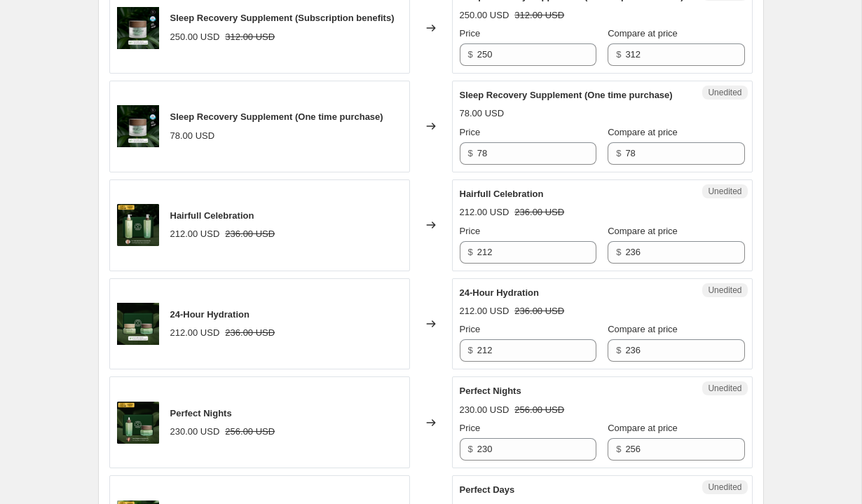
scroll to position [1509, 0]
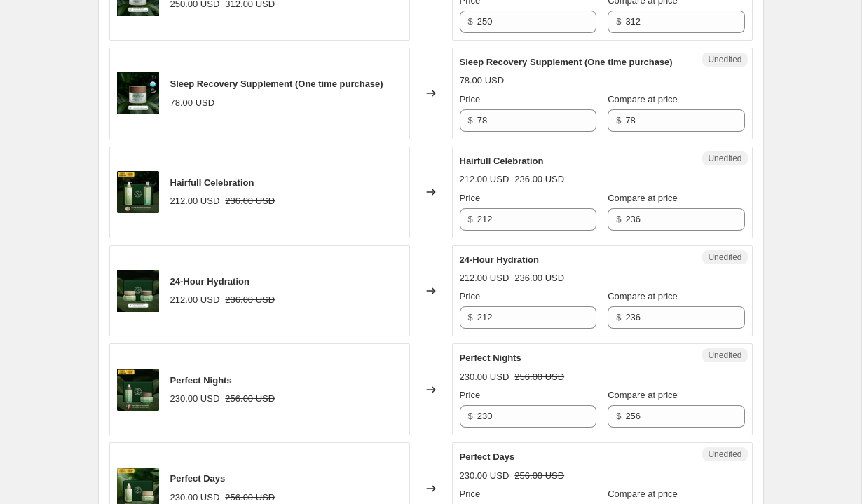
type input "157"
click at [444, 238] on div "Changed to" at bounding box center [431, 192] width 42 height 92
click at [504, 231] on input "212" at bounding box center [536, 219] width 119 height 22
type input "189"
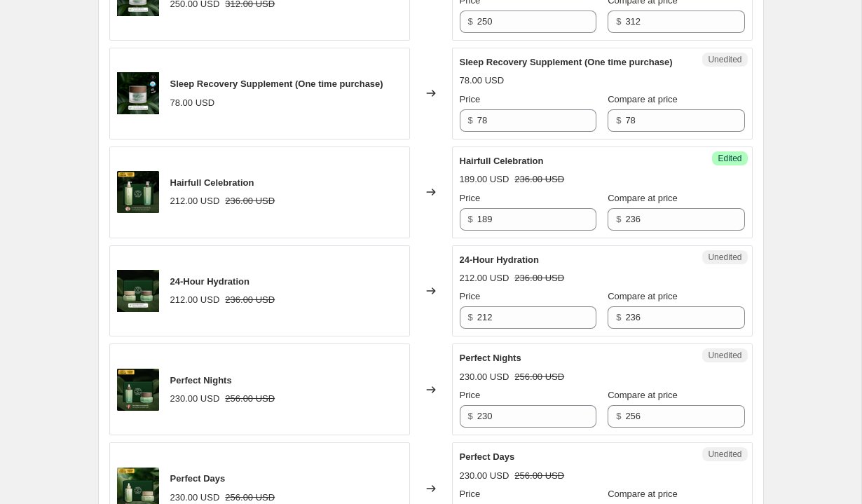
click at [445, 238] on div "Changed to" at bounding box center [431, 192] width 42 height 92
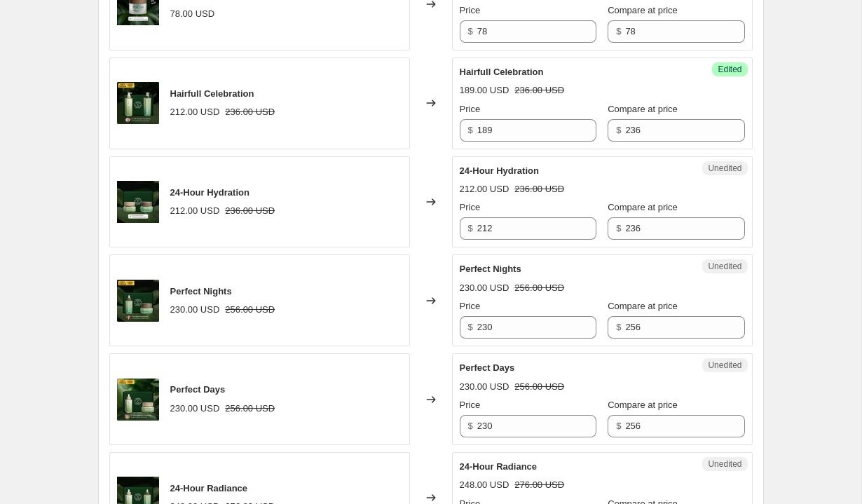
scroll to position [1632, 0]
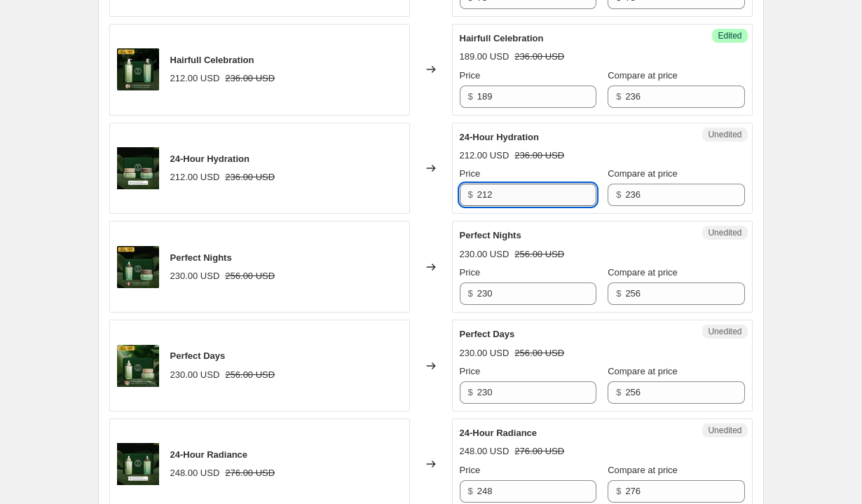
click at [511, 206] on input "212" at bounding box center [536, 195] width 119 height 22
type input "201"
click at [497, 280] on div "Price" at bounding box center [528, 273] width 137 height 14
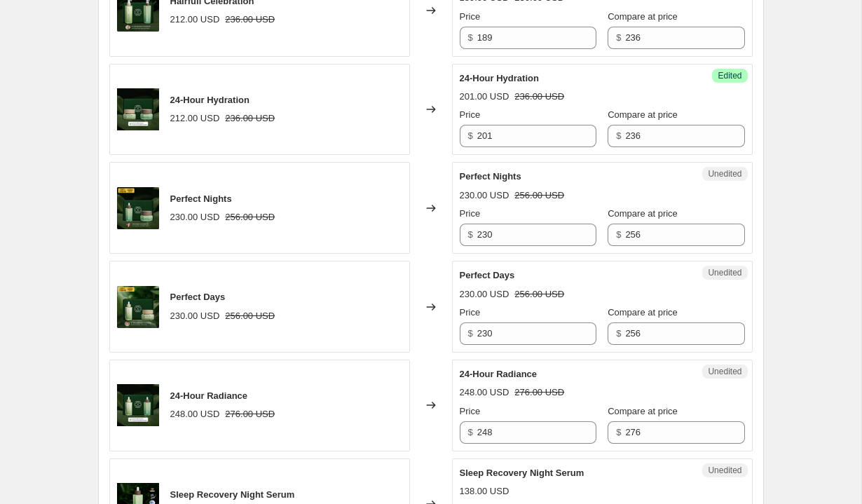
scroll to position [1696, 0]
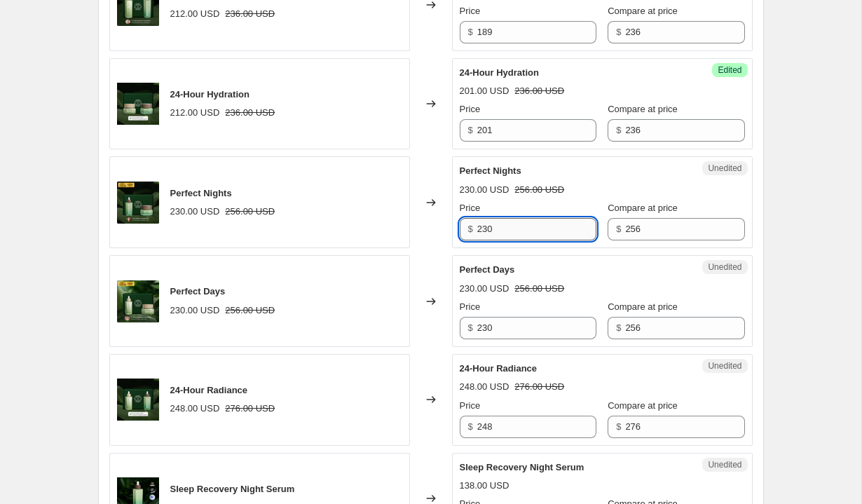
click at [505, 240] on input "230" at bounding box center [536, 229] width 119 height 22
type input "205"
click at [504, 312] on div "Unedited Perfect Days 230.00 USD 256.00 USD Price $ 230 Compare at price $ 256" at bounding box center [602, 301] width 301 height 92
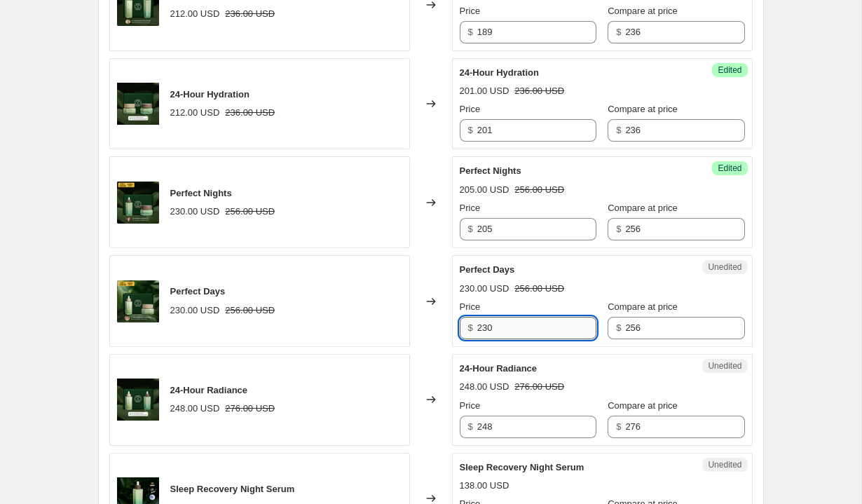
click at [503, 339] on input "230" at bounding box center [536, 328] width 119 height 22
type input "205"
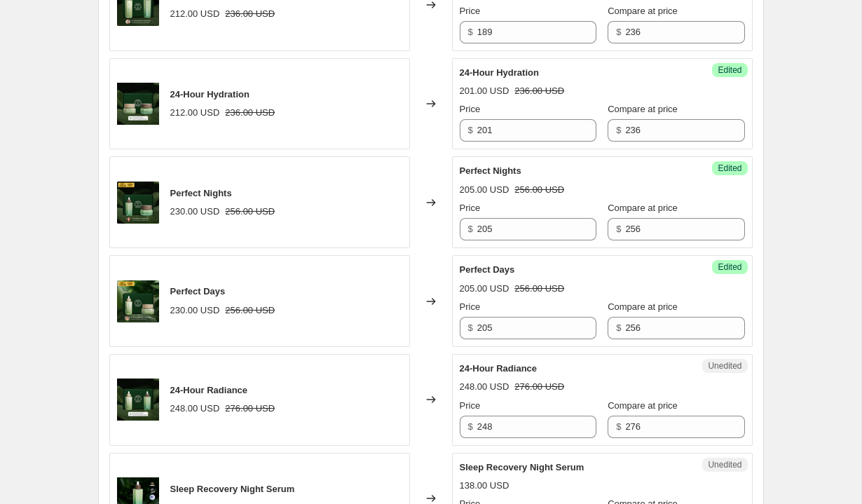
click at [513, 314] on div "Price" at bounding box center [528, 307] width 137 height 14
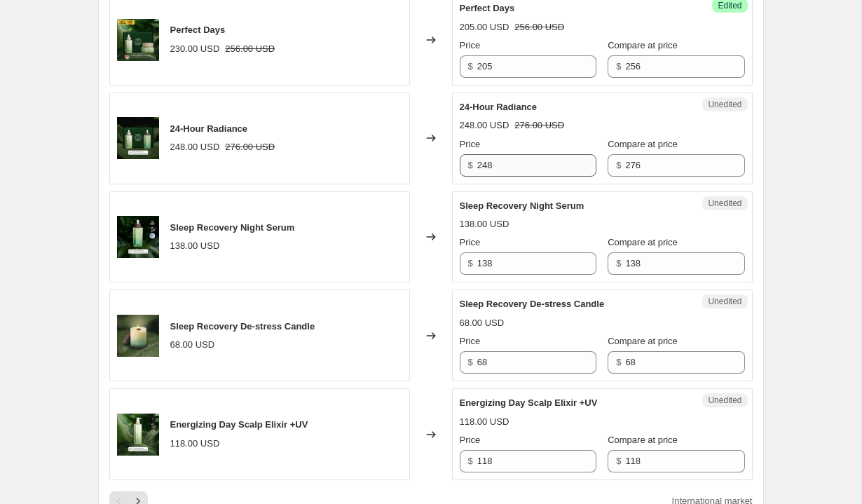
scroll to position [1965, 0]
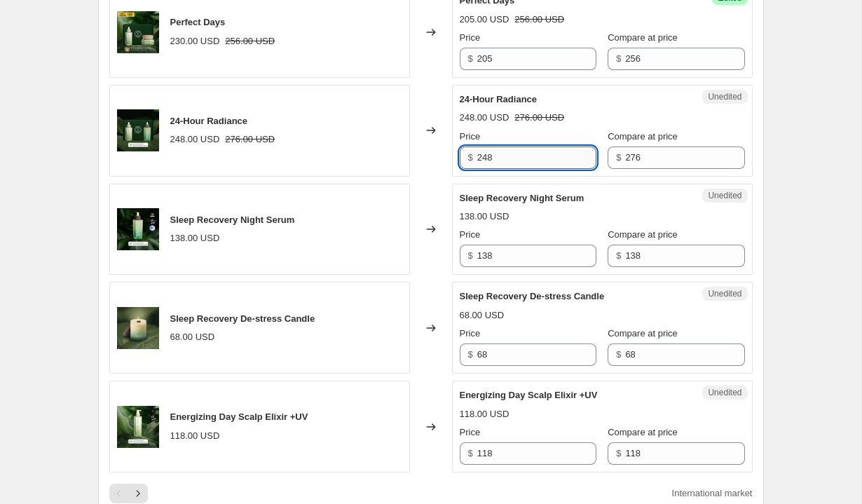
click at [492, 169] on input "248" at bounding box center [536, 157] width 119 height 22
type input "235"
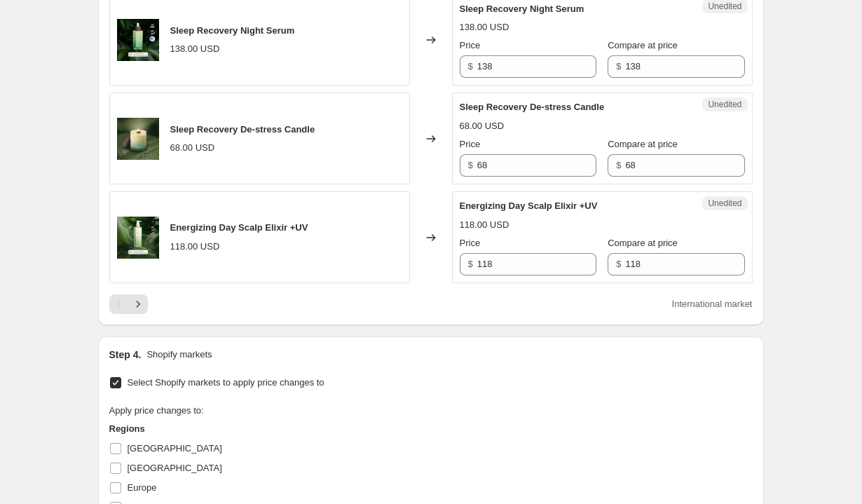
scroll to position [2156, 0]
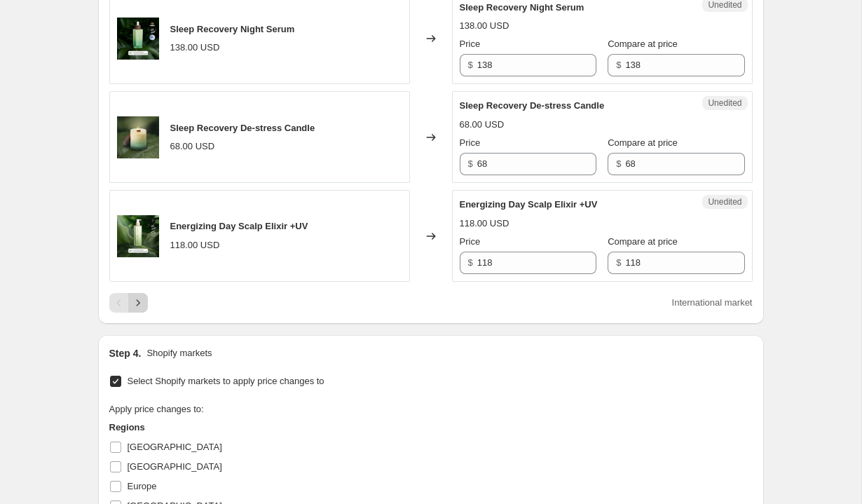
click at [138, 305] on icon "Next" at bounding box center [138, 302] width 4 height 6
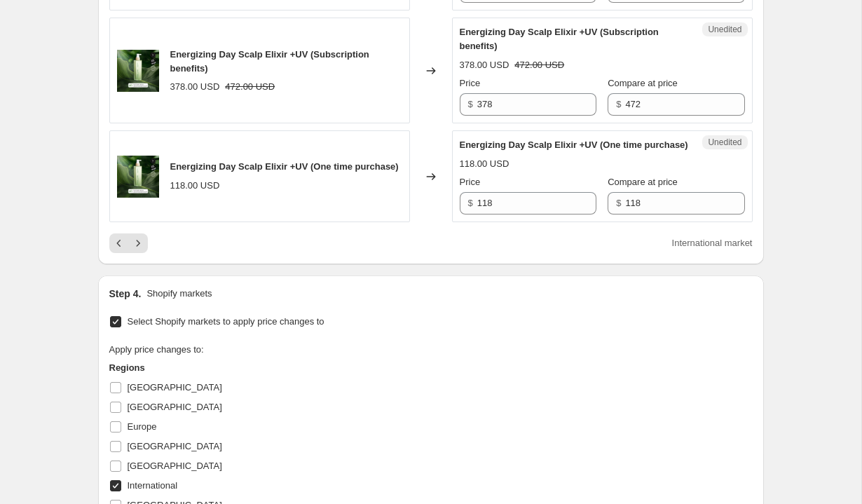
scroll to position [2324, 0]
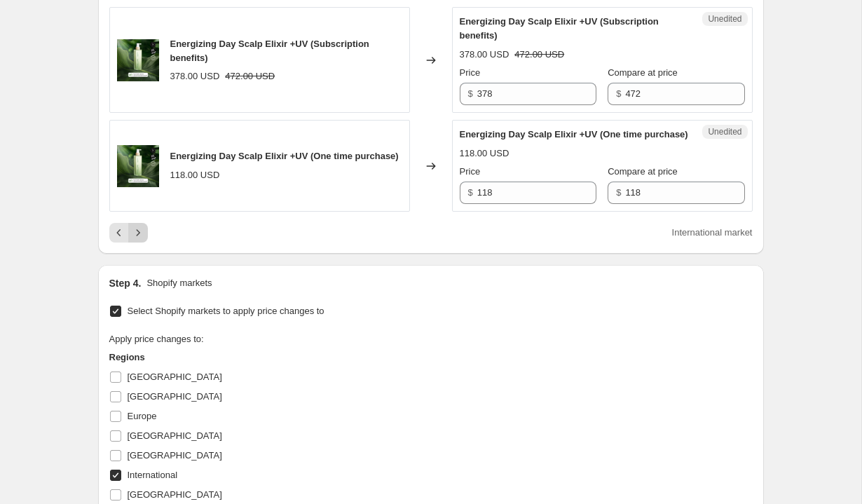
click at [137, 240] on icon "Next" at bounding box center [138, 233] width 14 height 14
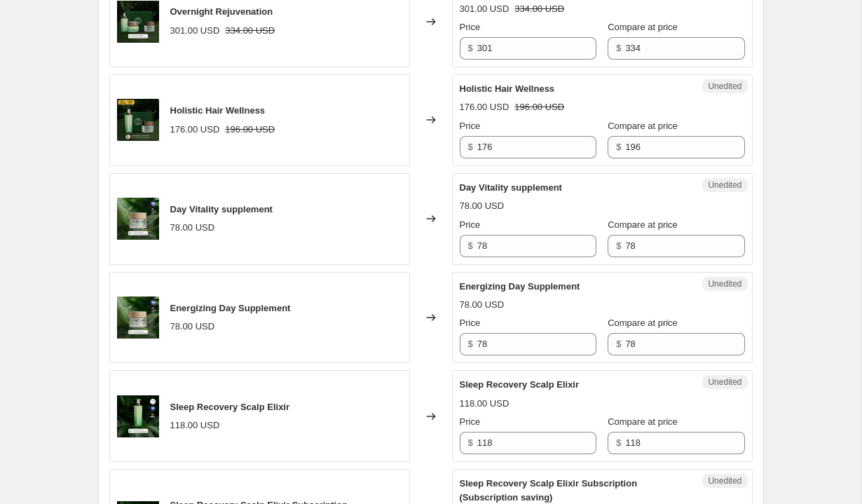
scroll to position [1448, 0]
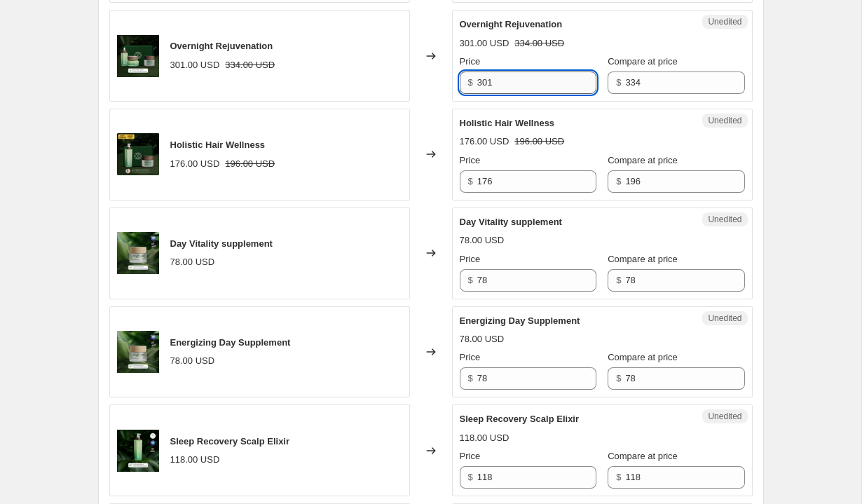
click at [517, 94] on input "301" at bounding box center [536, 82] width 119 height 22
click at [487, 94] on input "301" at bounding box center [536, 82] width 119 height 22
type input "284"
click at [509, 193] on input "176" at bounding box center [536, 181] width 119 height 22
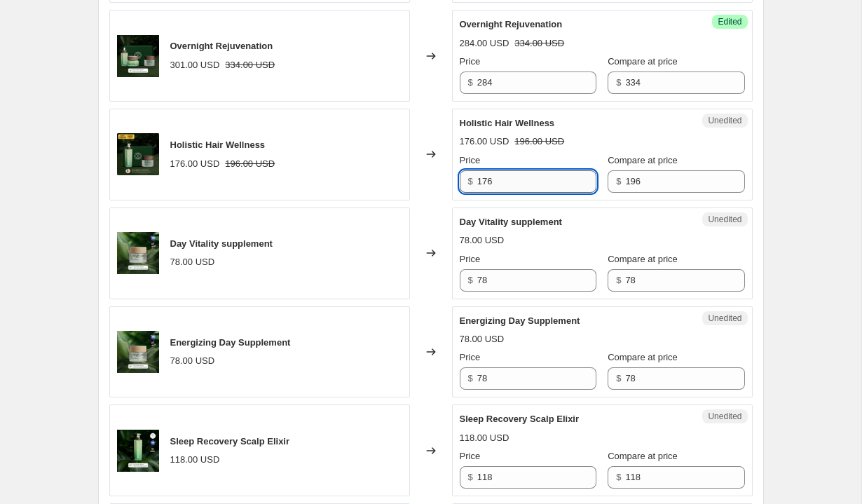
click at [490, 193] on input "176" at bounding box center [536, 181] width 119 height 22
type input "157"
click at [443, 200] on div "Changed to" at bounding box center [431, 155] width 42 height 92
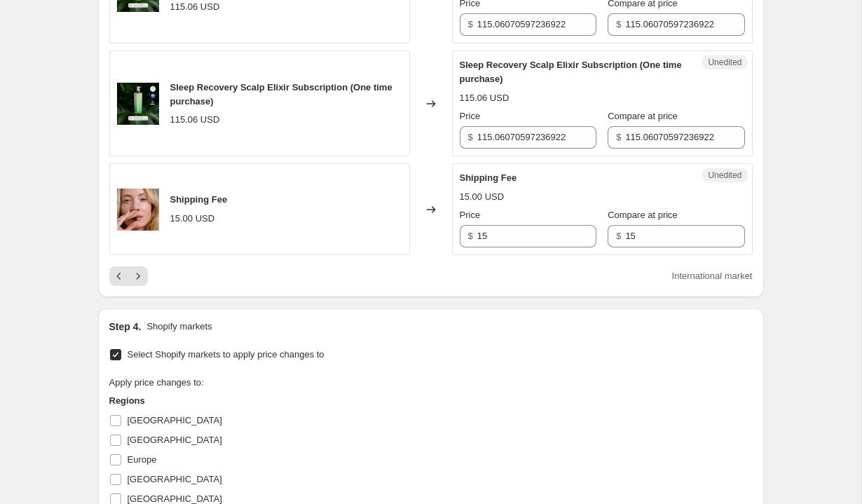
scroll to position [2267, 0]
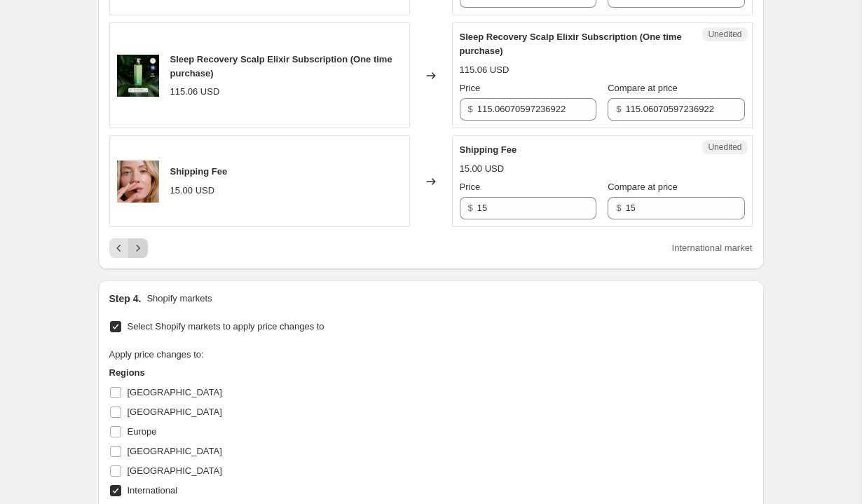
click at [142, 255] on icon "Next" at bounding box center [138, 248] width 14 height 14
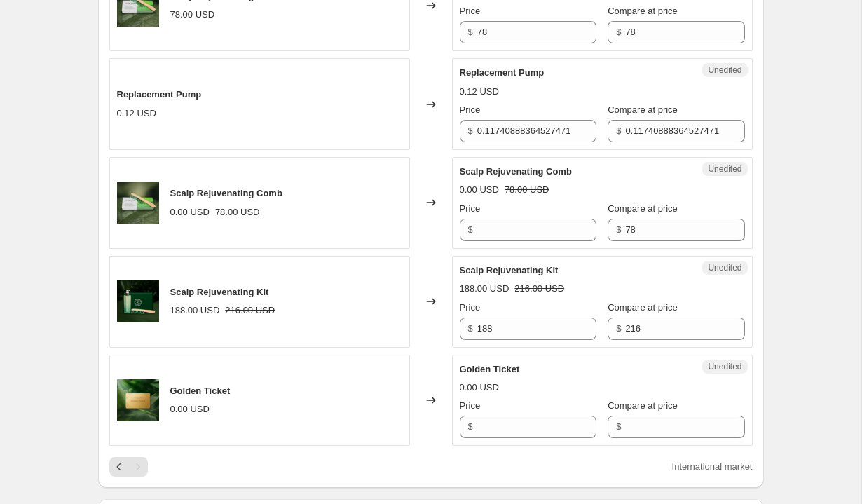
scroll to position [1408, 0]
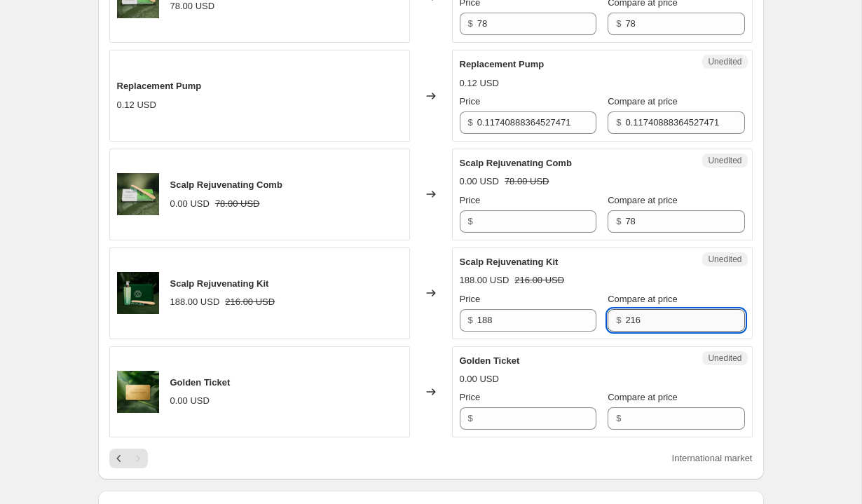
click at [652, 320] on input "216" at bounding box center [684, 320] width 119 height 22
click at [544, 321] on input "188" at bounding box center [536, 320] width 119 height 22
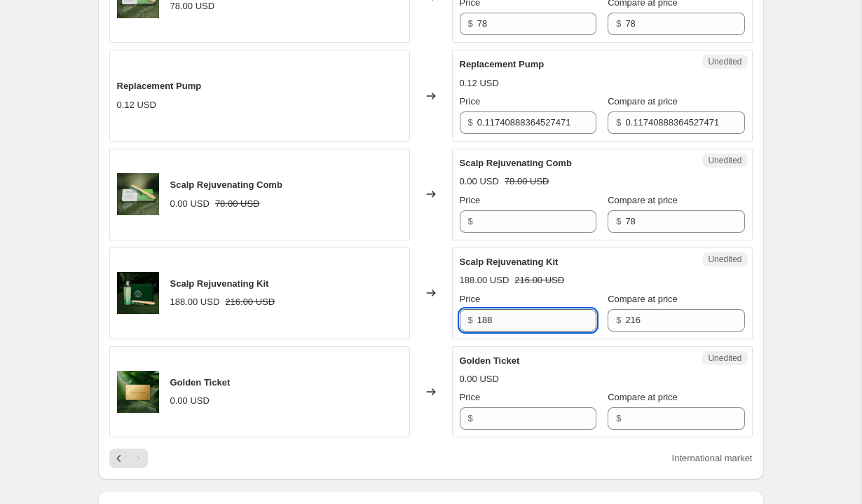
click at [544, 321] on input "188" at bounding box center [536, 320] width 119 height 22
type input "184"
click at [618, 273] on div "Scalp Rejuvenating Kit 188.00 USD 216.00 USD Price $ 184 Compare at price $ 216" at bounding box center [602, 293] width 285 height 76
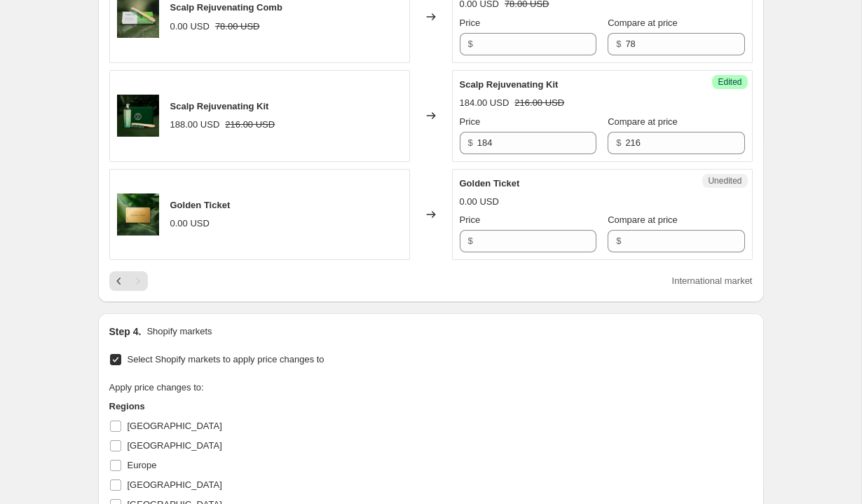
scroll to position [1607, 0]
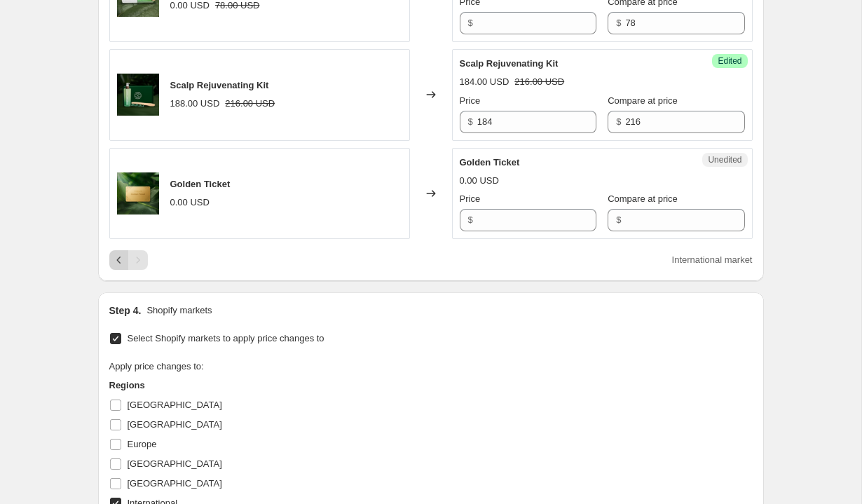
click at [118, 263] on icon "Previous" at bounding box center [119, 260] width 14 height 14
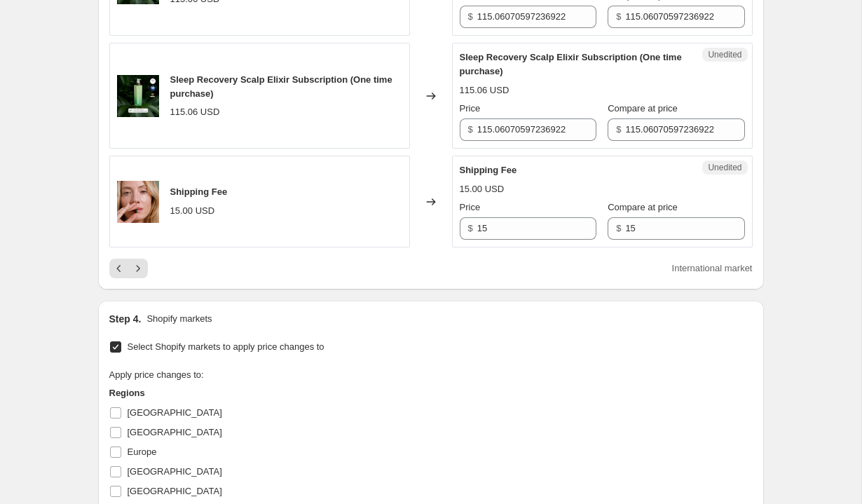
scroll to position [2308, 0]
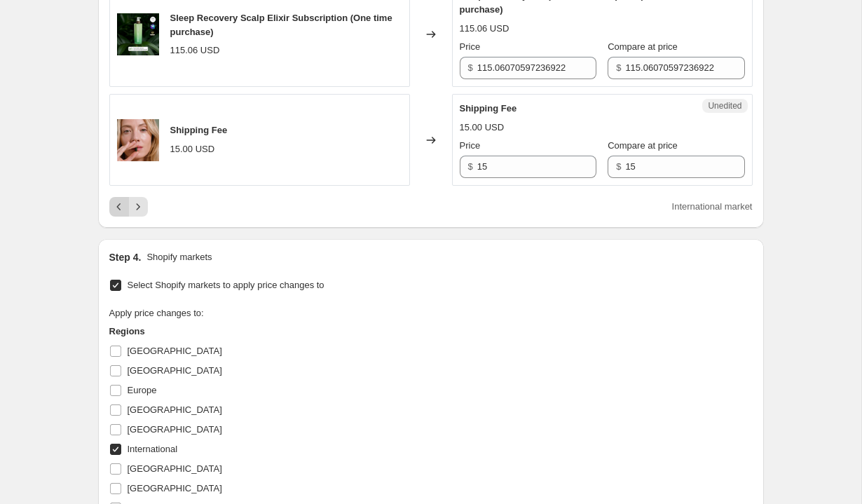
click at [114, 214] on icon "Previous" at bounding box center [119, 207] width 14 height 14
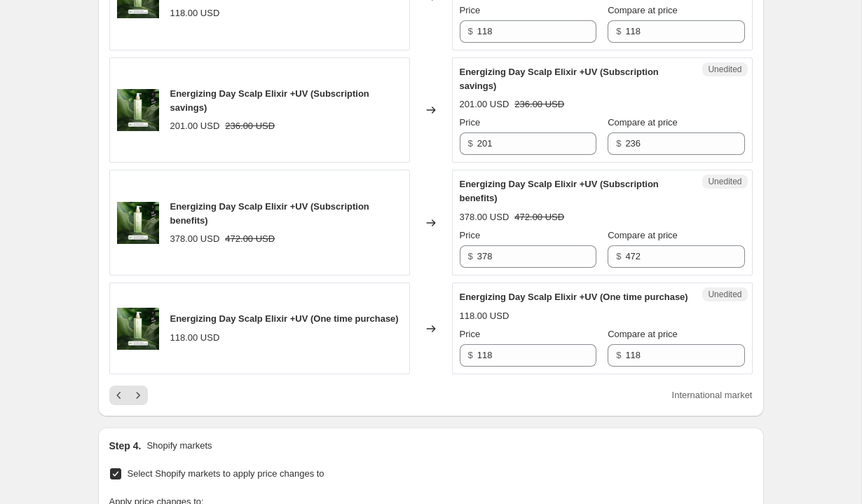
scroll to position [2386, 0]
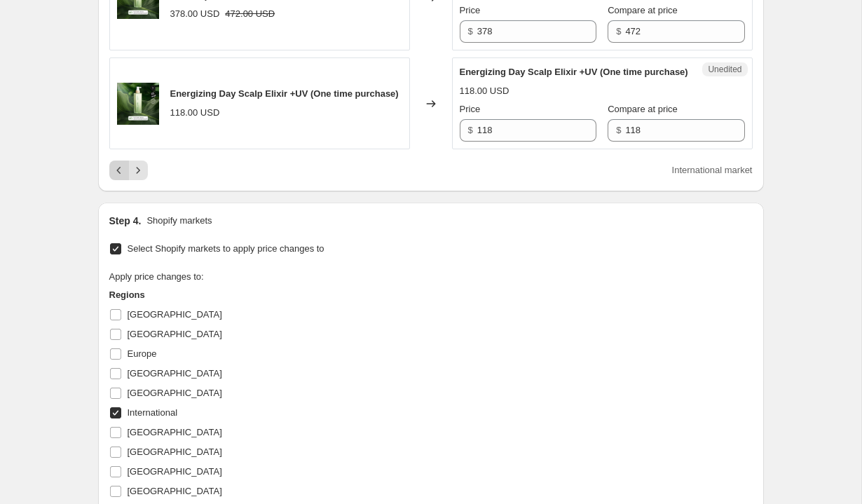
click at [121, 177] on icon "Previous" at bounding box center [119, 170] width 14 height 14
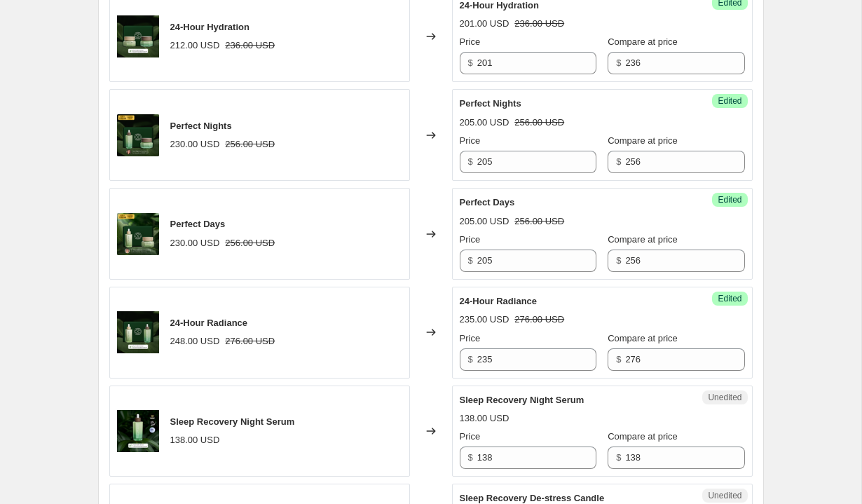
scroll to position [1754, 0]
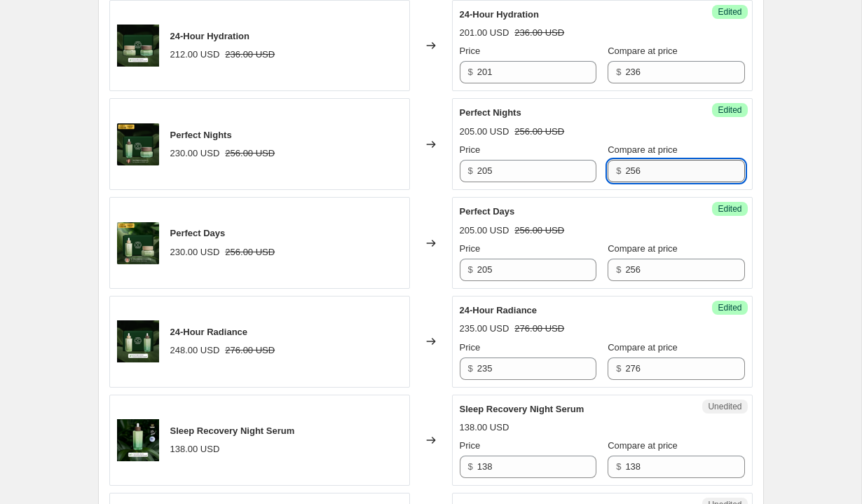
click at [667, 182] on input "256" at bounding box center [684, 171] width 119 height 22
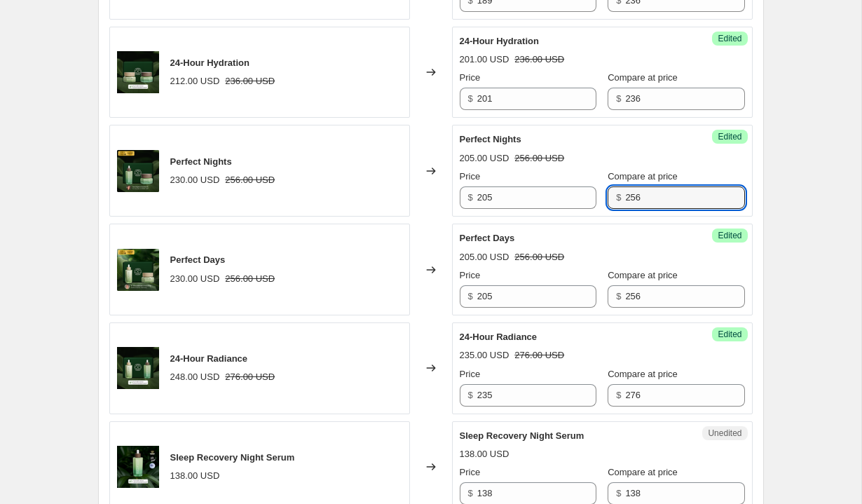
scroll to position [1705, 0]
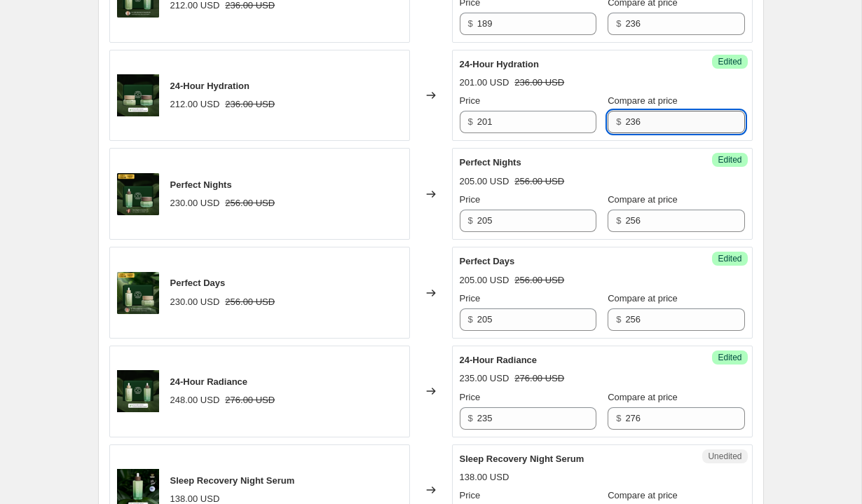
click at [653, 133] on input "236" at bounding box center [684, 122] width 119 height 22
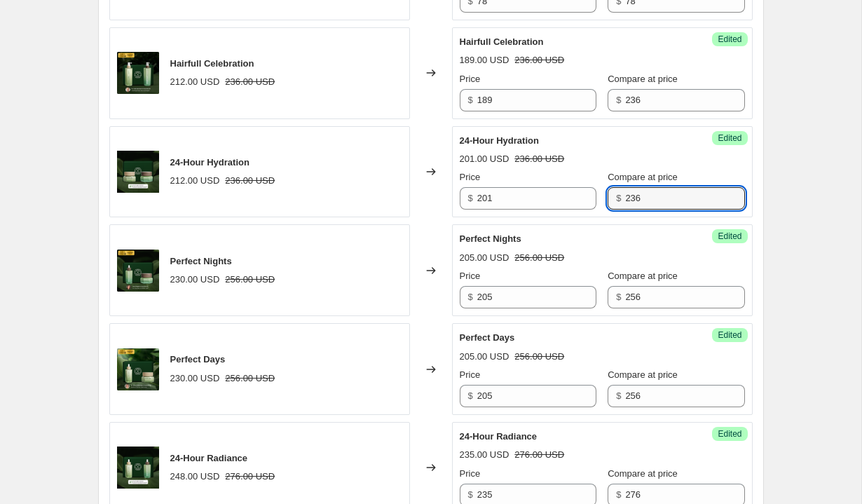
scroll to position [1609, 0]
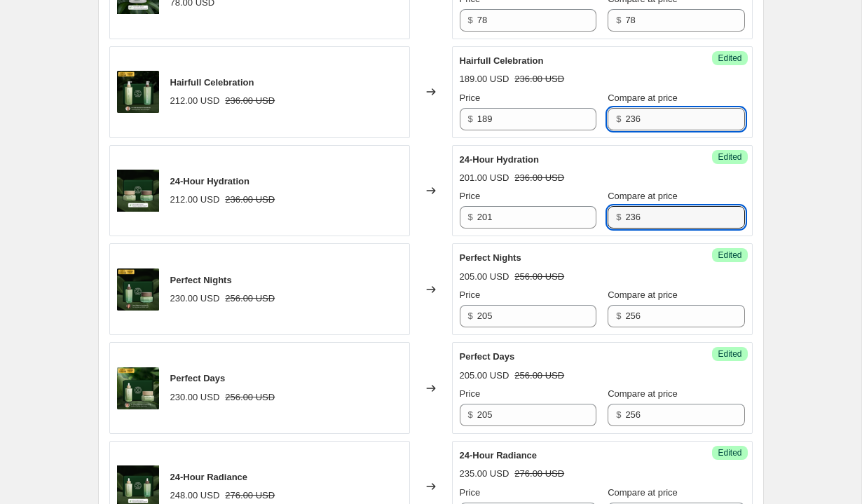
click at [637, 130] on input "236" at bounding box center [684, 119] width 119 height 22
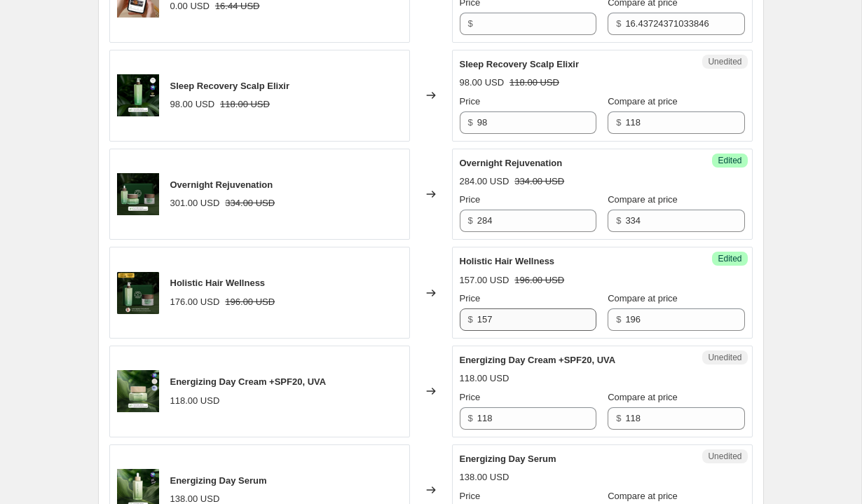
scroll to position [2637, 0]
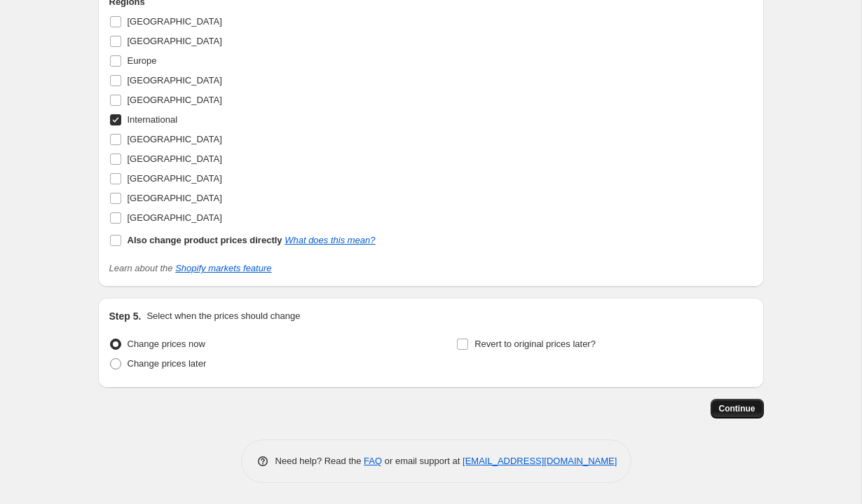
click at [750, 404] on span "Continue" at bounding box center [737, 408] width 36 height 11
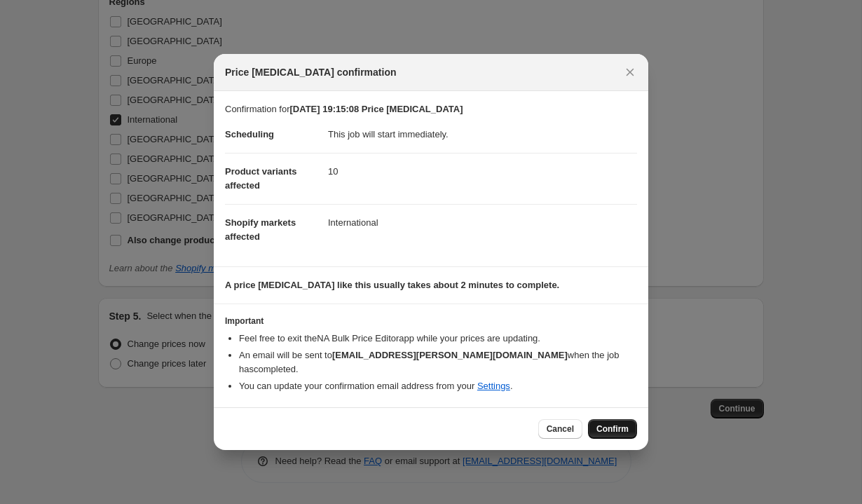
click at [617, 427] on span "Confirm" at bounding box center [612, 428] width 32 height 11
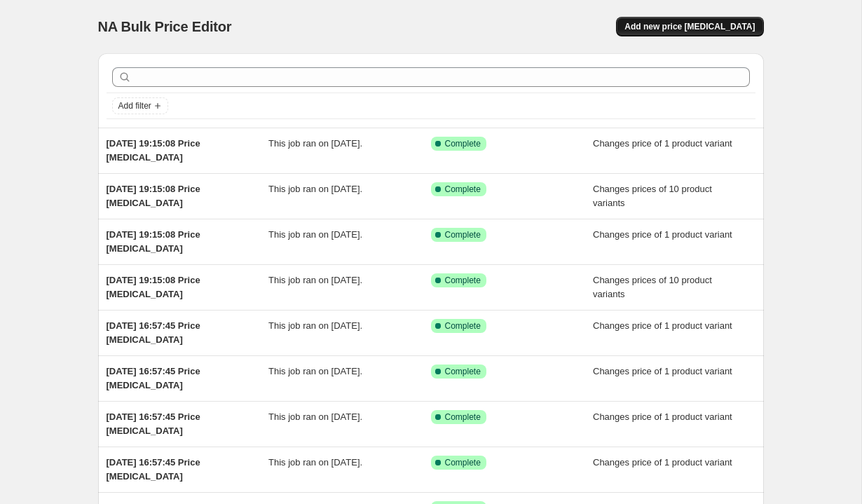
click at [671, 27] on span "Add new price change job" at bounding box center [689, 26] width 130 height 11
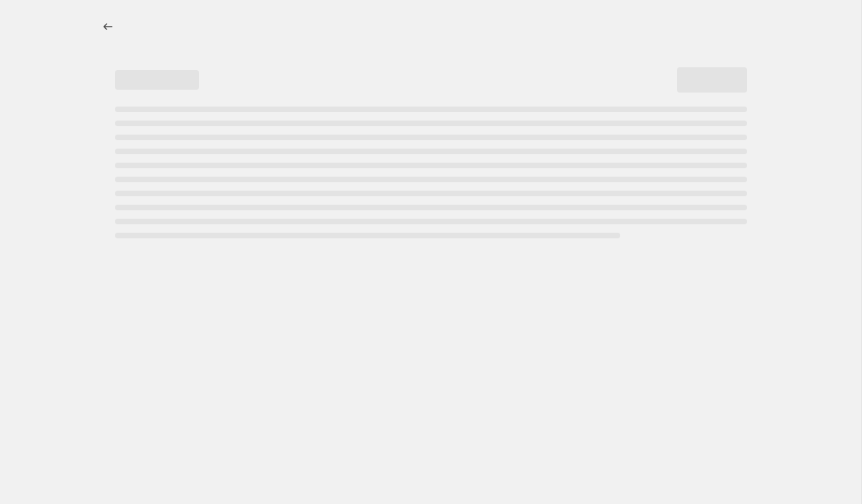
select select "percentage"
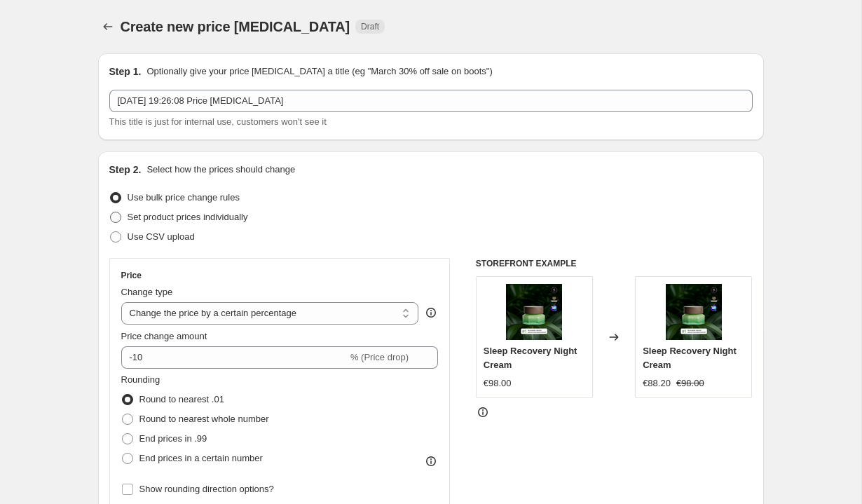
click at [219, 219] on span "Set product prices individually" at bounding box center [188, 217] width 121 height 11
click at [111, 212] on input "Set product prices individually" at bounding box center [110, 212] width 1 height 1
radio input "true"
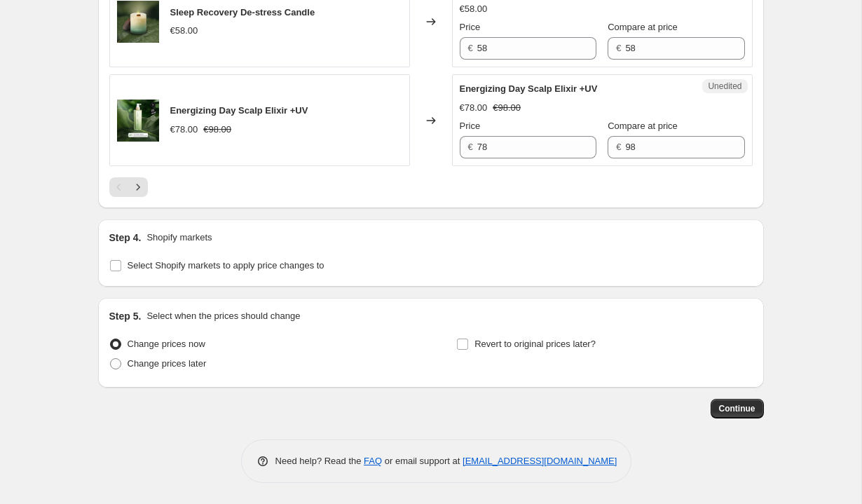
scroll to position [2327, 0]
click at [273, 261] on span "Select Shopify markets to apply price changes to" at bounding box center [226, 265] width 197 height 11
click at [121, 261] on input "Select Shopify markets to apply price changes to" at bounding box center [115, 265] width 11 height 11
checkbox input "true"
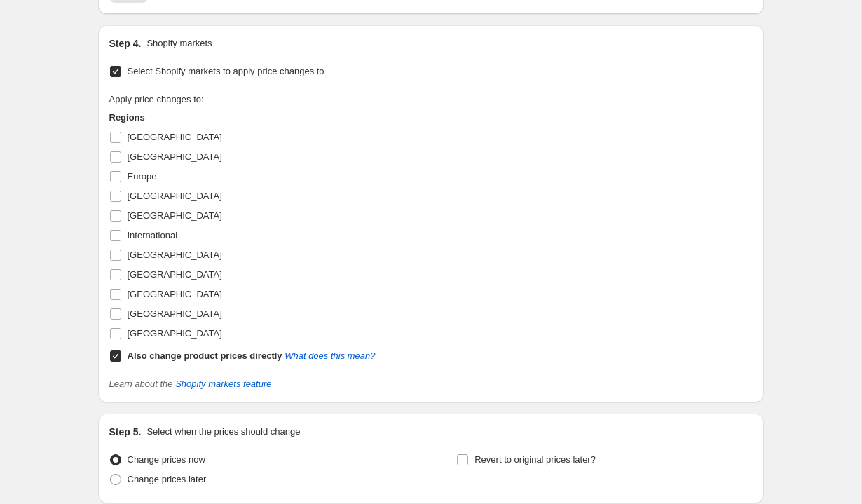
scroll to position [2493, 0]
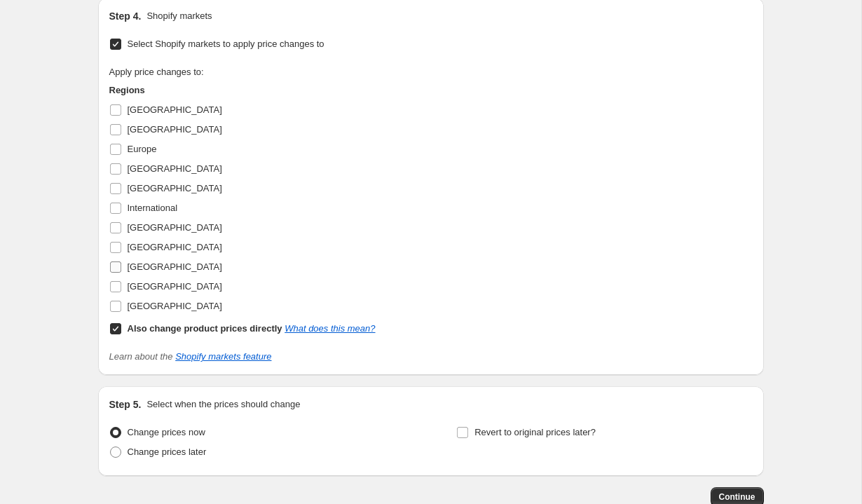
click at [145, 272] on span "[GEOGRAPHIC_DATA]" at bounding box center [175, 266] width 95 height 11
click at [121, 273] on input "[GEOGRAPHIC_DATA]" at bounding box center [115, 266] width 11 height 11
checkbox input "true"
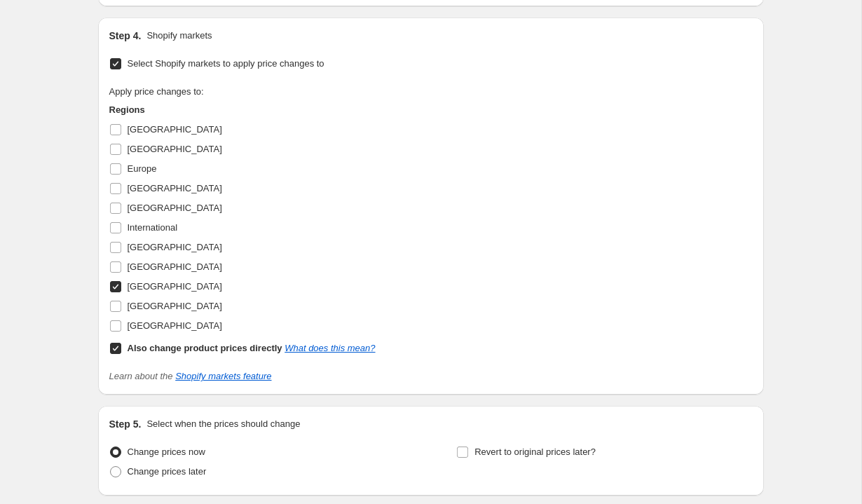
click at [162, 353] on b "Also change product prices directly" at bounding box center [205, 348] width 155 height 11
click at [121, 354] on input "Also change product prices directly What does this mean?" at bounding box center [115, 348] width 11 height 11
checkbox input "false"
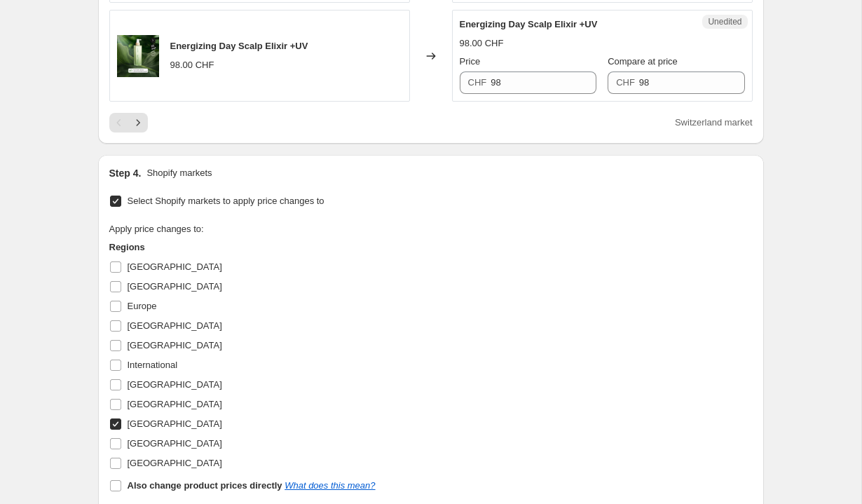
scroll to position [2337, 0]
click at [131, 330] on span "[GEOGRAPHIC_DATA]" at bounding box center [175, 324] width 95 height 11
click at [121, 331] on input "[GEOGRAPHIC_DATA]" at bounding box center [115, 324] width 11 height 11
checkbox input "true"
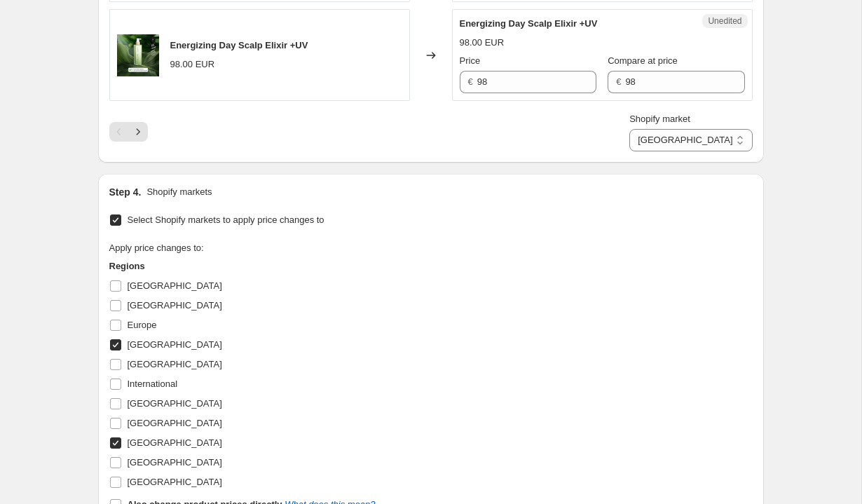
click at [156, 448] on span "[GEOGRAPHIC_DATA]" at bounding box center [175, 442] width 95 height 11
click at [121, 448] on input "[GEOGRAPHIC_DATA]" at bounding box center [115, 442] width 11 height 11
checkbox input "false"
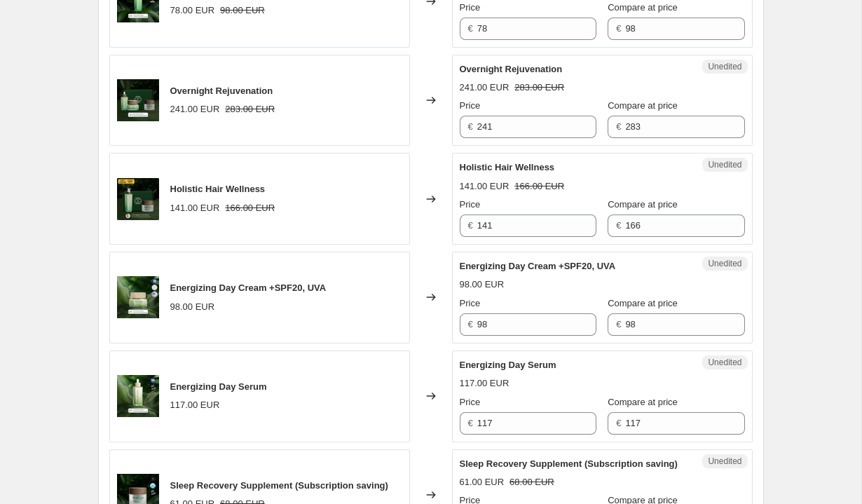
scroll to position [595, 0]
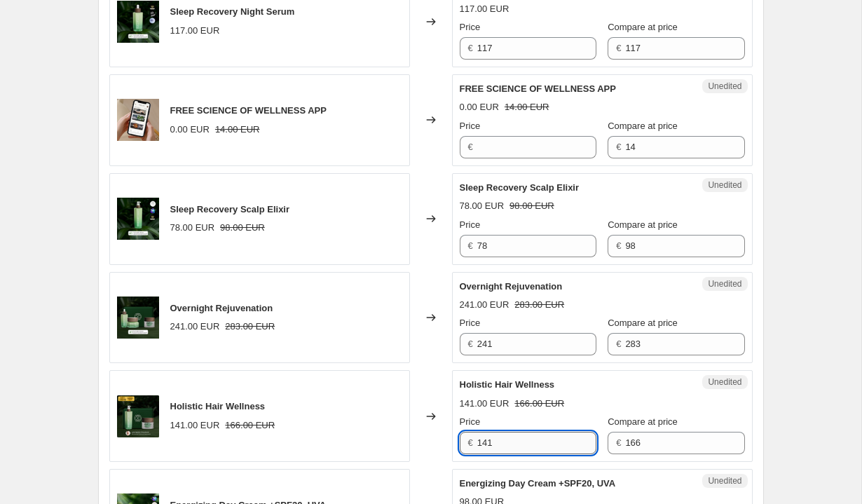
click at [526, 442] on input "141" at bounding box center [536, 443] width 119 height 22
type input "133"
click at [694, 371] on div "Unedited Holistic Hair Wellness 141.00 EUR 166.00 EUR Price € 133 Compare at pr…" at bounding box center [602, 416] width 301 height 92
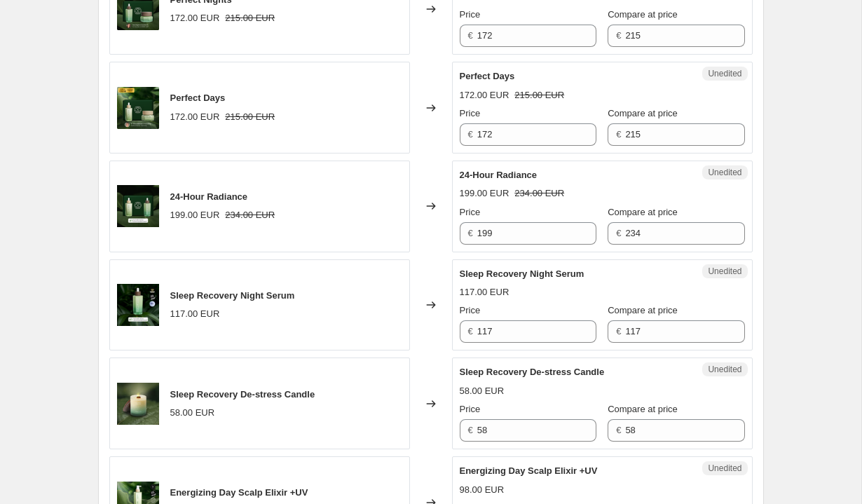
scroll to position [2637, 0]
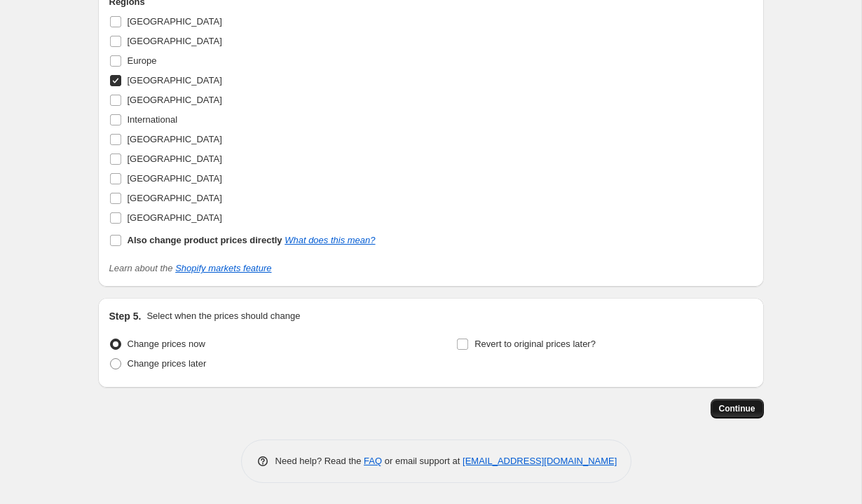
click at [722, 411] on span "Continue" at bounding box center [737, 408] width 36 height 11
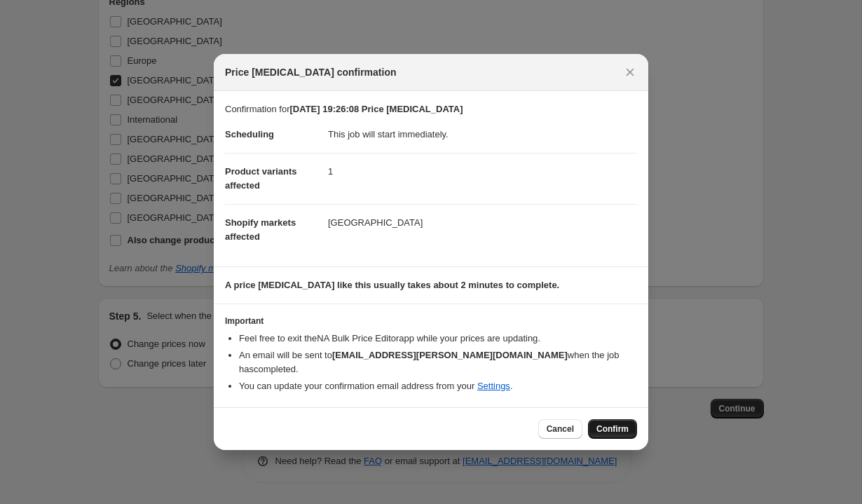
click at [608, 427] on span "Confirm" at bounding box center [612, 428] width 32 height 11
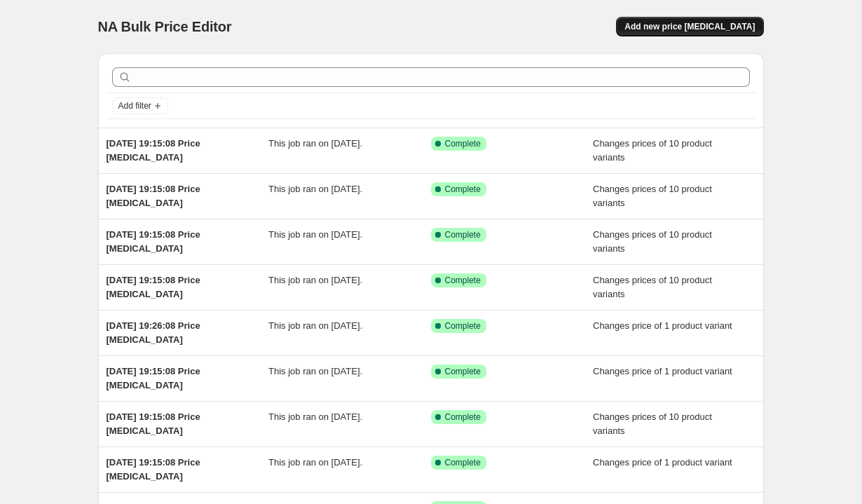
click at [659, 25] on span "Add new price [MEDICAL_DATA]" at bounding box center [689, 26] width 130 height 11
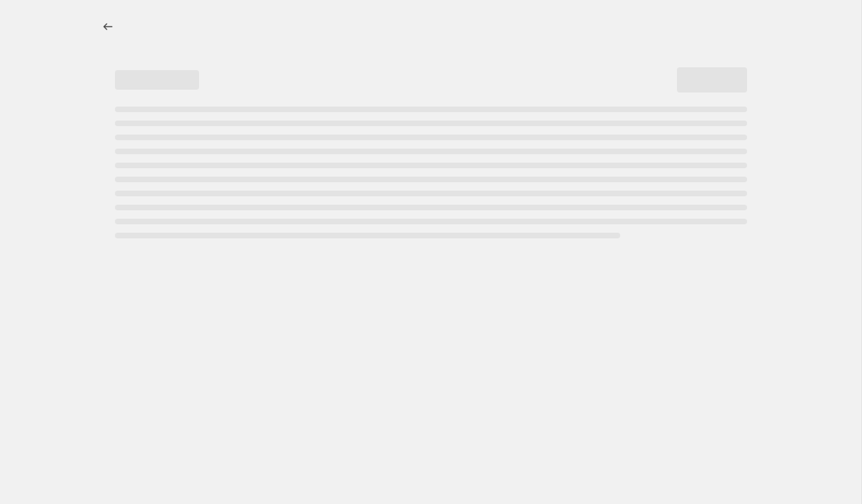
select select "percentage"
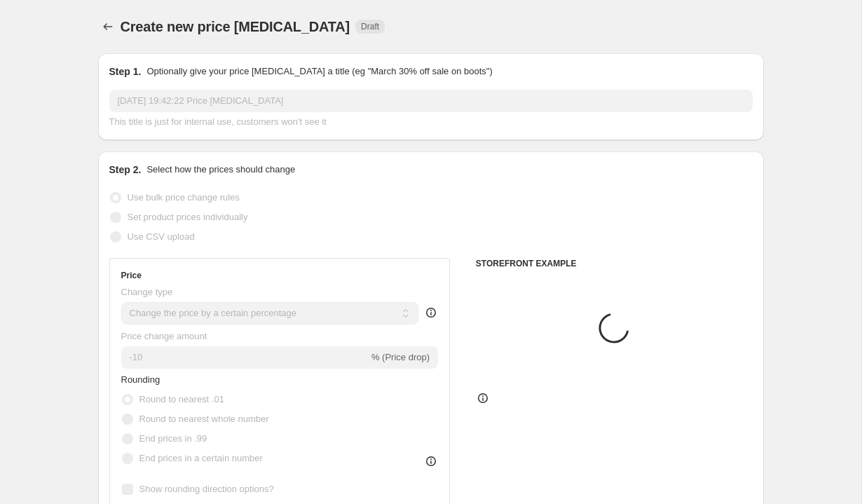
scroll to position [975, 0]
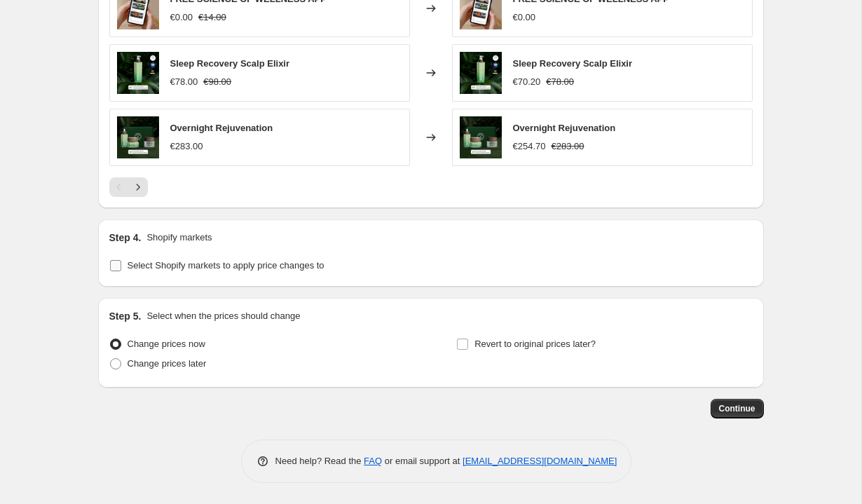
click at [301, 269] on span "Select Shopify markets to apply price changes to" at bounding box center [226, 265] width 197 height 11
click at [121, 269] on input "Select Shopify markets to apply price changes to" at bounding box center [115, 265] width 11 height 11
checkbox input "true"
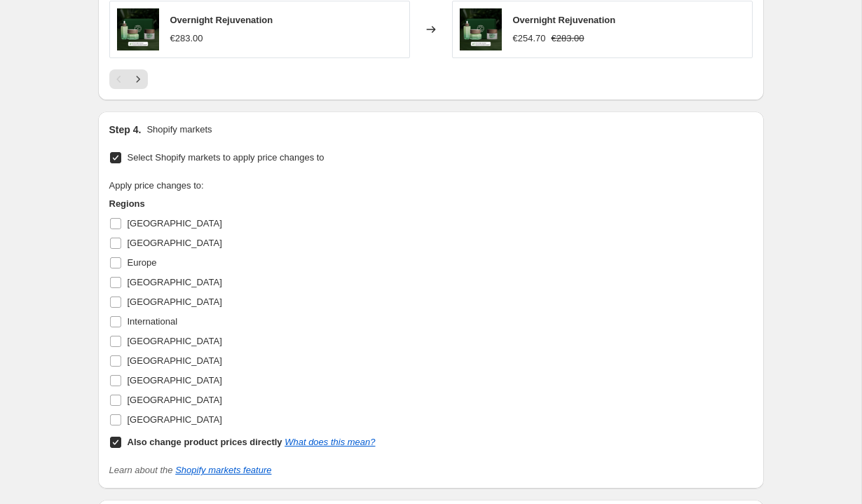
scroll to position [1093, 0]
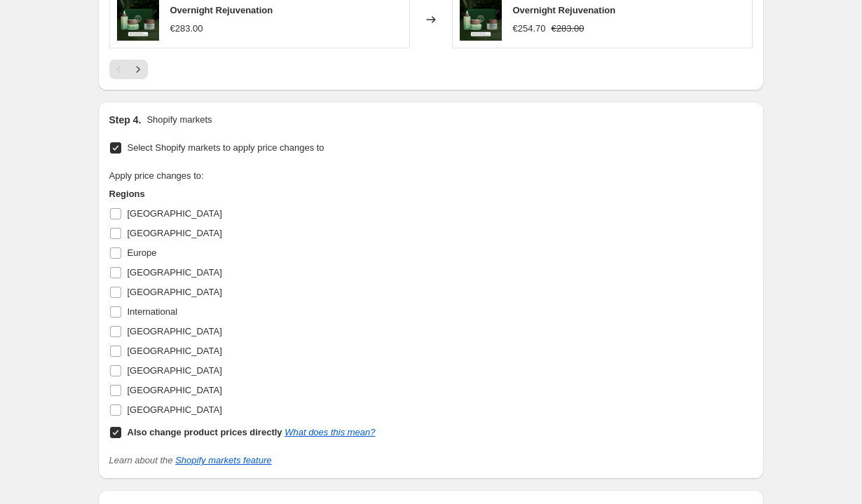
click at [179, 429] on b "Also change product prices directly" at bounding box center [205, 432] width 155 height 11
click at [121, 429] on input "Also change product prices directly What does this mean?" at bounding box center [115, 432] width 11 height 11
checkbox input "false"
